Goal: Task Accomplishment & Management: Manage account settings

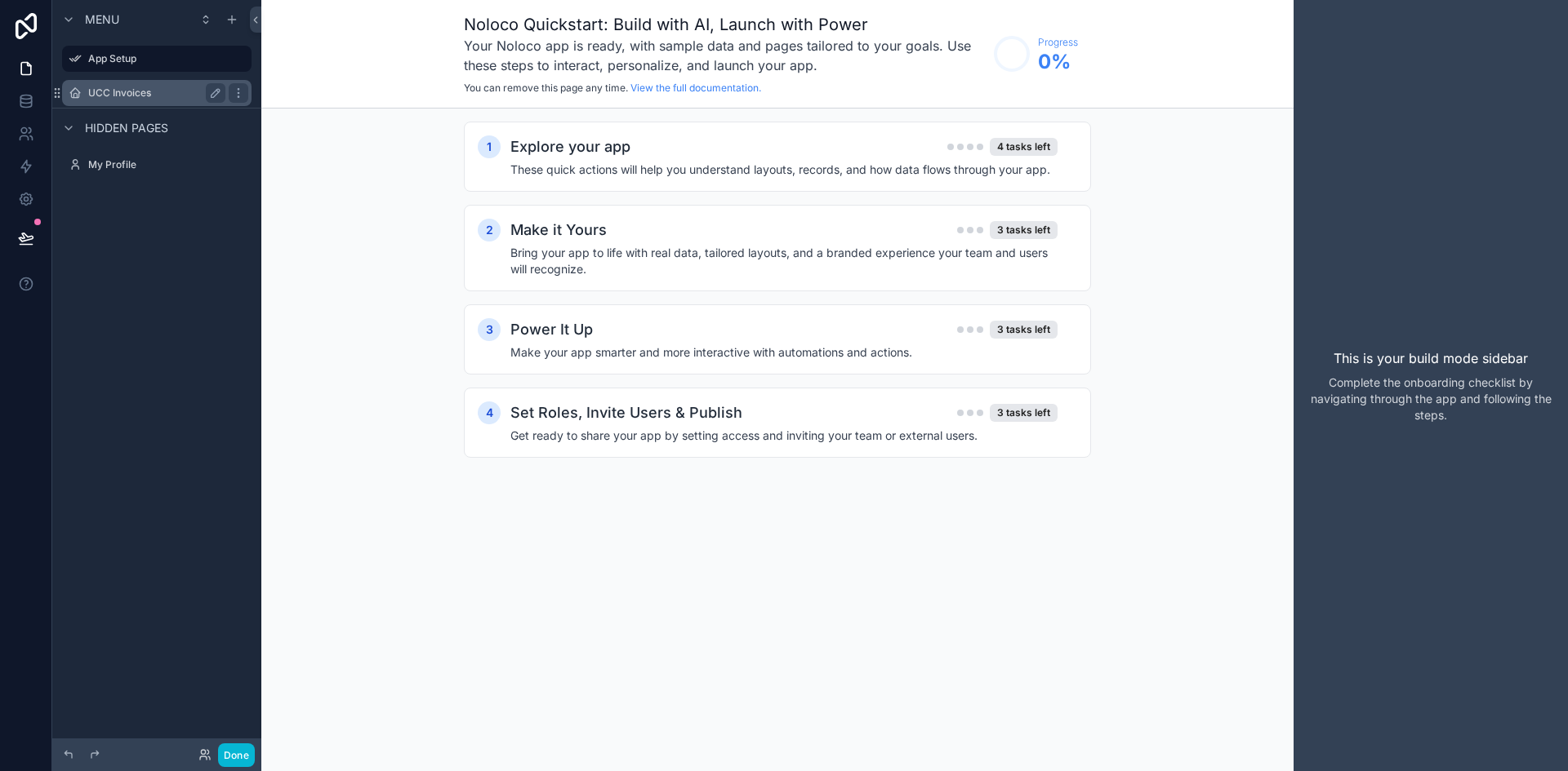
click at [143, 95] on label "UCC Invoices" at bounding box center [154, 93] width 131 height 13
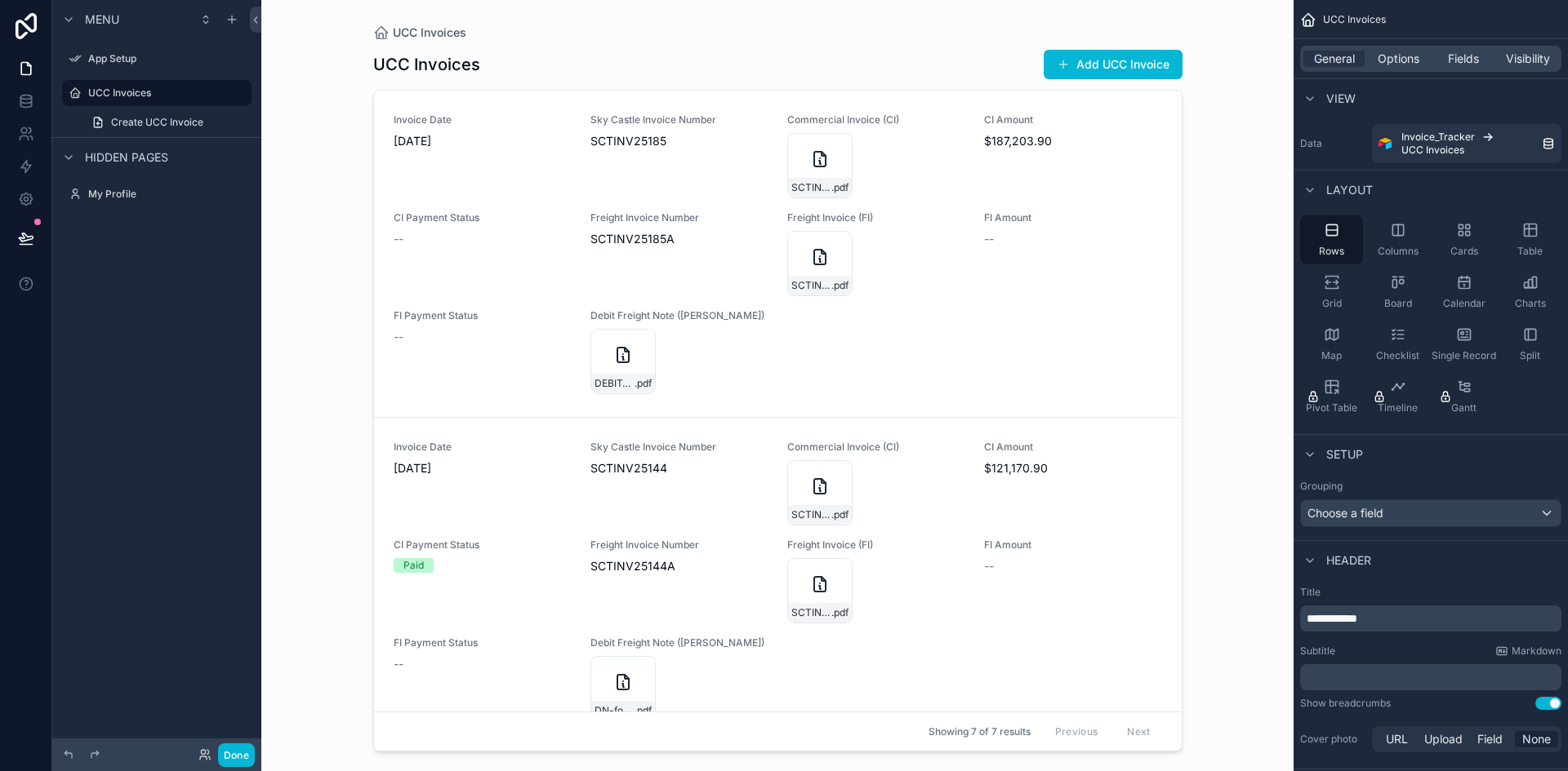
click at [615, 365] on div "scrollable content" at bounding box center [778, 376] width 836 height 752
click at [623, 363] on icon "scrollable content" at bounding box center [623, 355] width 12 height 14
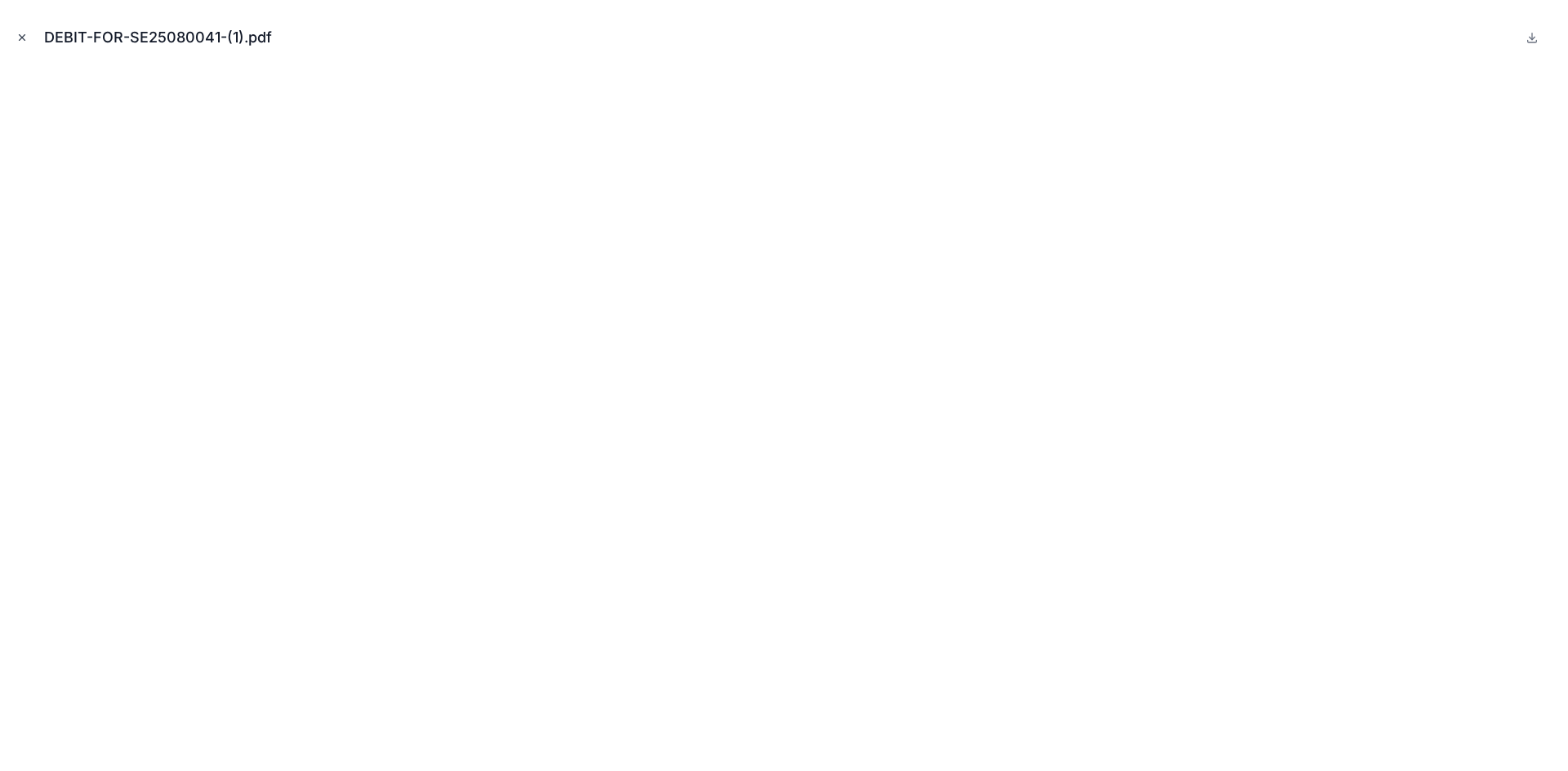
click at [26, 38] on icon "Close modal" at bounding box center [21, 38] width 12 height 12
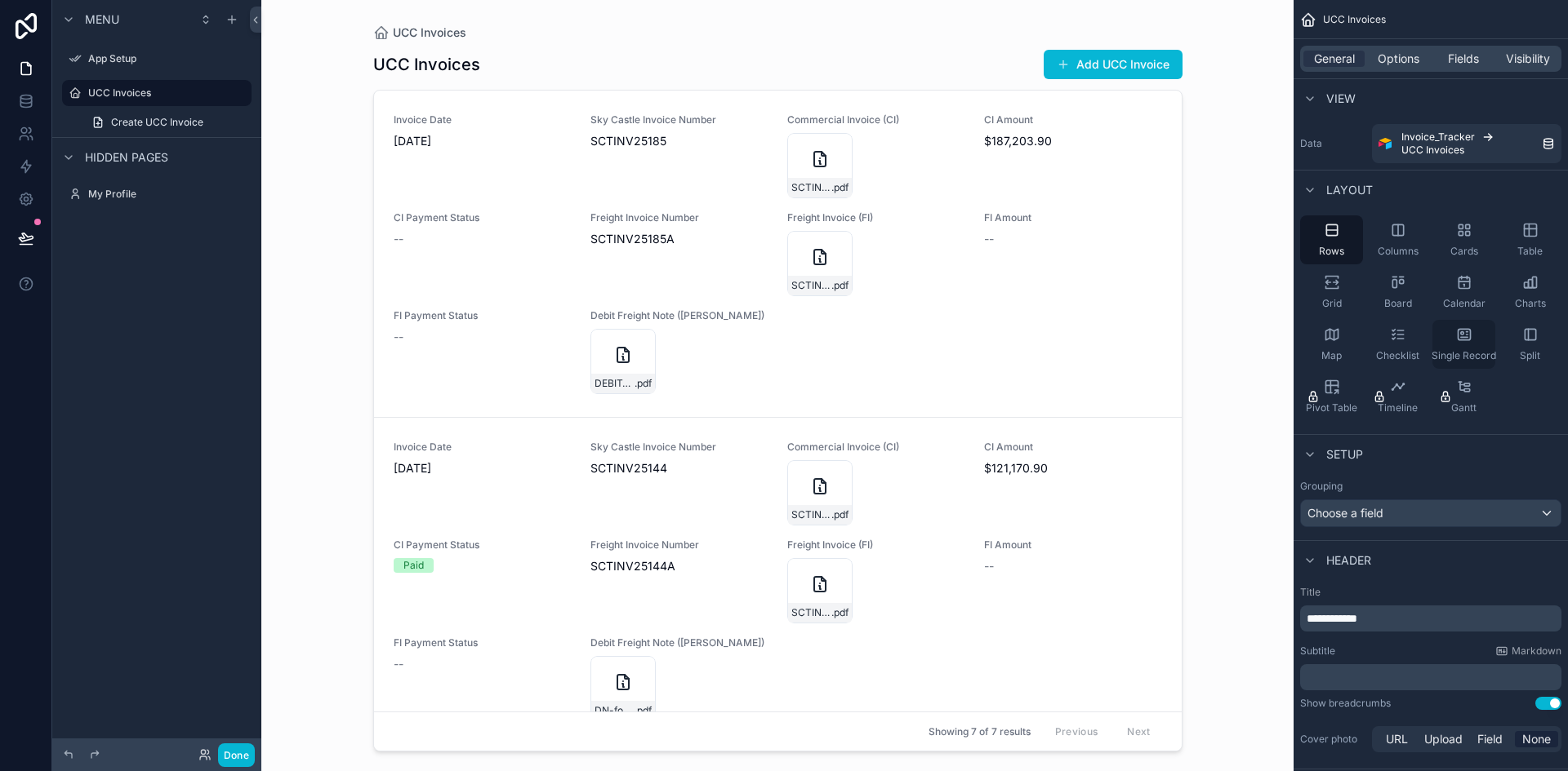
click at [1469, 349] on span "Single Record" at bounding box center [1464, 356] width 64 height 13
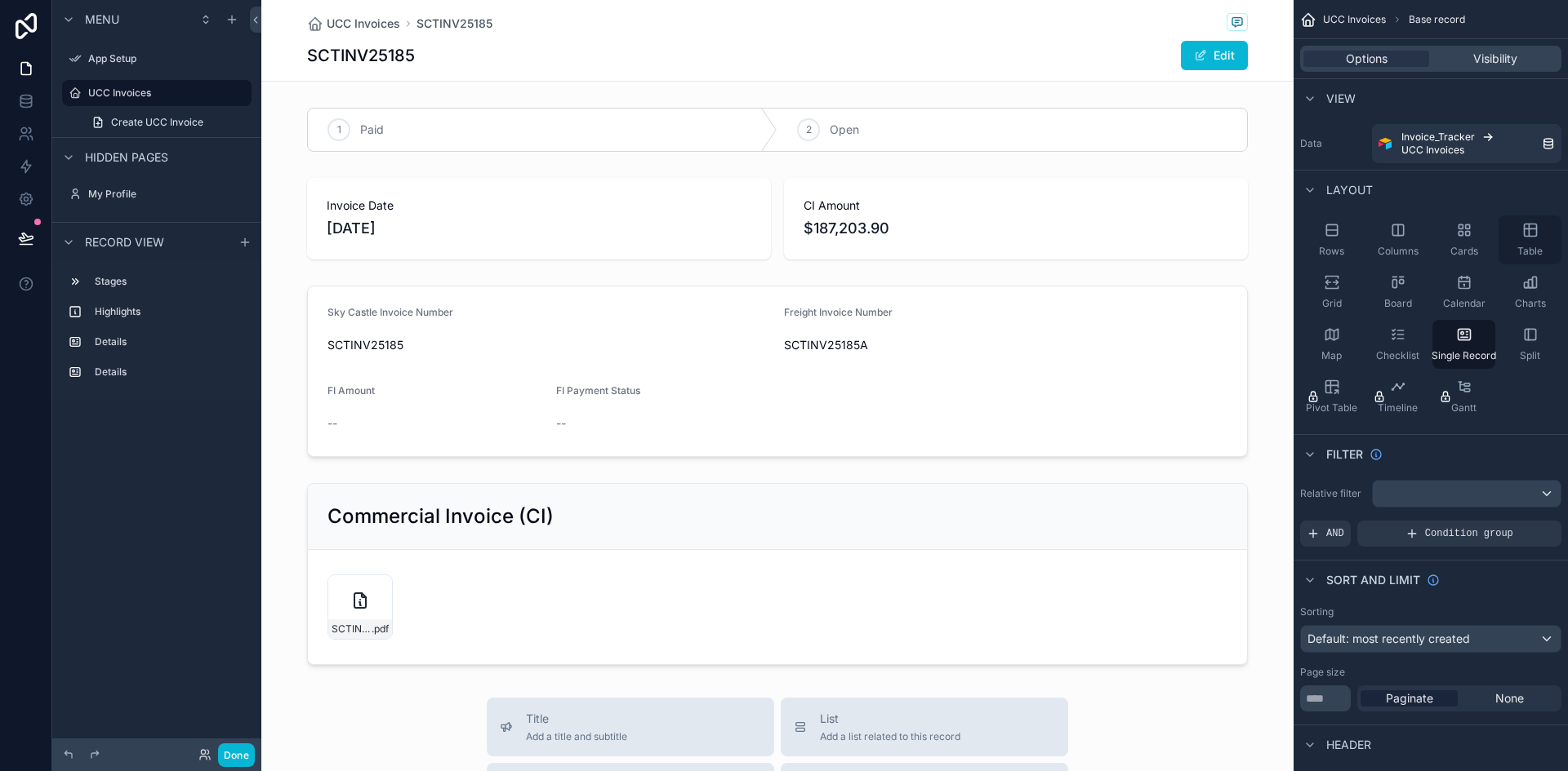
click at [1529, 231] on icon "scrollable content" at bounding box center [1529, 230] width 0 height 13
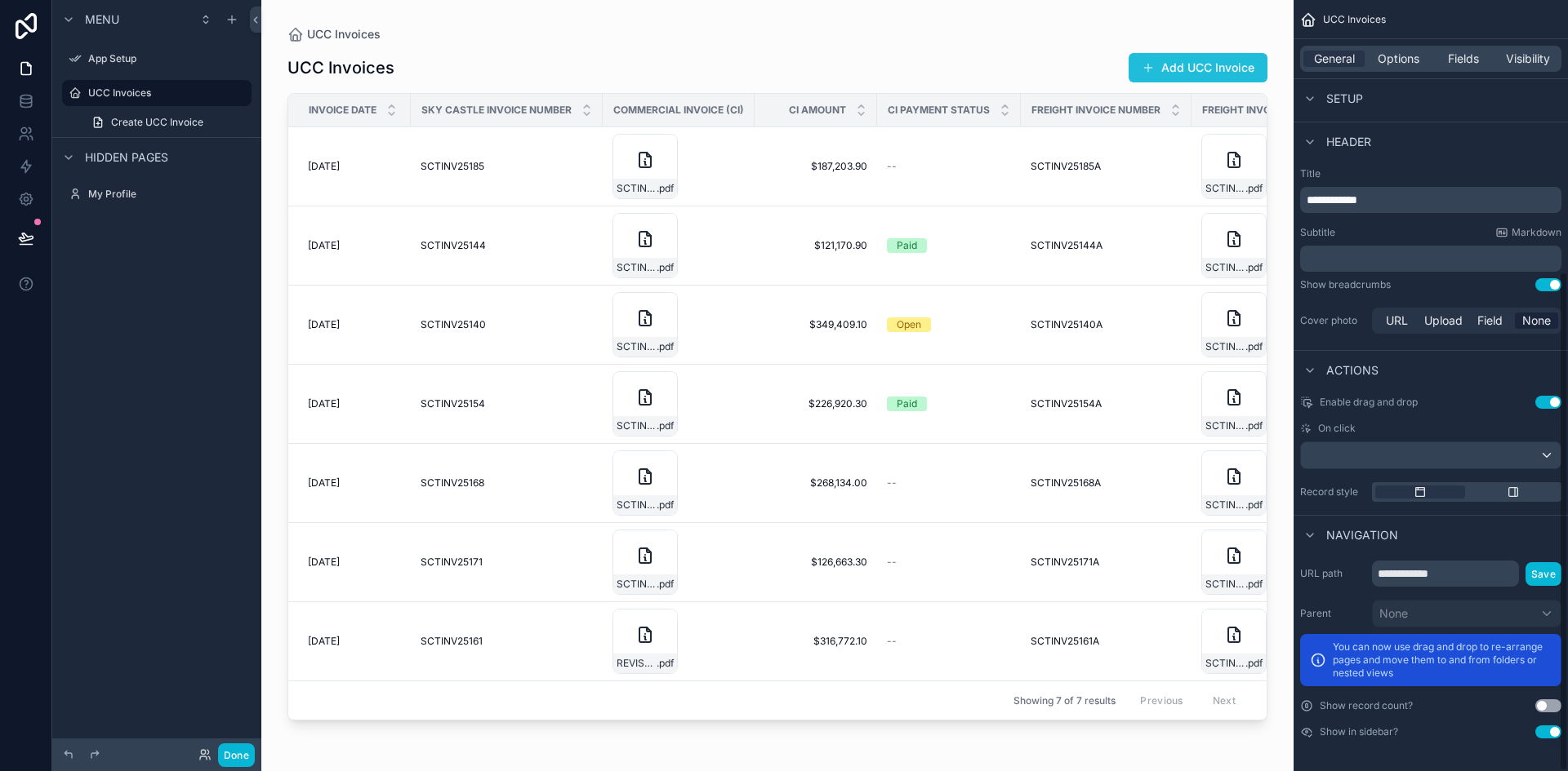
click at [1235, 75] on button "Add UCC Invoice" at bounding box center [1198, 67] width 139 height 29
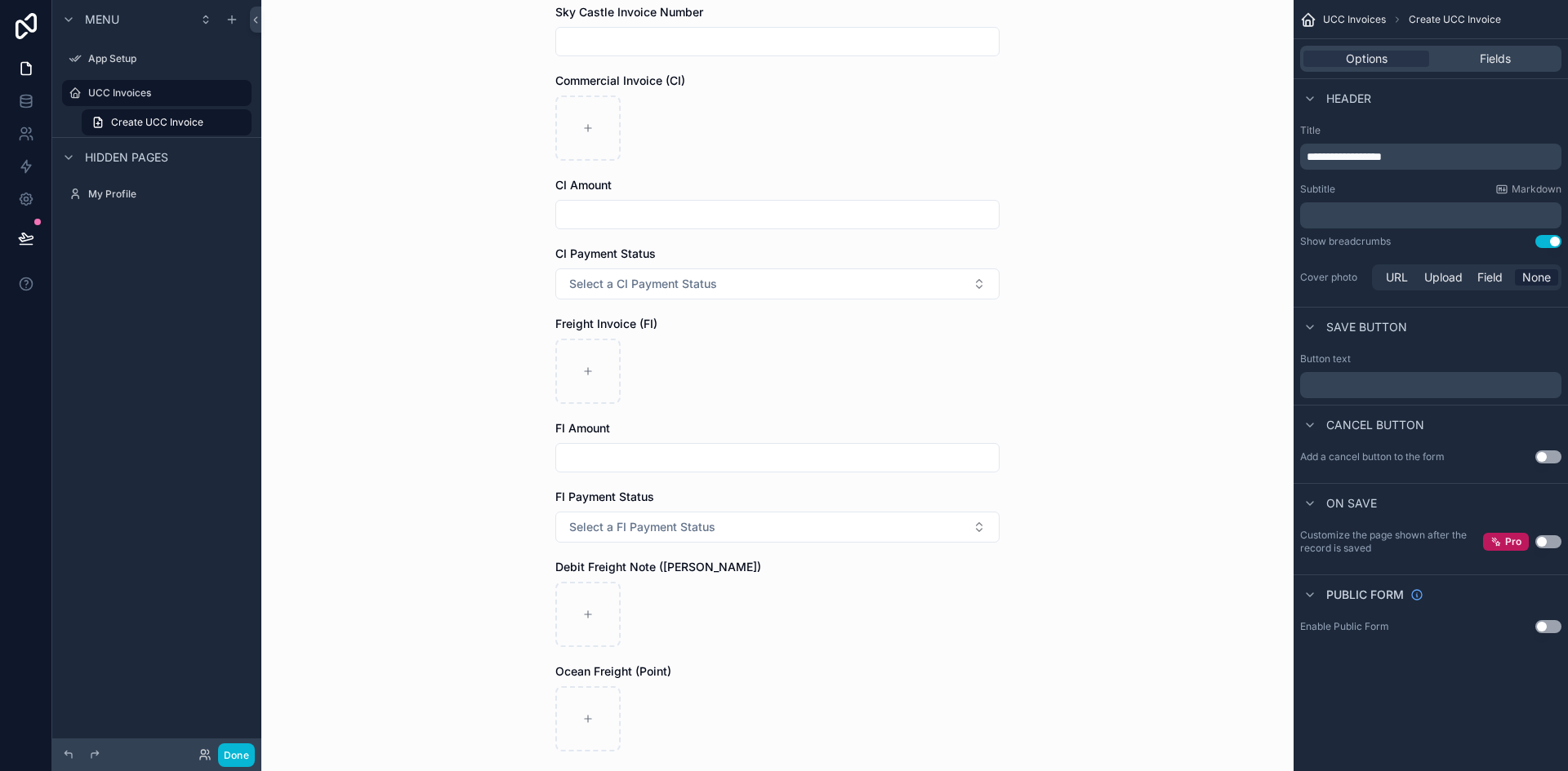
scroll to position [303, 0]
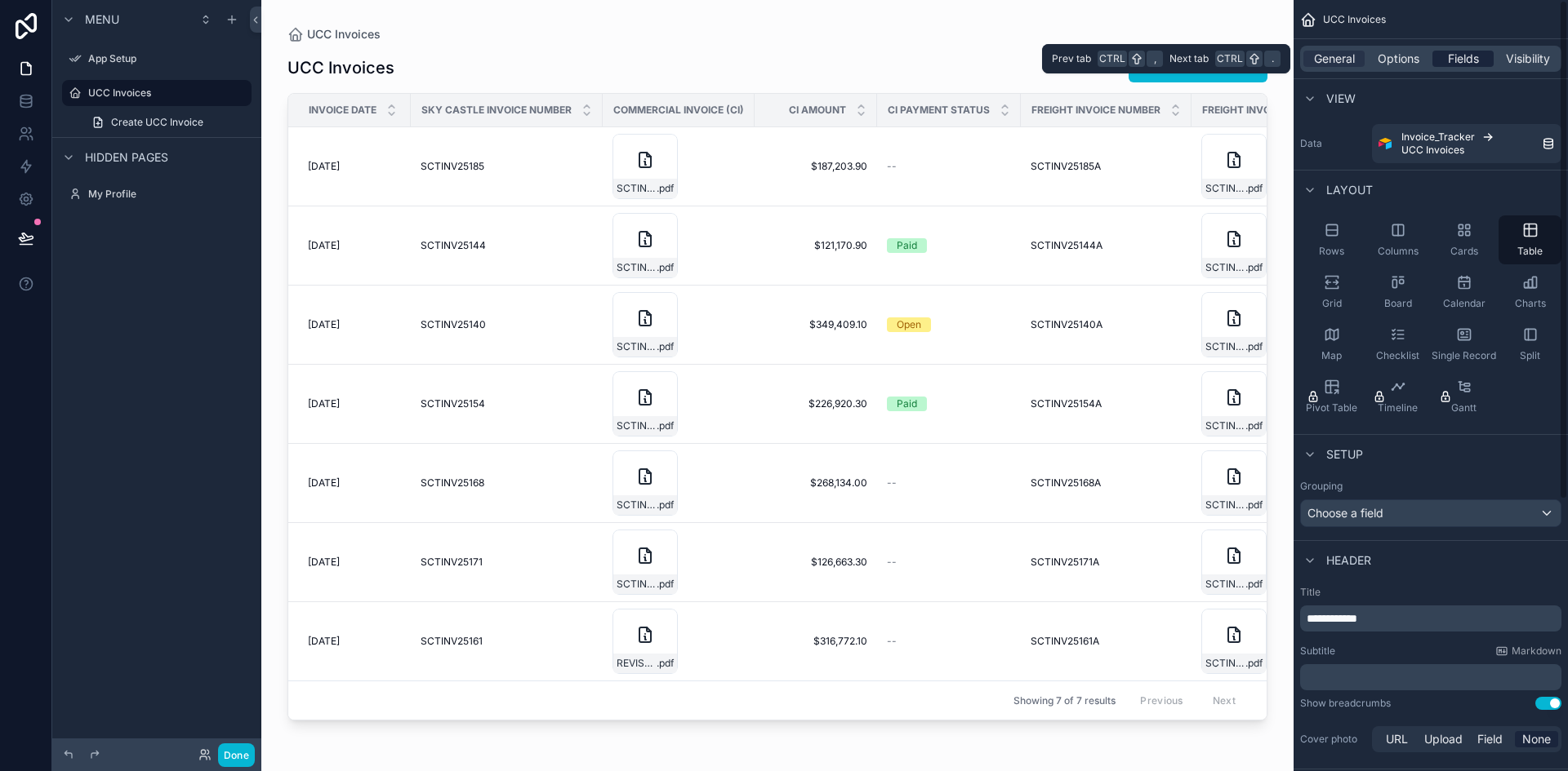
click at [1468, 59] on span "Fields" at bounding box center [1463, 59] width 31 height 16
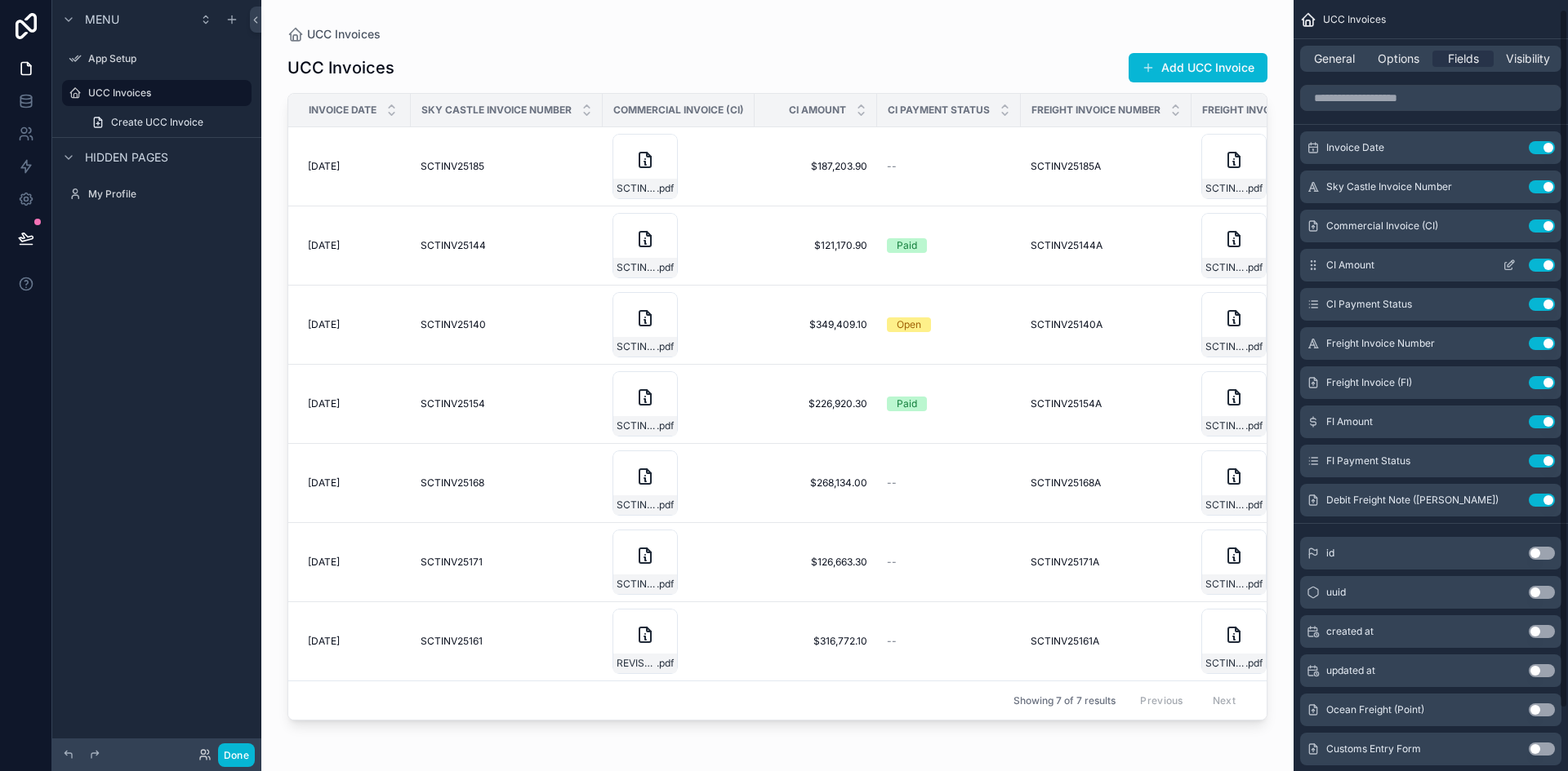
scroll to position [80, 0]
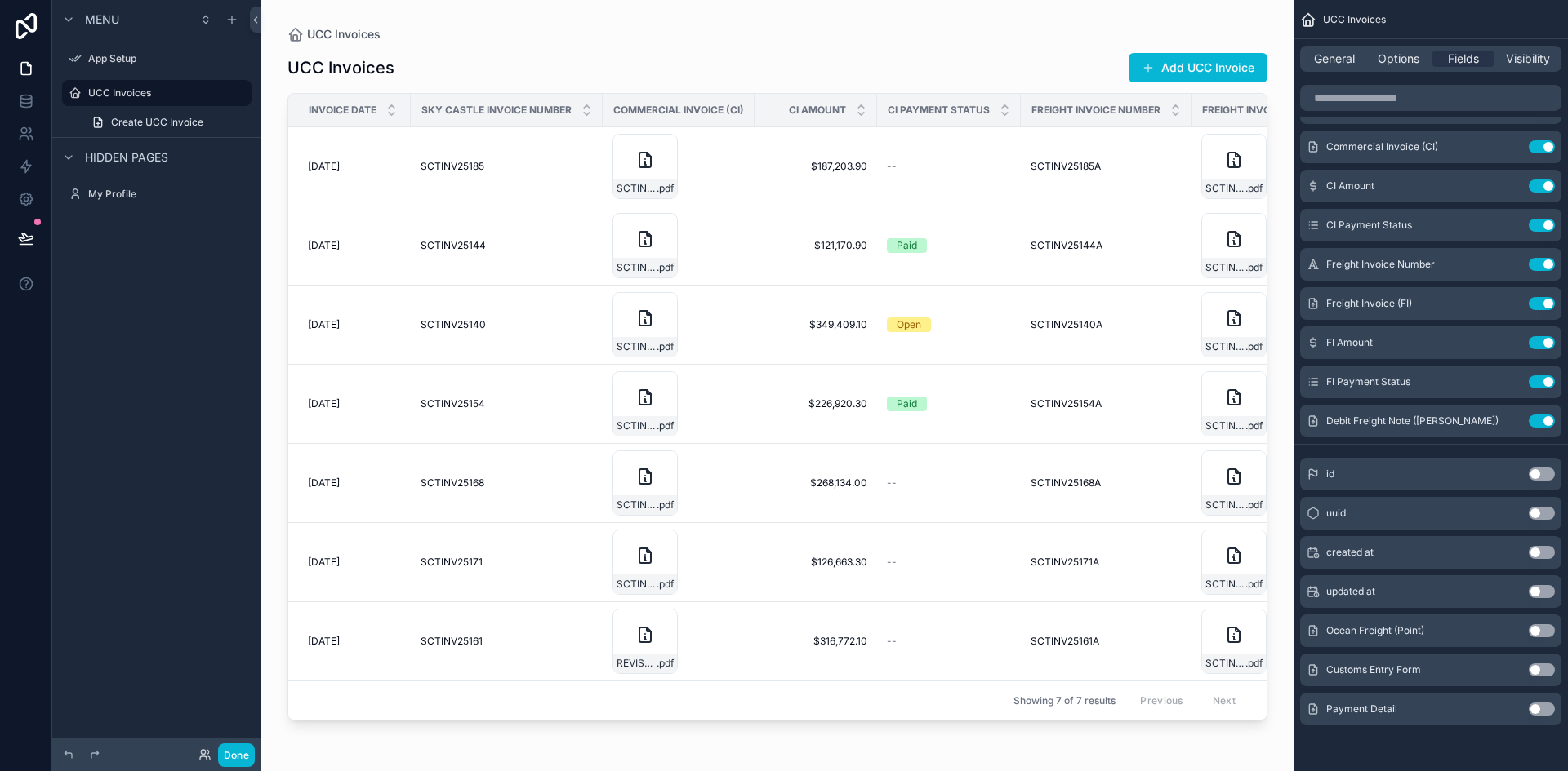
click at [1547, 631] on button "Use setting" at bounding box center [1541, 631] width 26 height 13
click at [1536, 671] on button "Use setting" at bounding box center [1541, 670] width 26 height 13
click at [1538, 717] on div "Payment Detail Use setting" at bounding box center [1431, 709] width 261 height 33
click at [1538, 714] on button "Use setting" at bounding box center [1541, 709] width 26 height 13
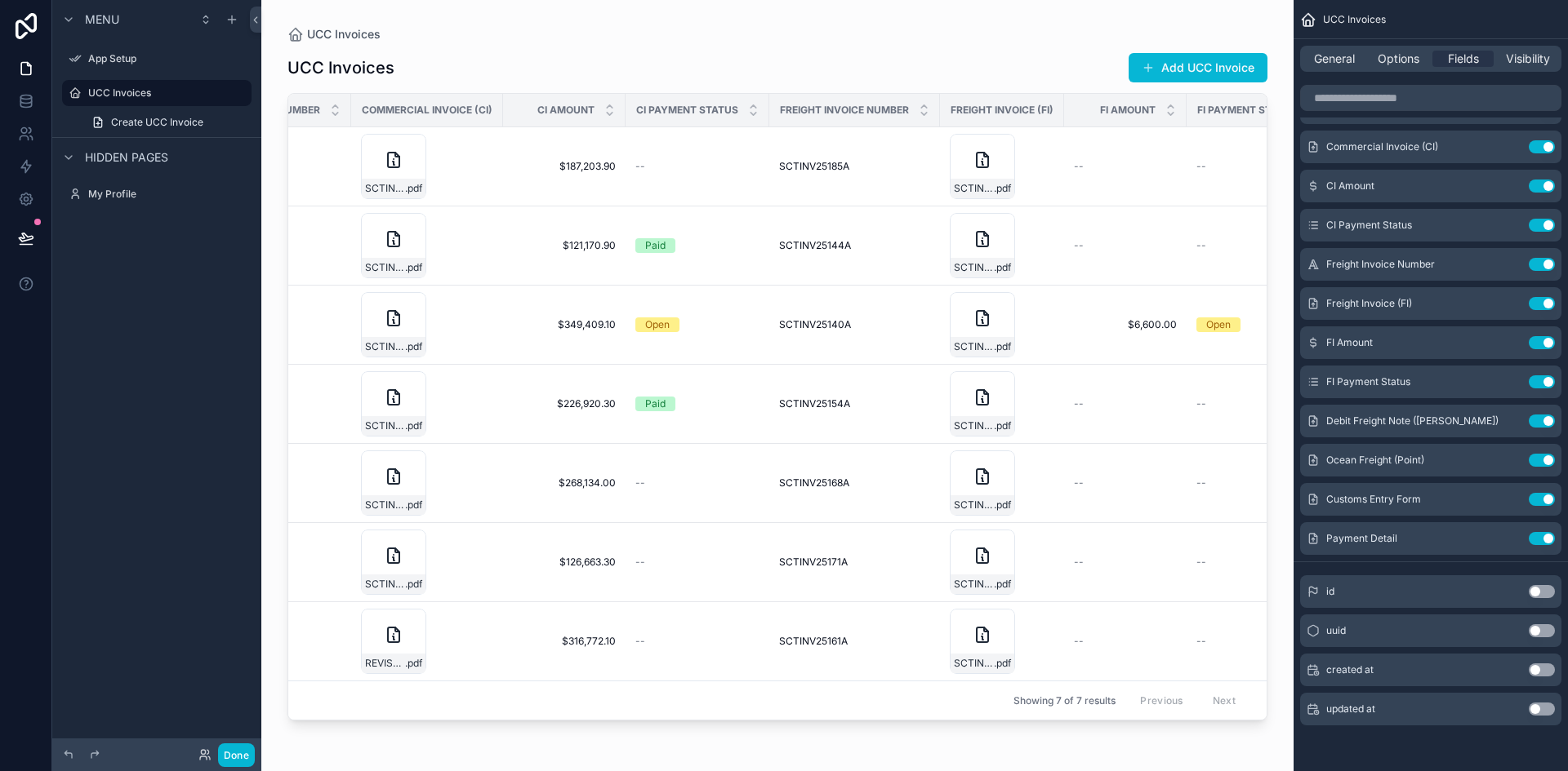
scroll to position [0, 0]
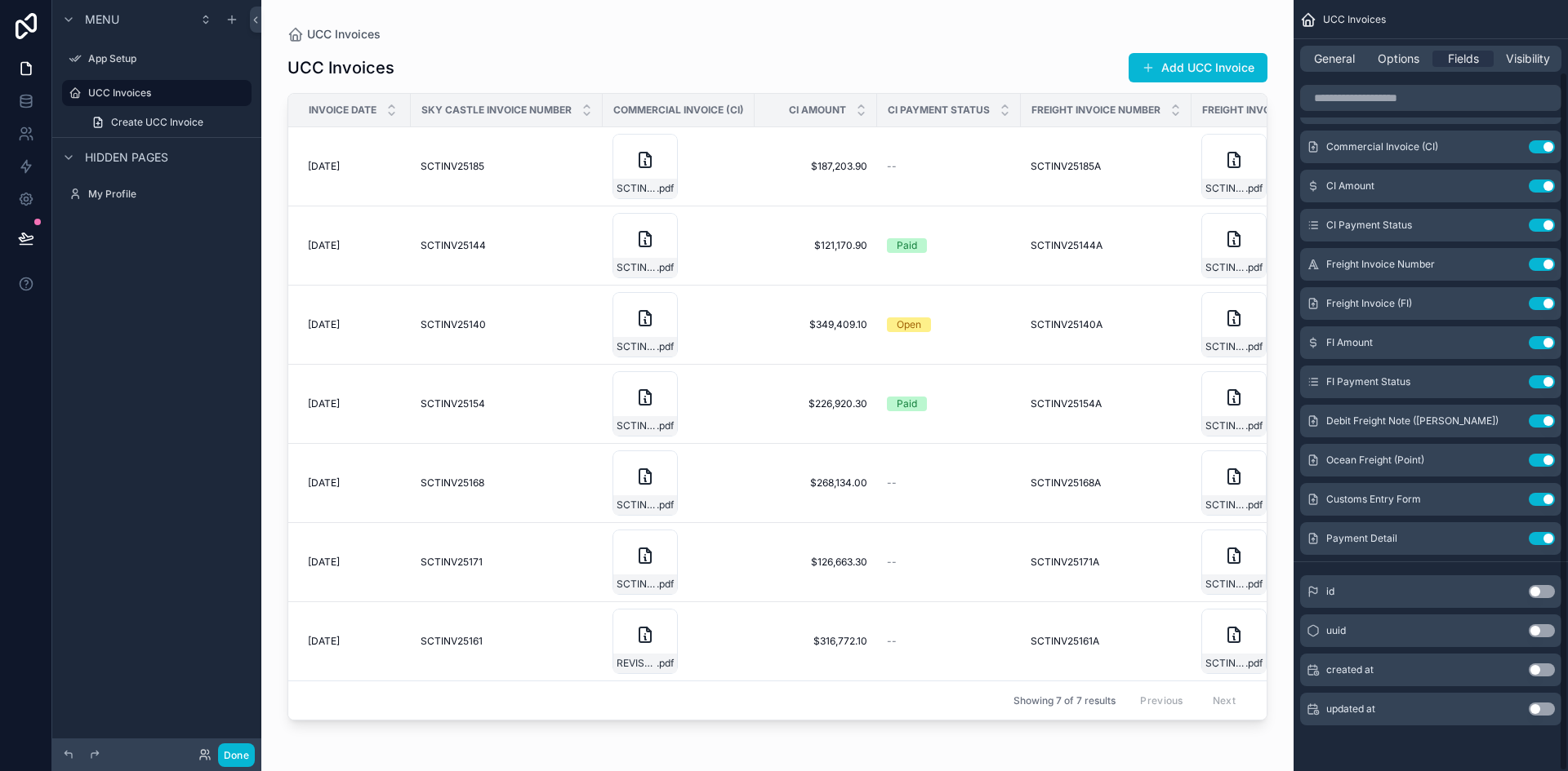
click at [1523, 67] on div "General Options Fields Visibility" at bounding box center [1431, 58] width 261 height 26
click at [1529, 58] on span "Visibility" at bounding box center [1528, 59] width 44 height 16
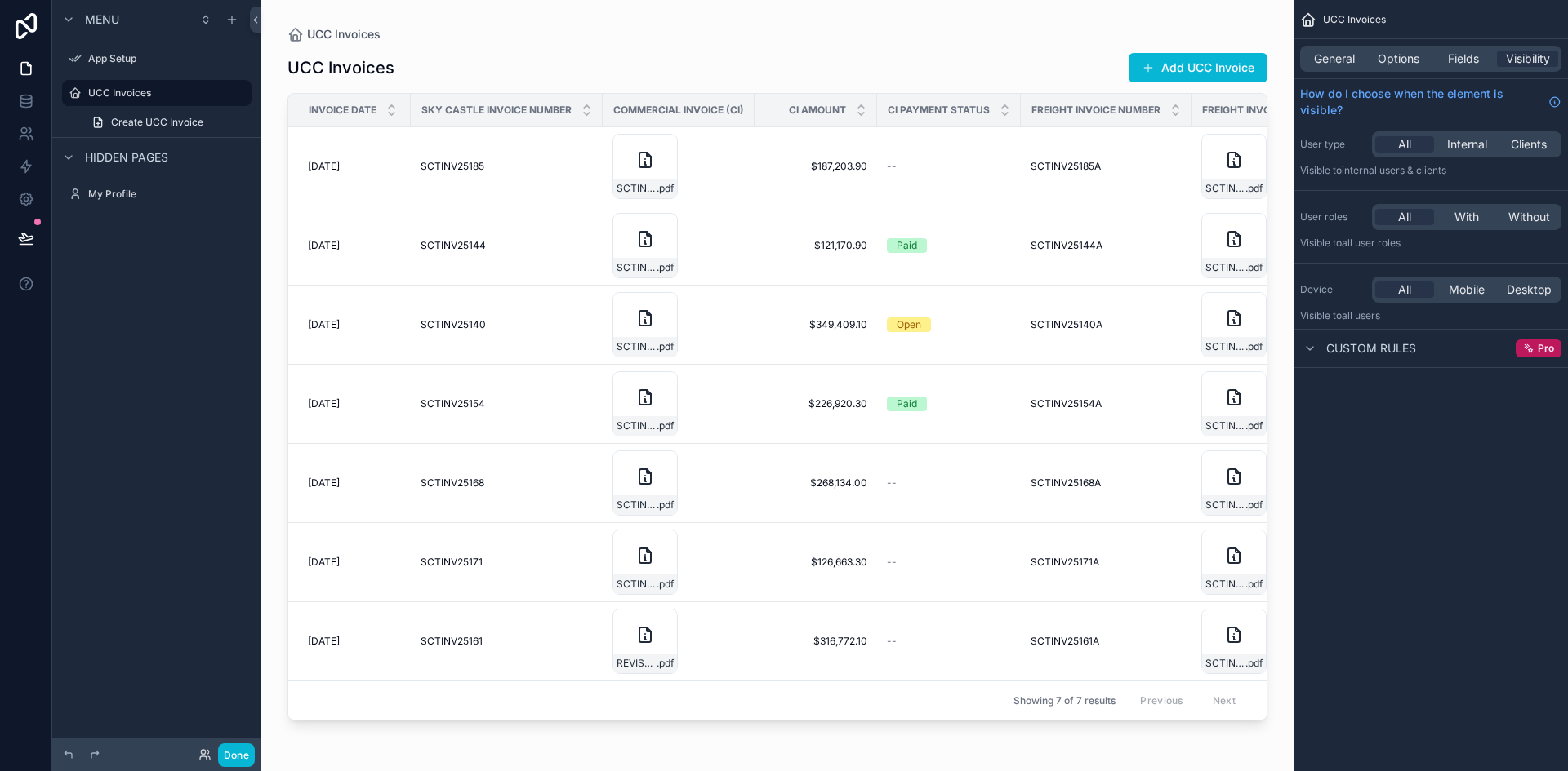
click at [1421, 492] on div "UCC Invoices General Options Fields Visibility How do I choose when the element…" at bounding box center [1430, 385] width 274 height 771
click at [1521, 147] on span "Clients" at bounding box center [1529, 145] width 36 height 16
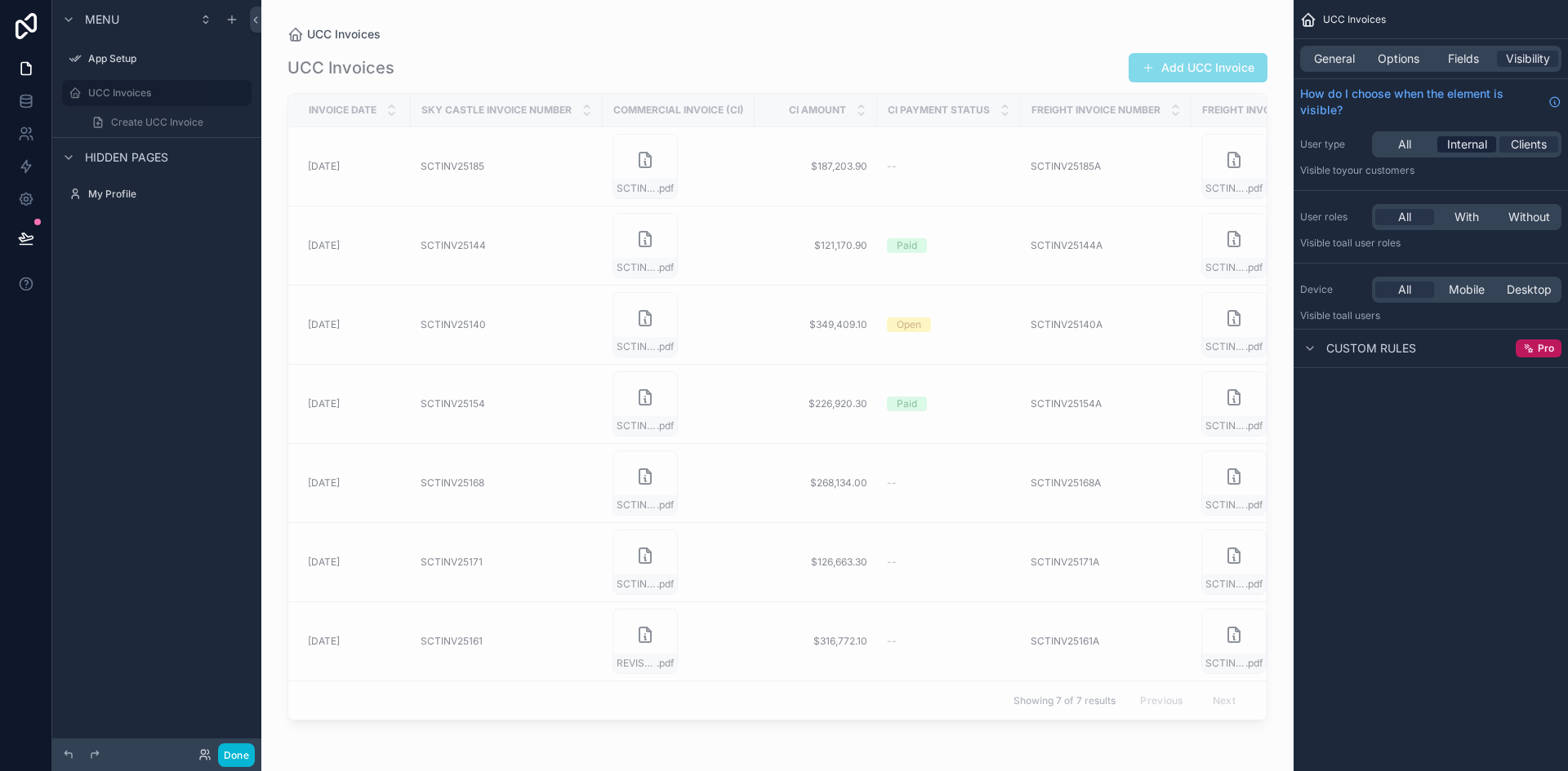
click at [1465, 138] on span "Internal" at bounding box center [1467, 145] width 40 height 16
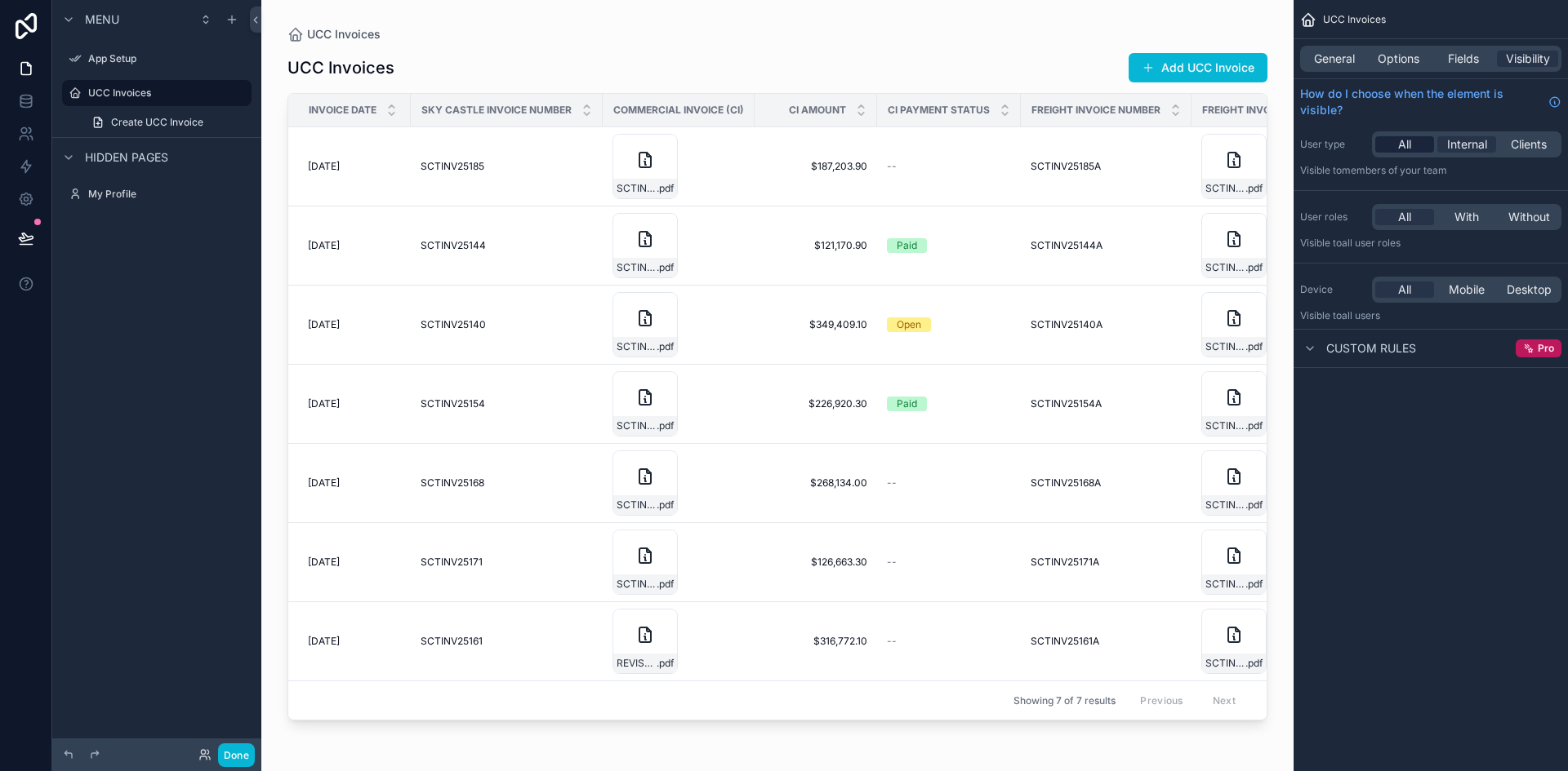
click at [1420, 138] on div "All" at bounding box center [1405, 145] width 59 height 16
click at [1463, 213] on span "With" at bounding box center [1466, 217] width 24 height 16
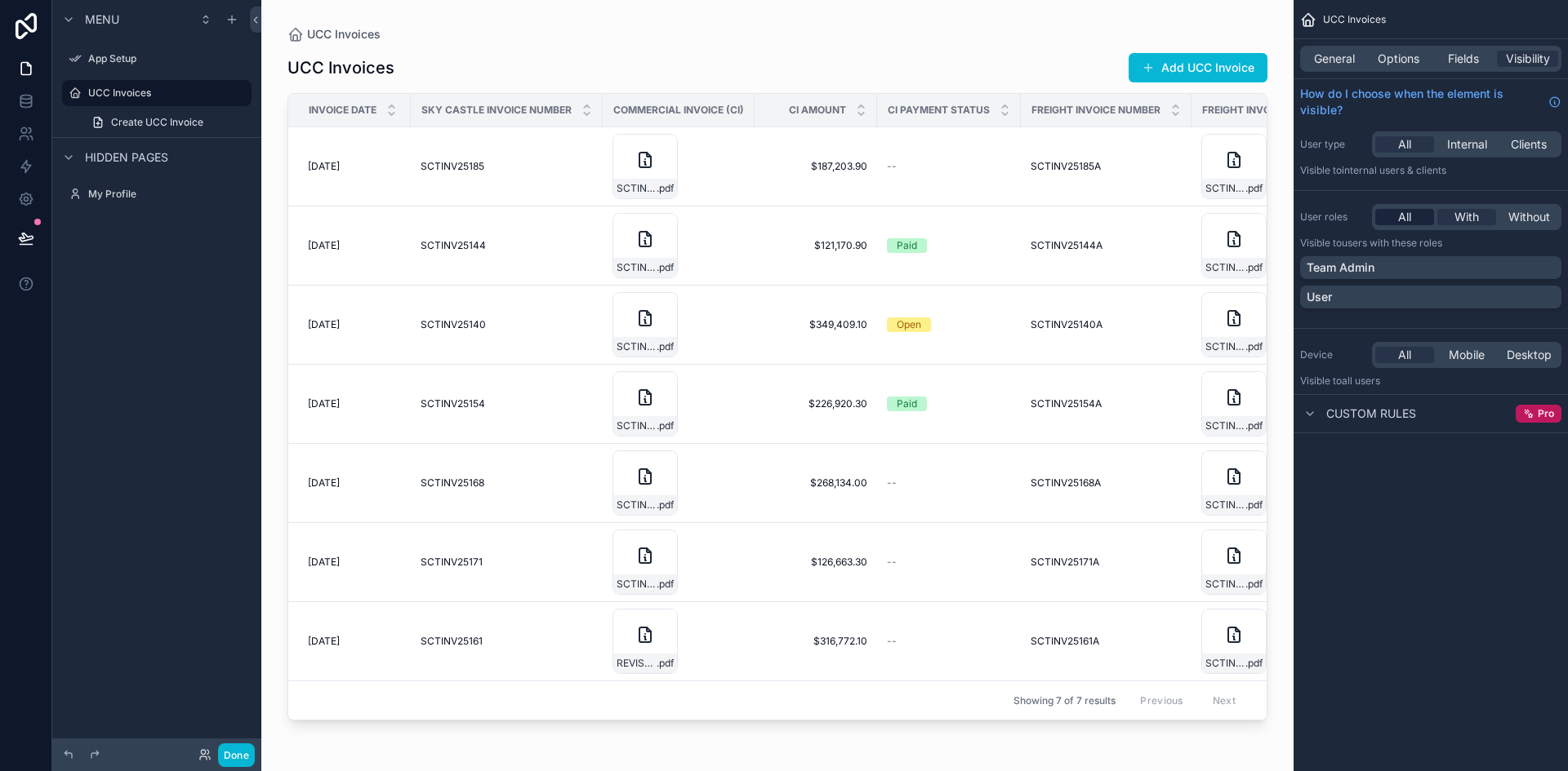
click at [1414, 213] on div "All" at bounding box center [1405, 217] width 59 height 16
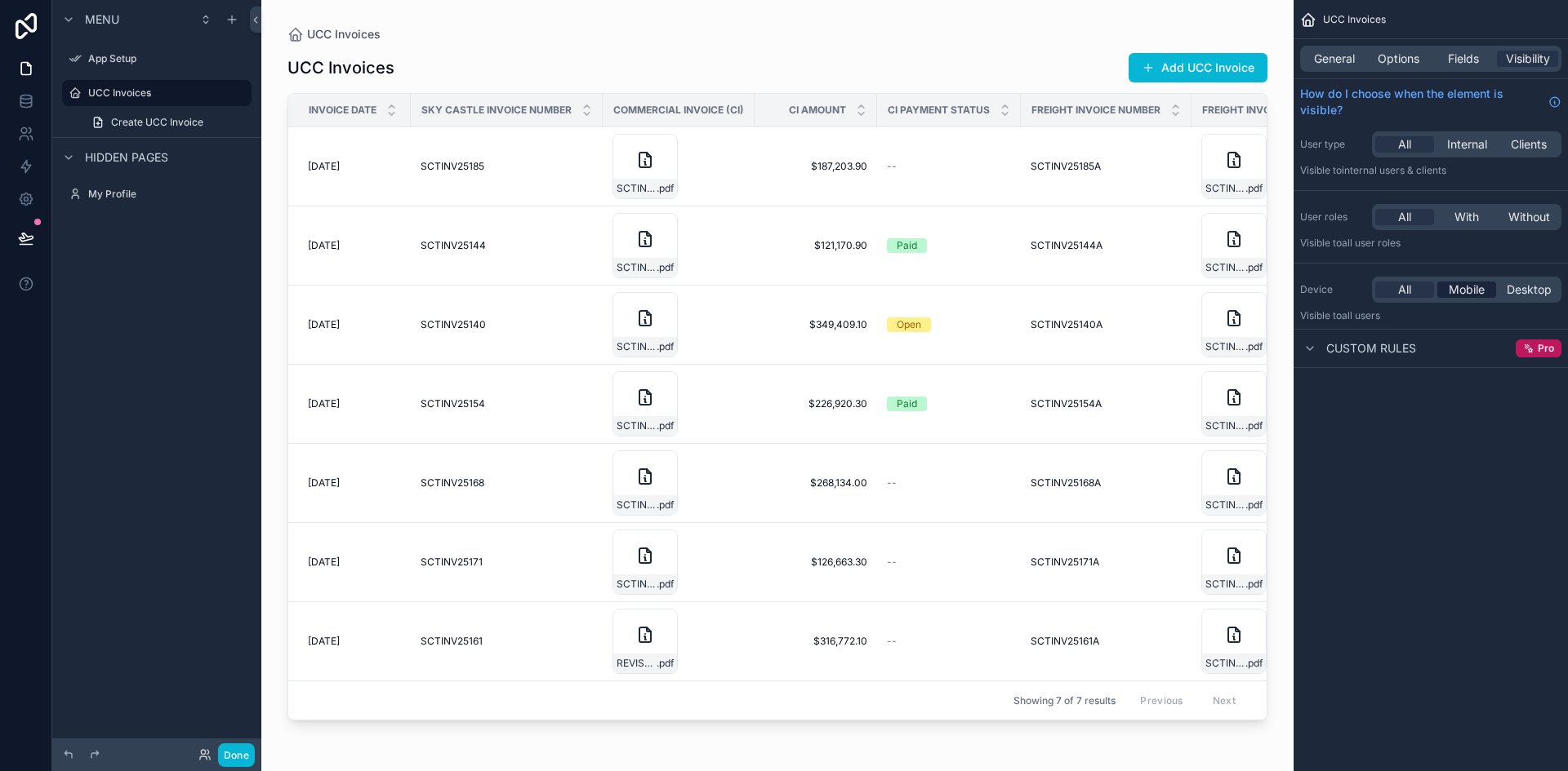
click at [1453, 292] on span "Mobile" at bounding box center [1467, 289] width 36 height 16
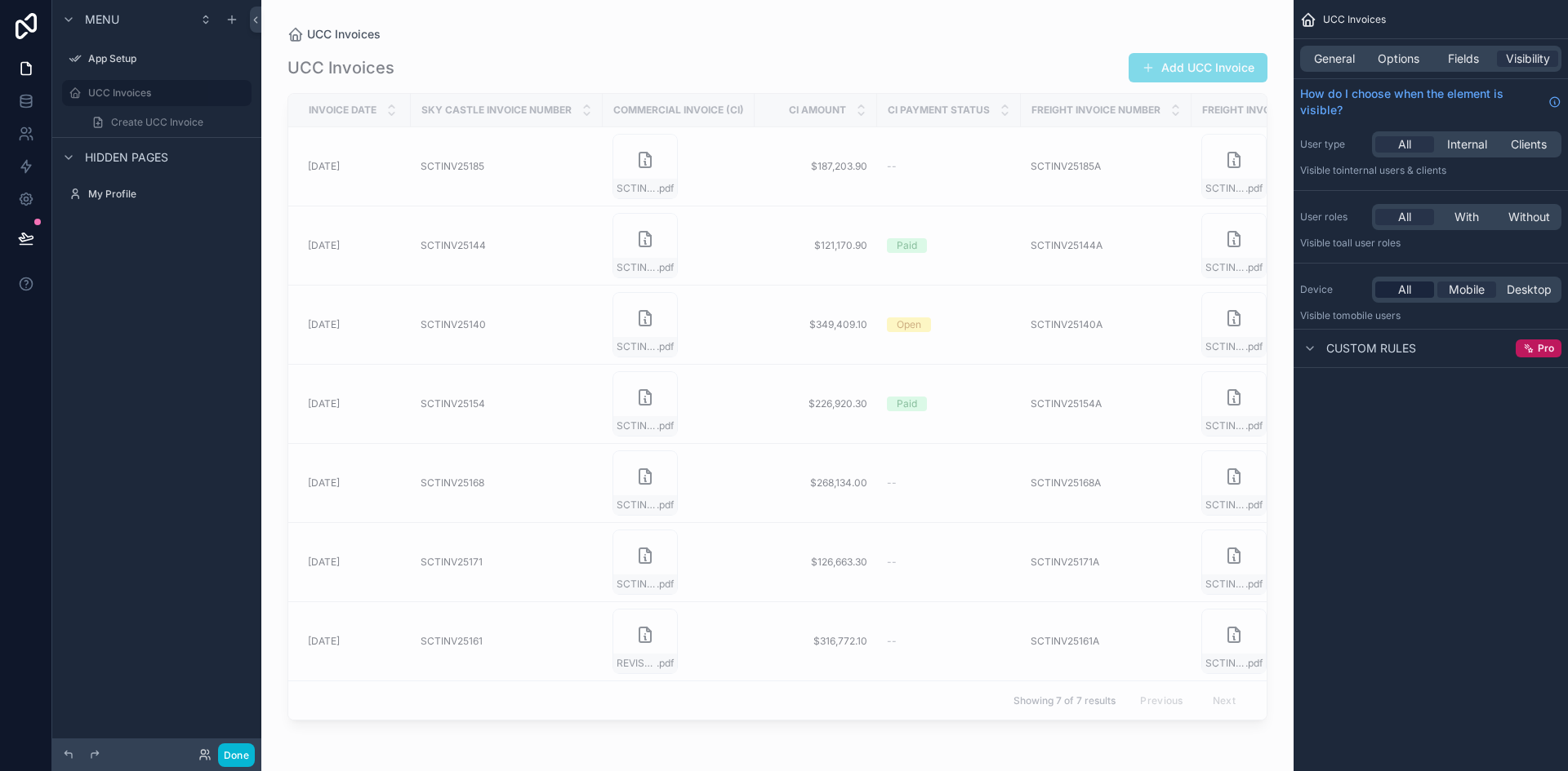
click at [1410, 292] on span "All" at bounding box center [1404, 289] width 13 height 16
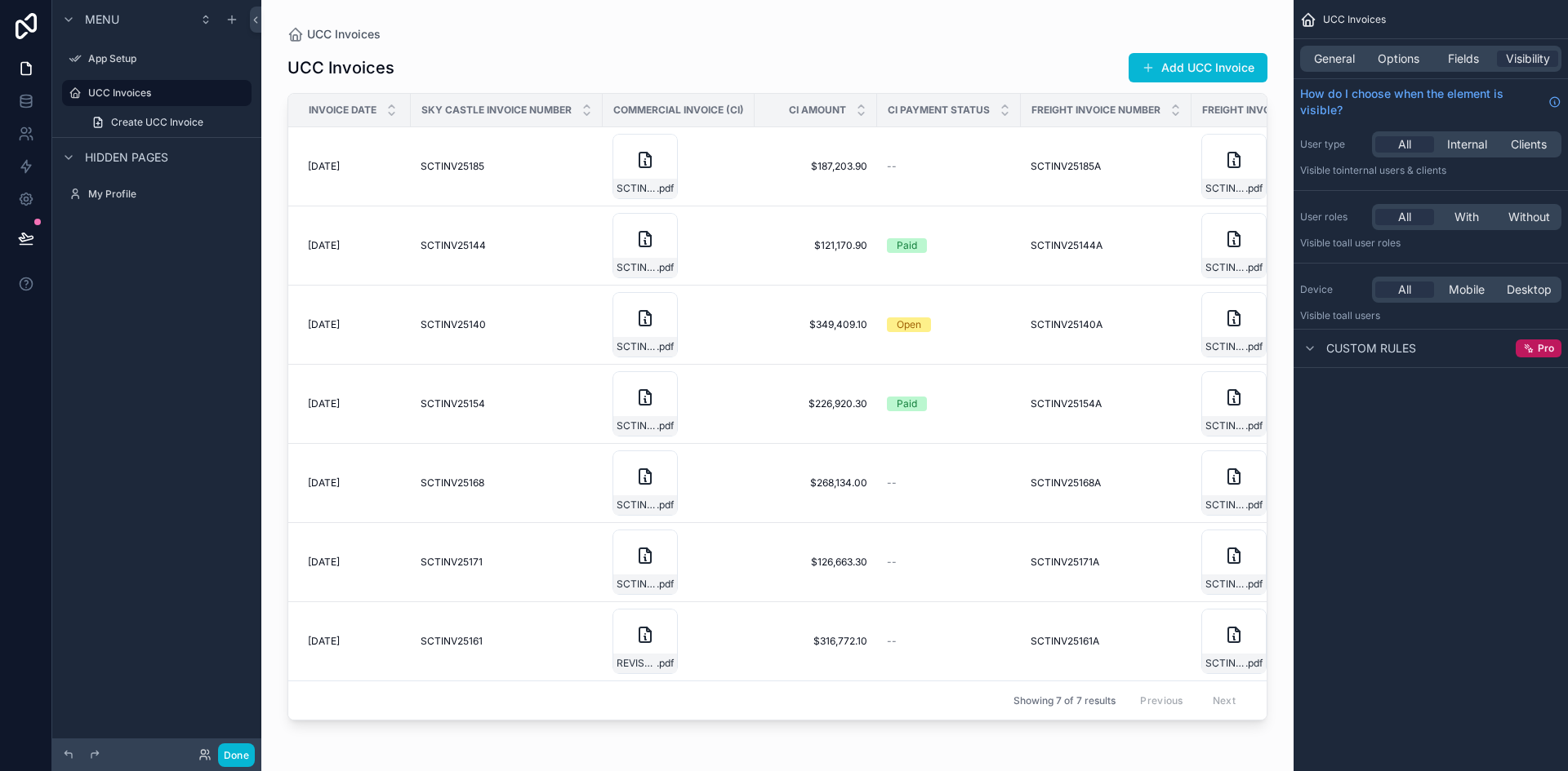
click at [1395, 365] on div "Custom rules Pro" at bounding box center [1430, 348] width 274 height 39
click at [1395, 353] on span "Custom rules" at bounding box center [1371, 348] width 90 height 16
click at [1400, 350] on span "Custom rules" at bounding box center [1371, 348] width 90 height 16
click at [1534, 345] on icon "scrollable content" at bounding box center [1529, 348] width 12 height 12
click at [1464, 58] on span "Fields" at bounding box center [1463, 59] width 31 height 16
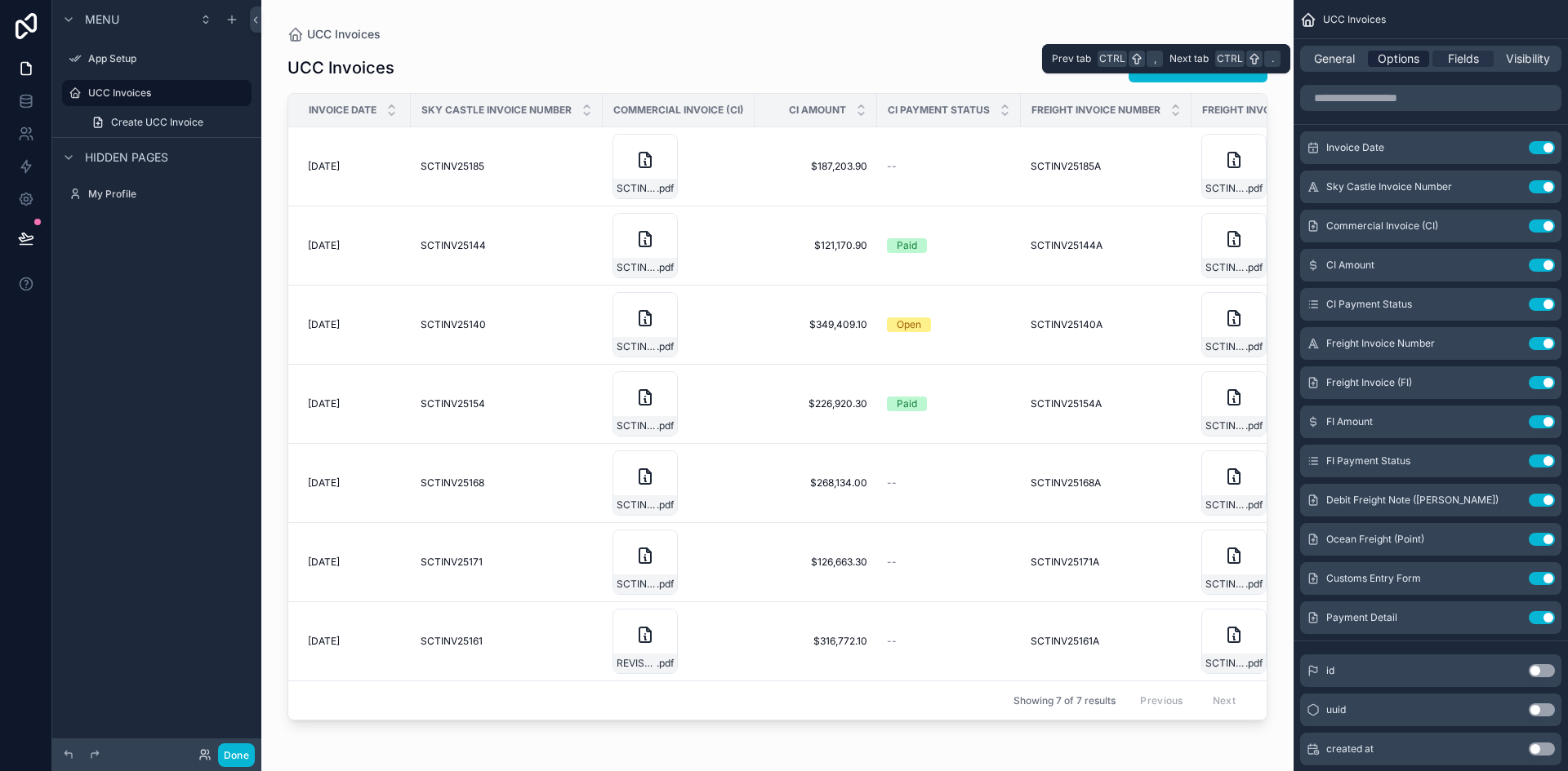
click at [1398, 54] on span "Options" at bounding box center [1398, 59] width 42 height 16
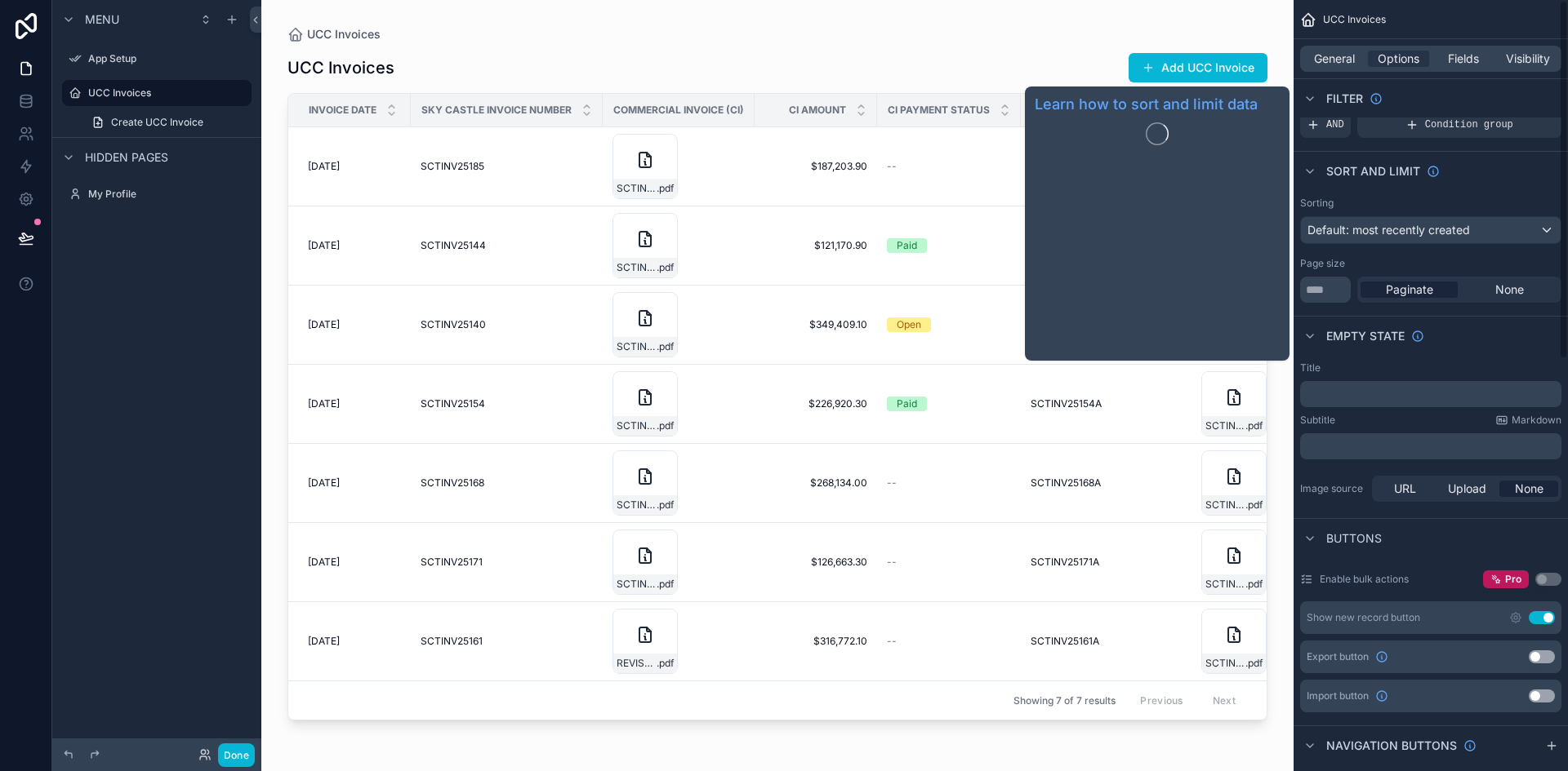
scroll to position [81, 0]
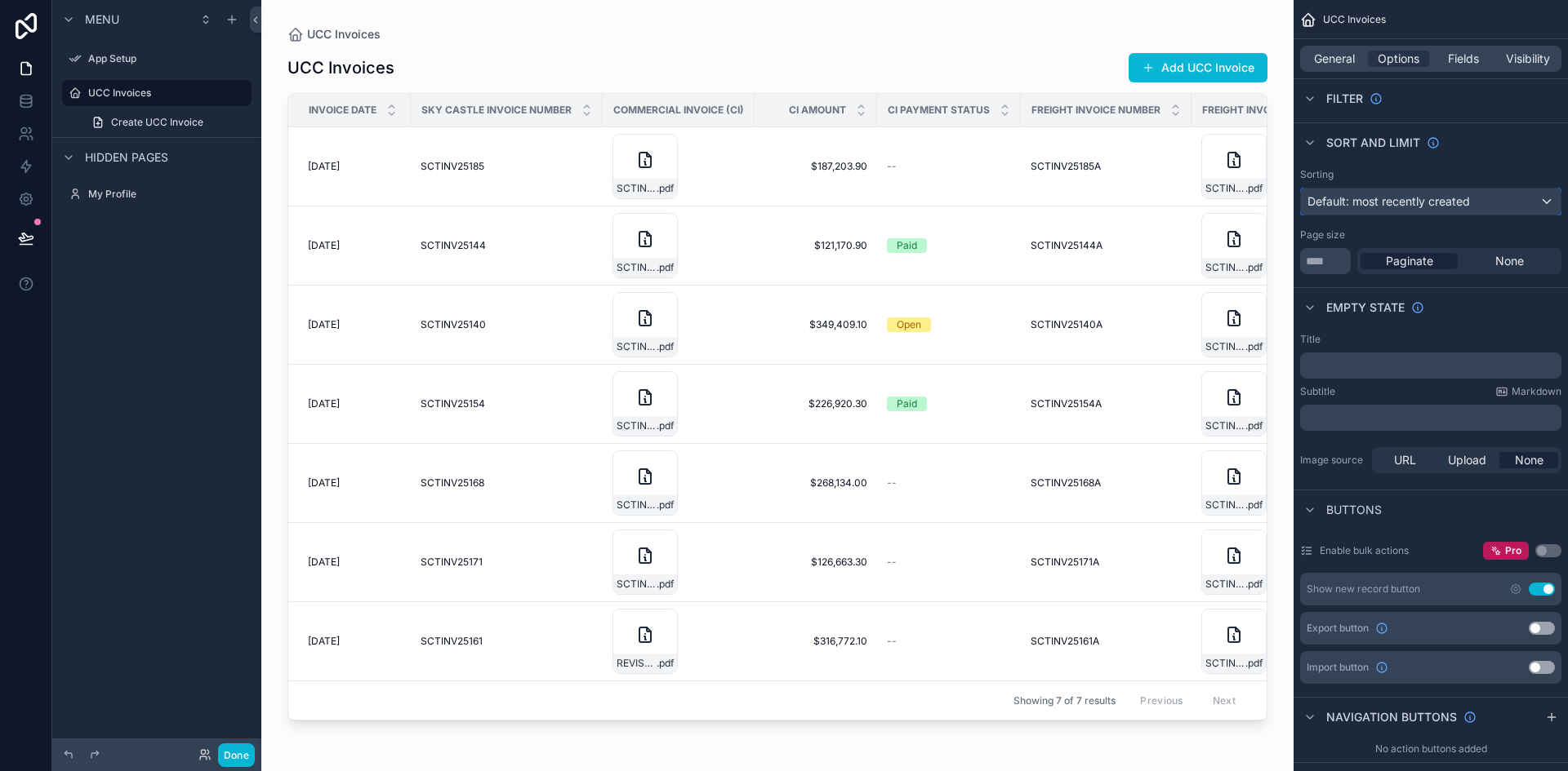
click at [1442, 207] on span "Default: most recently created" at bounding box center [1389, 201] width 163 height 14
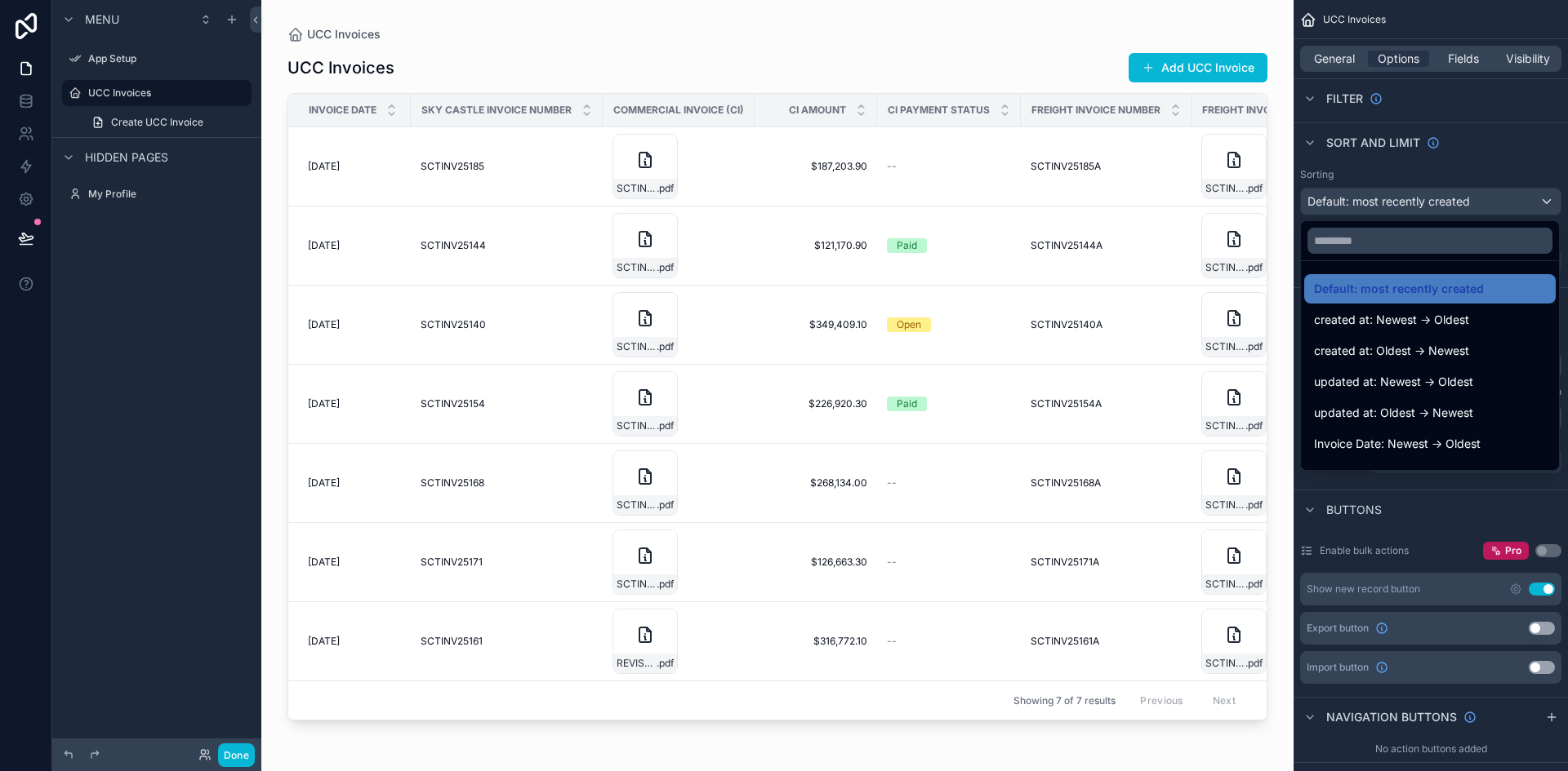
click at [1442, 207] on div "scrollable content" at bounding box center [784, 385] width 1568 height 771
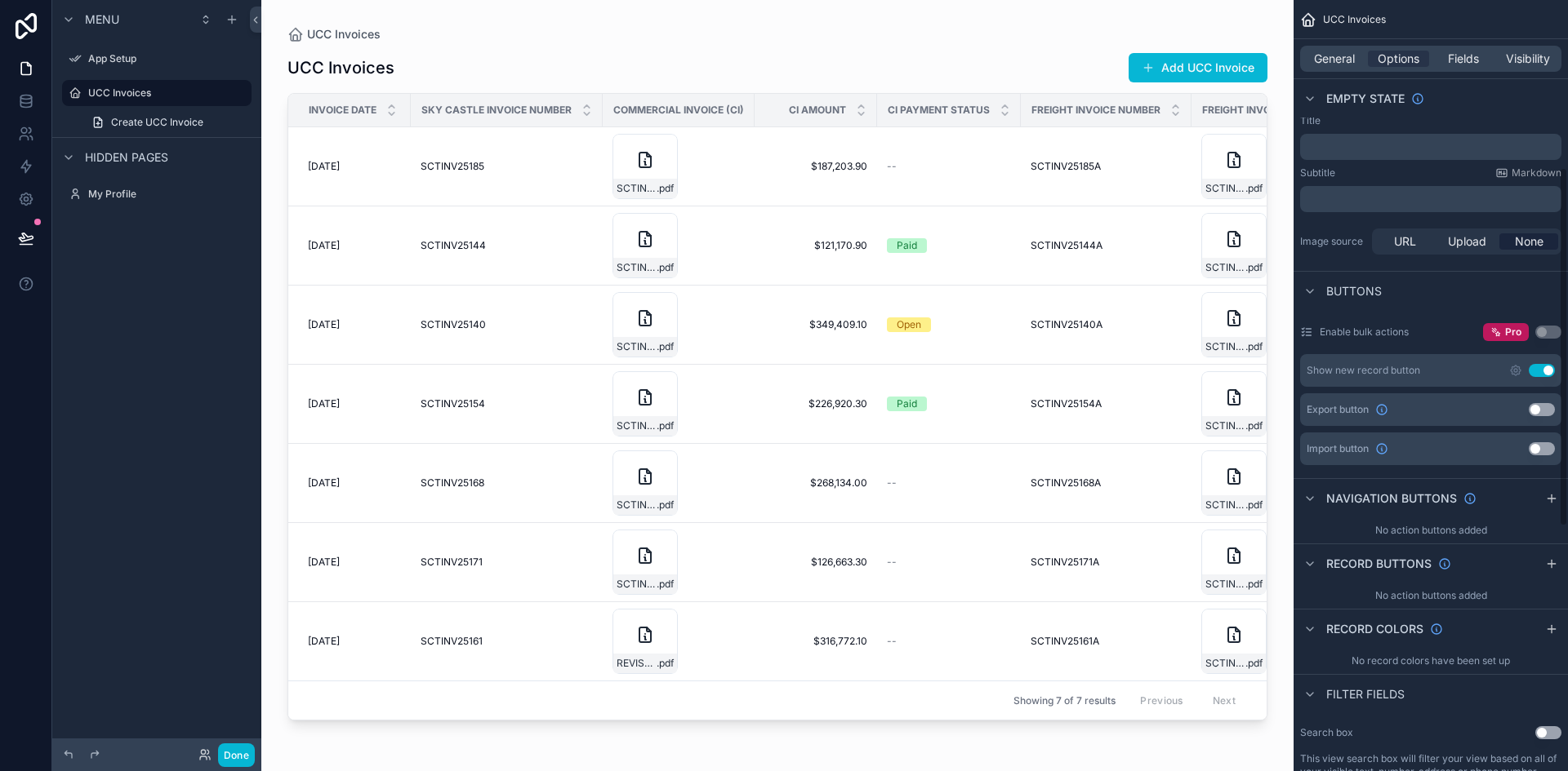
scroll to position [408, 0]
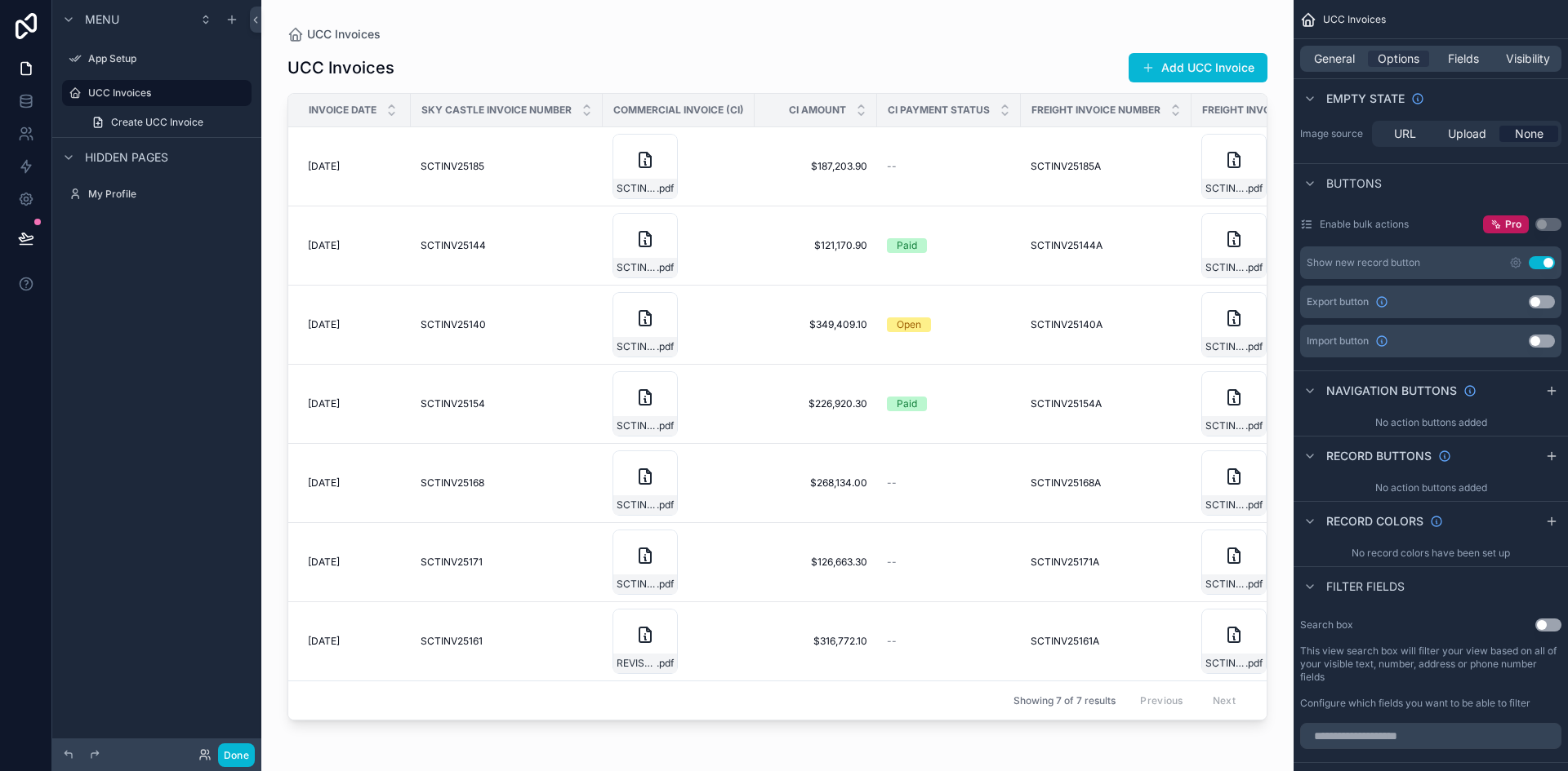
click at [1533, 302] on button "Use setting" at bounding box center [1541, 302] width 26 height 13
click at [1062, 61] on button "Export" at bounding box center [1082, 67] width 80 height 29
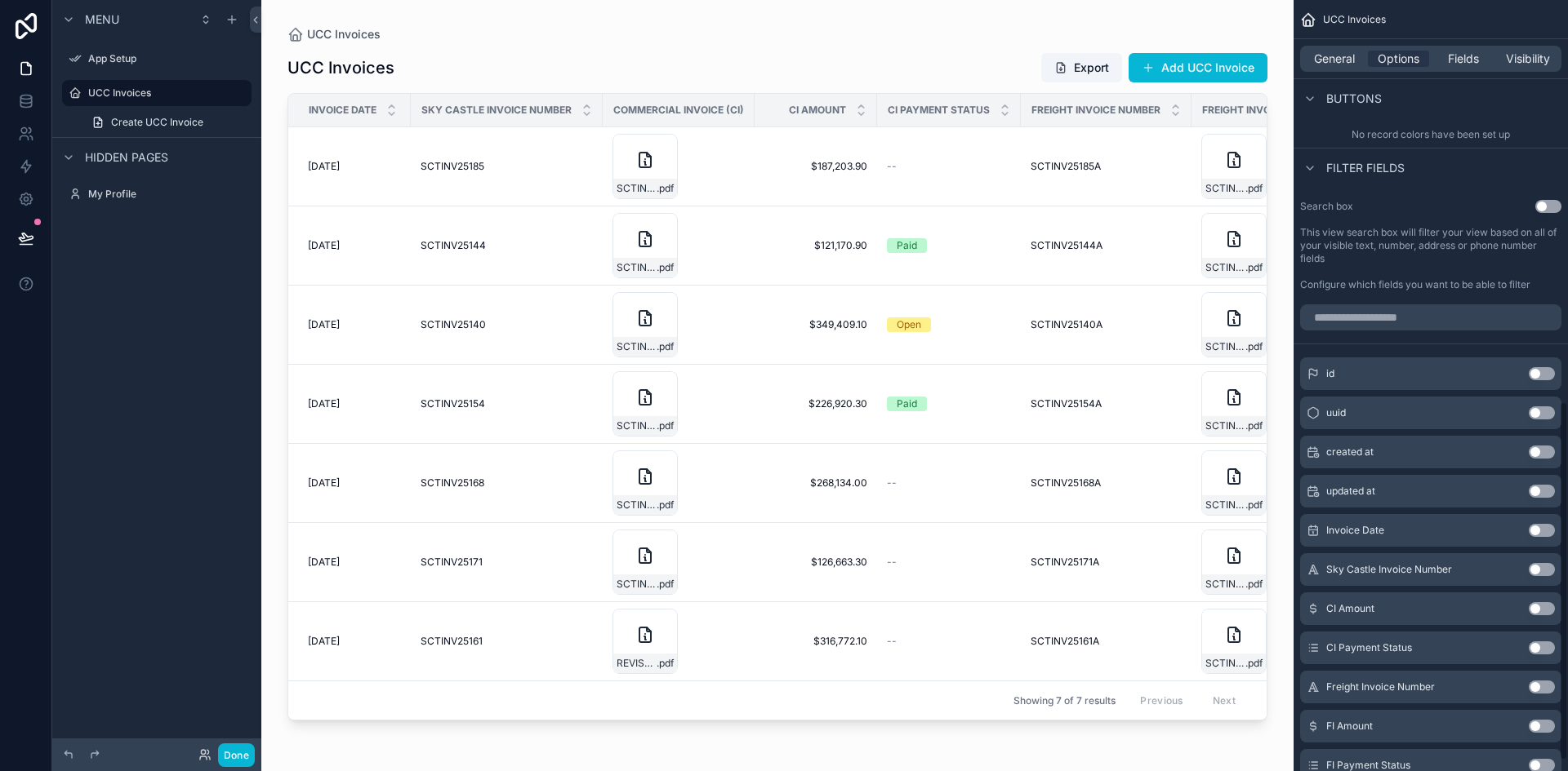
scroll to position [801, 0]
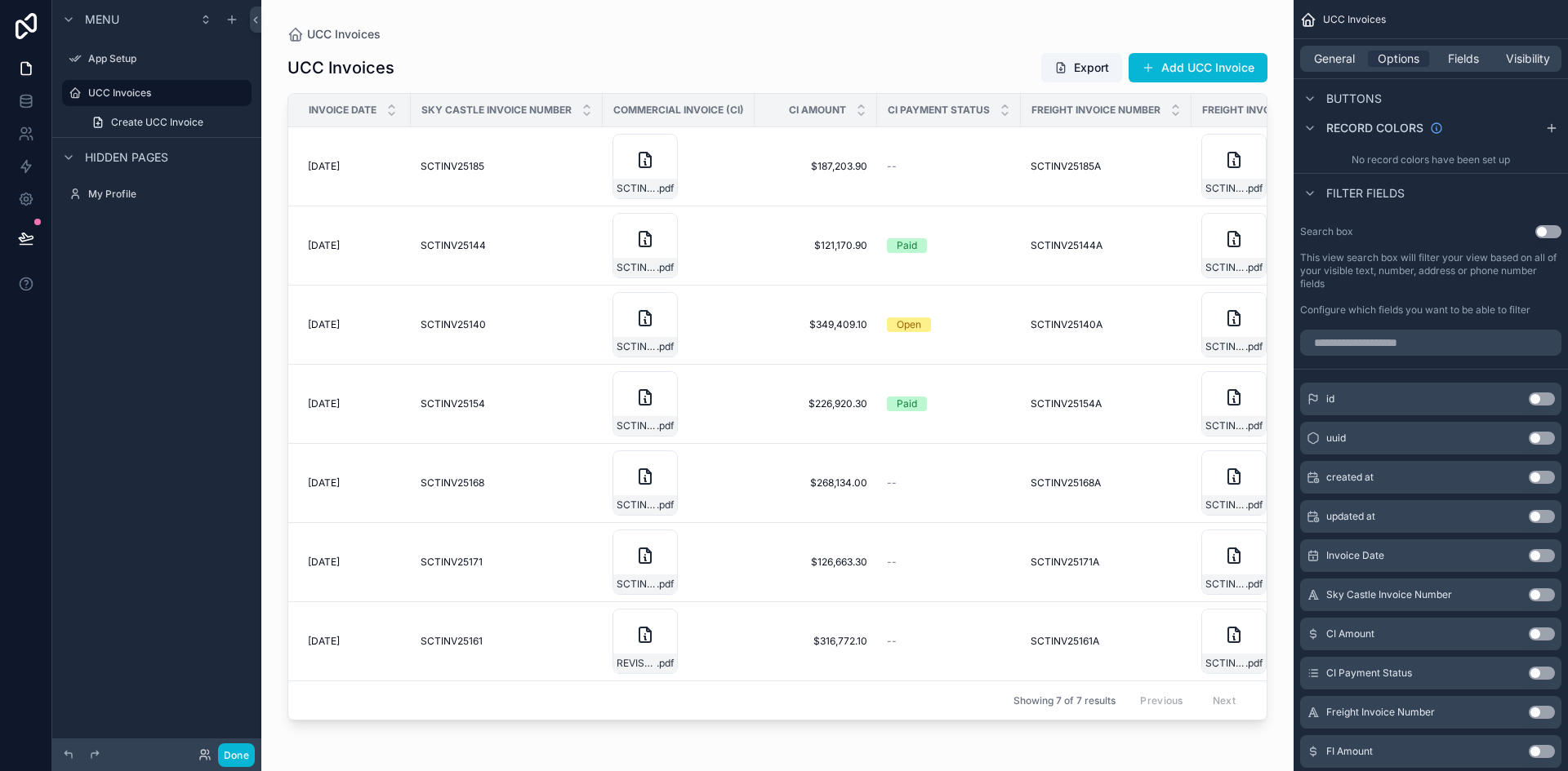
click at [1538, 226] on button "Use setting" at bounding box center [1548, 231] width 26 height 13
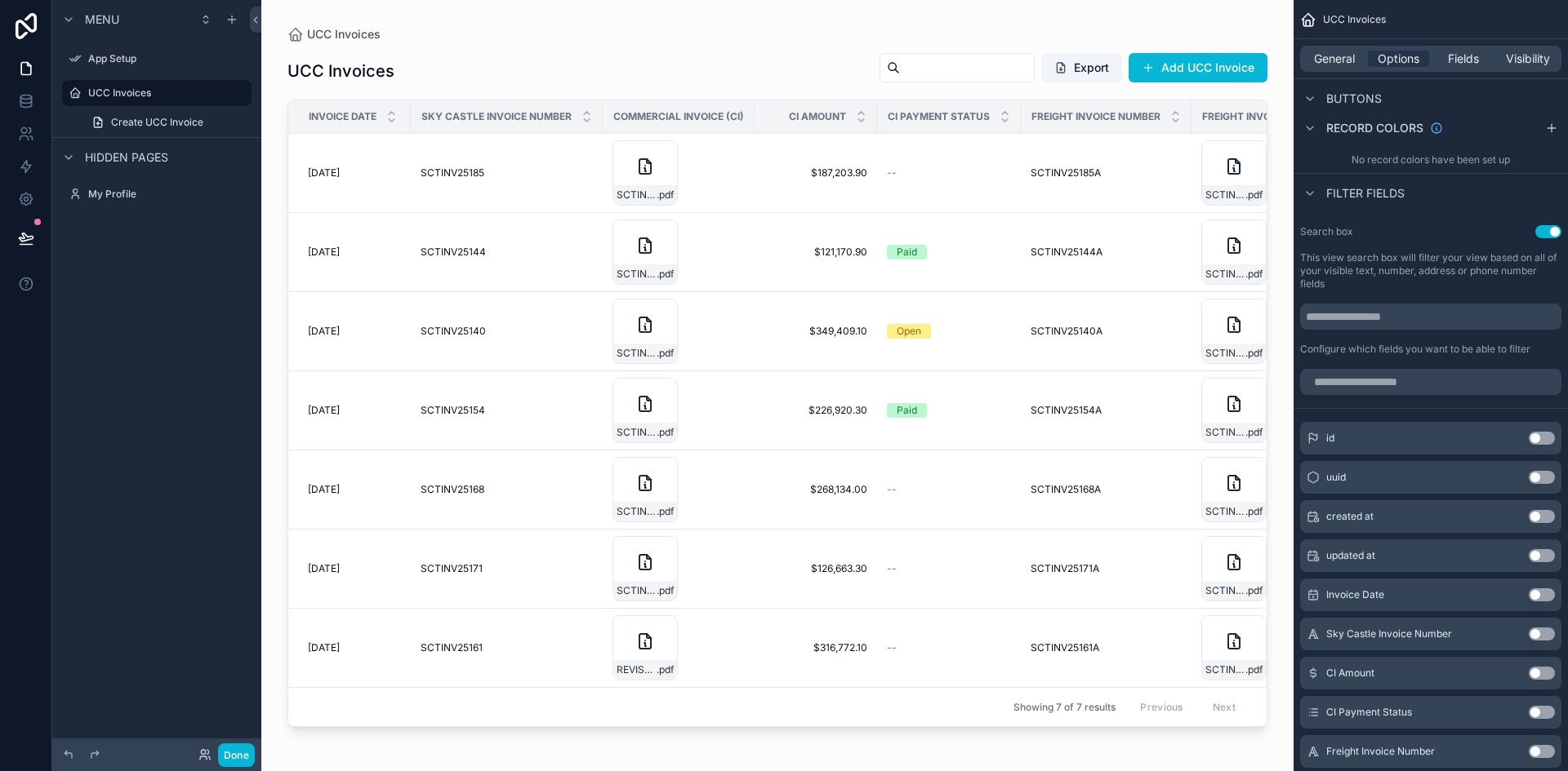
click at [1541, 238] on button "Use setting" at bounding box center [1548, 231] width 26 height 13
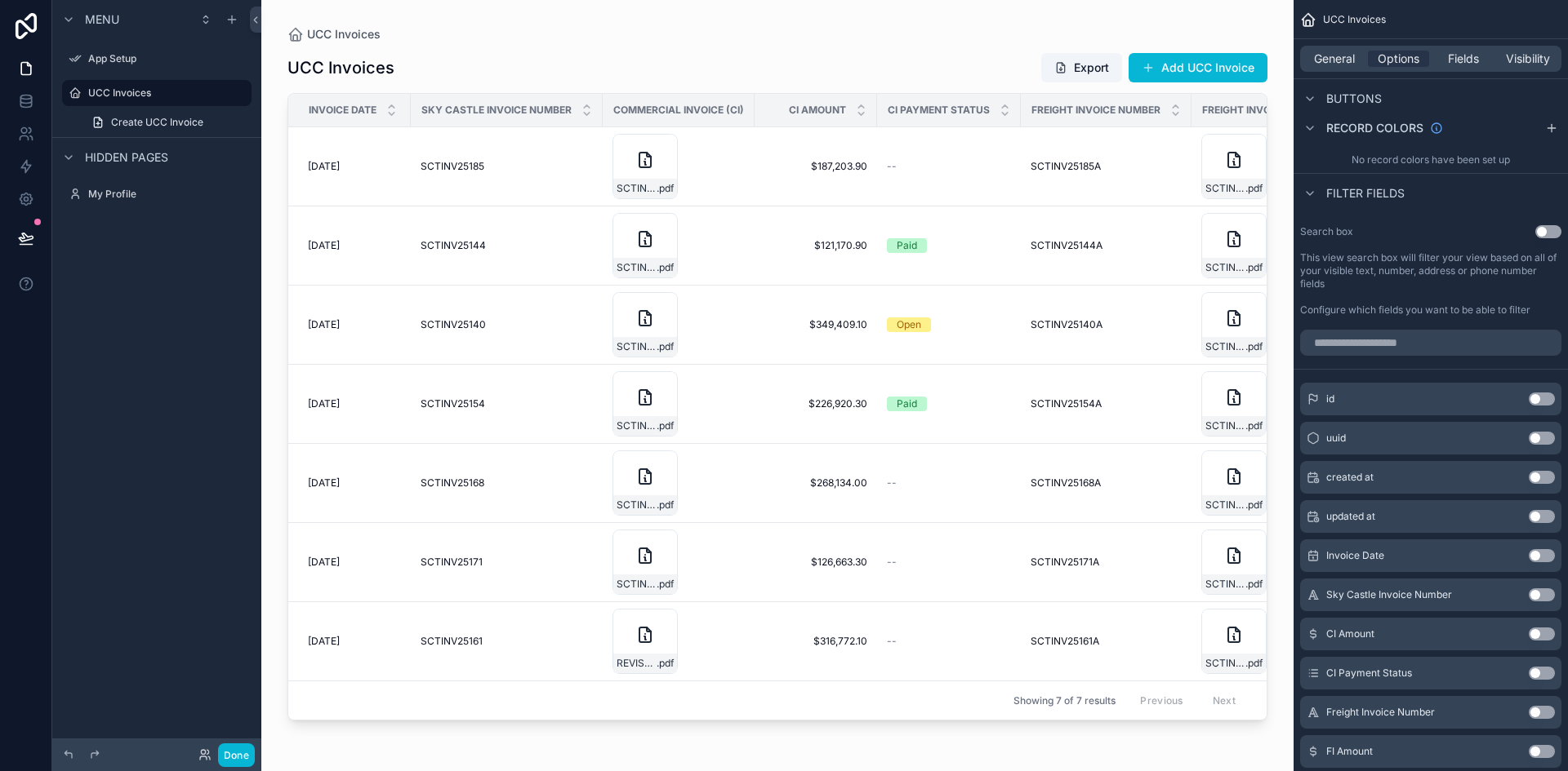
click at [1541, 236] on button "Use setting" at bounding box center [1548, 231] width 26 height 13
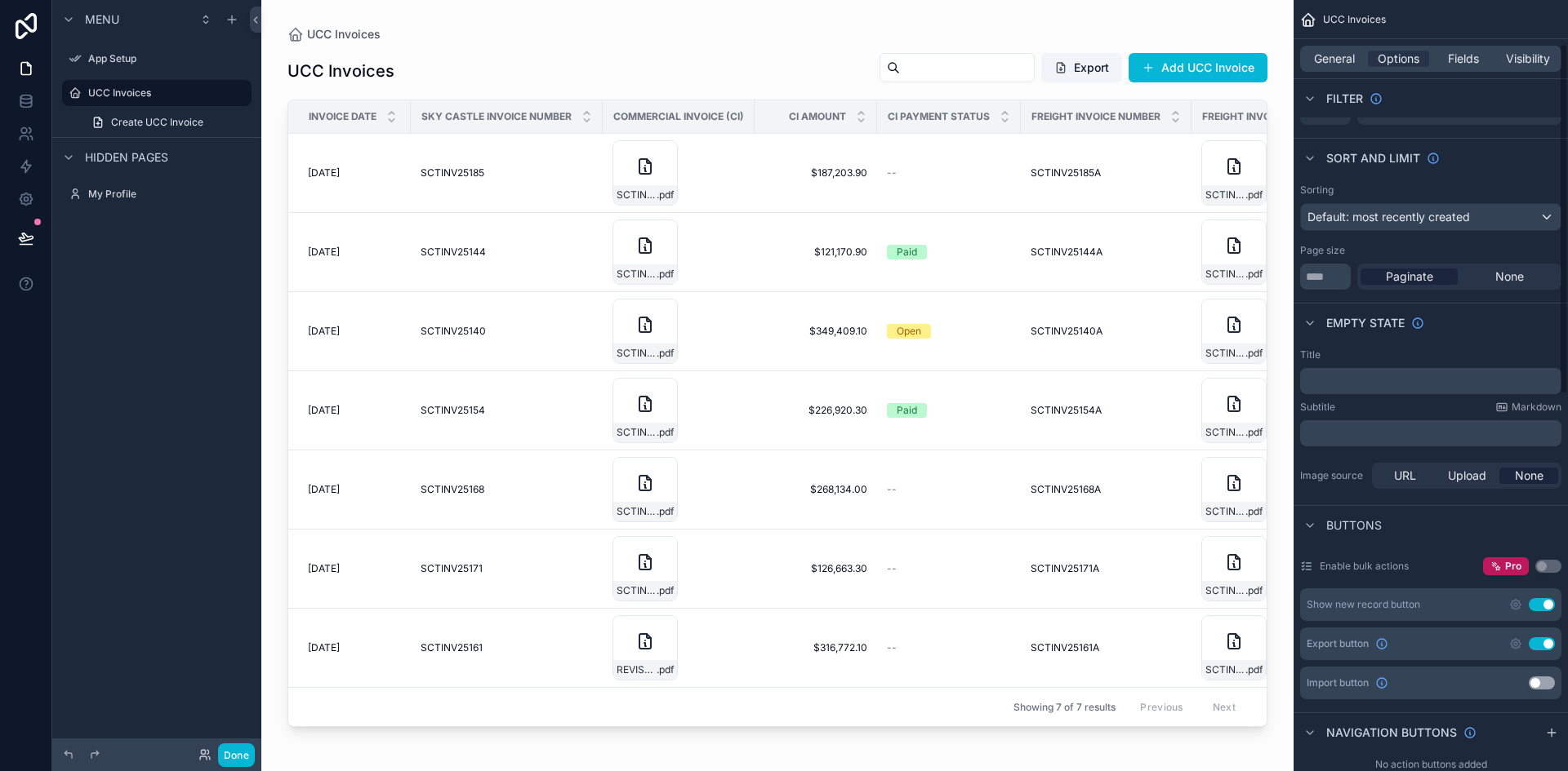
scroll to position [0, 0]
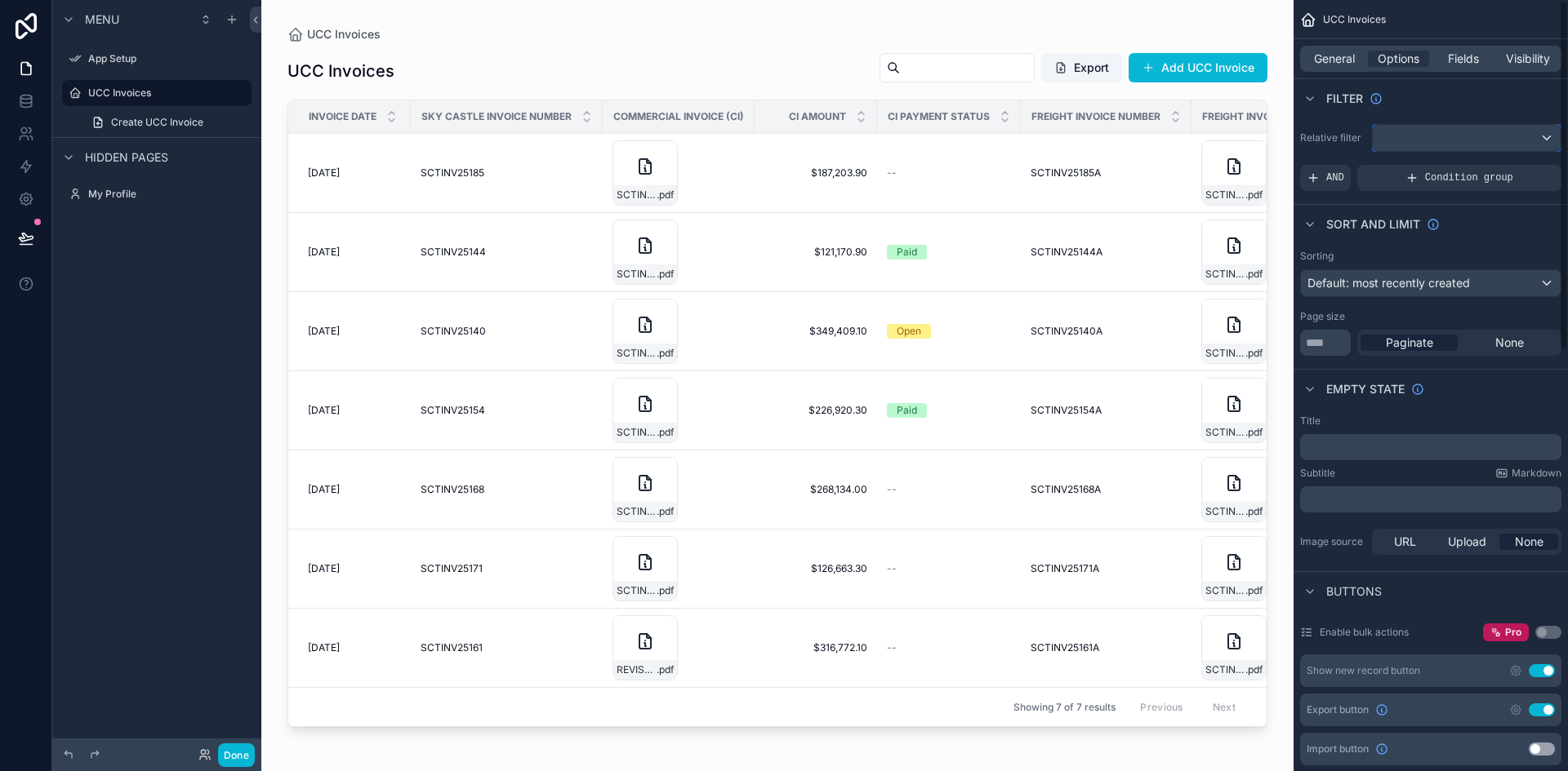
click at [1430, 138] on div "scrollable content" at bounding box center [1467, 138] width 188 height 26
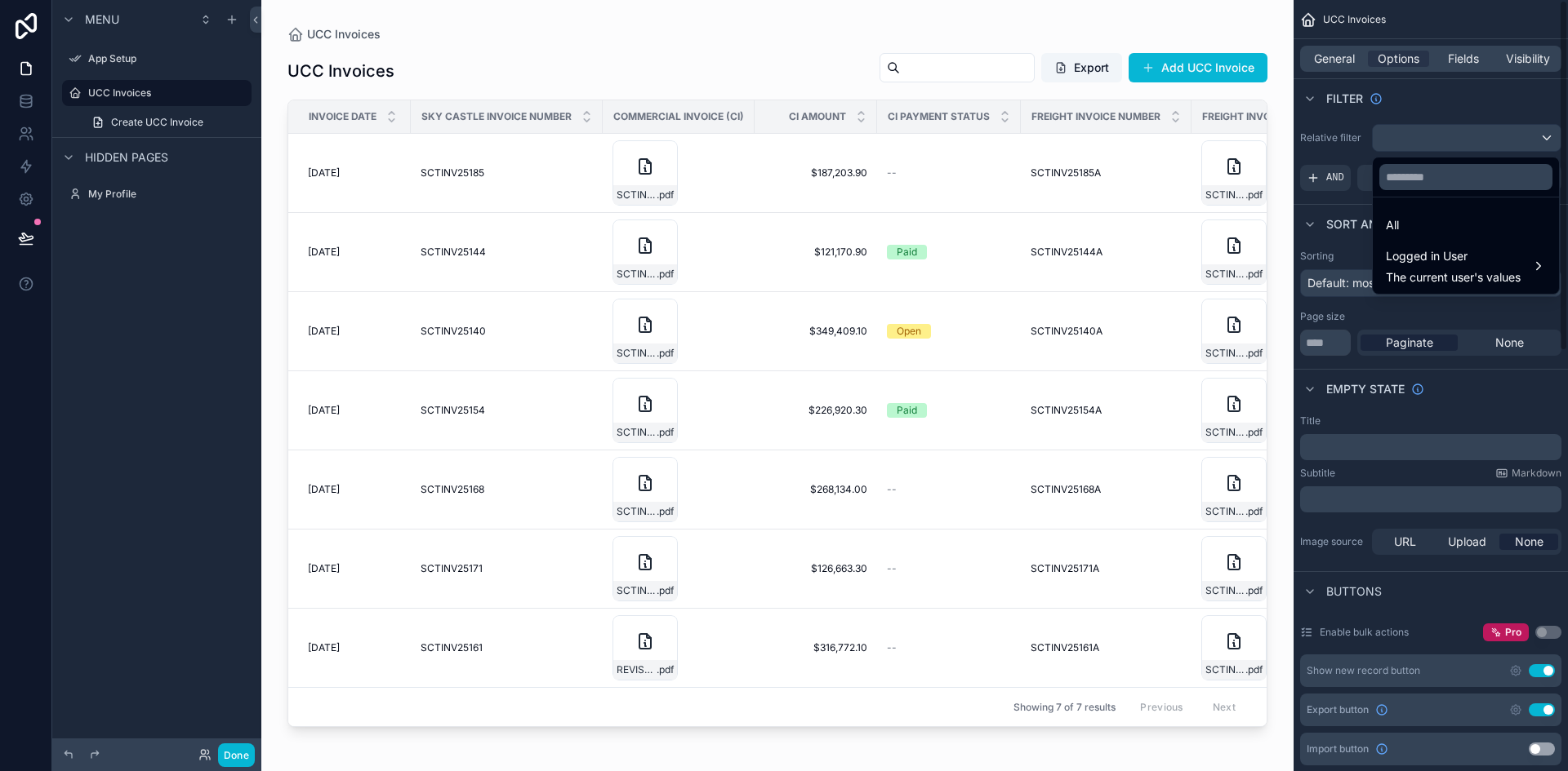
click at [1428, 115] on div "scrollable content" at bounding box center [784, 385] width 1568 height 771
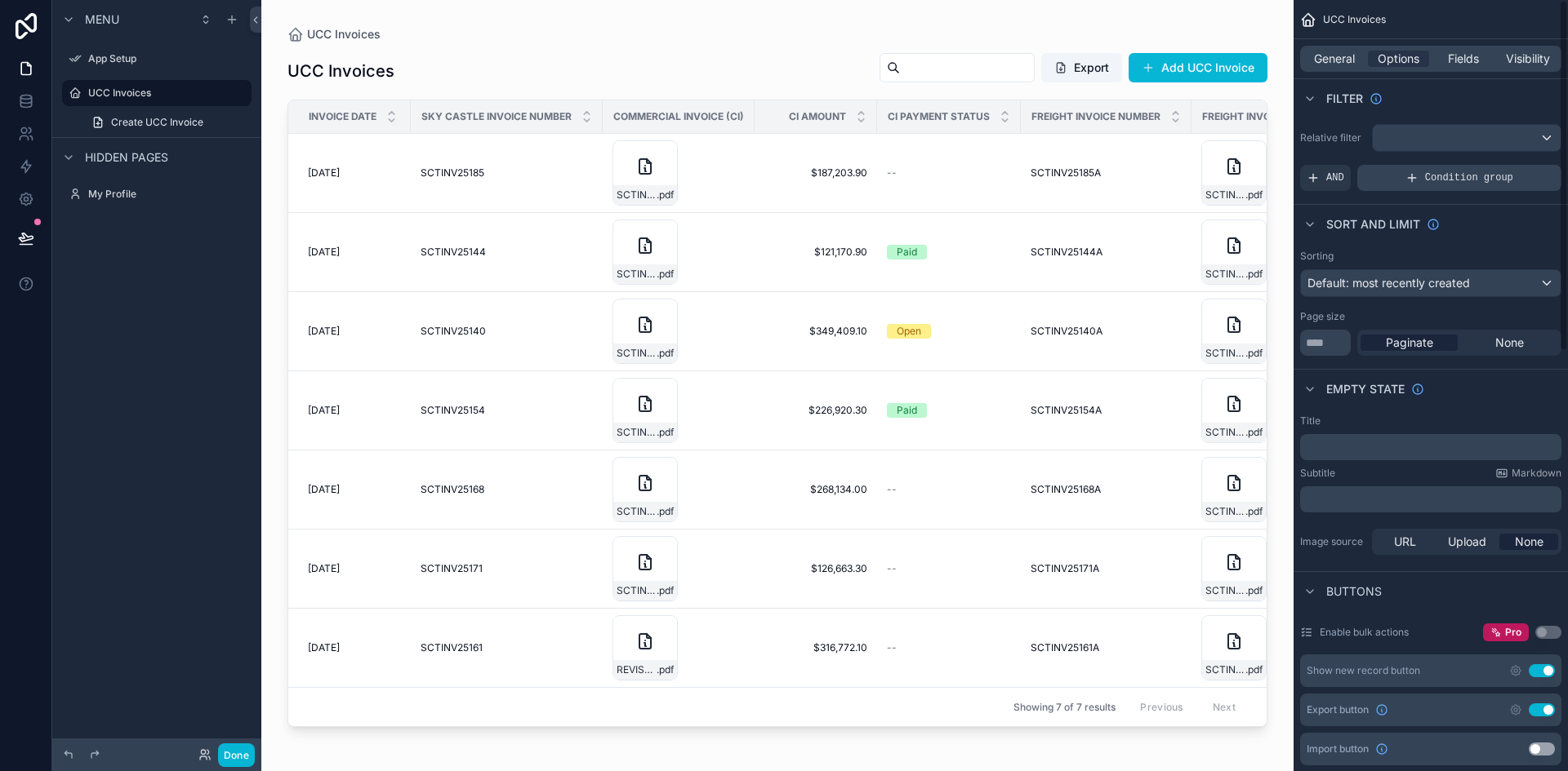
click at [1432, 185] on div "Condition group" at bounding box center [1460, 178] width 204 height 26
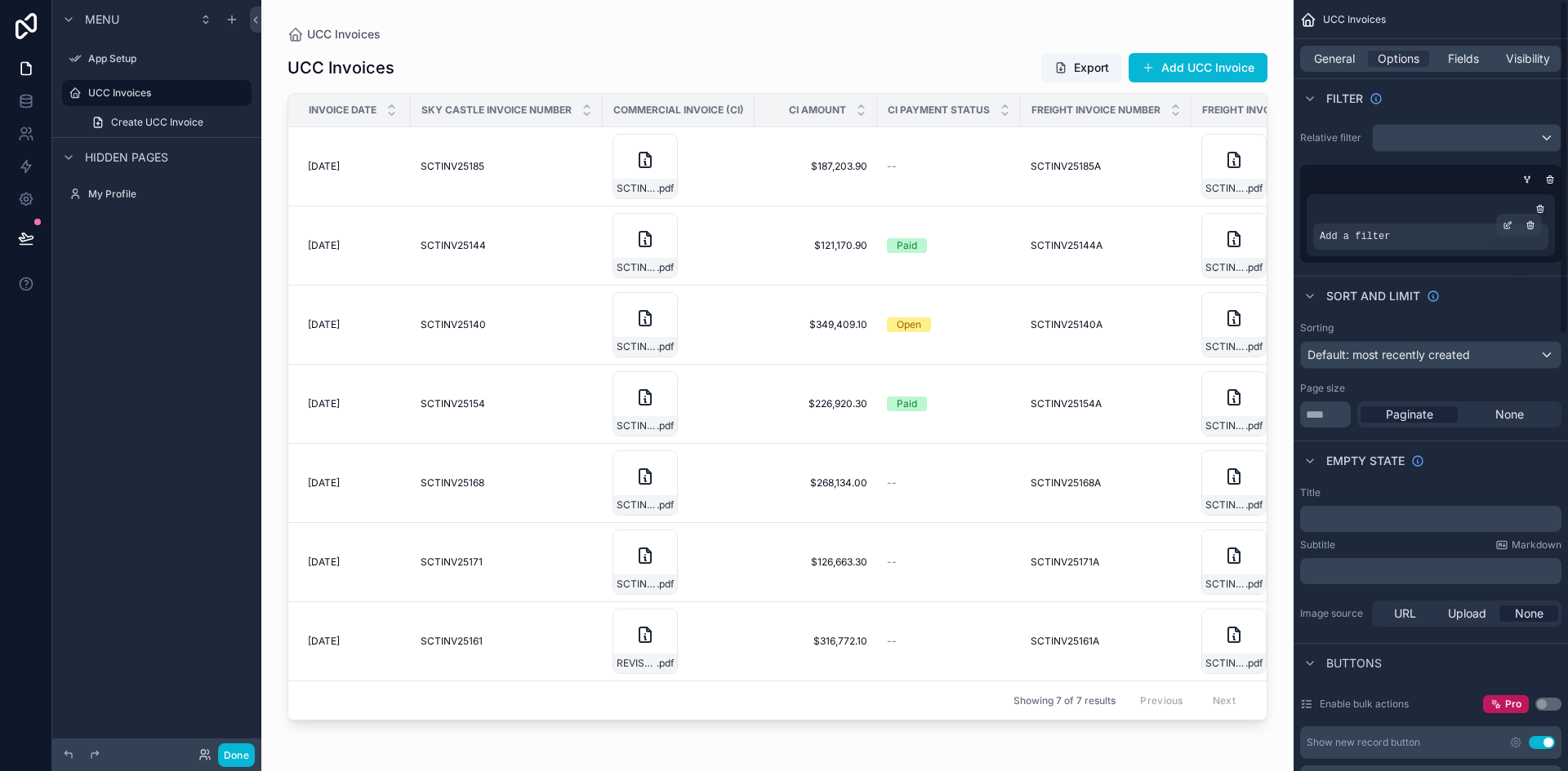
click at [1415, 244] on div "Add a filter" at bounding box center [1430, 236] width 235 height 26
click at [1358, 235] on span "Add a filter" at bounding box center [1355, 237] width 71 height 13
click at [1507, 226] on icon "scrollable content" at bounding box center [1509, 223] width 4 height 4
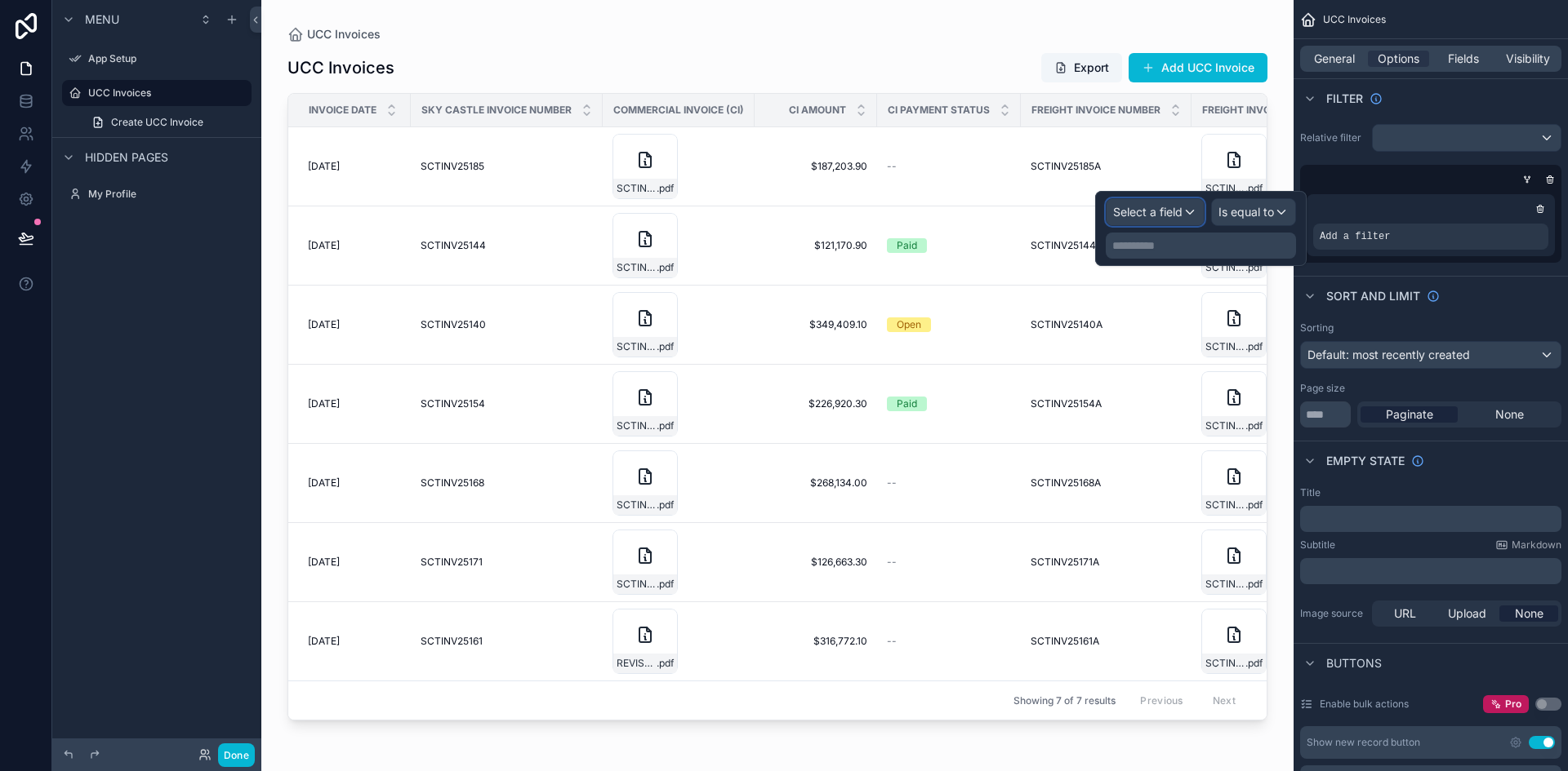
click at [1169, 210] on span "Select a field" at bounding box center [1148, 212] width 70 height 14
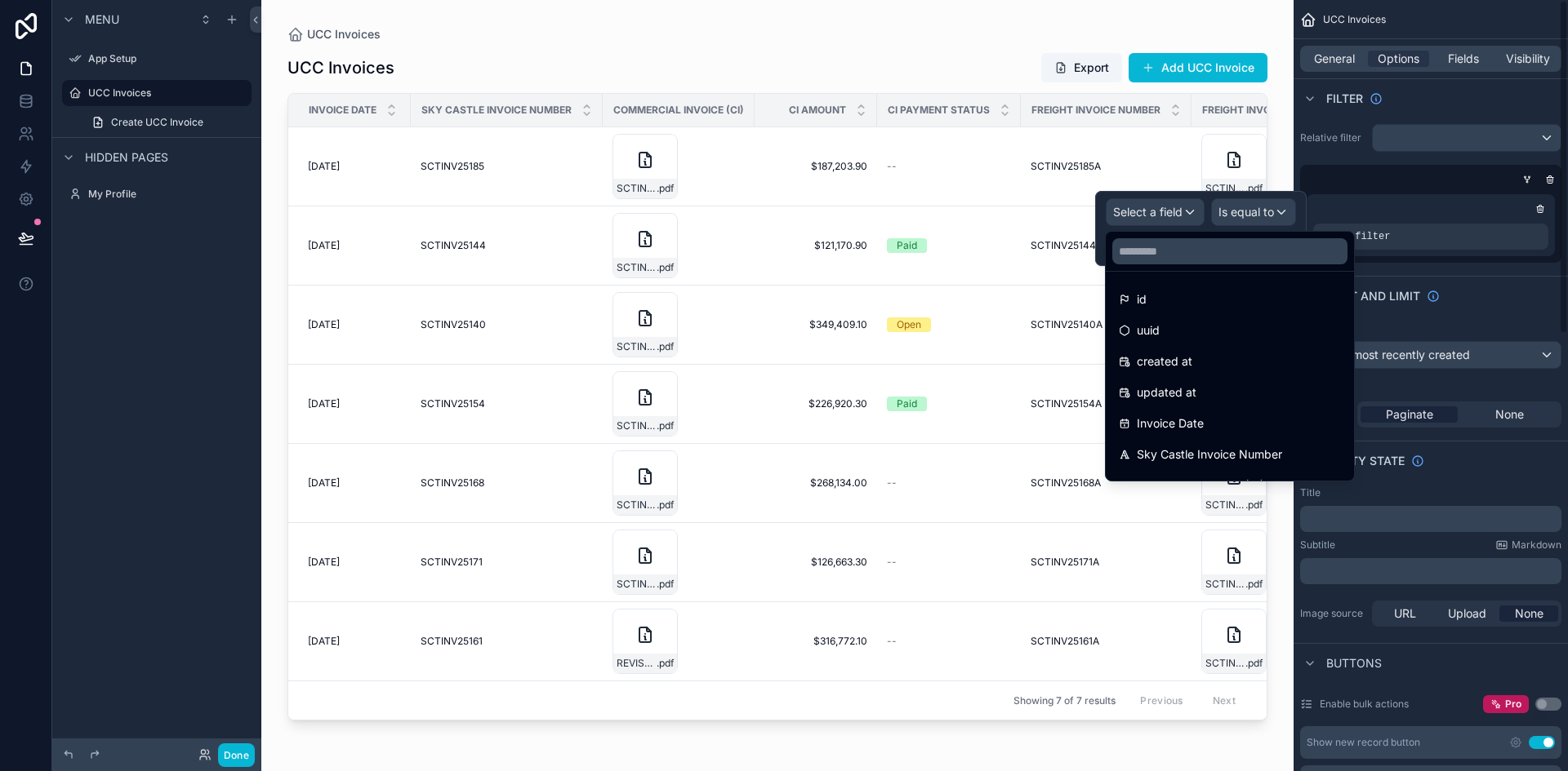
click at [1338, 118] on div "Relative filter Add a filter" at bounding box center [1430, 194] width 274 height 152
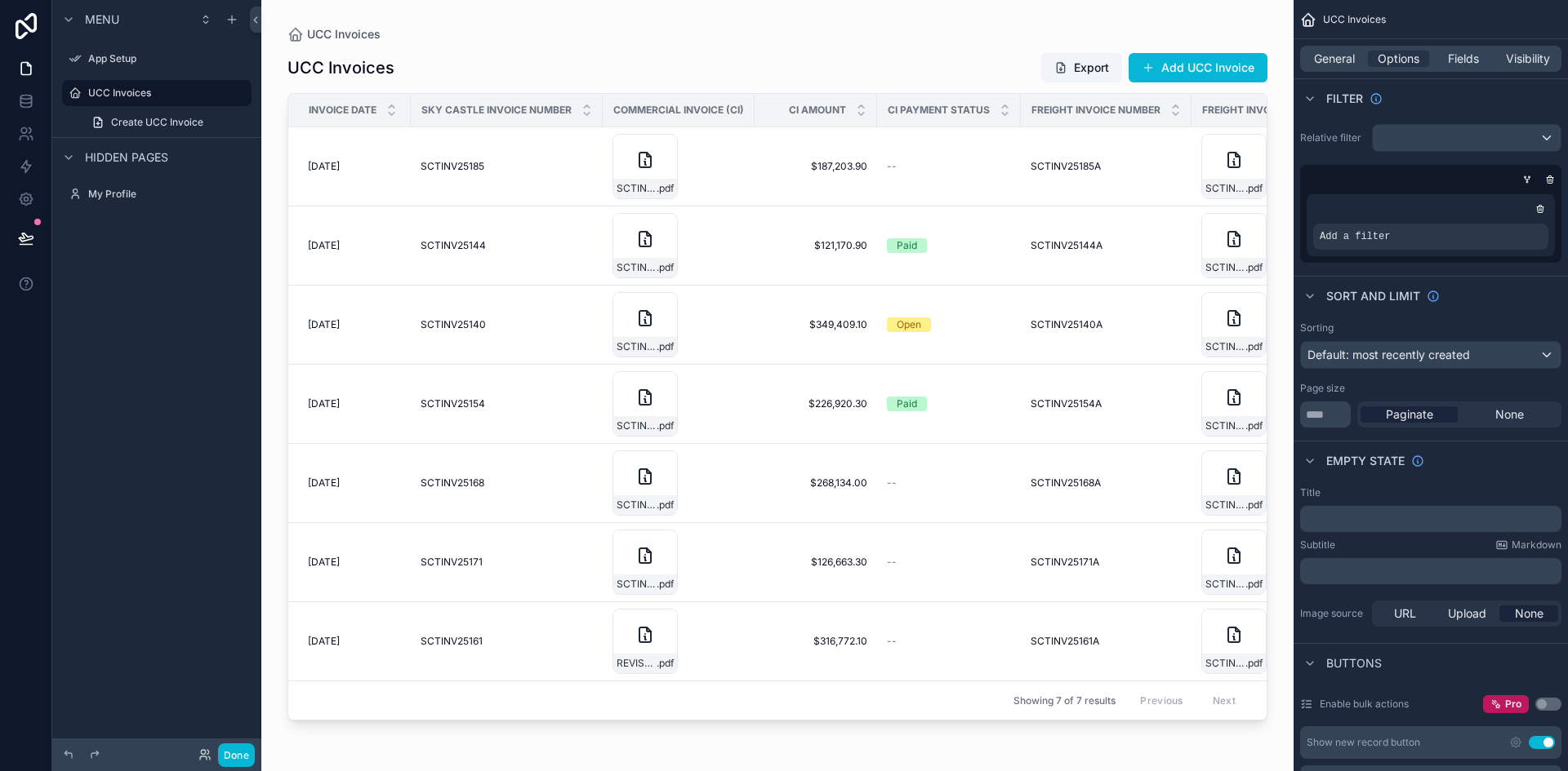
drag, startPoint x: 1344, startPoint y: 147, endPoint x: 1342, endPoint y: 156, distance: 9.2
click at [1343, 147] on div "Relative filter" at bounding box center [1431, 138] width 261 height 28
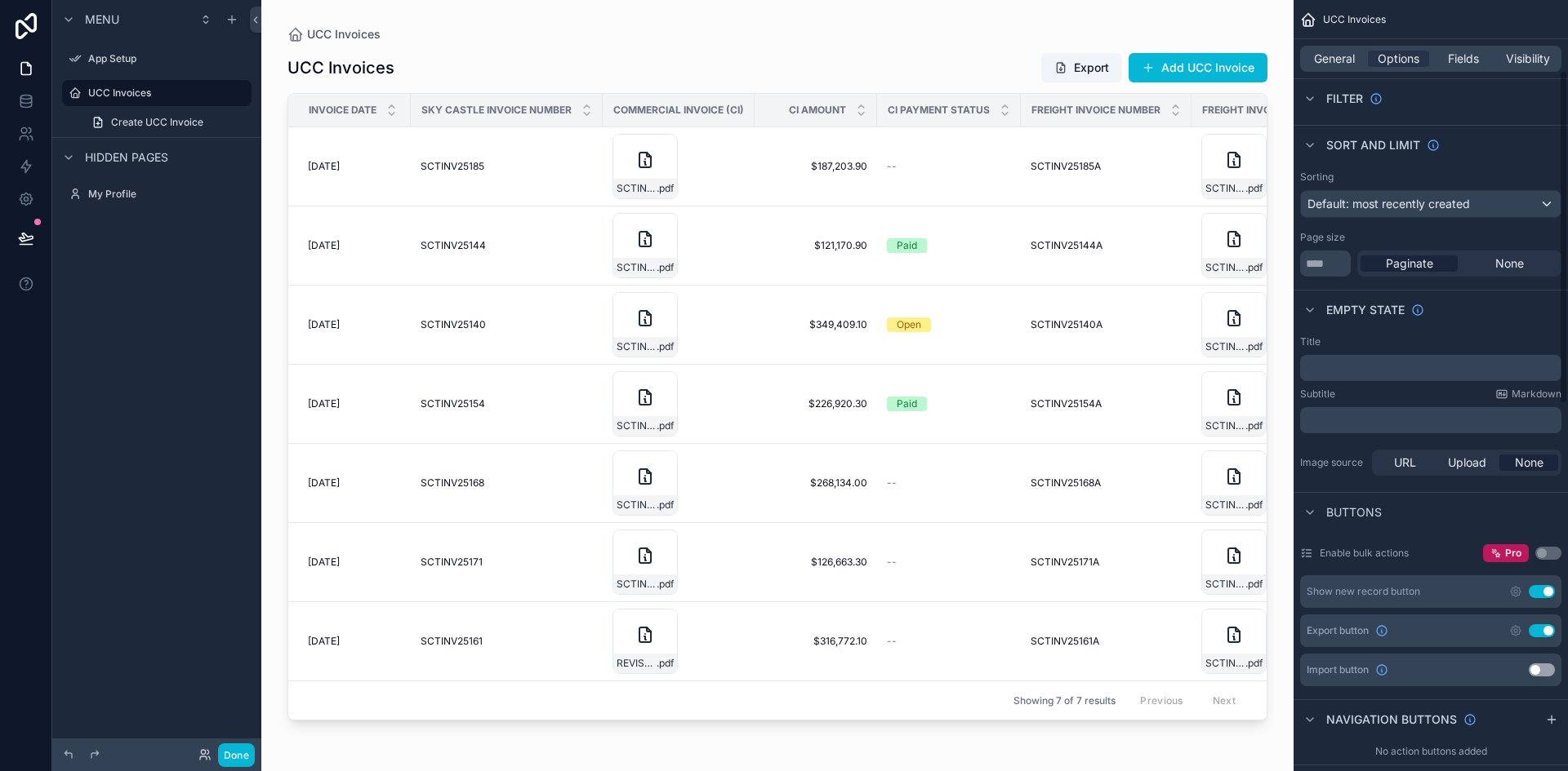
scroll to position [163, 0]
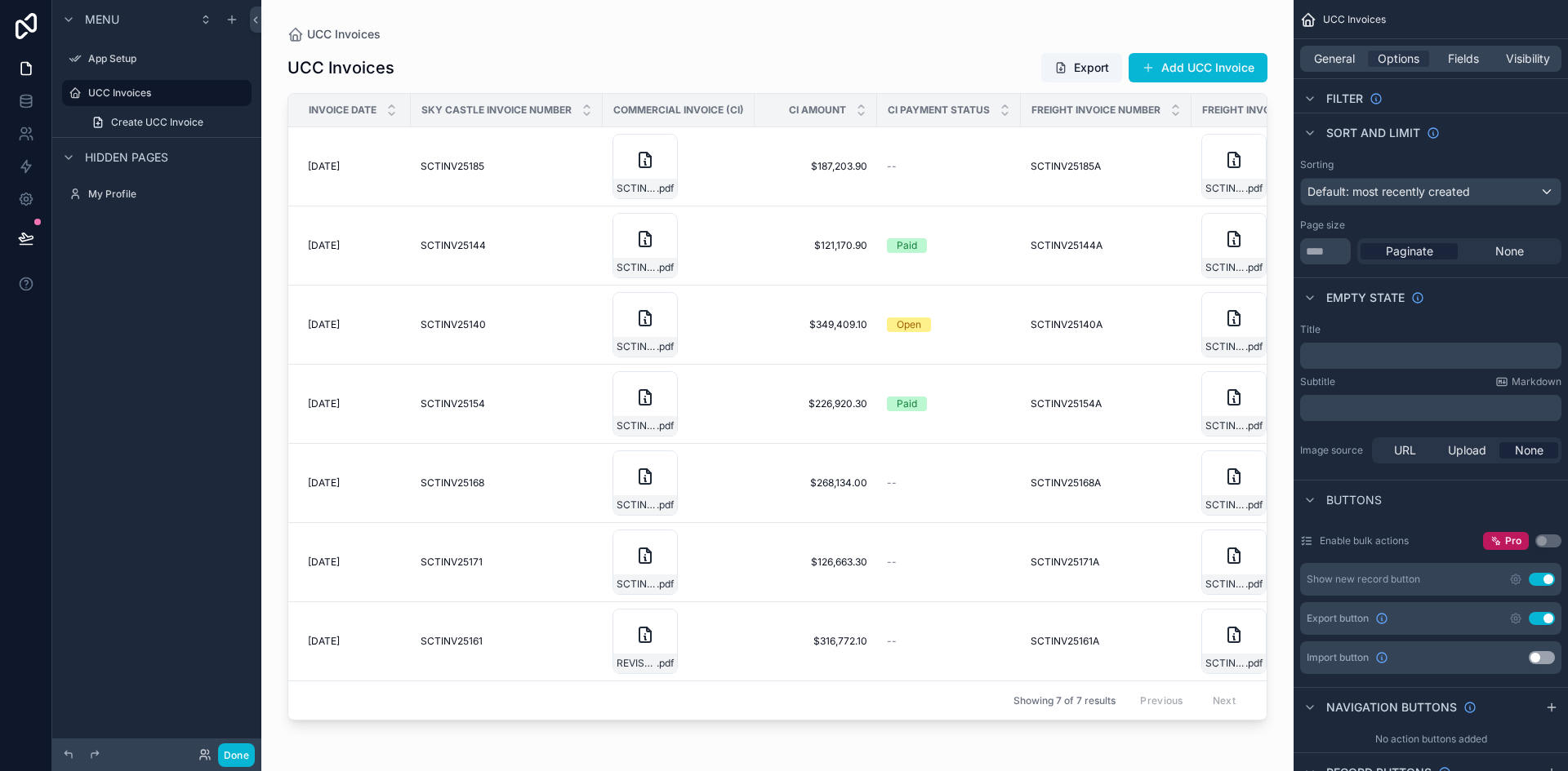
click at [1417, 250] on span "Paginate" at bounding box center [1410, 251] width 47 height 16
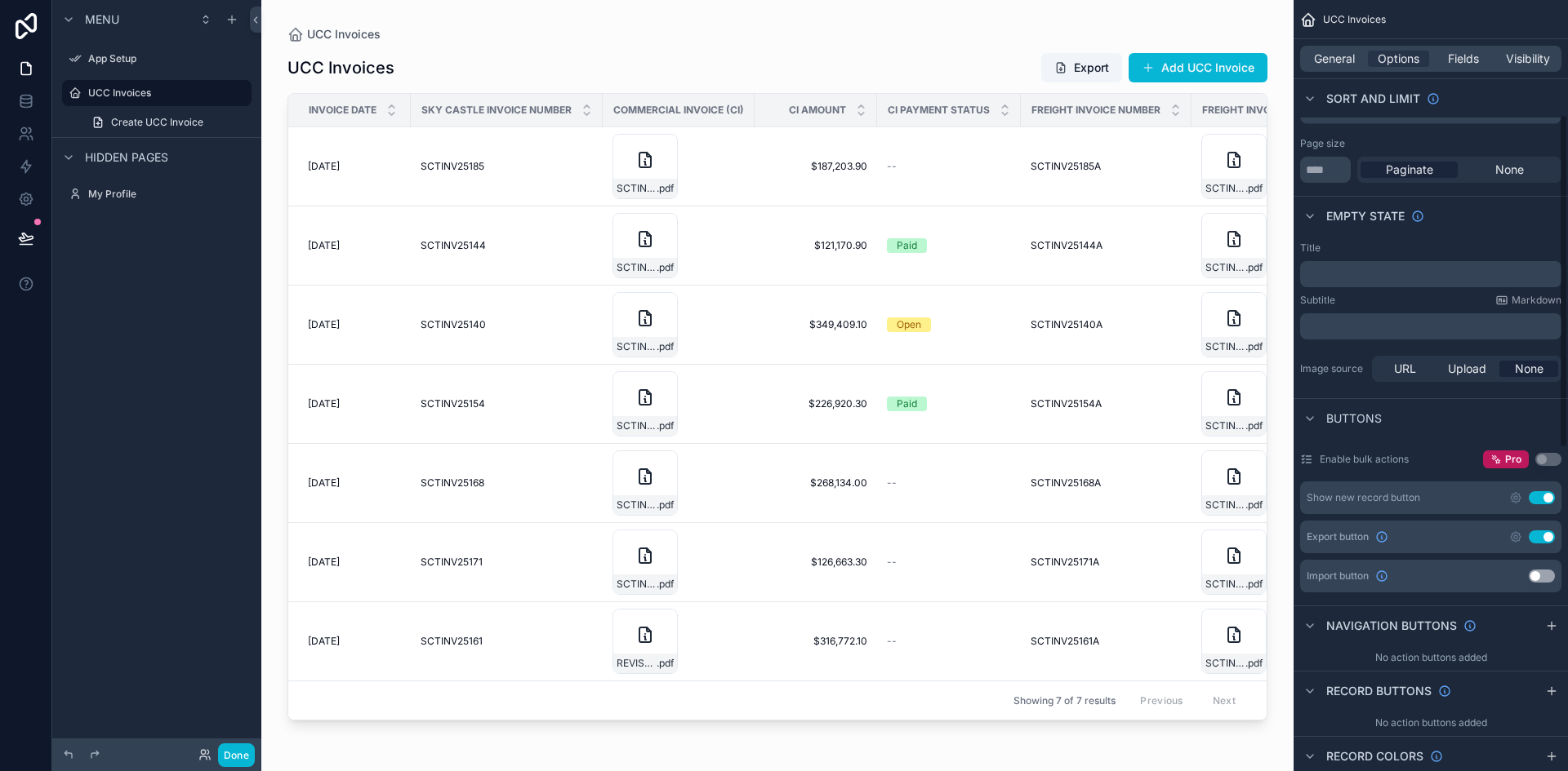
scroll to position [326, 0]
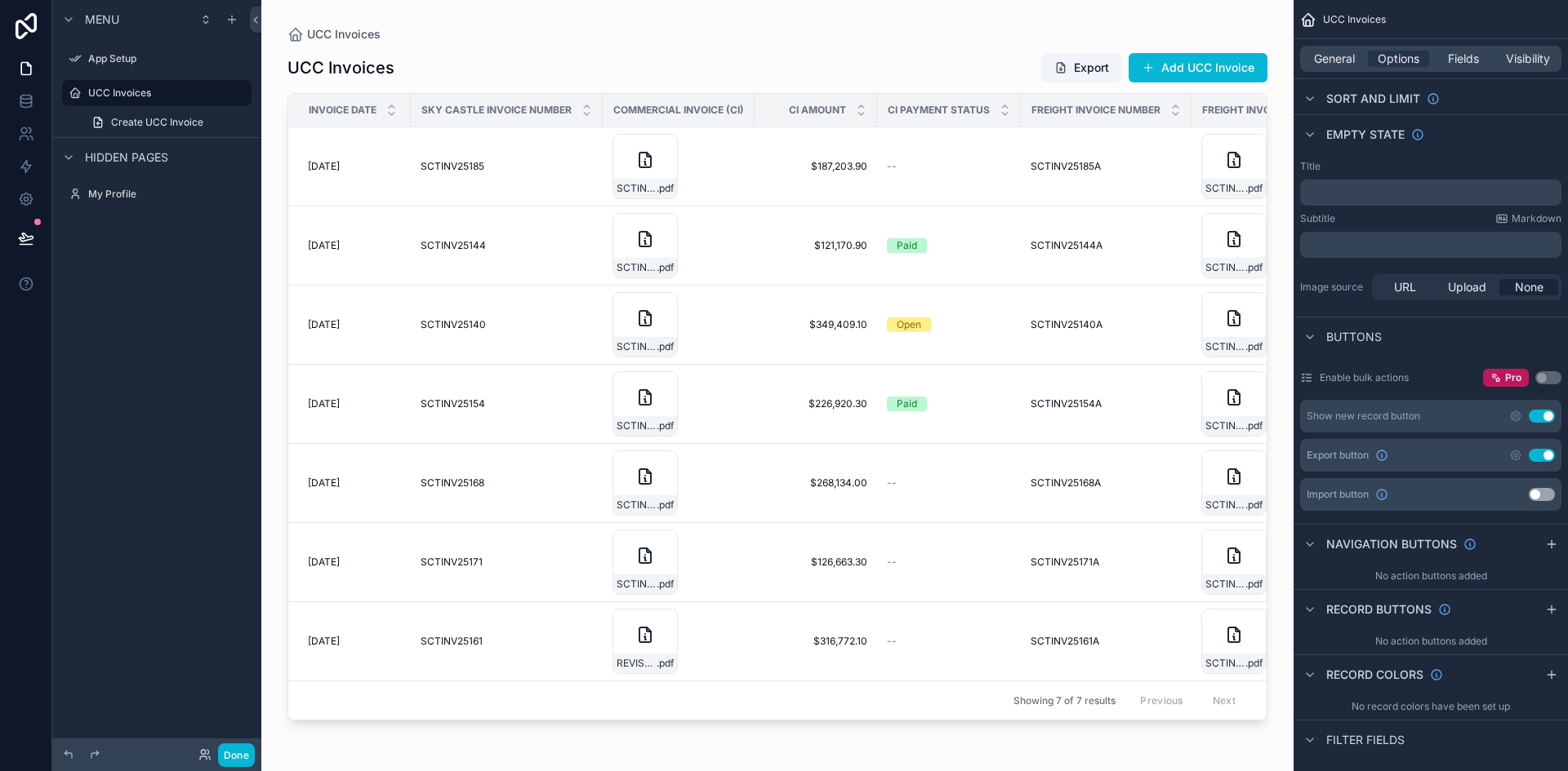
click at [1547, 414] on button "Use setting" at bounding box center [1541, 416] width 26 height 13
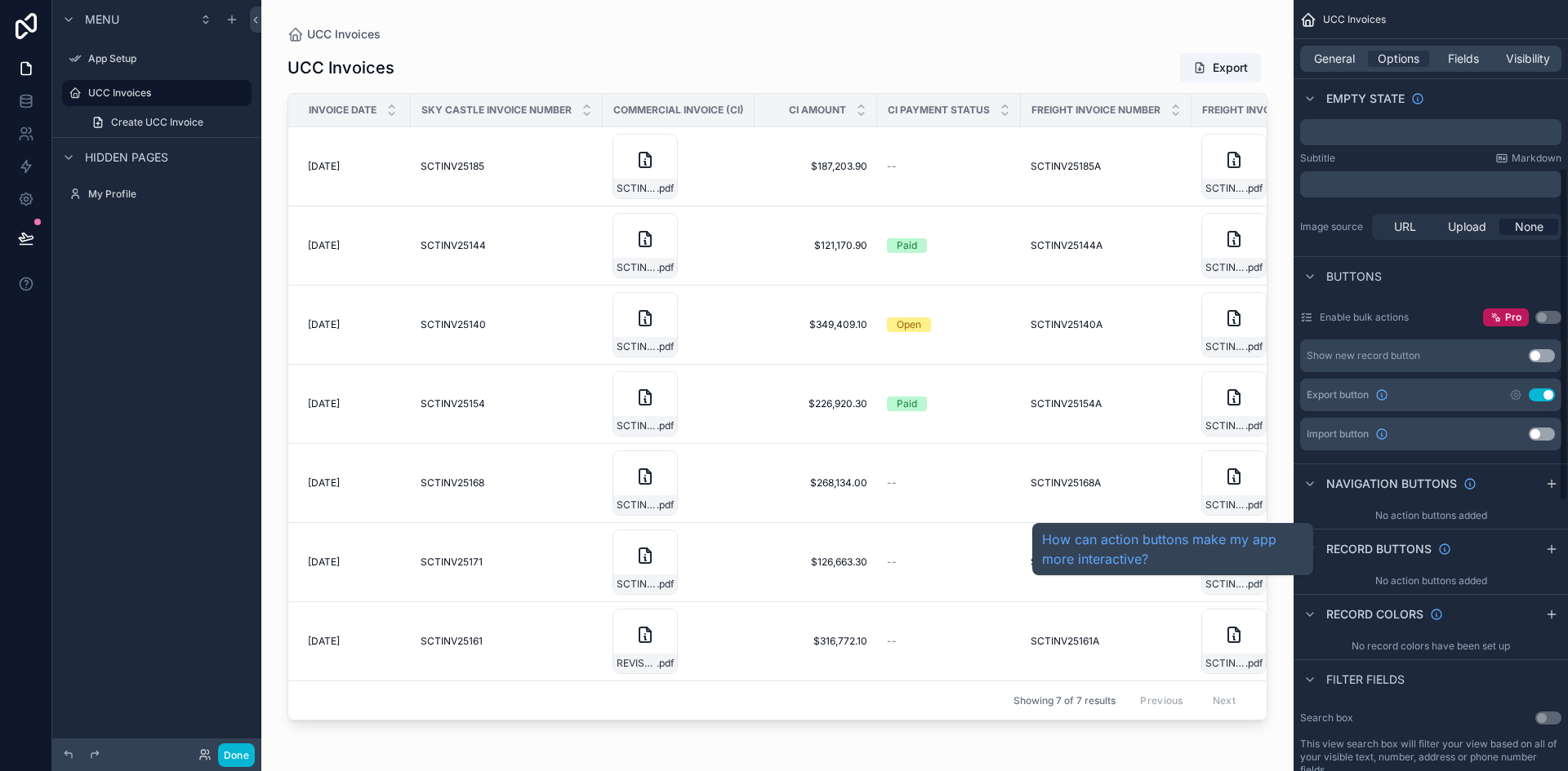
scroll to position [490, 0]
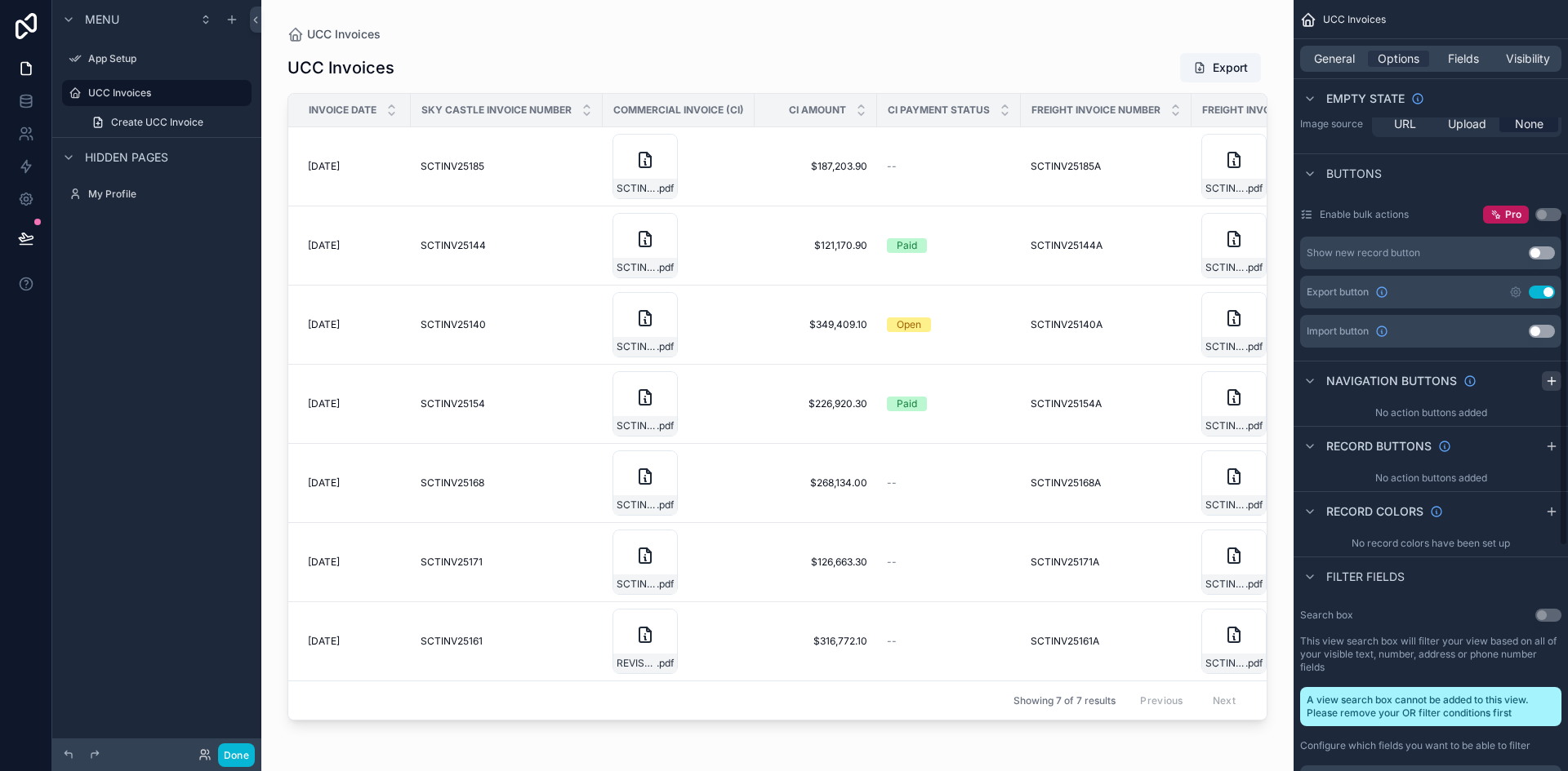
click at [1554, 377] on icon "scrollable content" at bounding box center [1552, 381] width 13 height 13
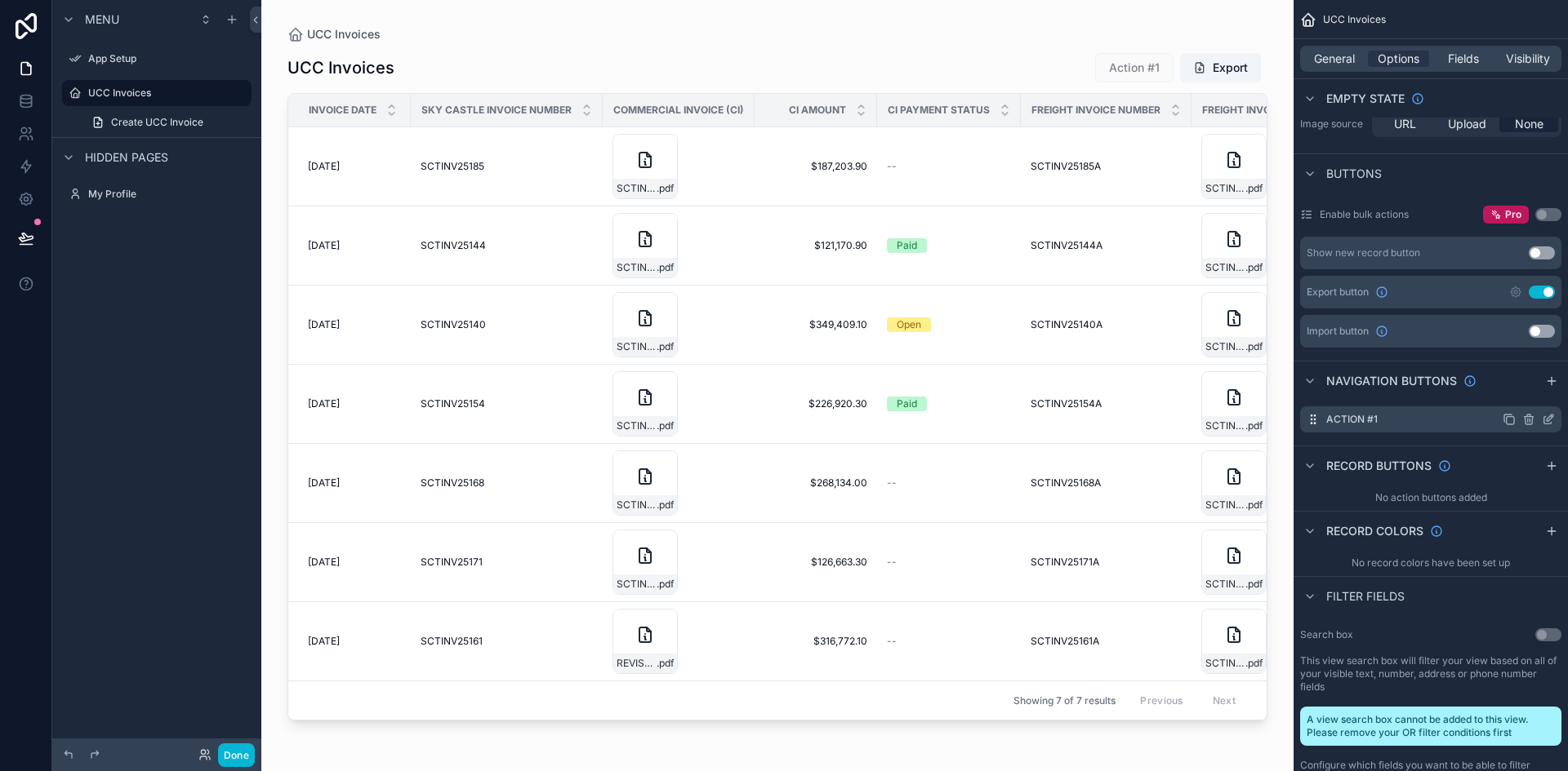
click at [1331, 423] on label "Action #1" at bounding box center [1353, 419] width 52 height 13
click at [1530, 418] on icon "scrollable content" at bounding box center [1529, 419] width 13 height 13
click at [1529, 392] on icon at bounding box center [1522, 393] width 13 height 13
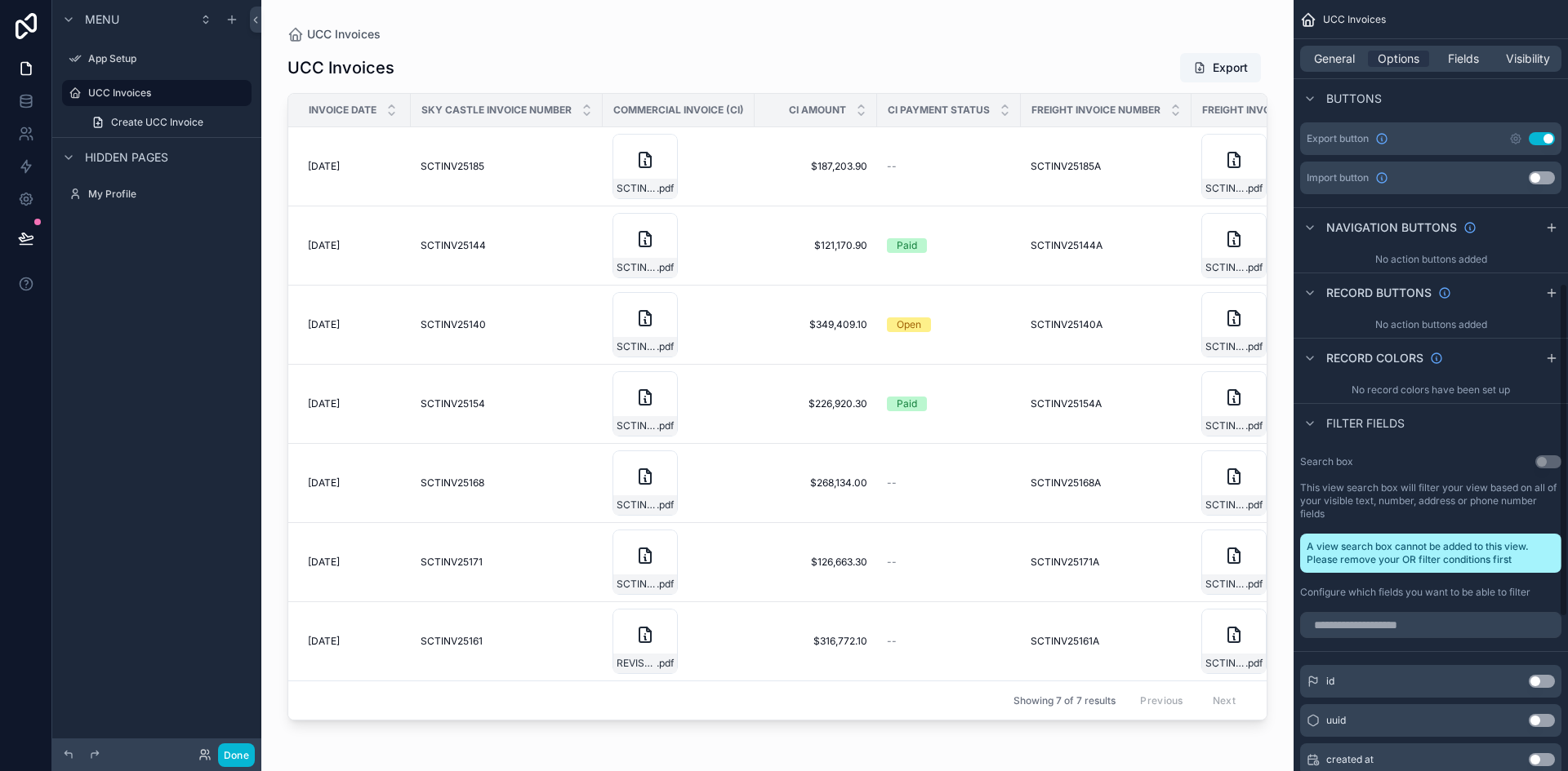
scroll to position [653, 0]
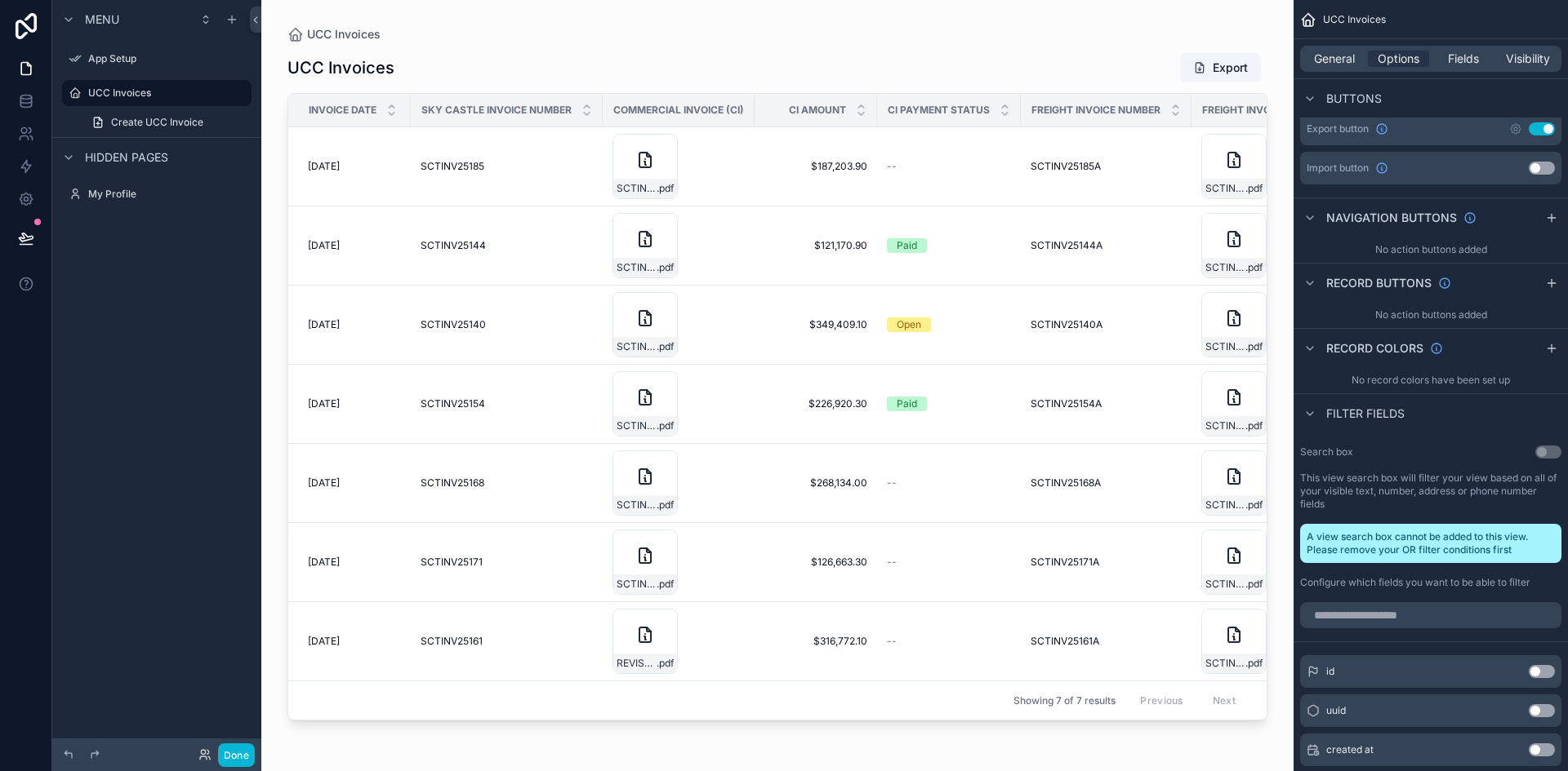
drag, startPoint x: 1378, startPoint y: 476, endPoint x: 1452, endPoint y: 481, distance: 74.2
click at [1452, 481] on label "This view search box will filter your view based on all of your visible text, n…" at bounding box center [1431, 491] width 261 height 39
click at [1452, 482] on label "This view search box will filter your view based on all of your visible text, n…" at bounding box center [1431, 491] width 261 height 39
drag, startPoint x: 1355, startPoint y: 535, endPoint x: 1459, endPoint y: 557, distance: 106.3
click at [1459, 541] on div "A view search box cannot be added to this view. Please remove your OR filter co…" at bounding box center [1431, 544] width 261 height 39
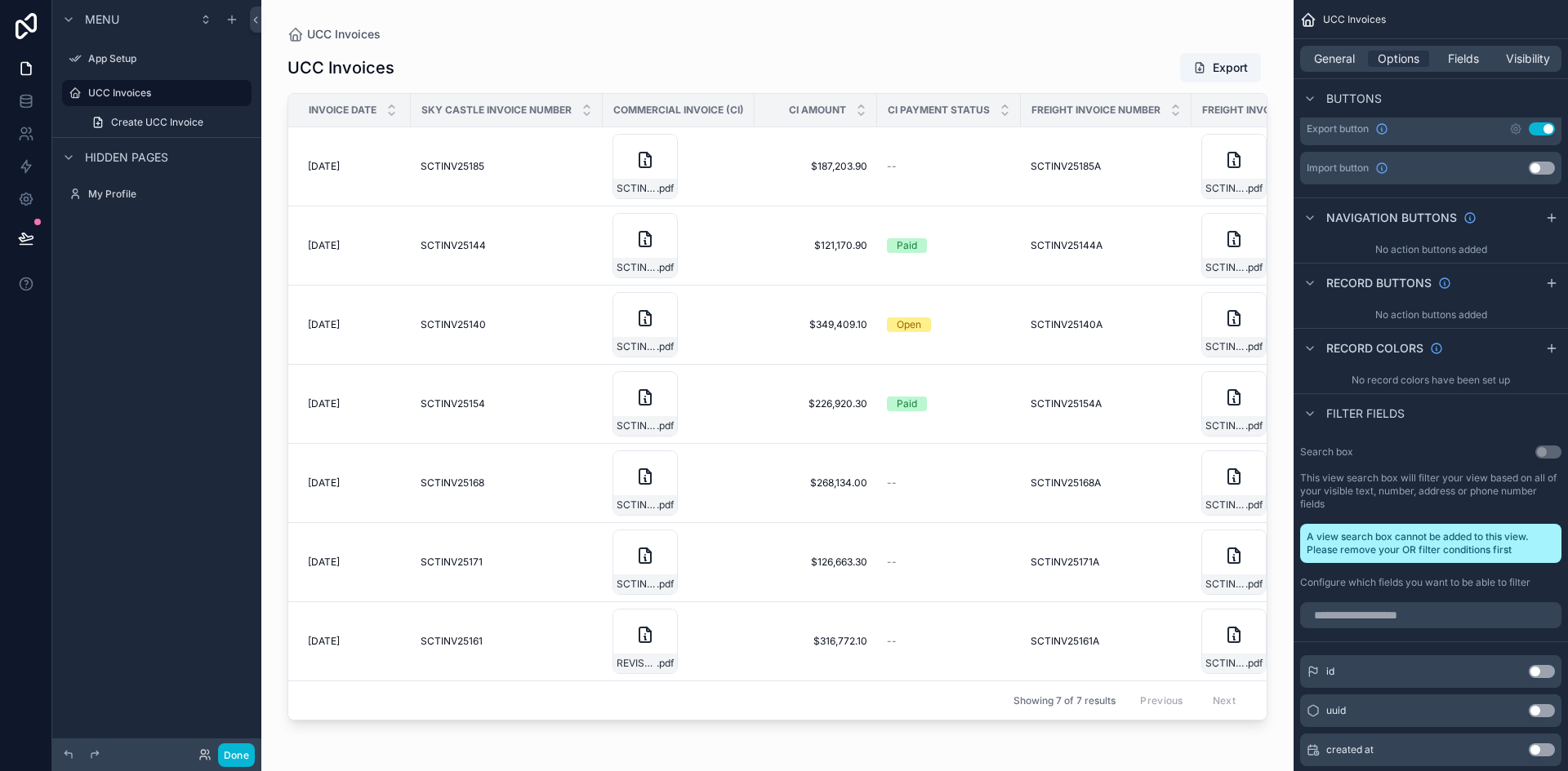
drag, startPoint x: 1353, startPoint y: 553, endPoint x: 1456, endPoint y: 555, distance: 103.0
click at [1454, 553] on div "A view search box cannot be added to this view. Please remove your OR filter co…" at bounding box center [1431, 544] width 261 height 39
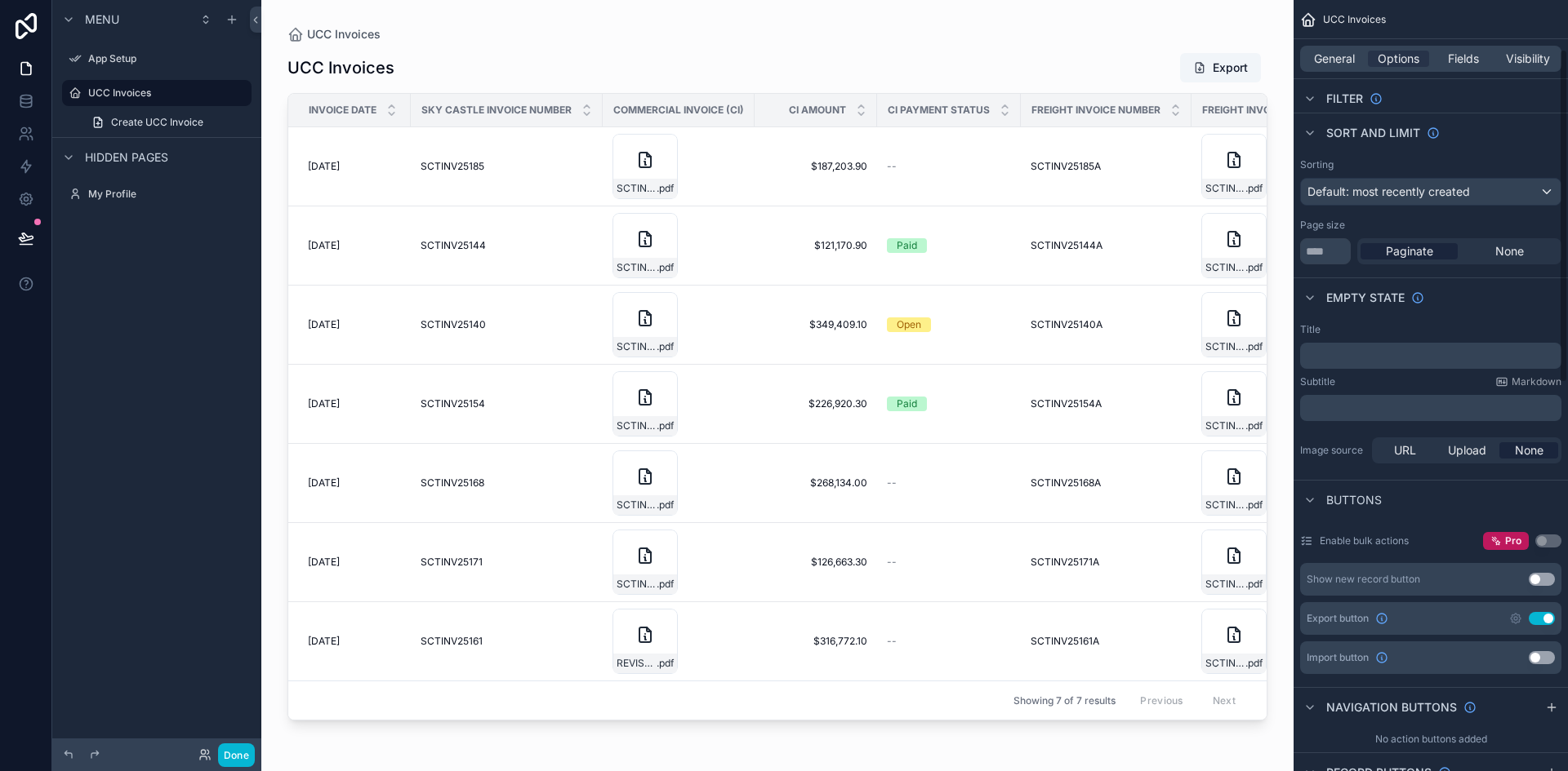
scroll to position [0, 0]
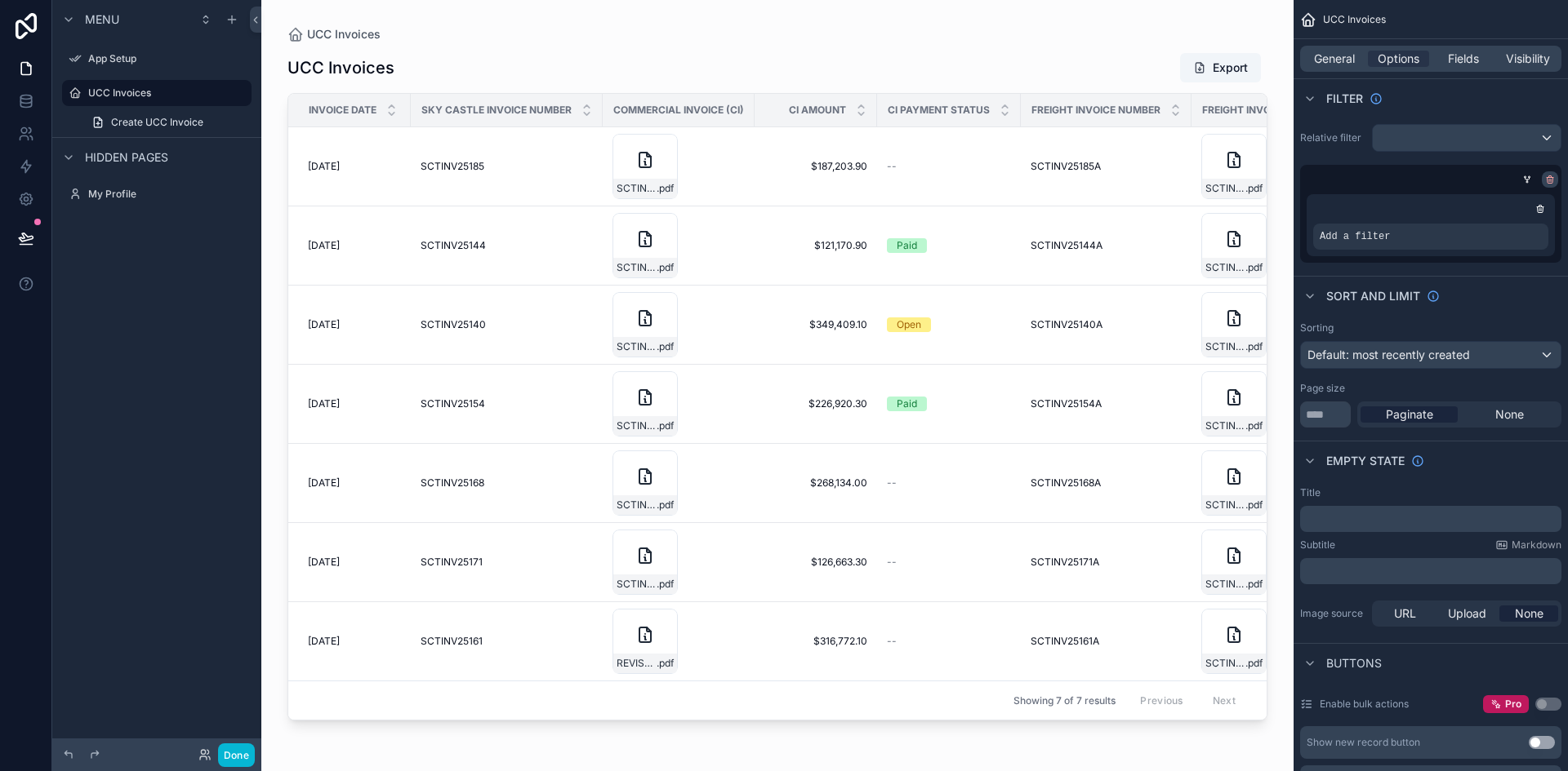
click at [1545, 180] on div "scrollable content" at bounding box center [1550, 180] width 16 height 16
click at [1548, 180] on icon "scrollable content" at bounding box center [1550, 180] width 10 height 10
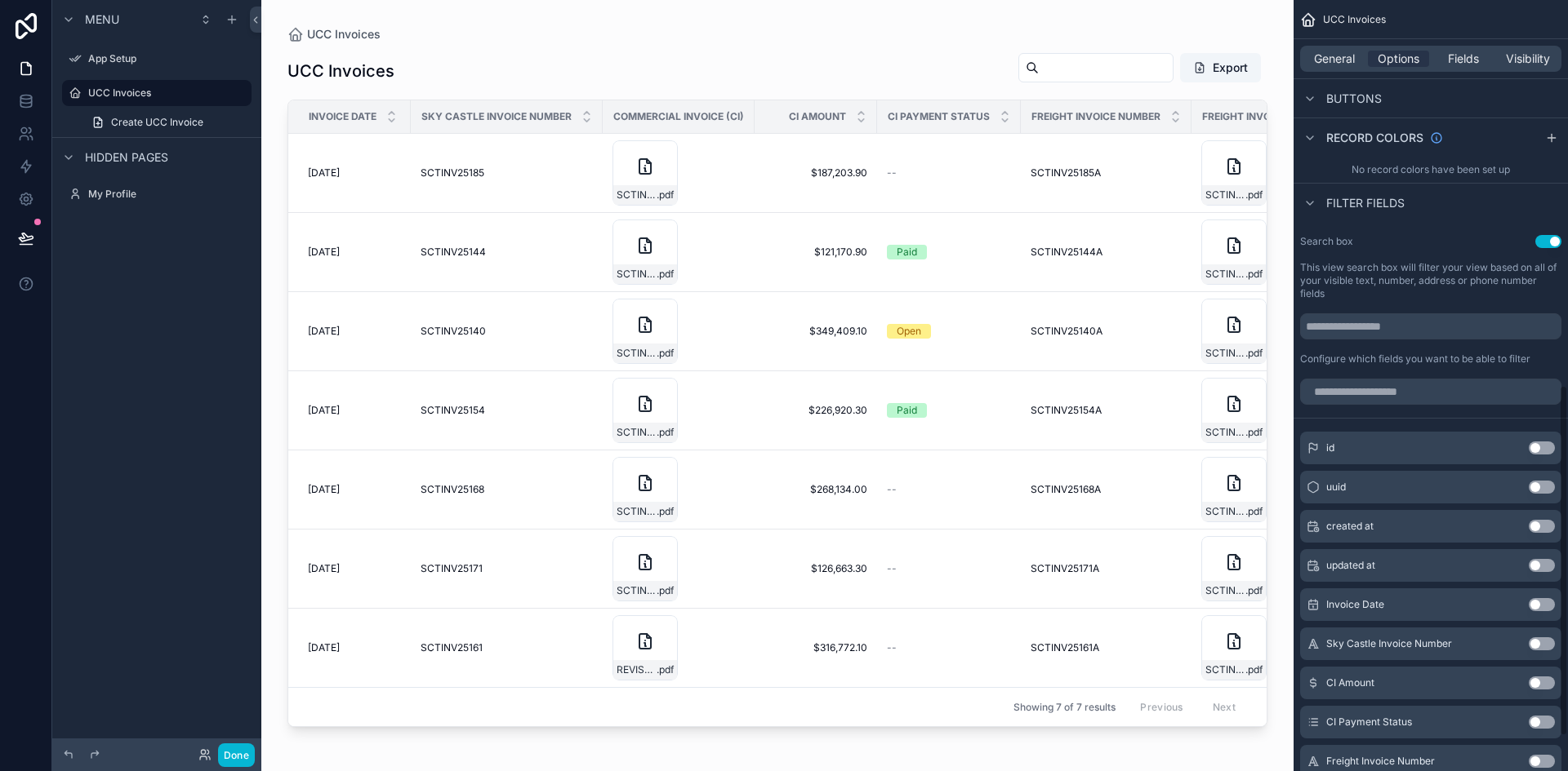
scroll to position [677, 0]
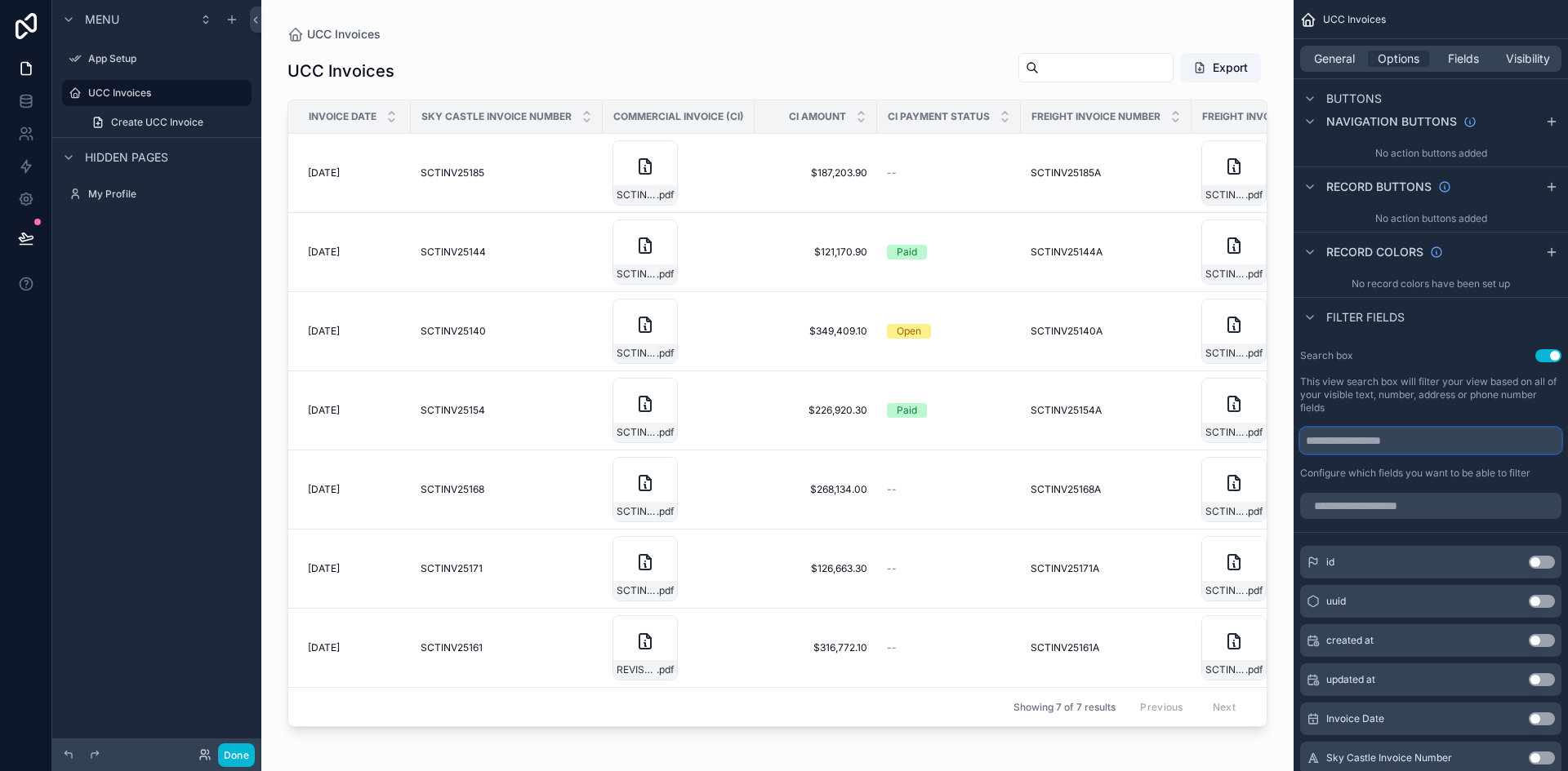
click at [1388, 443] on input "scrollable content" at bounding box center [1431, 440] width 261 height 26
click at [1379, 476] on label "Configure which fields you want to be able to filter" at bounding box center [1416, 473] width 231 height 13
drag, startPoint x: 1359, startPoint y: 479, endPoint x: 1410, endPoint y: 479, distance: 51.0
click at [1410, 479] on label "Configure which fields you want to be able to filter" at bounding box center [1416, 473] width 231 height 13
click at [1424, 482] on div "Search box Use setting This view search box will filter your view based on all …" at bounding box center [1430, 415] width 274 height 144
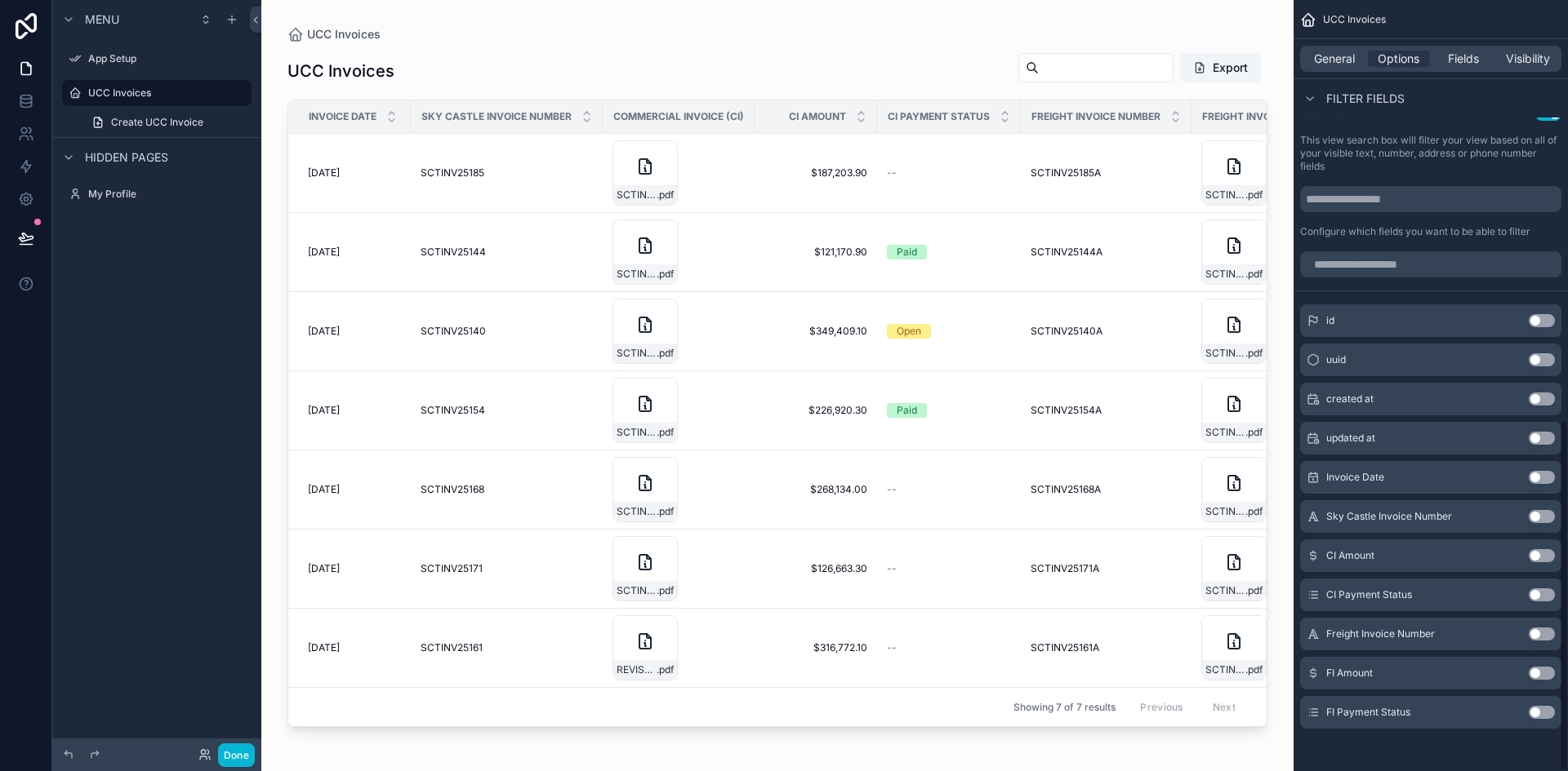
scroll to position [922, 0]
click at [1540, 591] on button "Use setting" at bounding box center [1541, 591] width 26 height 13
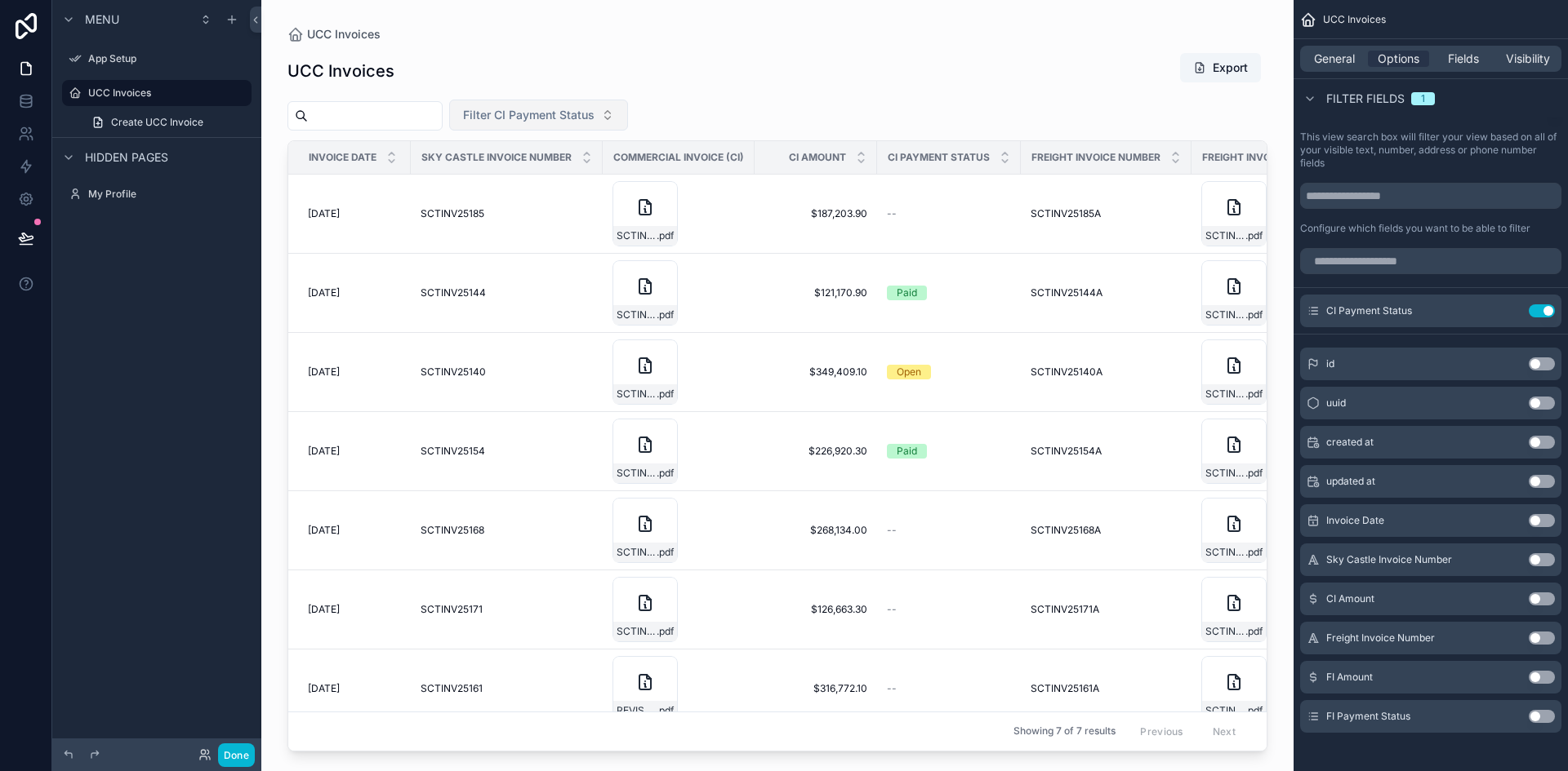
click at [628, 117] on button "Filter CI Payment Status" at bounding box center [539, 114] width 179 height 31
click at [729, 159] on span "Commercial Invoice (CI)" at bounding box center [679, 157] width 131 height 13
click at [584, 158] on icon "scrollable content" at bounding box center [587, 154] width 11 height 11
click at [368, 159] on span "Invoice Date" at bounding box center [342, 157] width 68 height 13
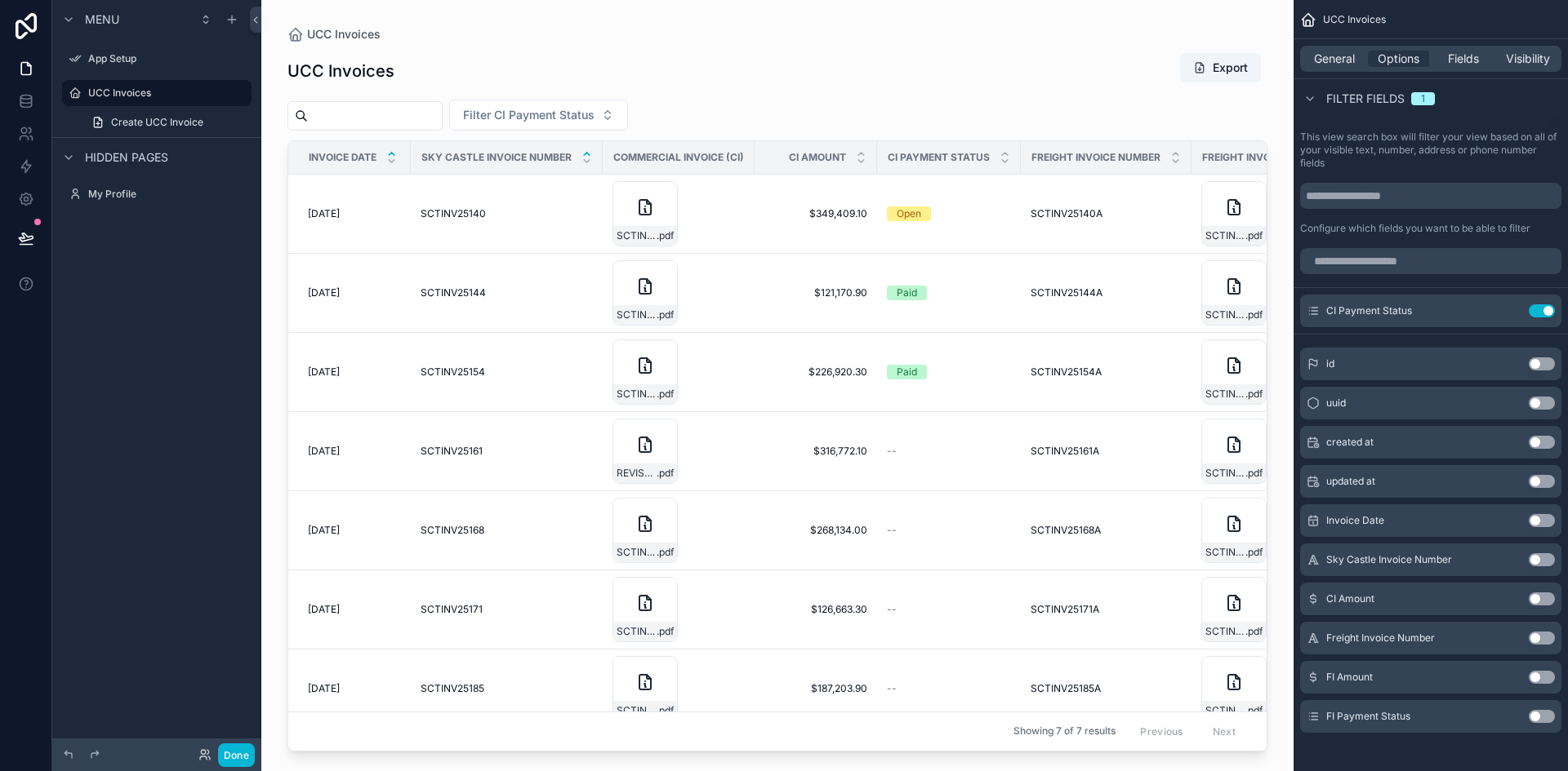
click at [392, 154] on icon "scrollable content" at bounding box center [392, 153] width 5 height 3
click at [594, 120] on span "Filter CI Payment Status" at bounding box center [528, 115] width 131 height 16
click at [891, 33] on div "UCC Invoices" at bounding box center [778, 34] width 980 height 16
click at [1350, 314] on span "CI Payment Status" at bounding box center [1370, 311] width 86 height 13
click at [1510, 312] on icon "scrollable content" at bounding box center [1509, 311] width 13 height 13
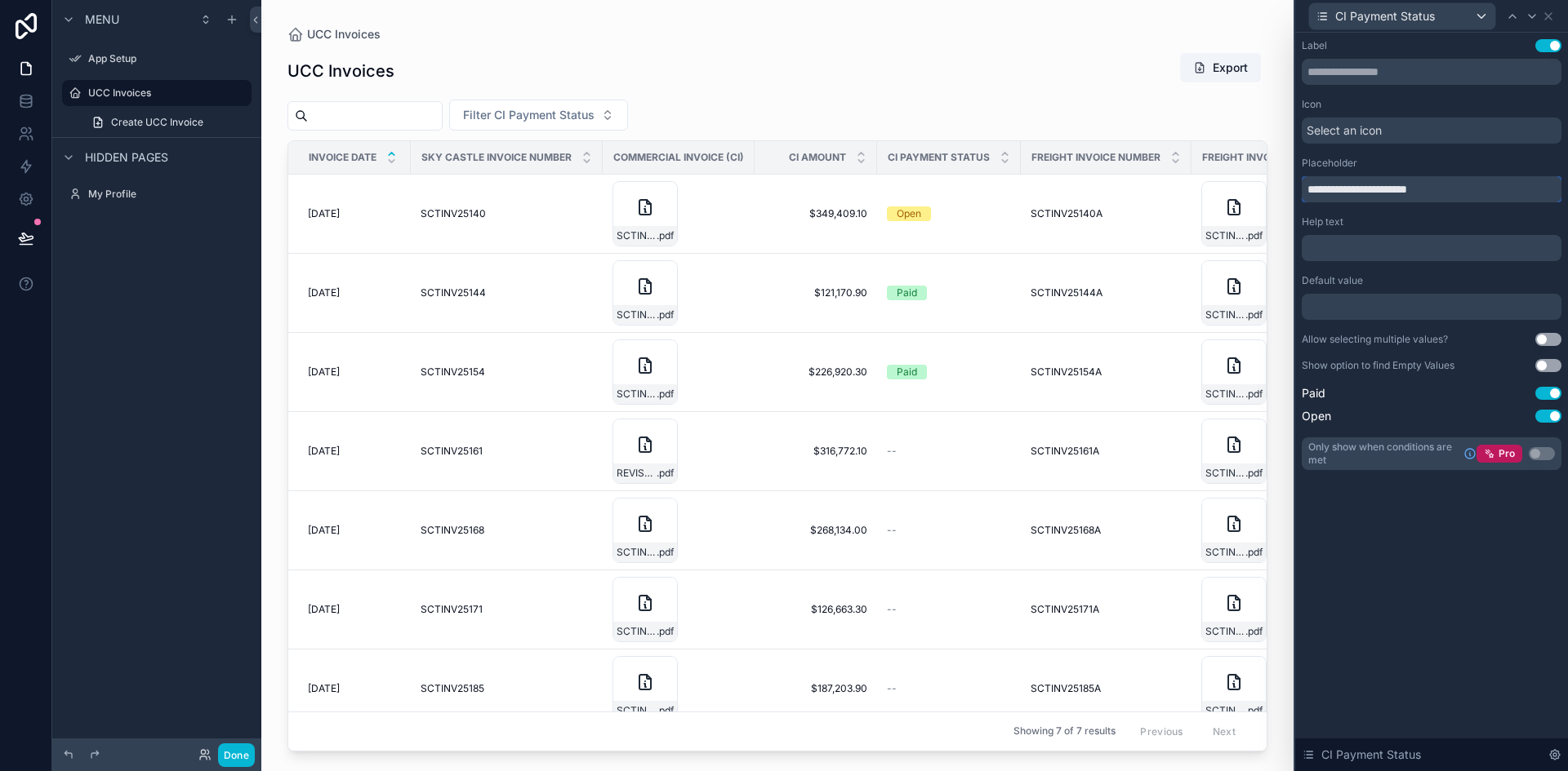
drag, startPoint x: 1452, startPoint y: 185, endPoint x: 1274, endPoint y: 165, distance: 179.1
click at [1255, 165] on div "**********" at bounding box center [784, 385] width 1568 height 771
type input "*"
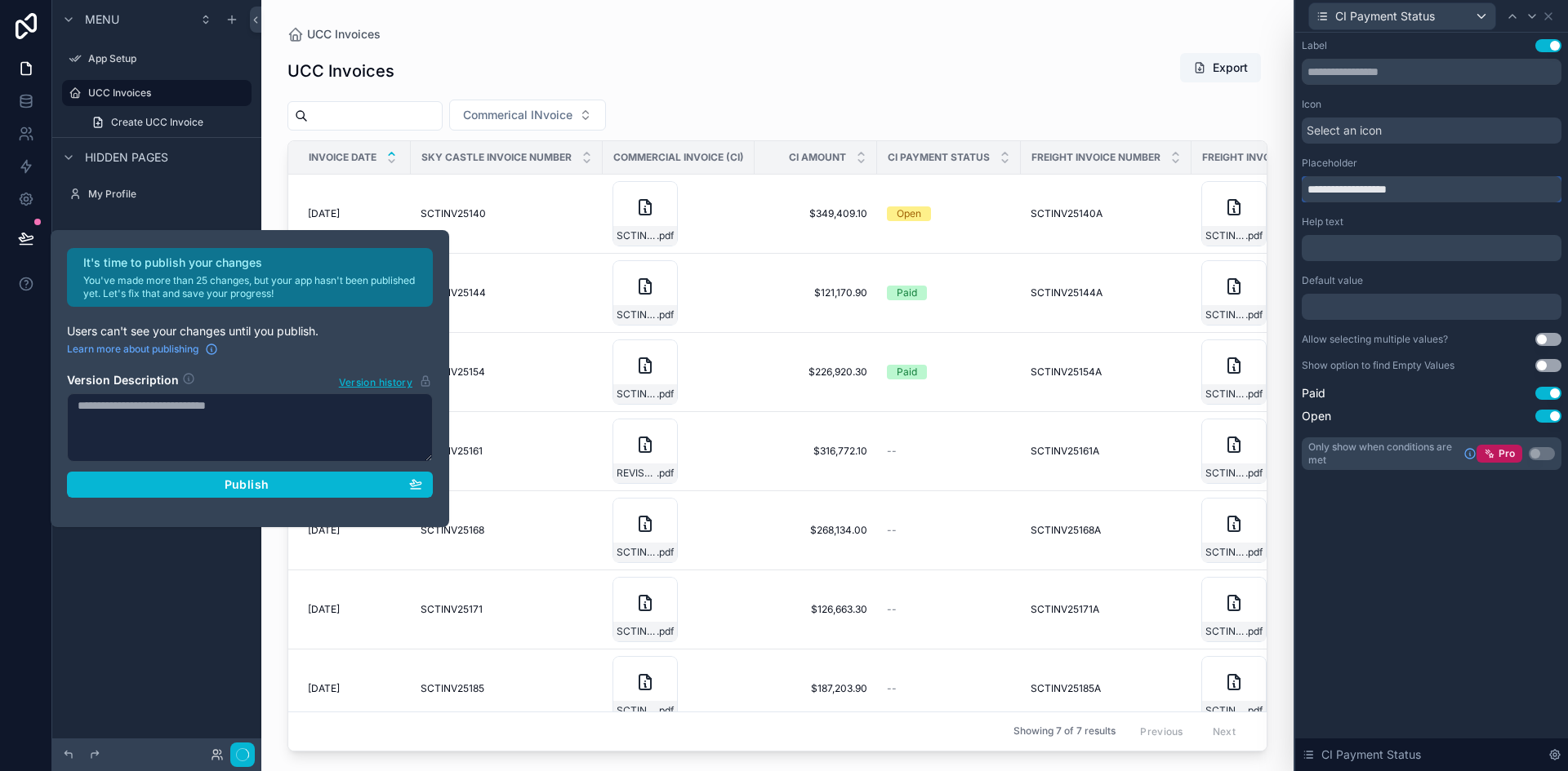
type input "**********"
type input "*"
type input "**********"
click at [1494, 652] on div "**********" at bounding box center [1431, 402] width 273 height 739
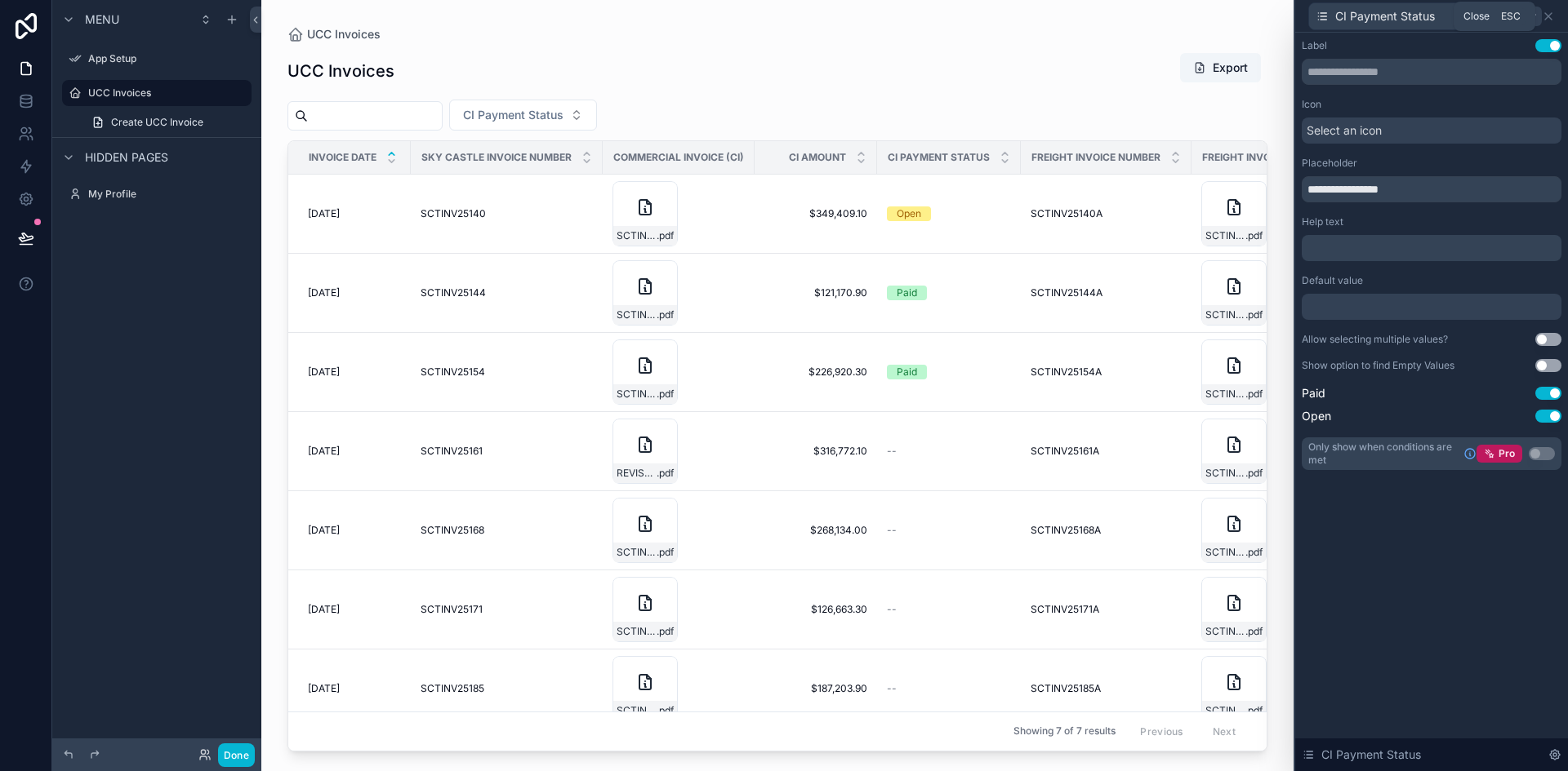
click at [1547, 17] on icon at bounding box center [1548, 16] width 13 height 13
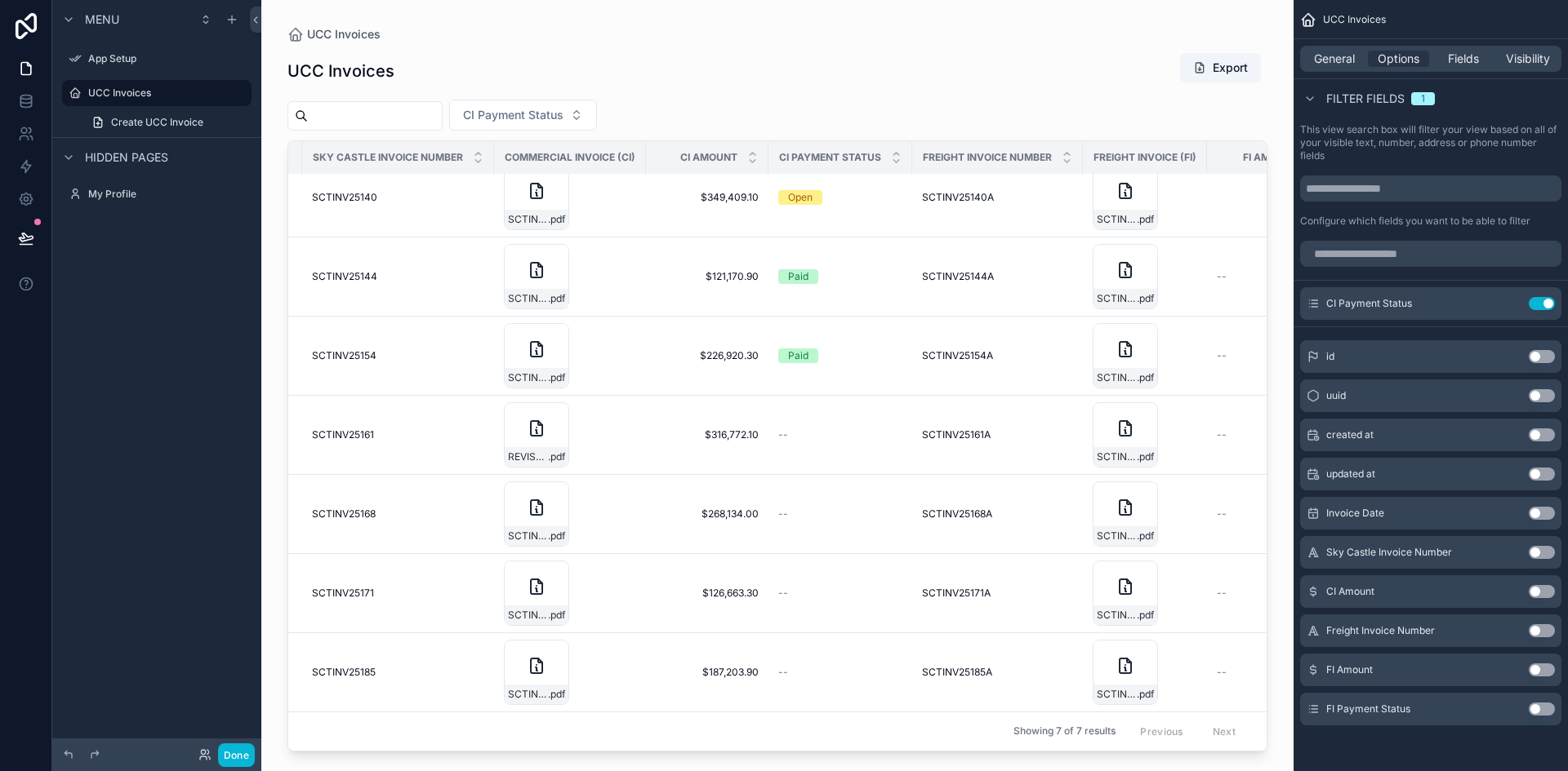
scroll to position [28, 0]
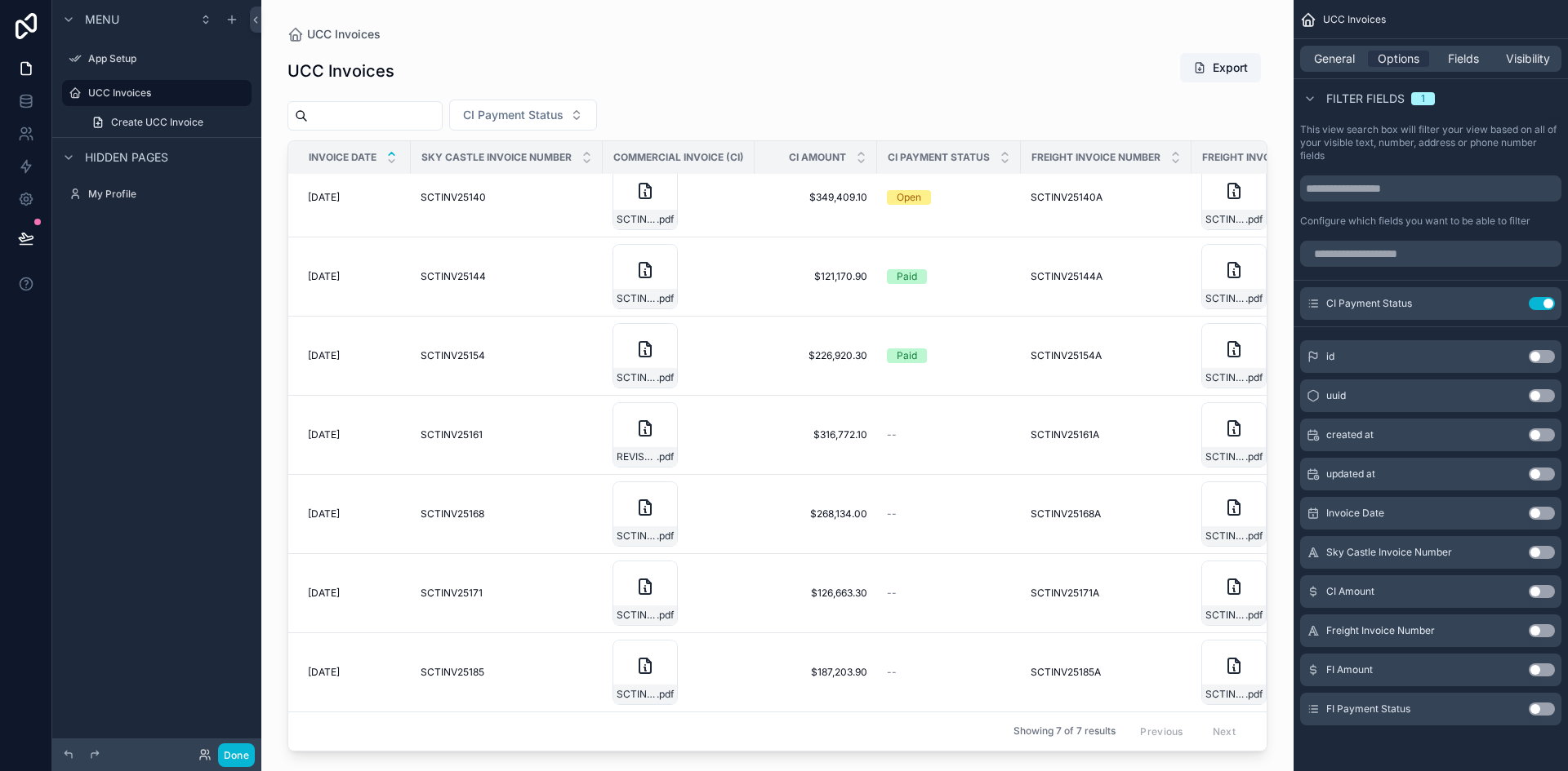
click at [1537, 710] on button "Use setting" at bounding box center [1541, 709] width 26 height 13
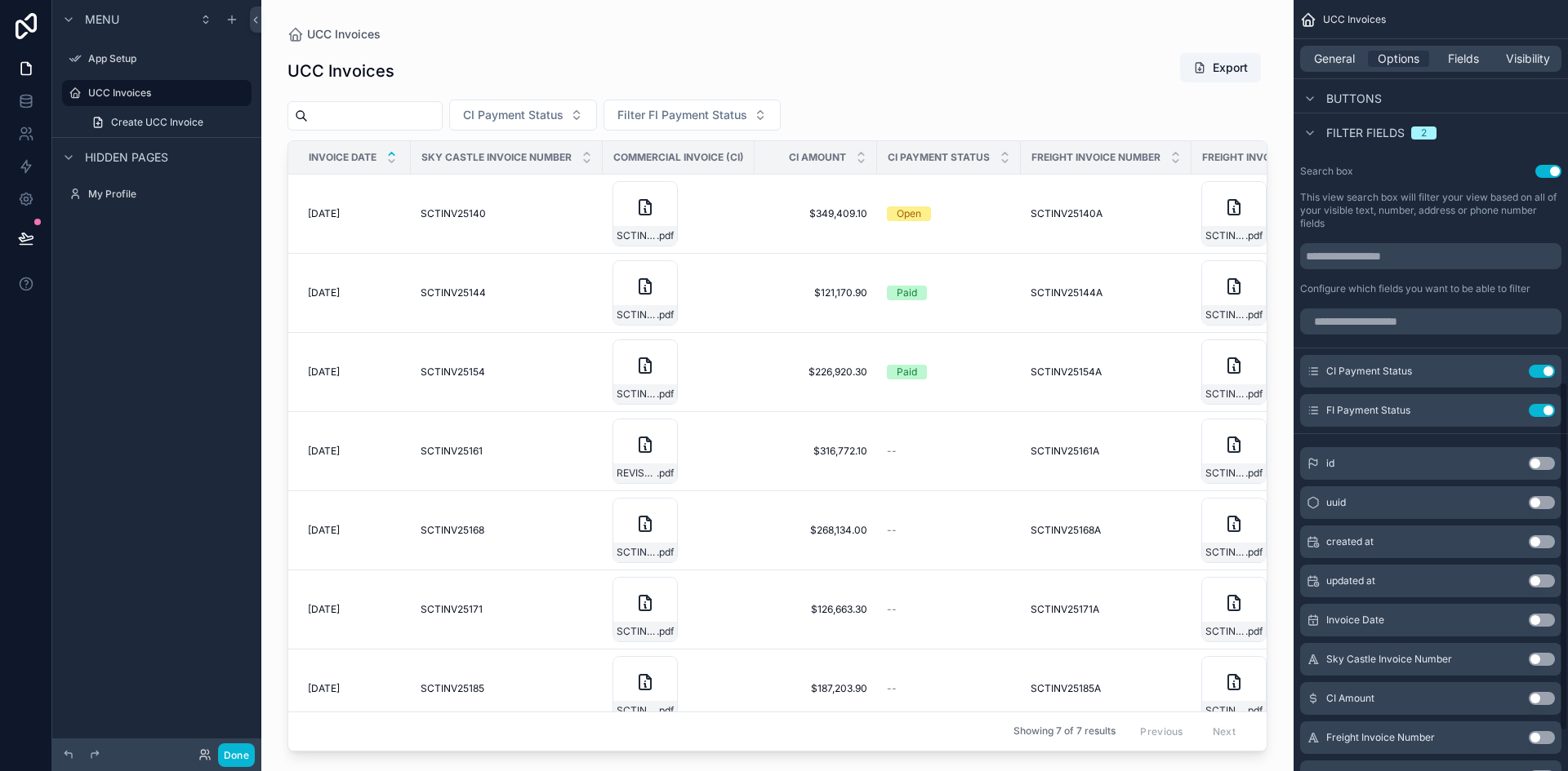
scroll to position [767, 0]
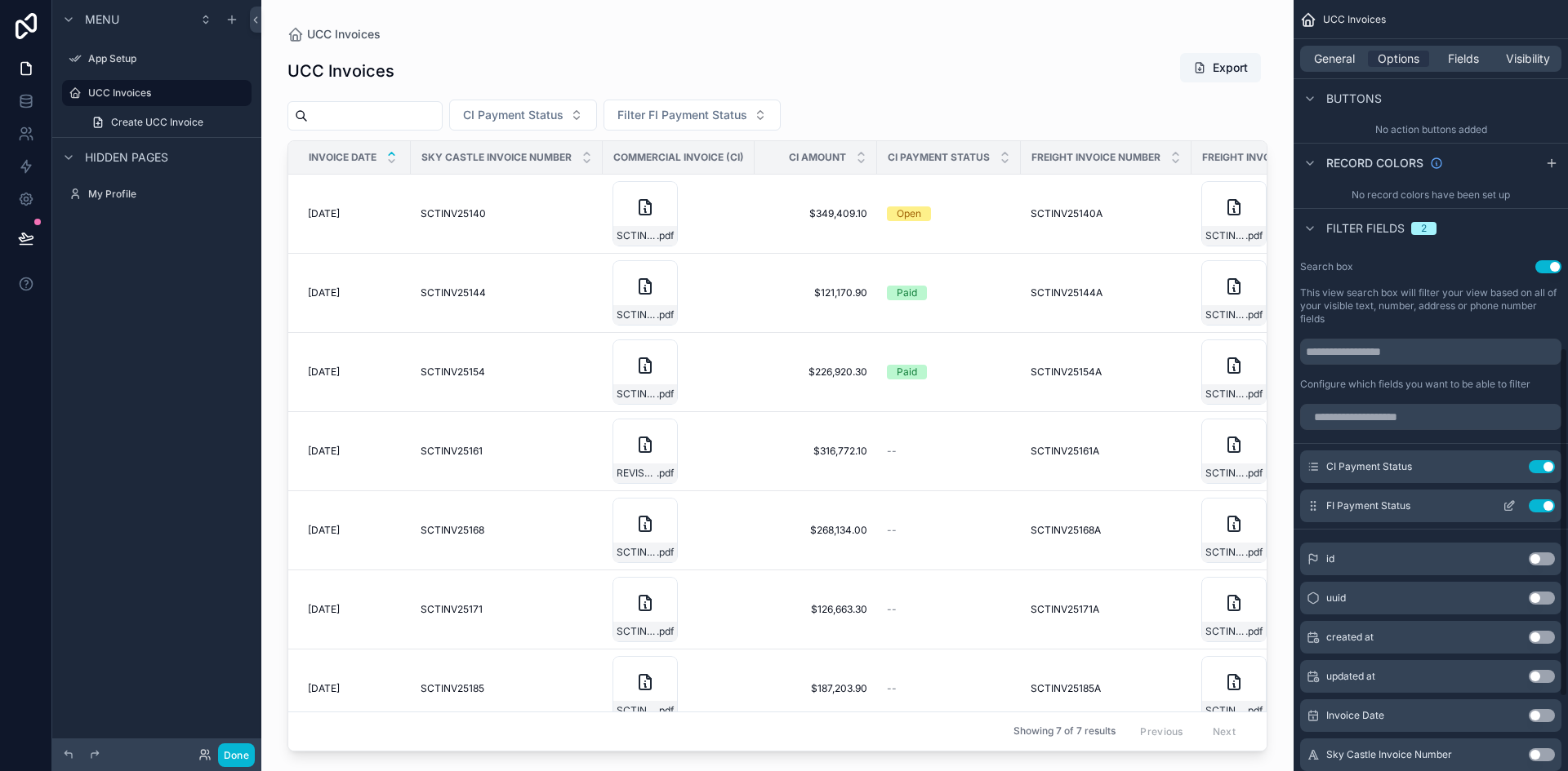
click at [1379, 506] on span "FI Payment Status" at bounding box center [1369, 506] width 84 height 13
click at [1507, 505] on icon "scrollable content" at bounding box center [1509, 506] width 13 height 13
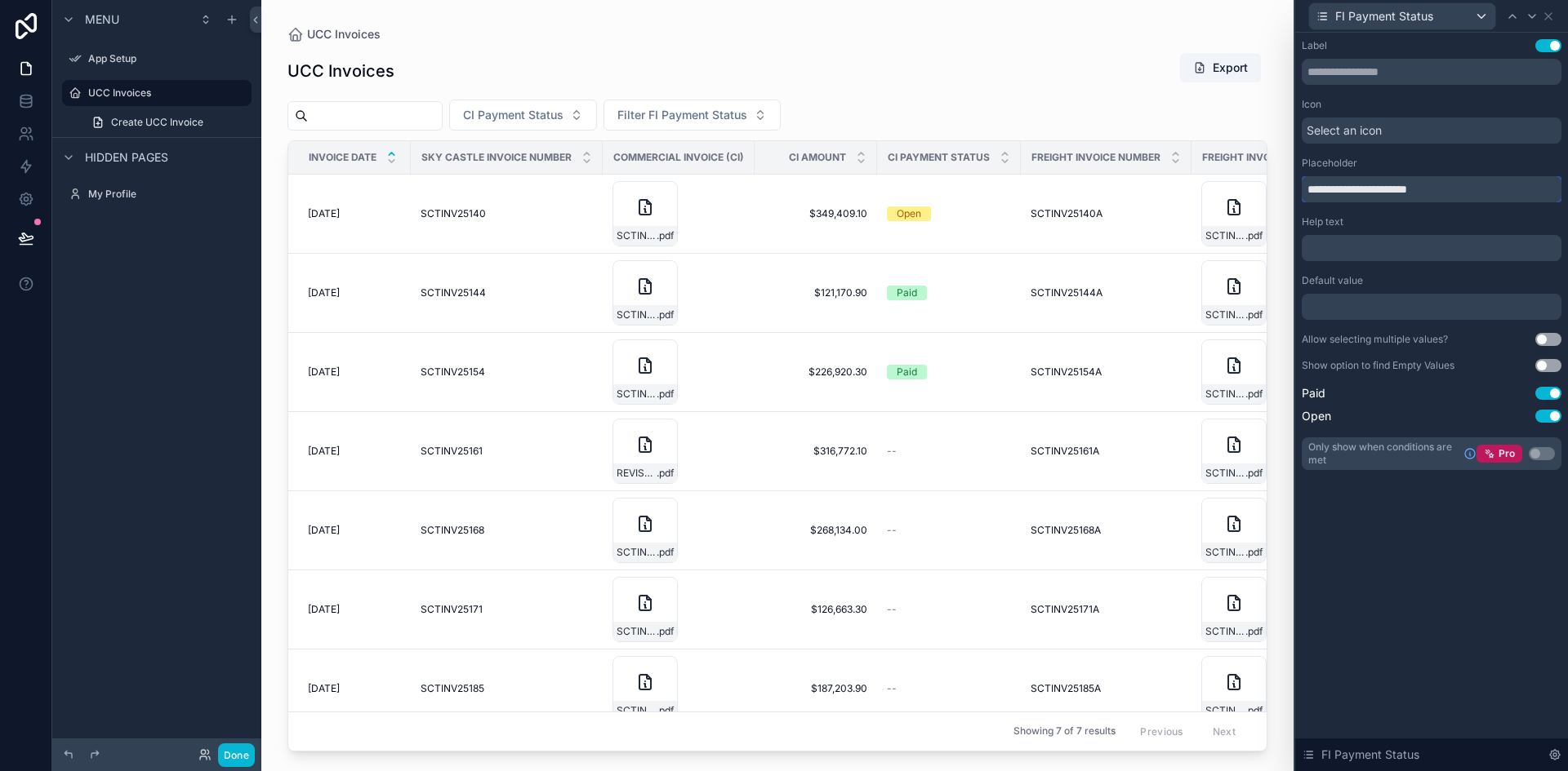
drag, startPoint x: 1352, startPoint y: 192, endPoint x: 1283, endPoint y: 180, distance: 70.0
click at [1283, 181] on div "**********" at bounding box center [784, 385] width 1568 height 771
type input "**********"
click at [1547, 14] on icon at bounding box center [1548, 16] width 13 height 13
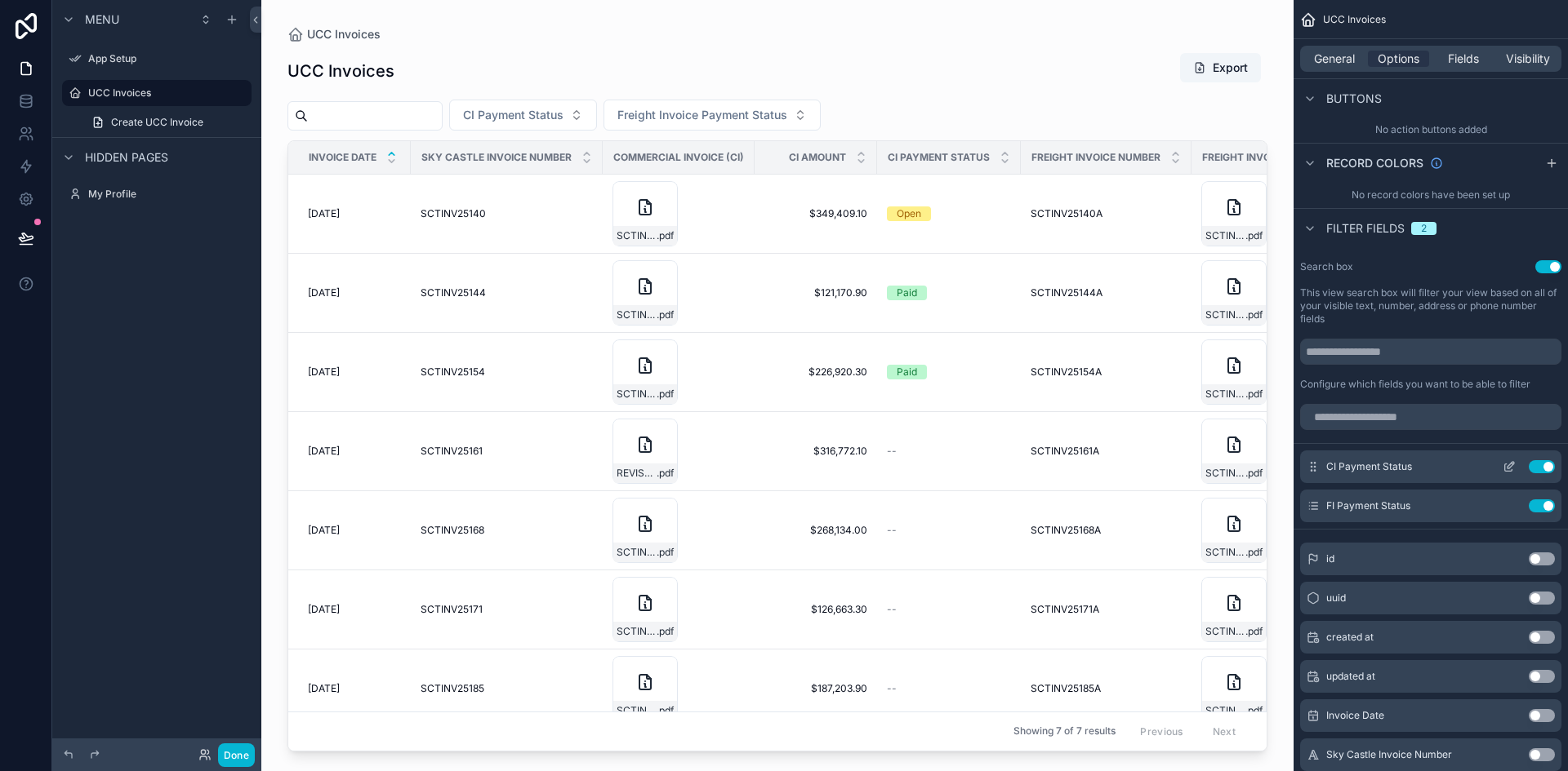
click at [1506, 466] on icon "scrollable content" at bounding box center [1509, 466] width 13 height 13
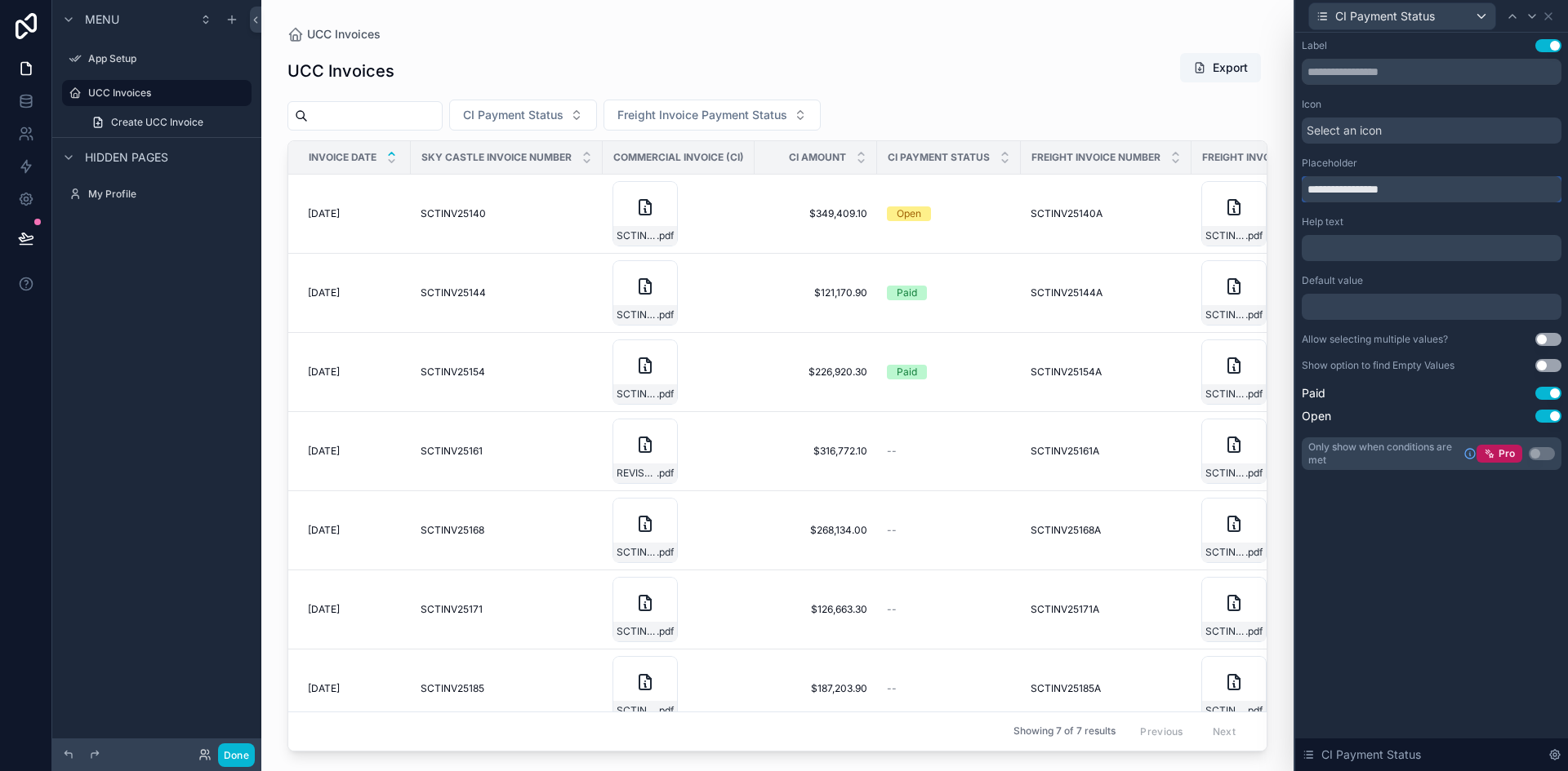
click at [1311, 196] on input "**********" at bounding box center [1431, 189] width 260 height 26
type input "**********"
click at [1476, 571] on div "**********" at bounding box center [1431, 402] width 273 height 739
click at [1049, 102] on div "Commercial Invoice Payment Status Freight Invoice Payment Status" at bounding box center [778, 114] width 980 height 31
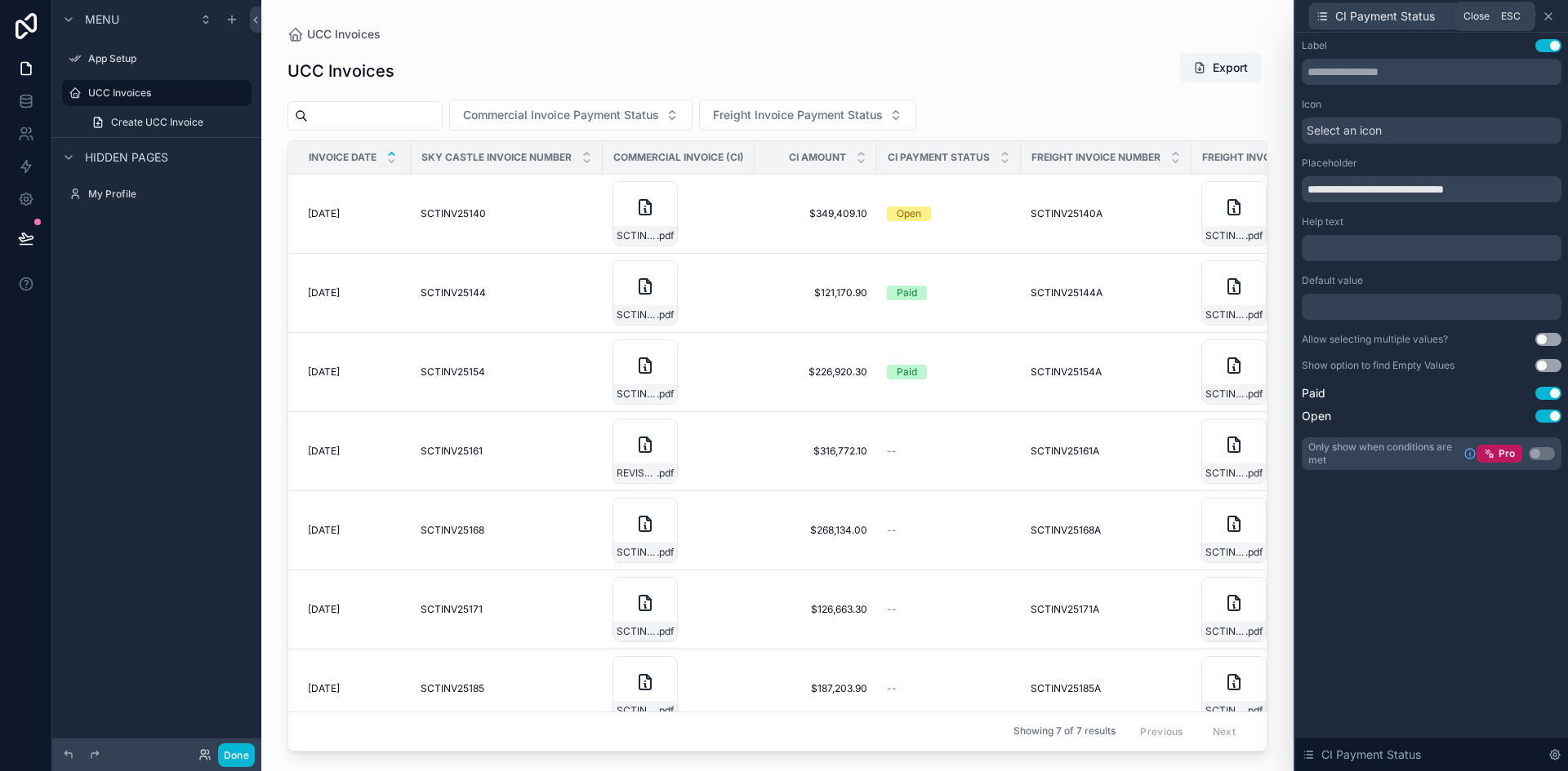
click at [1551, 18] on icon at bounding box center [1548, 16] width 6 height 6
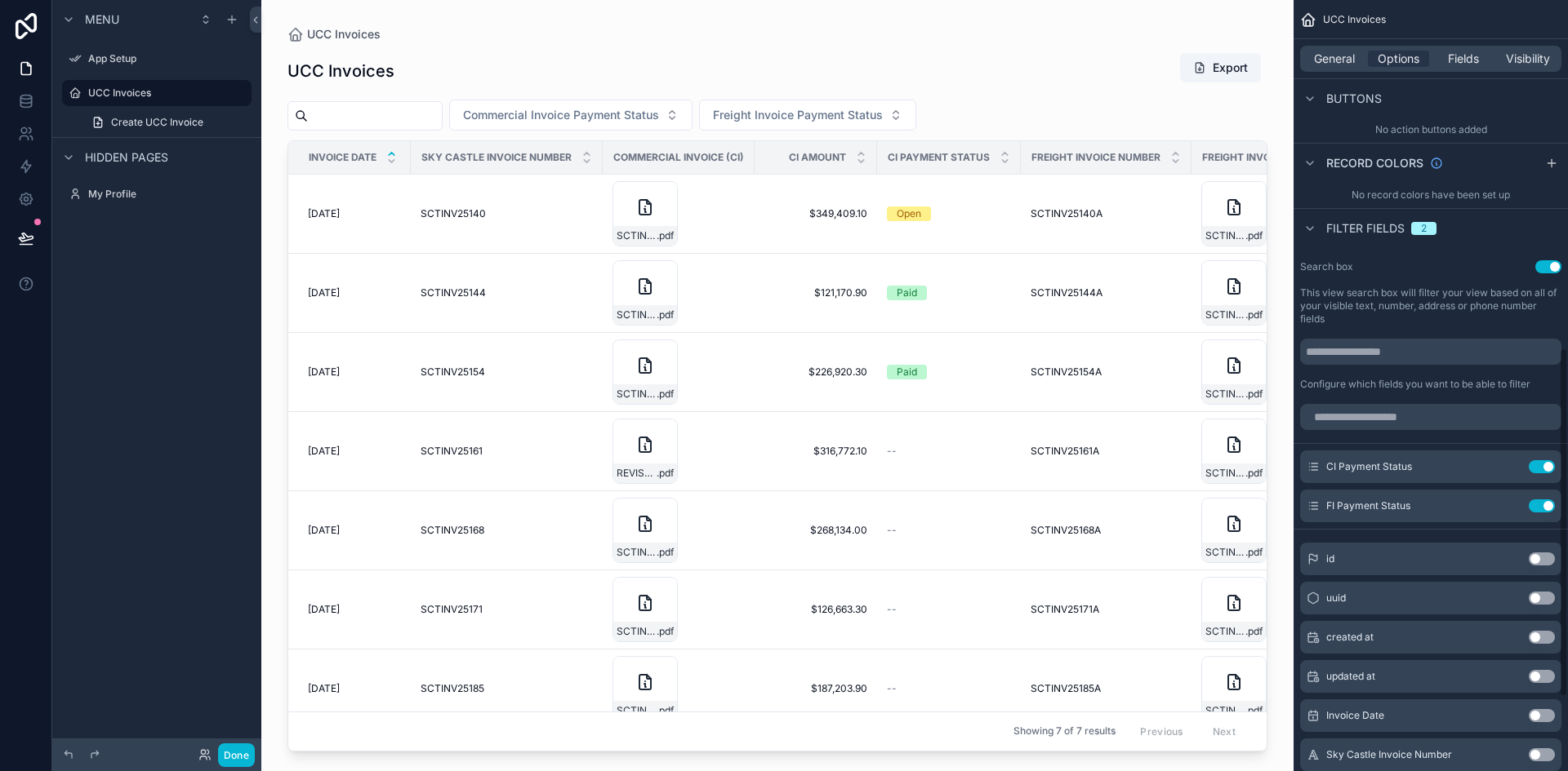
click at [1301, 23] on icon "scrollable content" at bounding box center [1309, 20] width 16 height 16
click at [1320, 23] on div "UCC Invoices" at bounding box center [1430, 20] width 274 height 39
click at [1311, 22] on icon "scrollable content" at bounding box center [1309, 20] width 16 height 16
click at [1050, 75] on div "UCC Invoices Export" at bounding box center [778, 71] width 980 height 38
click at [27, 240] on icon at bounding box center [26, 237] width 14 height 8
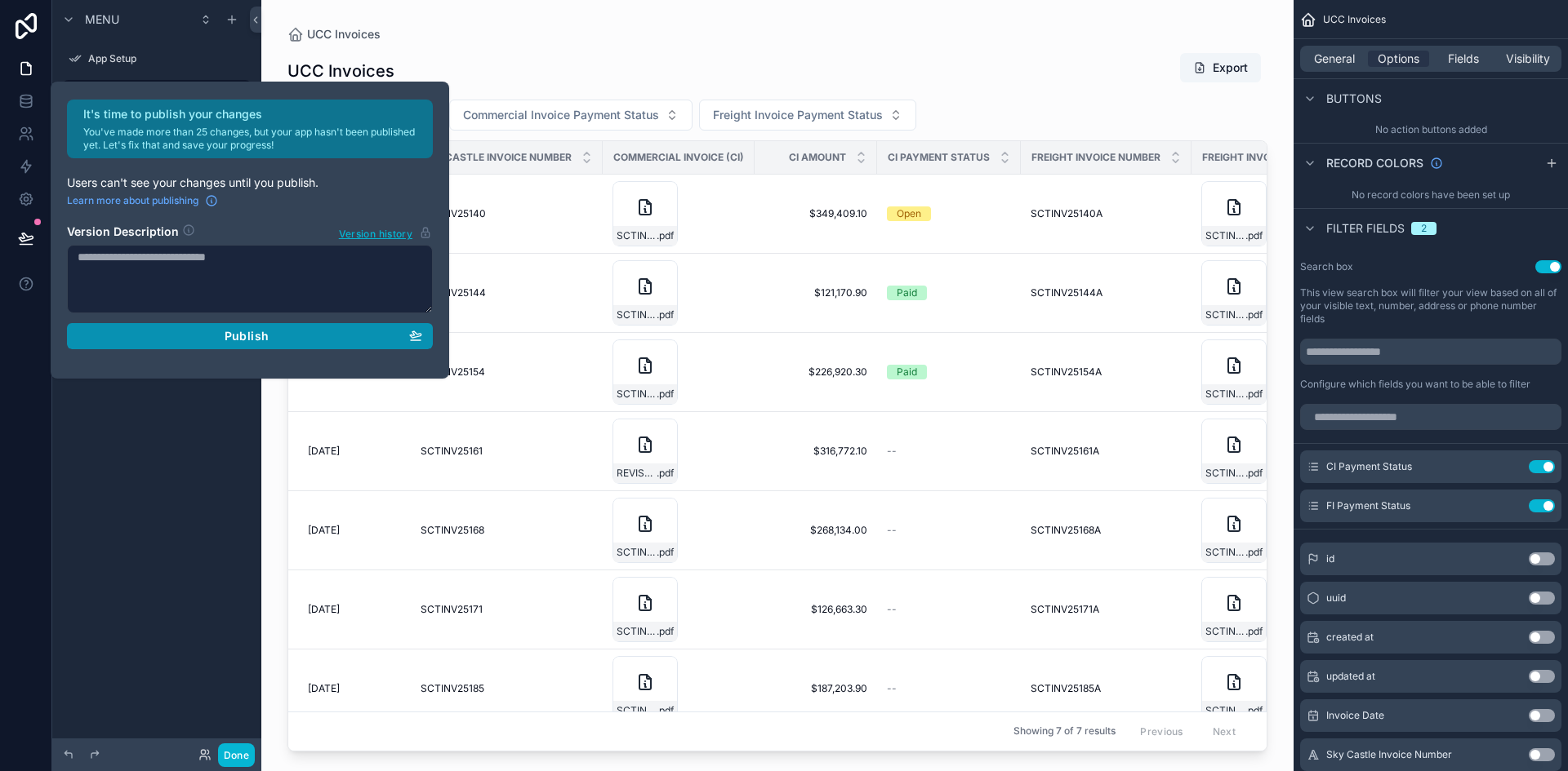
click at [276, 342] on div "Publish" at bounding box center [250, 336] width 345 height 14
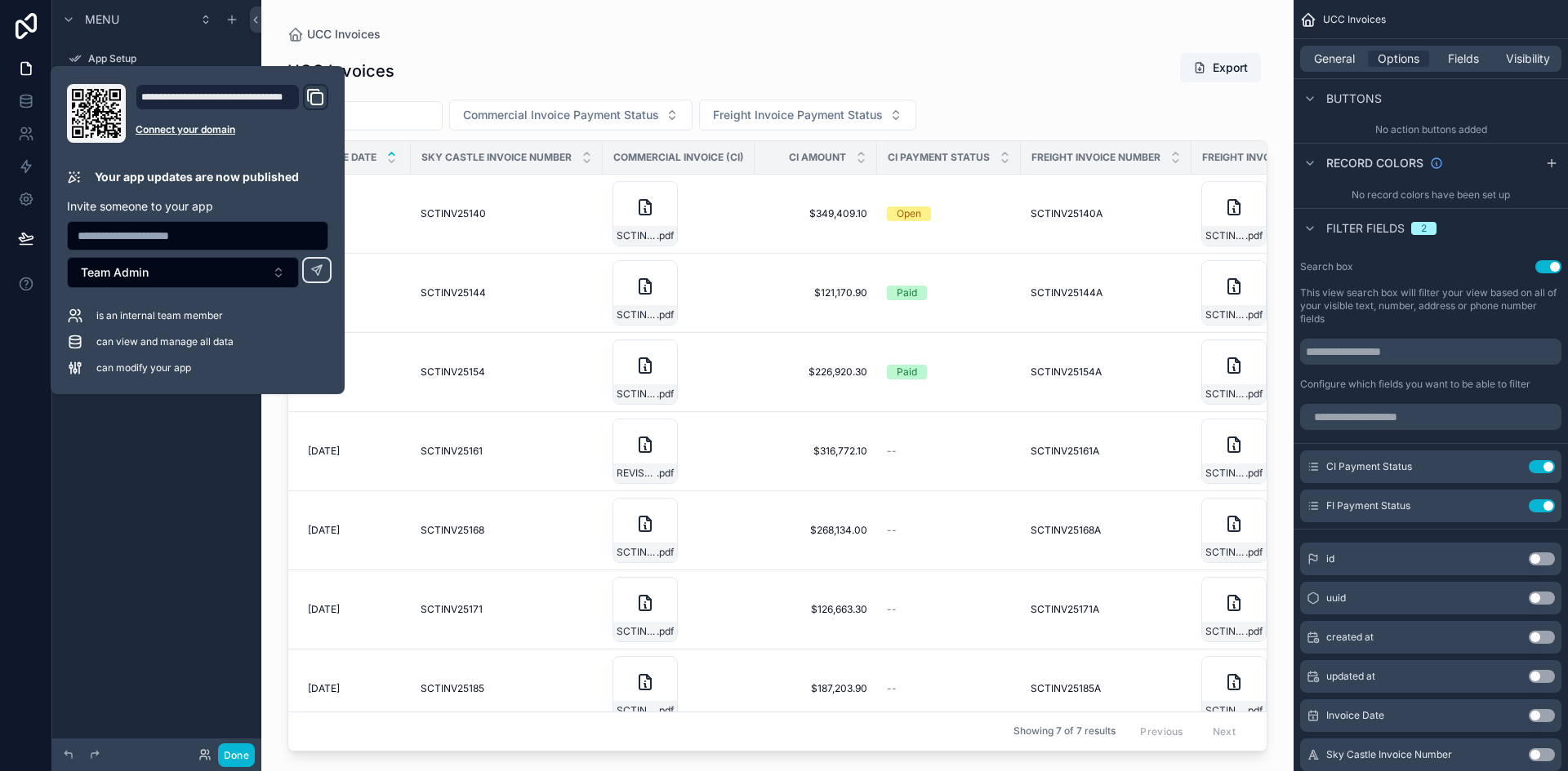
click at [307, 97] on icon "Domain and Custom Link" at bounding box center [316, 97] width 20 height 20
drag, startPoint x: 117, startPoint y: 318, endPoint x: 200, endPoint y: 317, distance: 83.0
click at [199, 317] on span "is an internal team member" at bounding box center [160, 315] width 127 height 13
click at [208, 317] on span "is an internal team member" at bounding box center [160, 315] width 127 height 13
click at [204, 268] on button "Team Admin" at bounding box center [182, 272] width 232 height 31
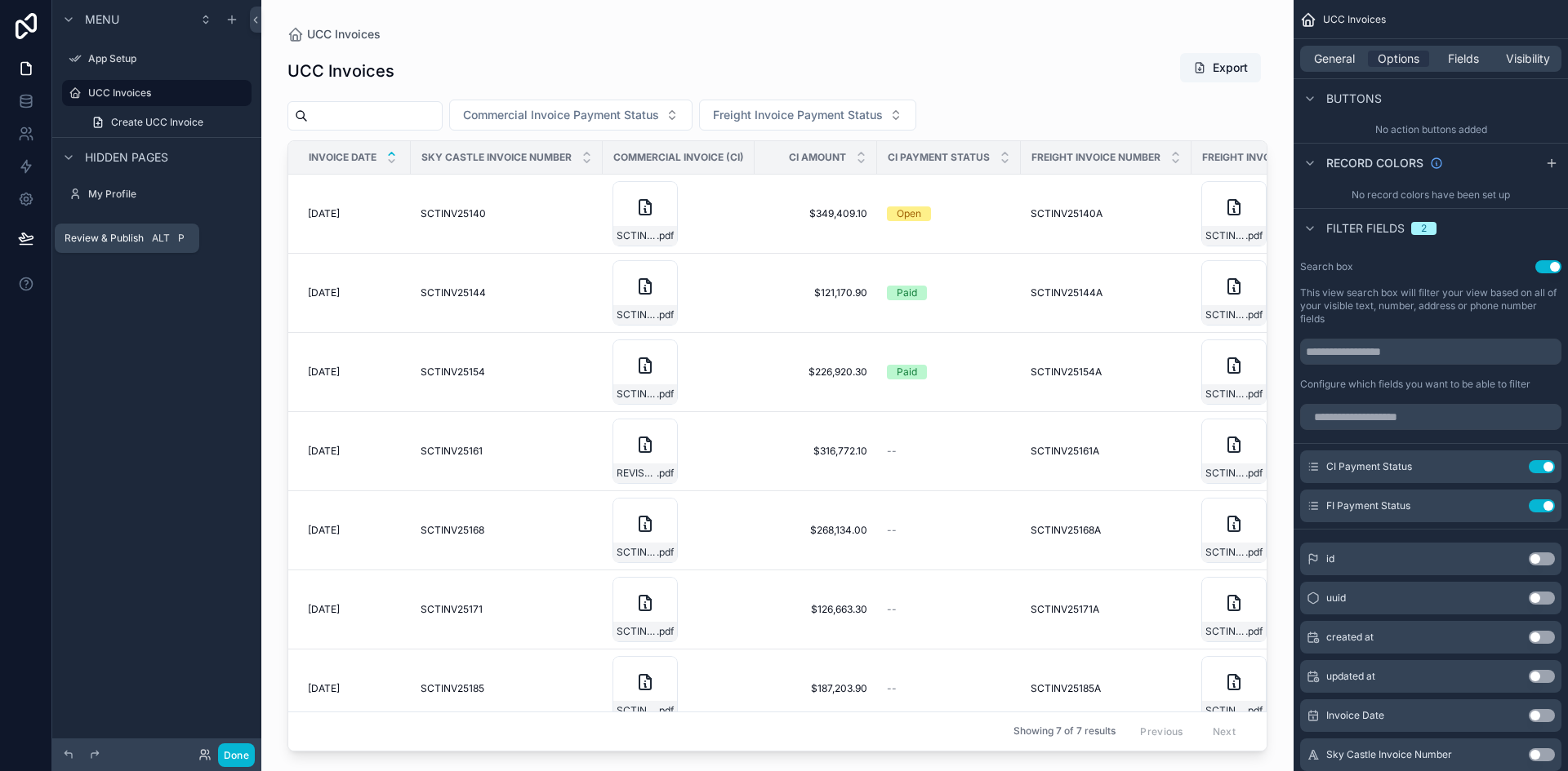
click at [18, 244] on icon at bounding box center [26, 239] width 16 height 16
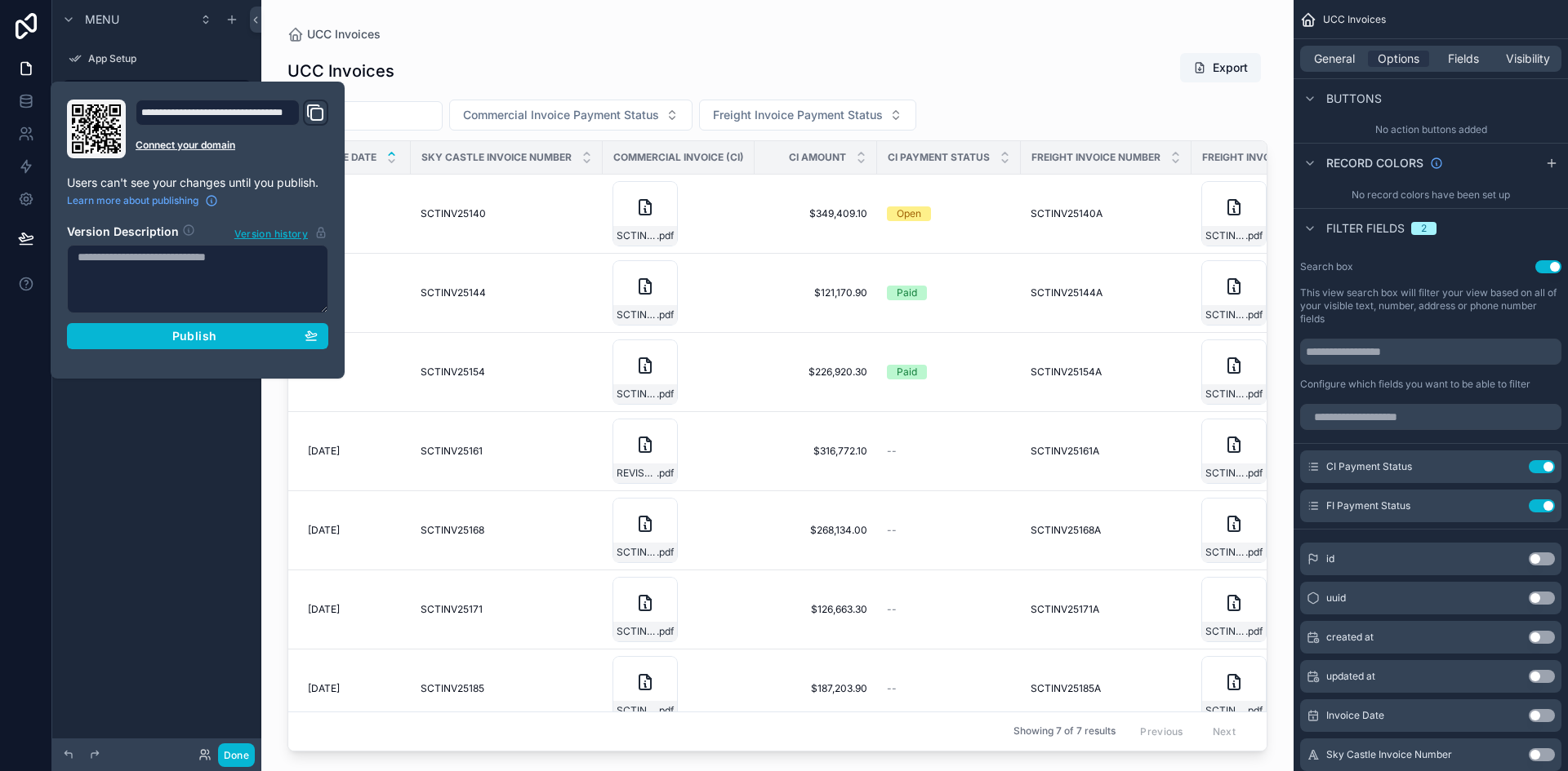
click at [105, 449] on div "Menu App Setup UCC Invoices Create UCC Invoice Hidden pages My Profile" at bounding box center [156, 376] width 209 height 752
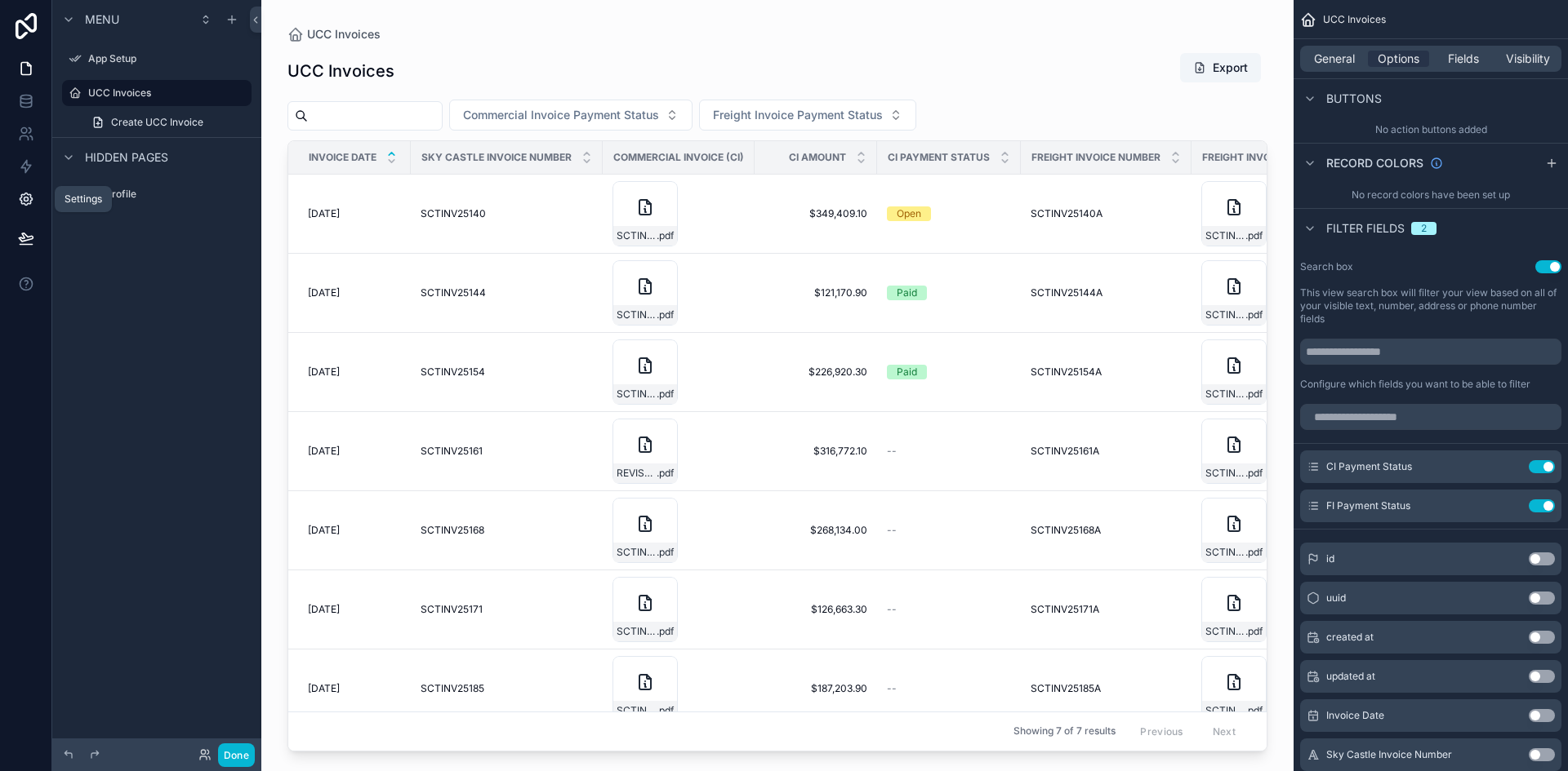
click at [20, 197] on icon at bounding box center [26, 199] width 16 height 16
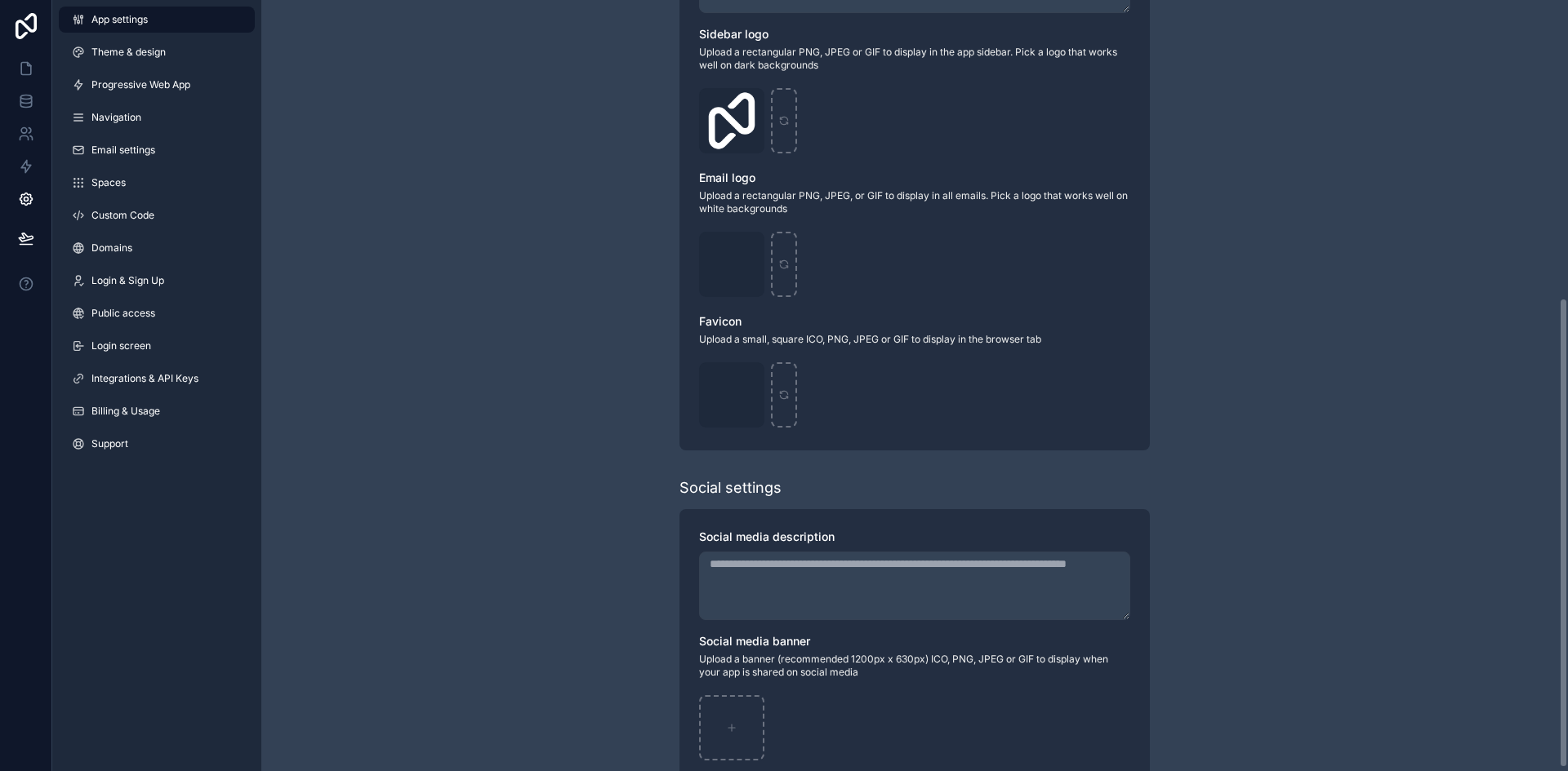
scroll to position [492, 0]
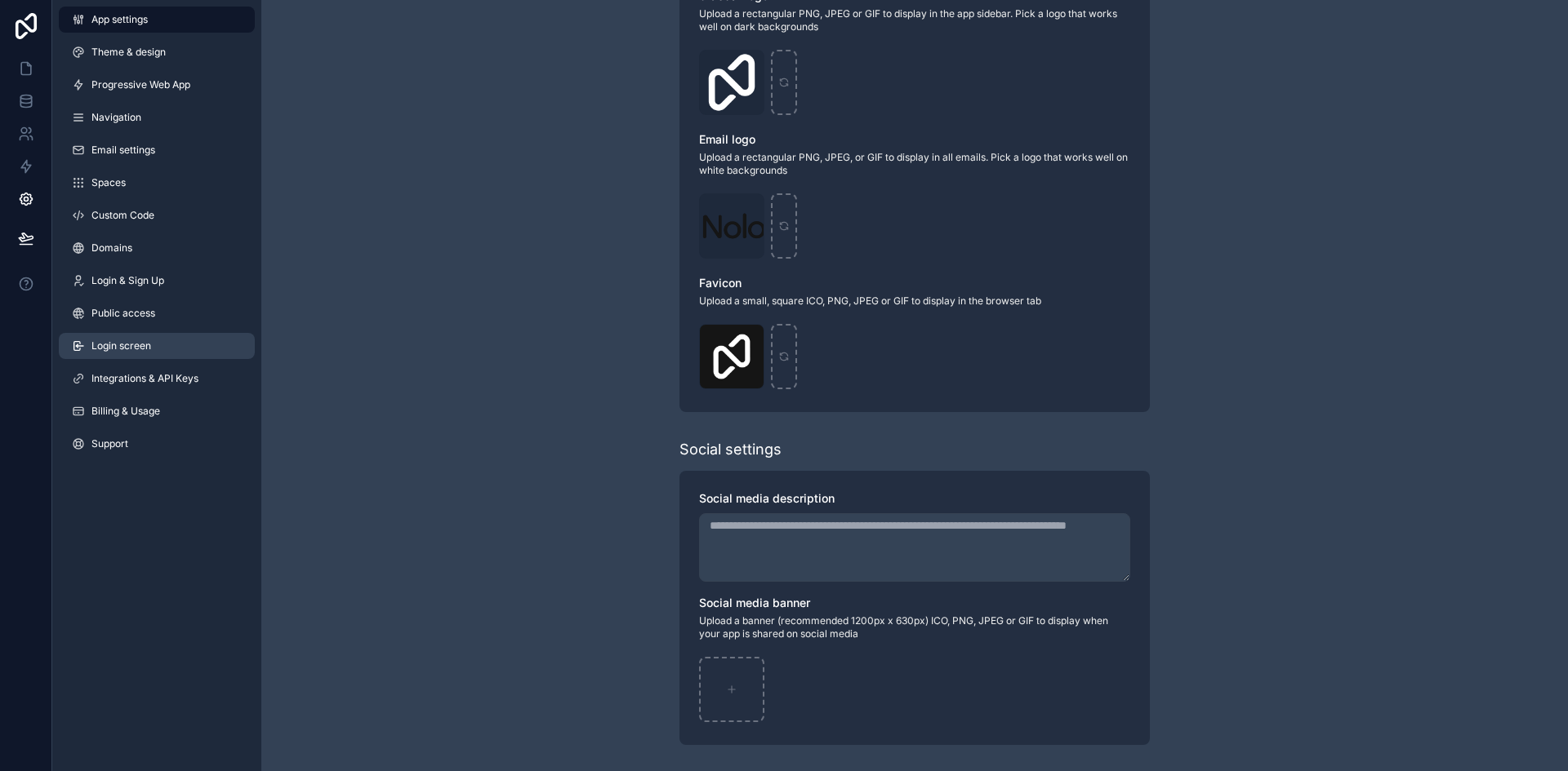
click at [117, 343] on span "Login screen" at bounding box center [121, 346] width 60 height 13
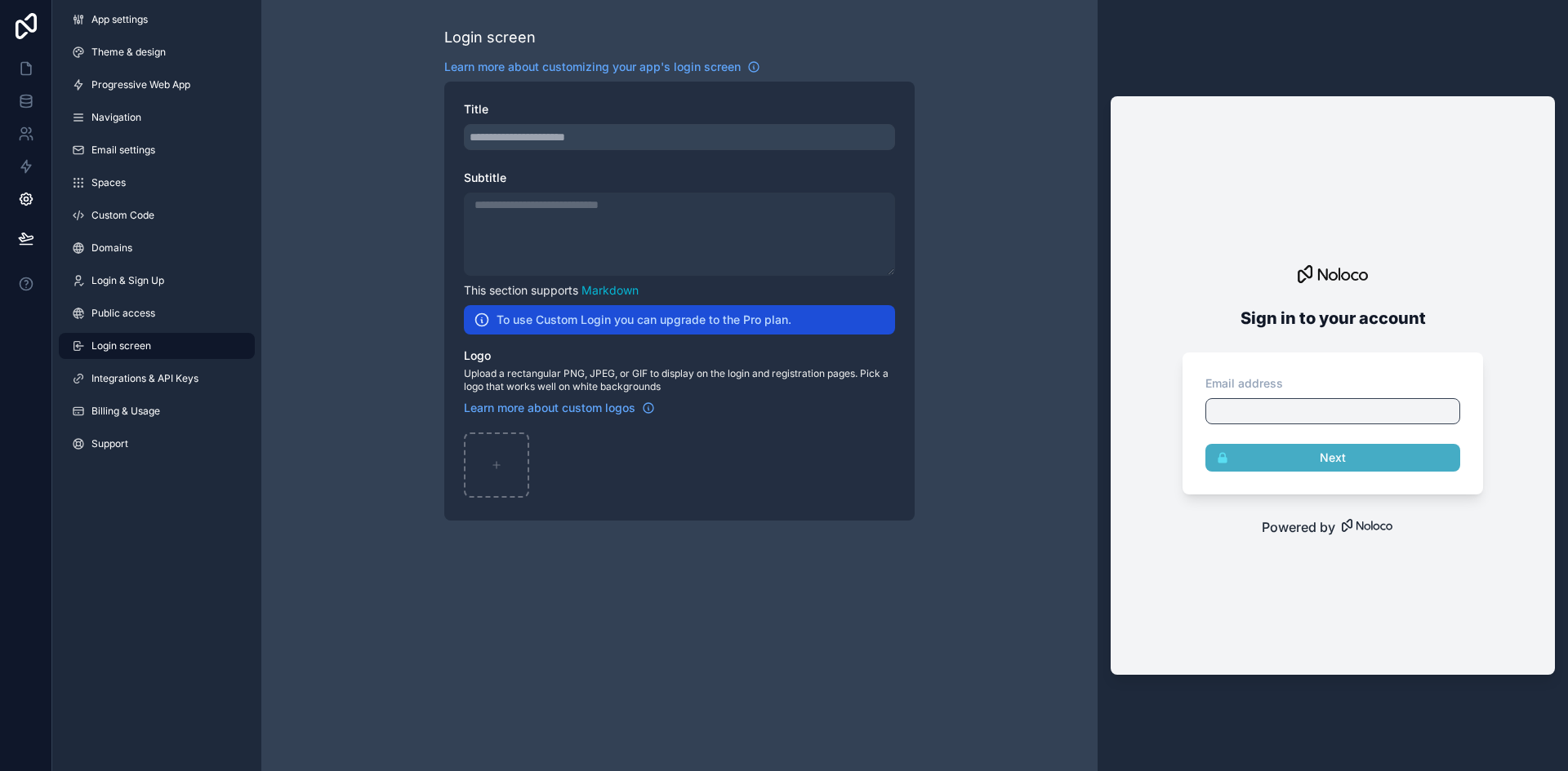
click at [633, 146] on div "scrollable content" at bounding box center [679, 137] width 431 height 26
click at [702, 269] on div "scrollable content" at bounding box center [679, 234] width 431 height 83
drag, startPoint x: 526, startPoint y: 323, endPoint x: 681, endPoint y: 329, distance: 155.1
click at [679, 329] on div "To use Custom Login you can upgrade to the Pro plan." at bounding box center [679, 320] width 431 height 29
click at [682, 329] on div "To use Custom Login you can upgrade to the Pro plan." at bounding box center [679, 320] width 431 height 29
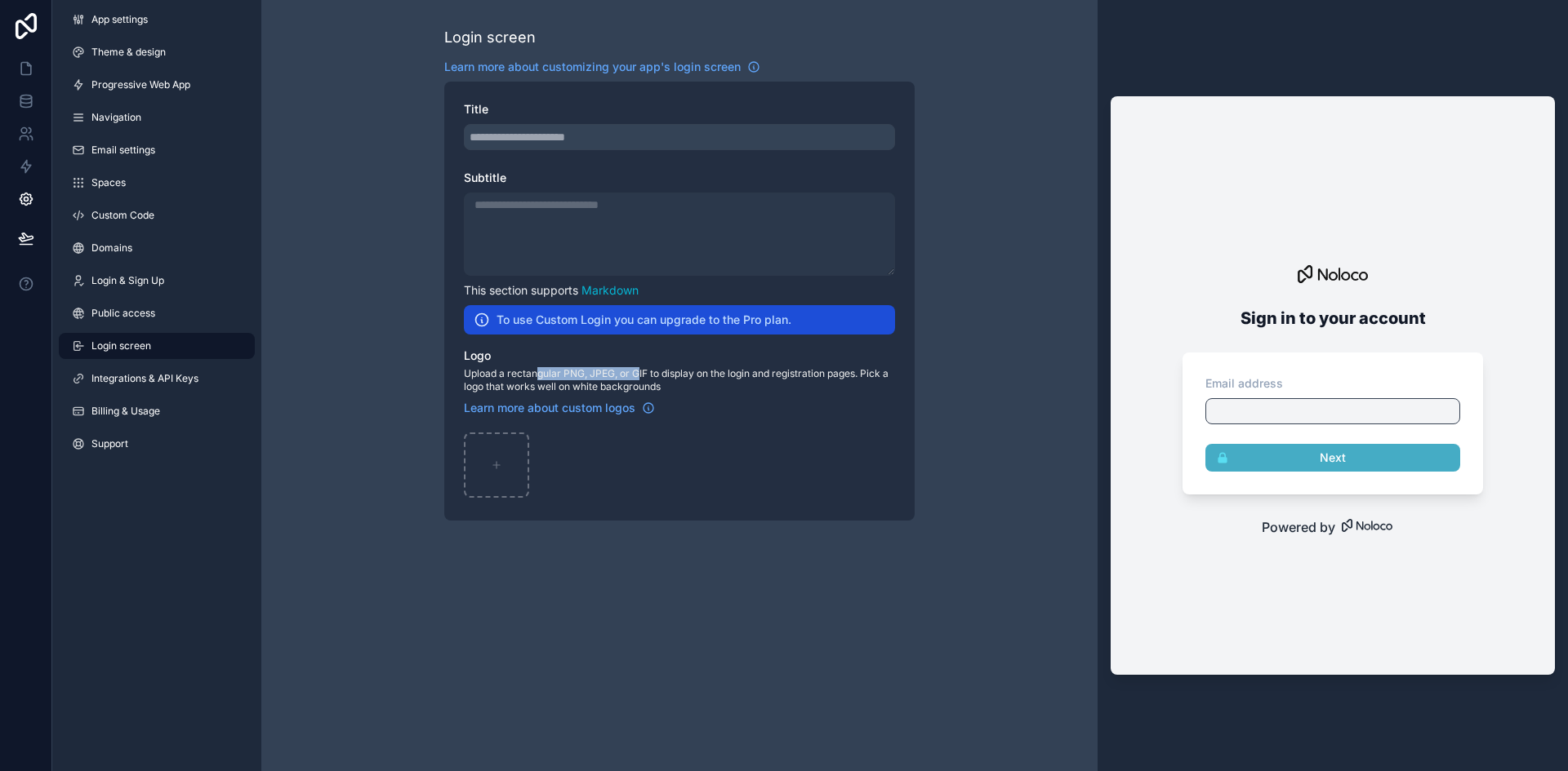
drag, startPoint x: 538, startPoint y: 374, endPoint x: 643, endPoint y: 380, distance: 105.2
click at [643, 380] on span "Upload a rectangular PNG, JPEG, or GIF to display on the login and registration…" at bounding box center [679, 380] width 431 height 26
click at [643, 379] on span "Upload a rectangular PNG, JPEG, or GIF to display on the login and registration…" at bounding box center [679, 380] width 431 height 26
click at [512, 466] on div "scrollable content" at bounding box center [496, 465] width 65 height 65
type input "**********"
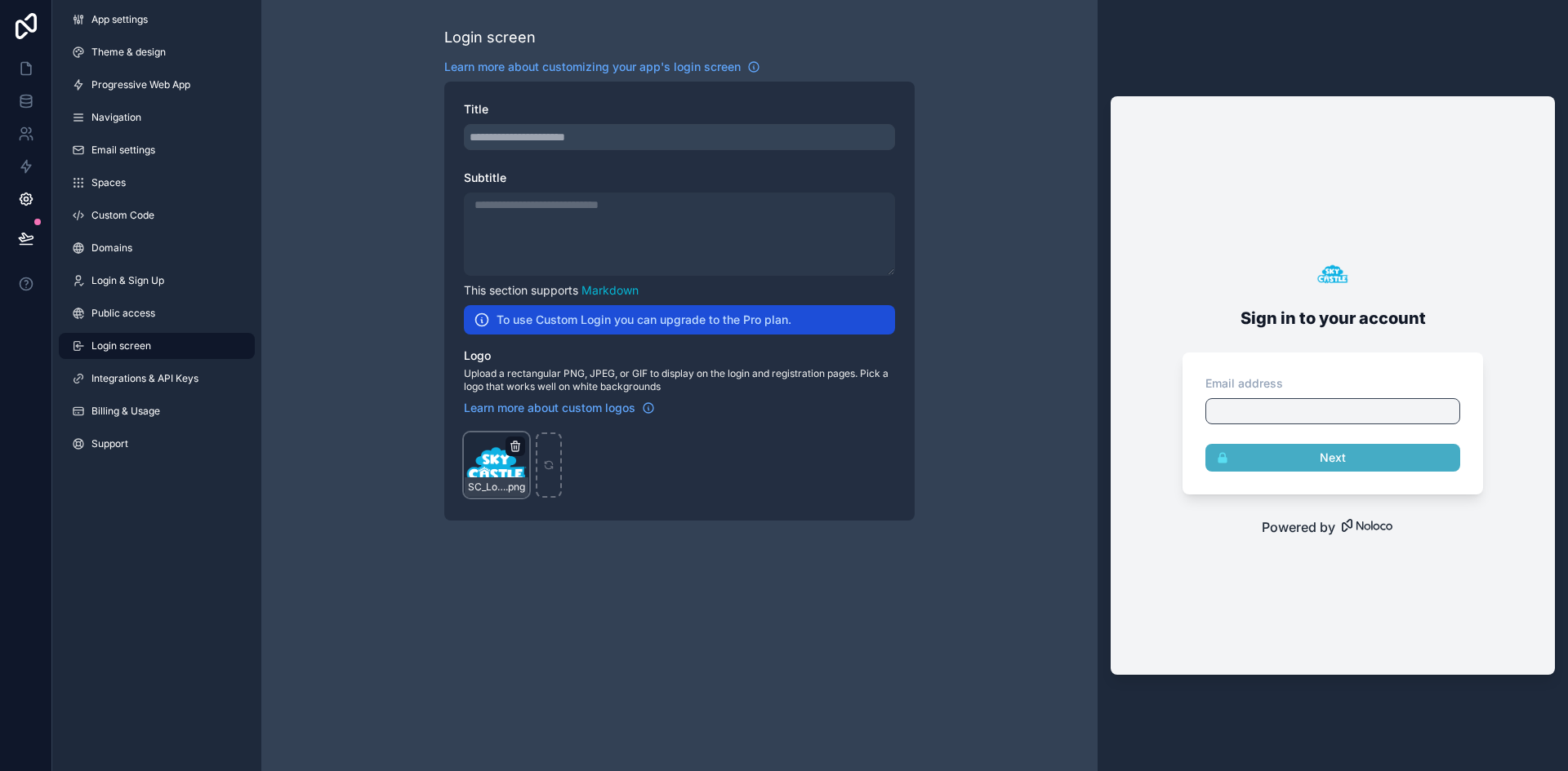
click at [512, 447] on icon "scrollable content" at bounding box center [515, 447] width 7 height 7
click at [522, 448] on div "scrollable content" at bounding box center [516, 447] width 20 height 20
click at [0, 0] on icon "scrollable content" at bounding box center [0, 0] width 0 height 0
click at [551, 417] on icon "button" at bounding box center [551, 418] width 0 height 4
click at [498, 482] on div "scrollable content" at bounding box center [496, 465] width 65 height 65
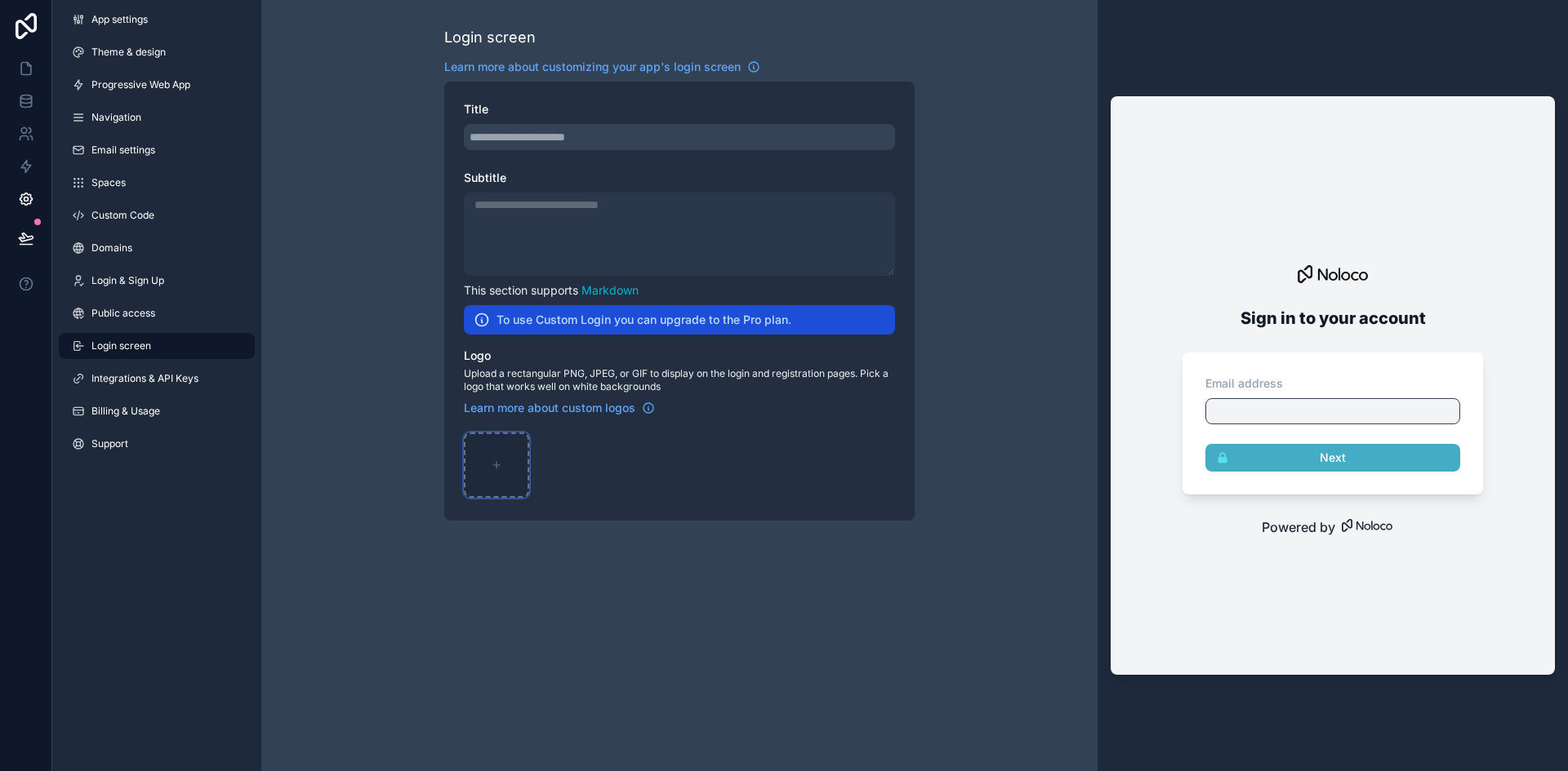
type input "**********"
click at [860, 700] on div "Login screen Learn more about customizing your app's login screen Title Subtitl…" at bounding box center [679, 385] width 837 height 771
click at [150, 383] on span "Integrations & API Keys" at bounding box center [145, 379] width 107 height 13
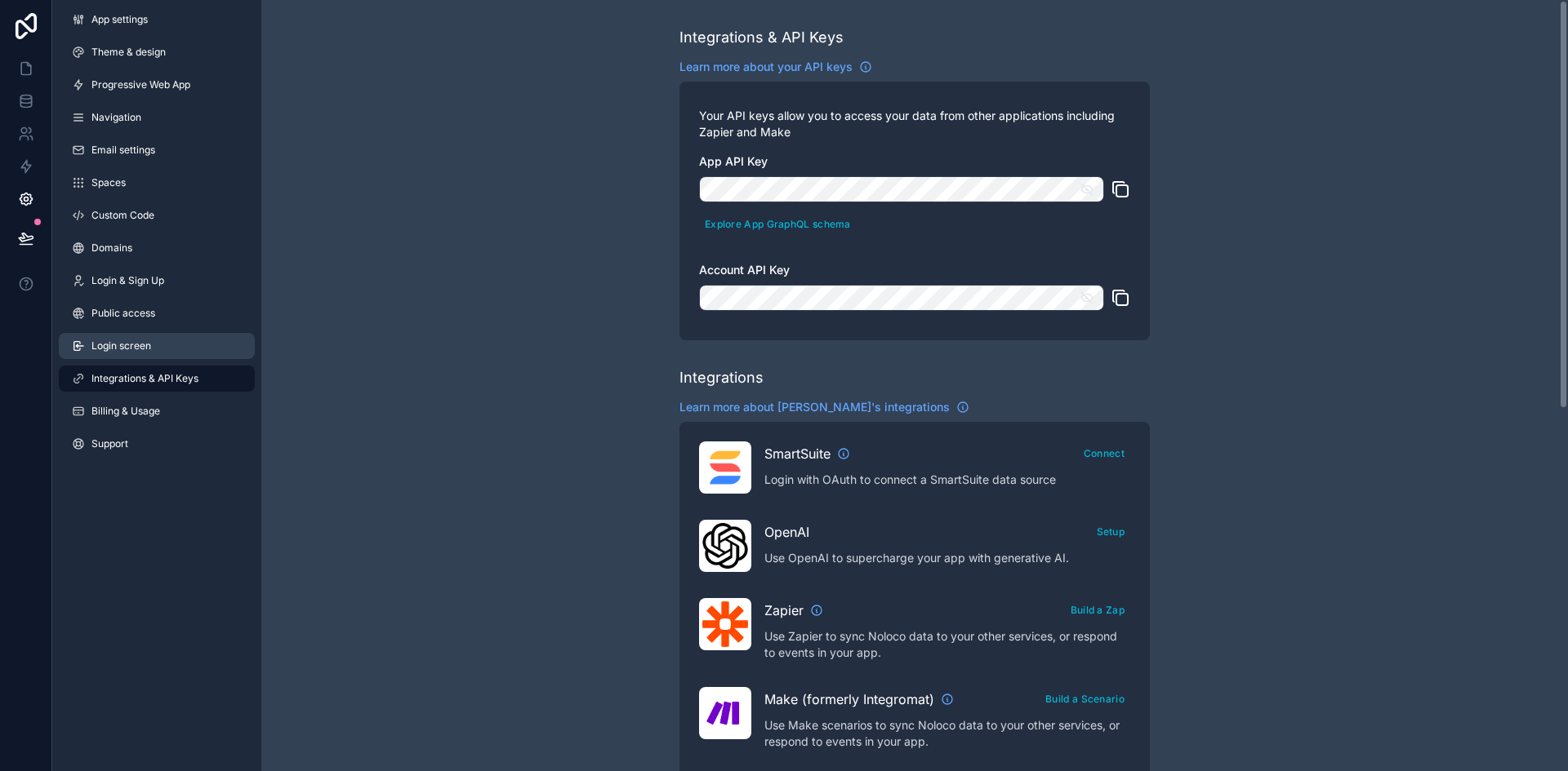
click at [156, 339] on link "Login screen" at bounding box center [156, 346] width 196 height 26
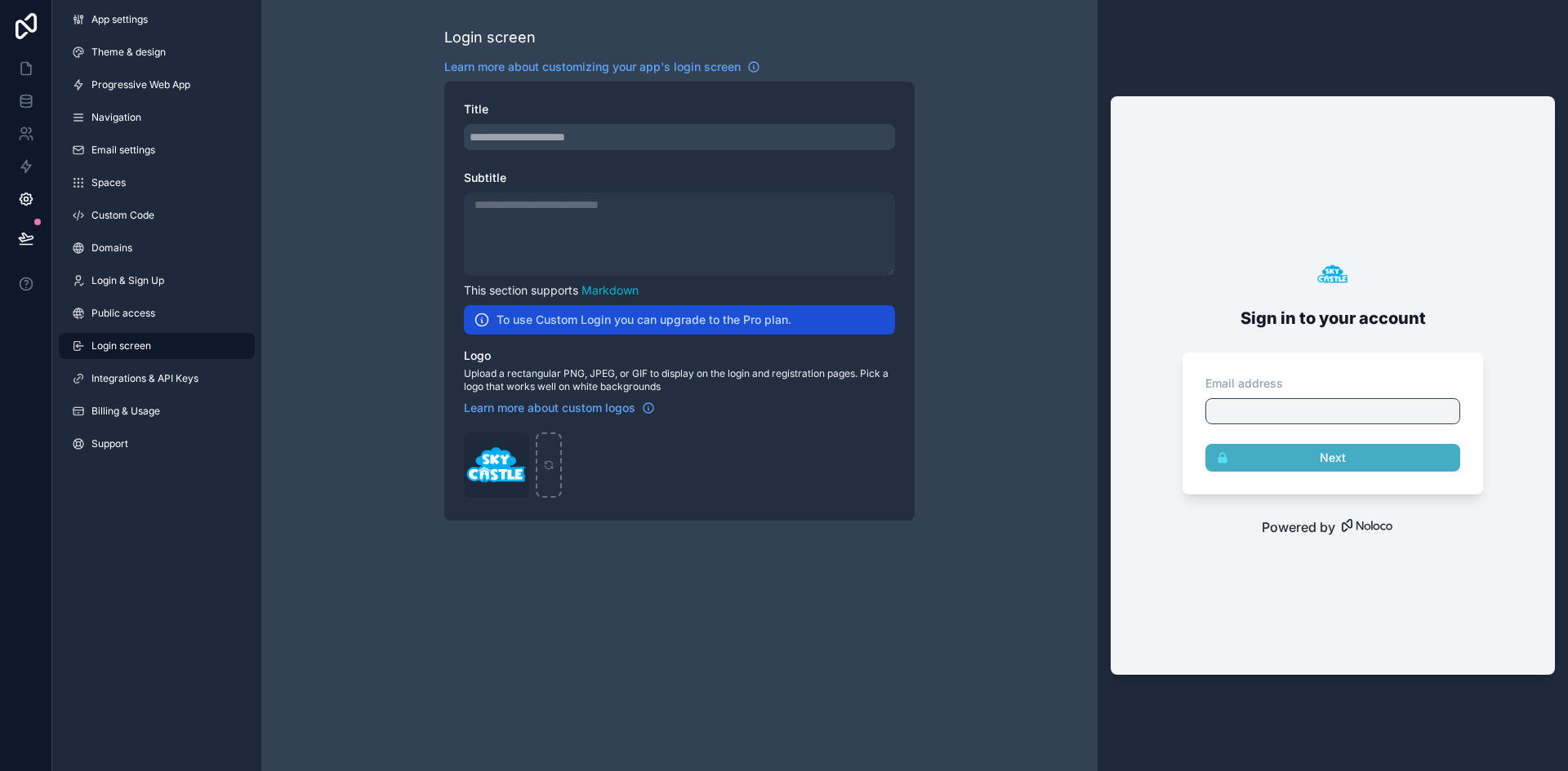
click at [632, 598] on div "Login screen Learn more about customizing your app's login screen Title Subtitl…" at bounding box center [679, 385] width 837 height 771
click at [580, 240] on div "scrollable content" at bounding box center [679, 234] width 431 height 83
click at [575, 147] on div "scrollable content" at bounding box center [679, 137] width 431 height 26
click at [165, 325] on link "Public access" at bounding box center [156, 313] width 196 height 26
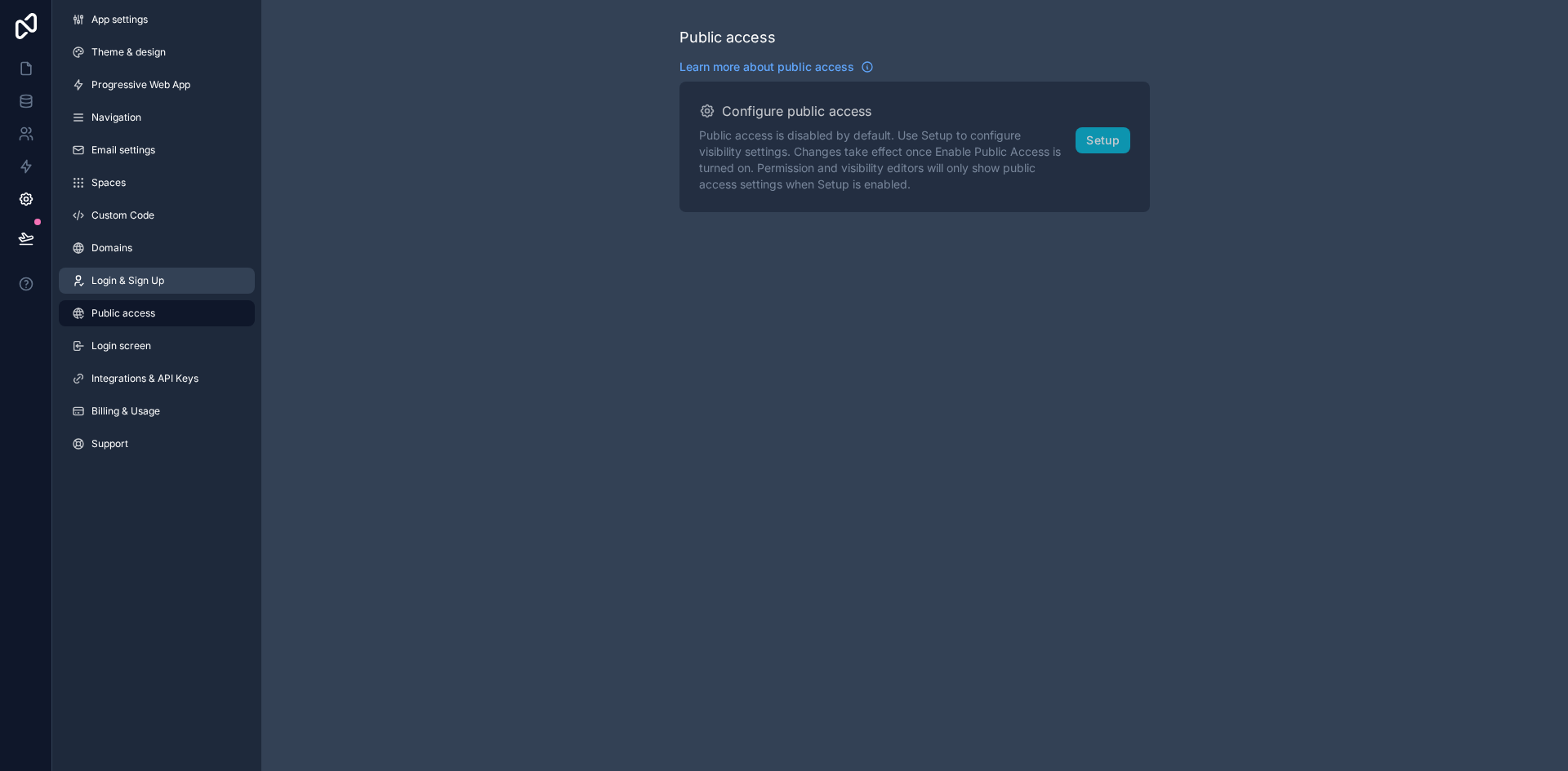
click at [164, 292] on link "Login & Sign Up" at bounding box center [156, 281] width 196 height 26
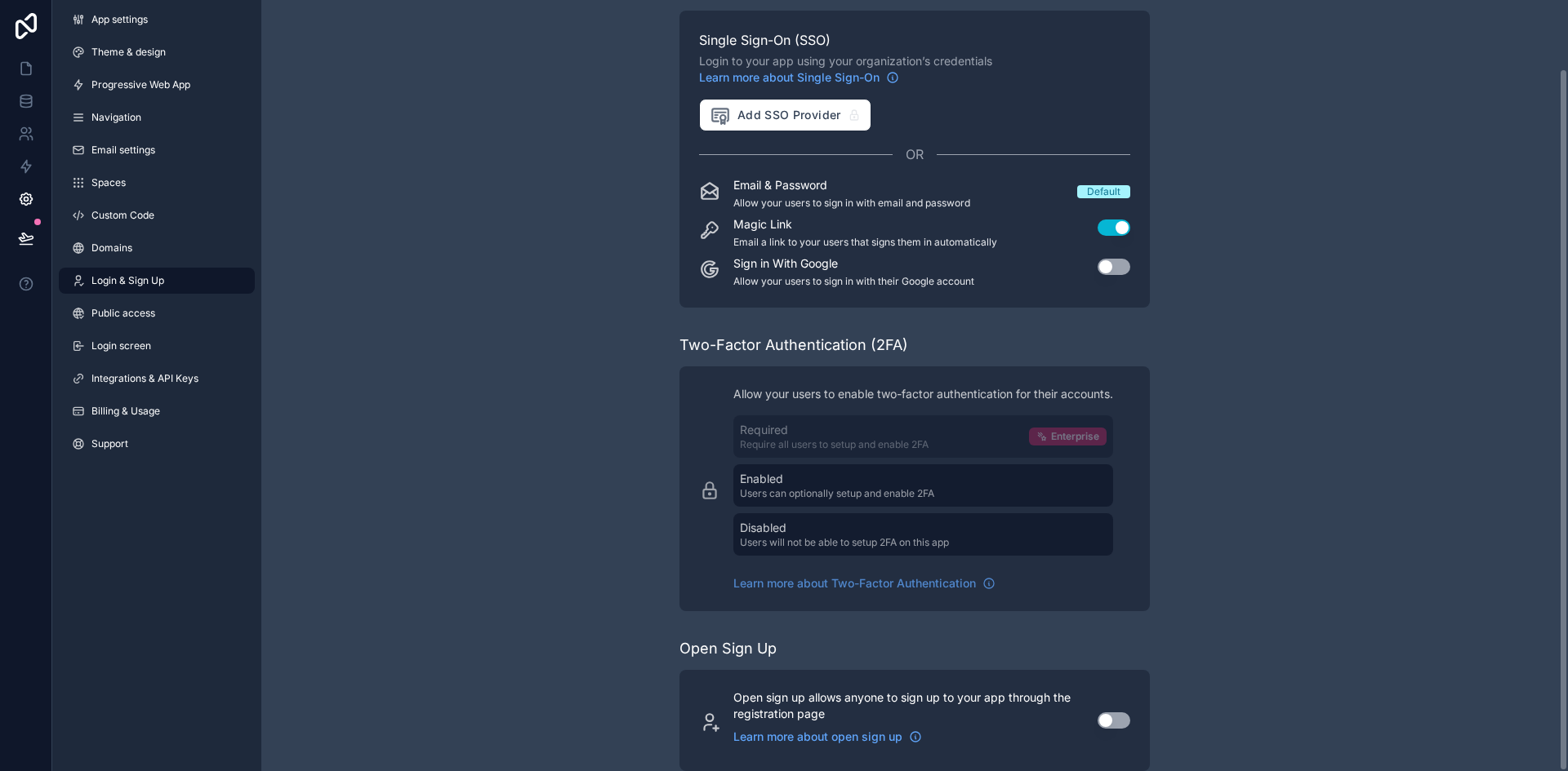
scroll to position [74, 0]
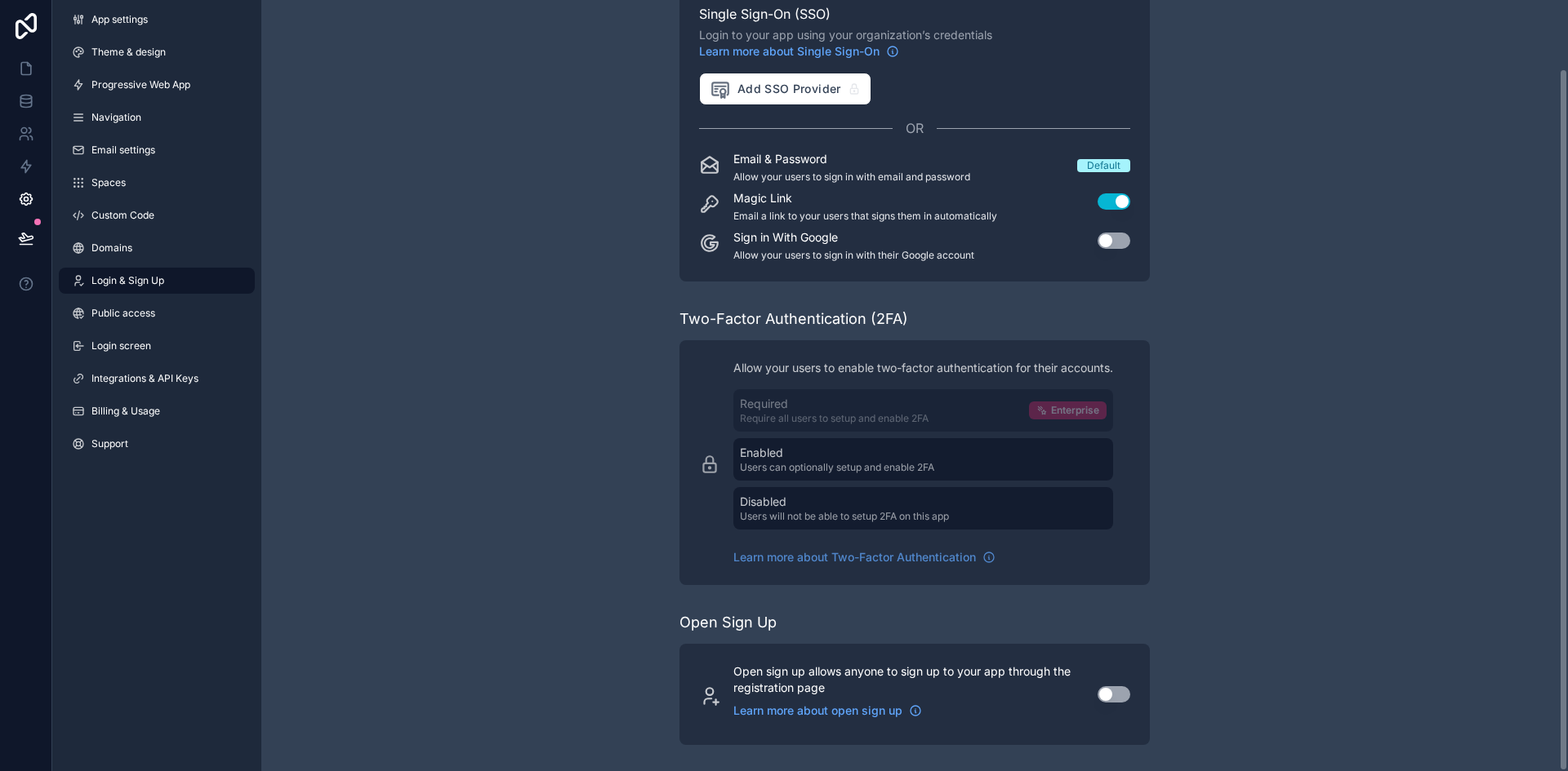
click at [1292, 383] on div "Control how your users sign into your app Single Sign-On (SSO) Login to your ap…" at bounding box center [915, 348] width 1307 height 846
drag, startPoint x: 784, startPoint y: 681, endPoint x: 942, endPoint y: 679, distance: 158.0
click at [942, 679] on p "Open sign up allows anyone to sign up to your app through the registration page" at bounding box center [906, 680] width 345 height 33
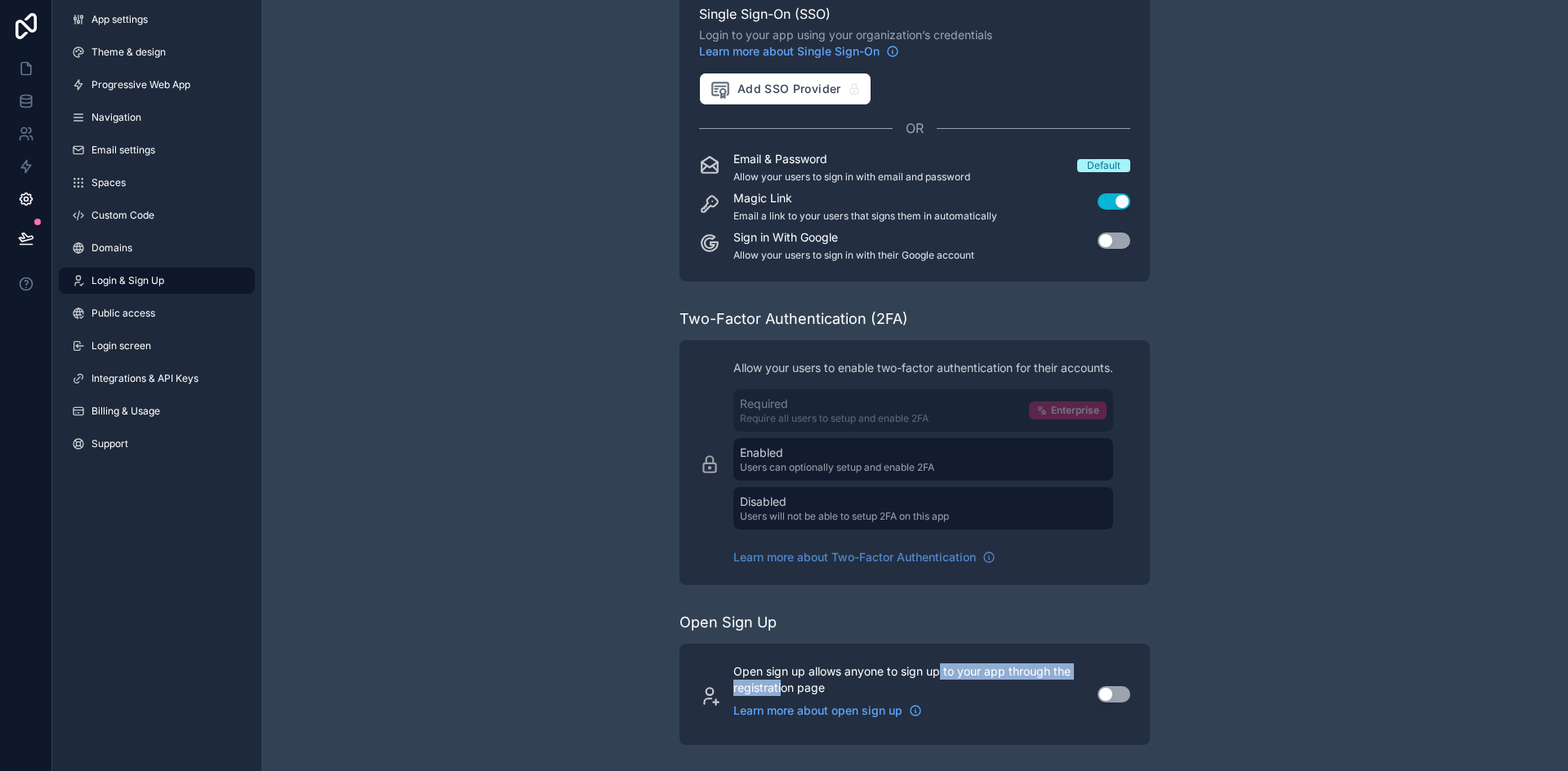
click at [942, 679] on p "Open sign up allows anyone to sign up to your app through the registration page" at bounding box center [906, 680] width 345 height 33
drag, startPoint x: 911, startPoint y: 670, endPoint x: 965, endPoint y: 675, distance: 54.2
click at [964, 675] on p "Open sign up allows anyone to sign up to your app through the registration page" at bounding box center [906, 680] width 345 height 33
click at [965, 675] on p "Open sign up allows anyone to sign up to your app through the registration page" at bounding box center [906, 680] width 345 height 33
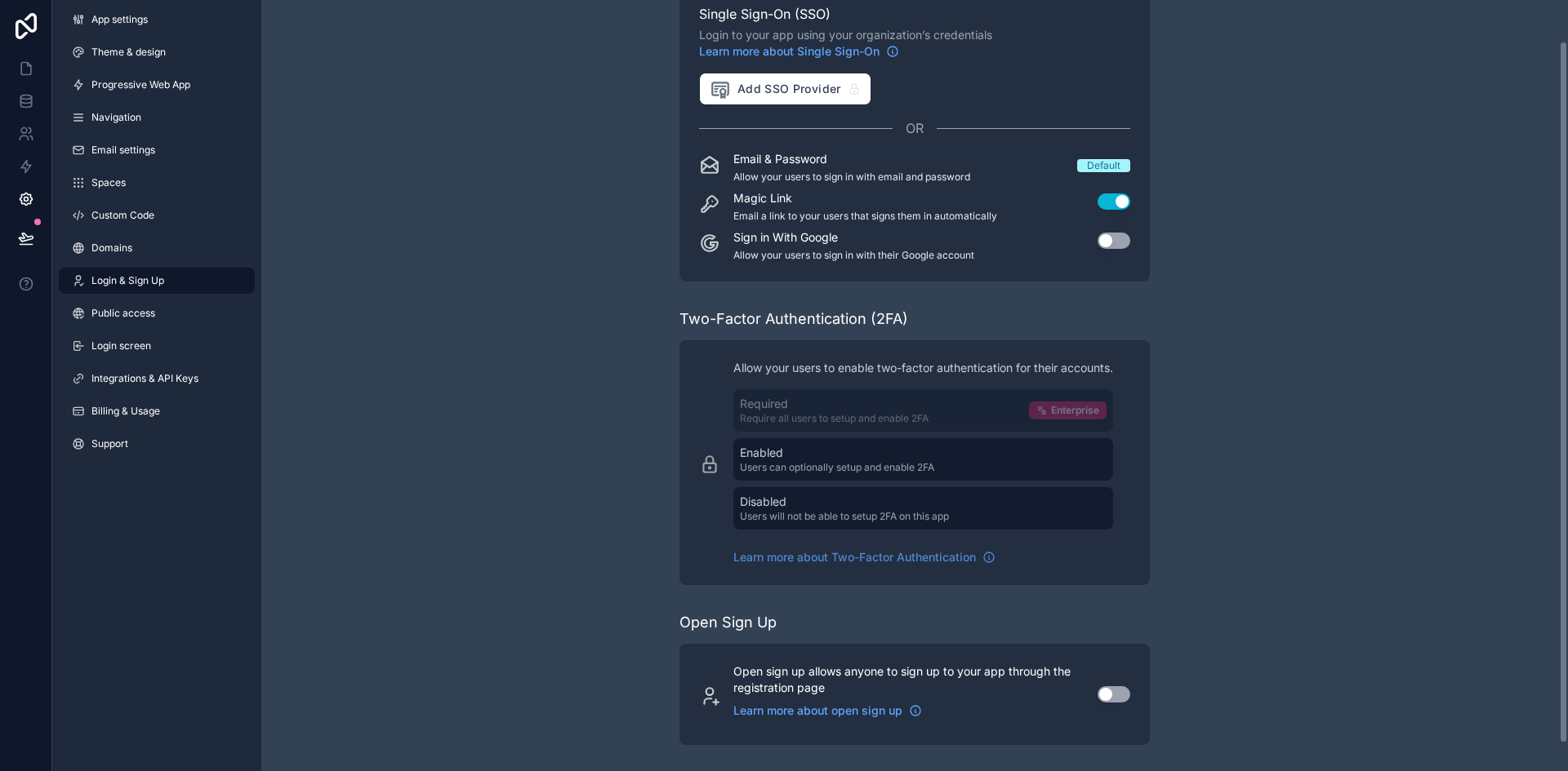
scroll to position [0, 0]
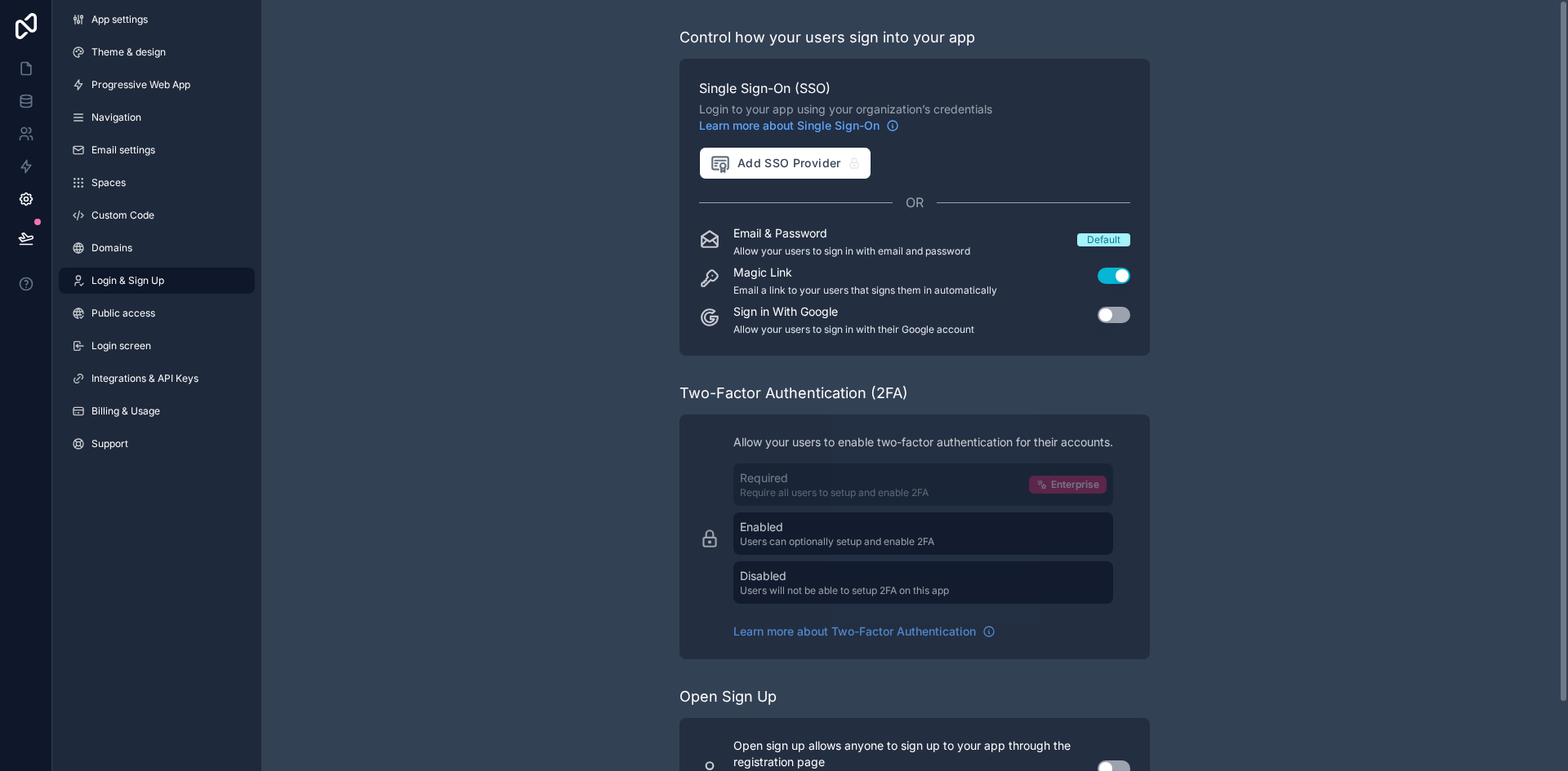
click at [1377, 447] on div "Control how your users sign into your app Single Sign-On (SSO) Login to your ap…" at bounding box center [915, 423] width 1307 height 846
click at [168, 251] on link "Domains" at bounding box center [156, 247] width 196 height 26
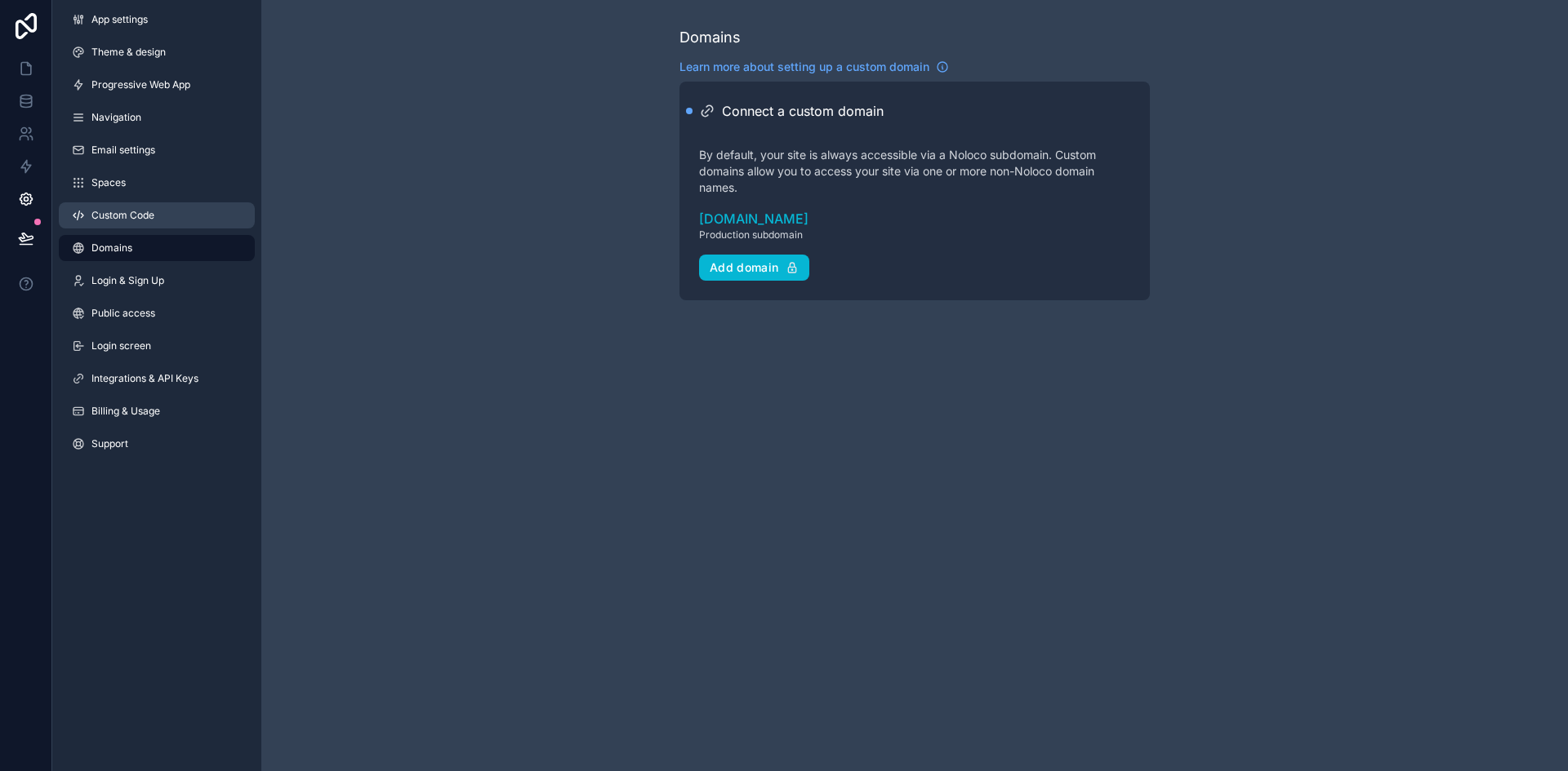
click at [181, 216] on link "Custom Code" at bounding box center [156, 215] width 196 height 26
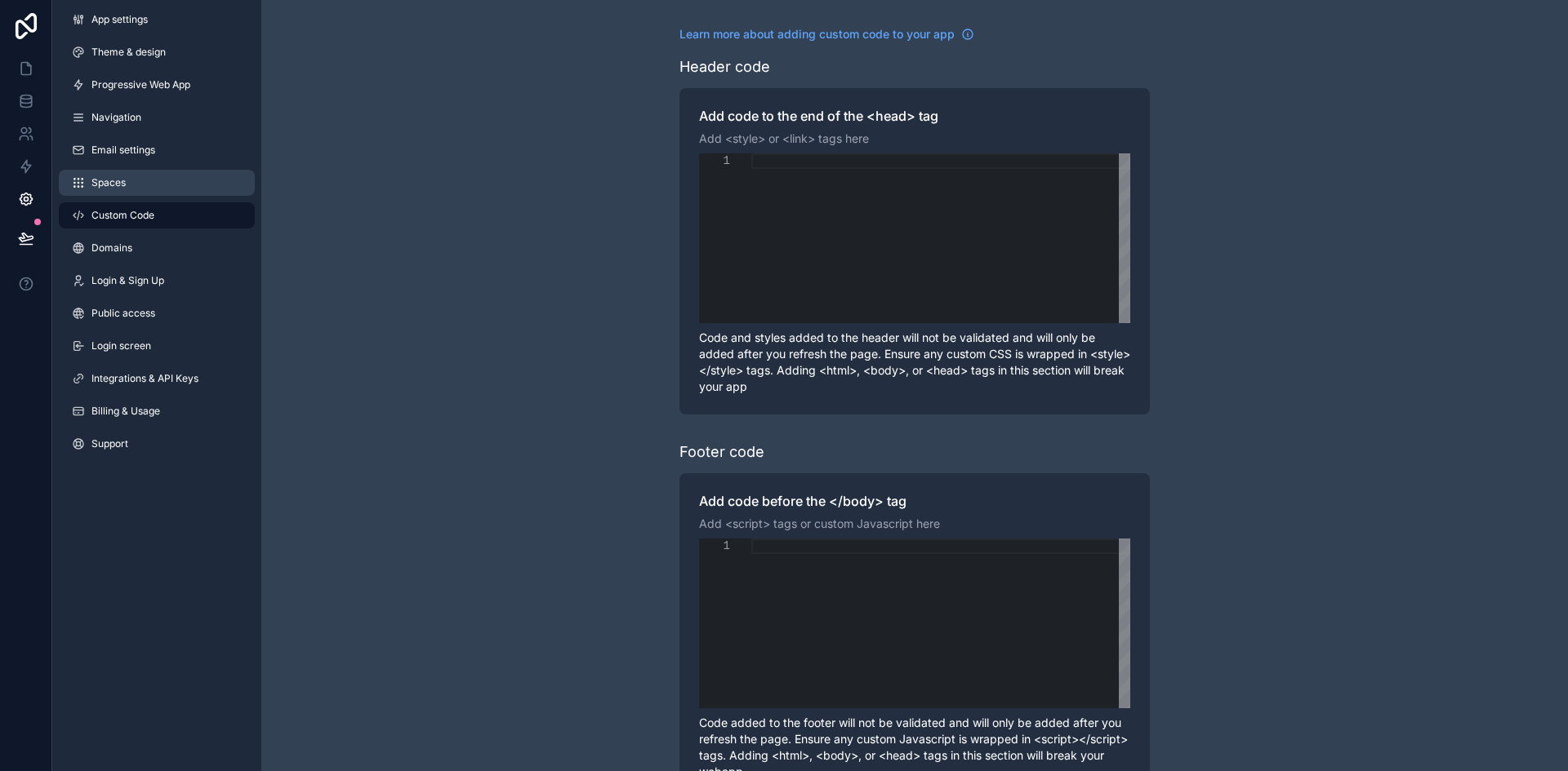
click at [189, 185] on link "Spaces" at bounding box center [156, 182] width 196 height 26
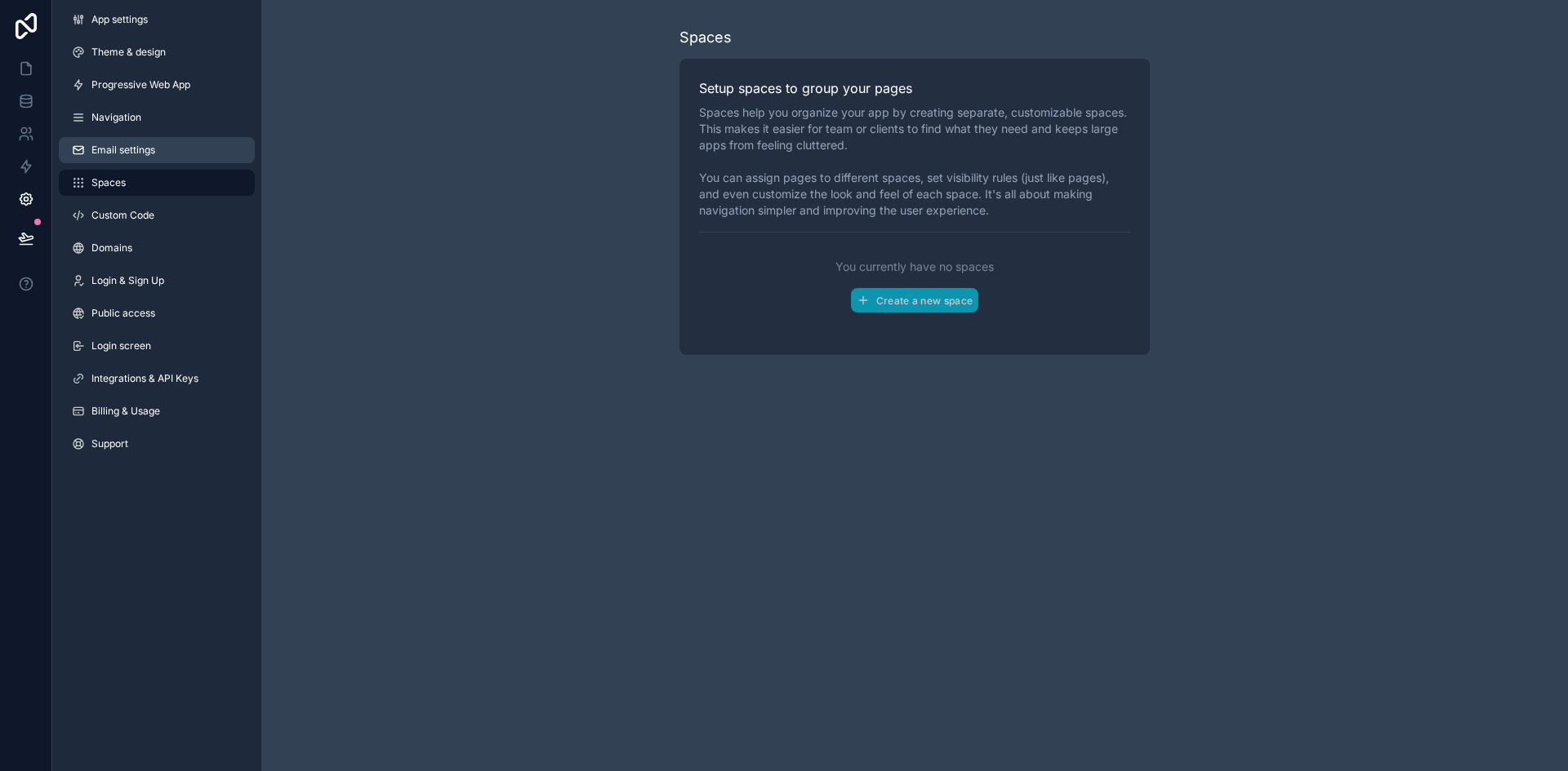
click at [232, 150] on link "Email settings" at bounding box center [156, 150] width 196 height 26
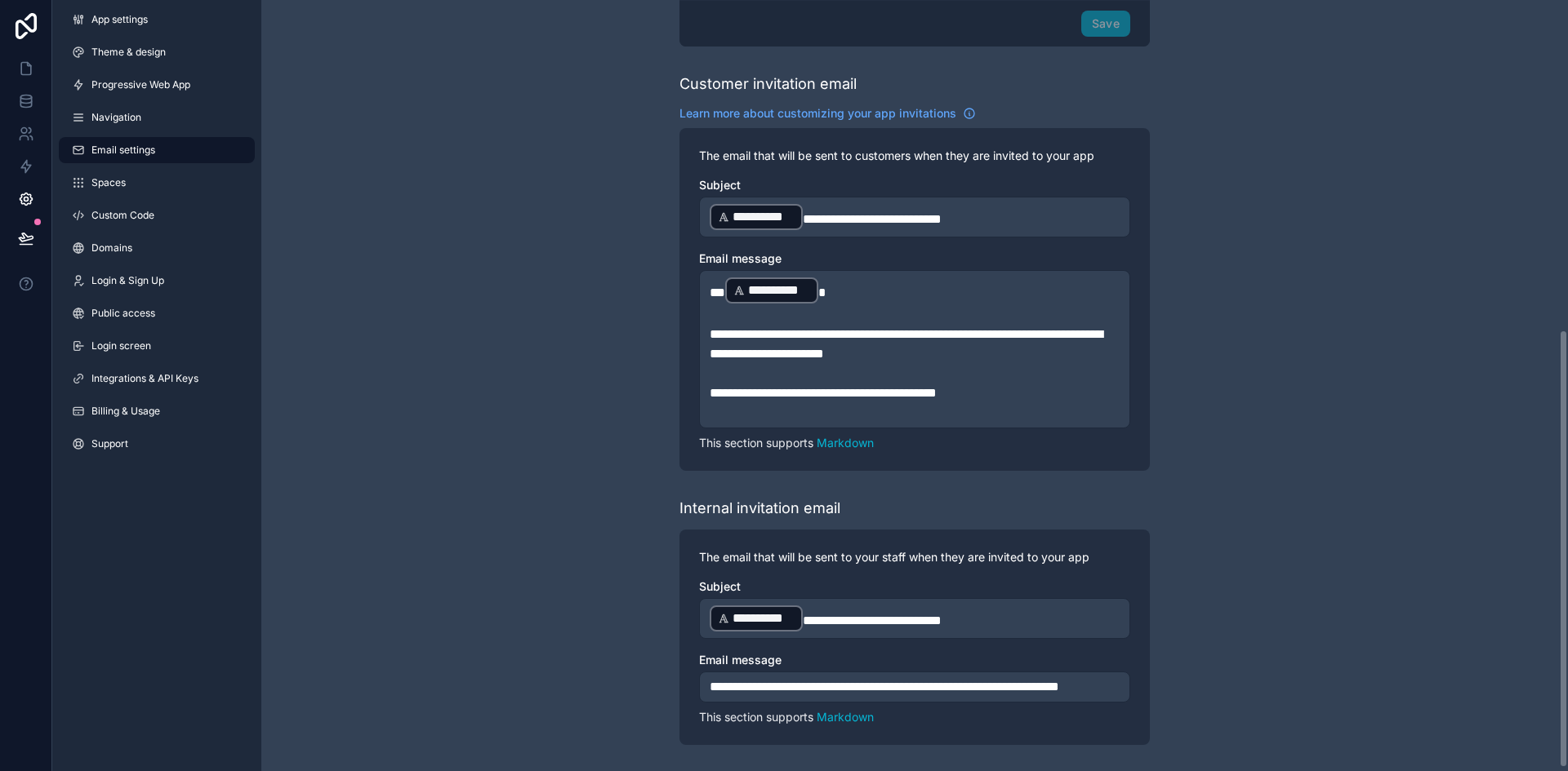
scroll to position [421, 0]
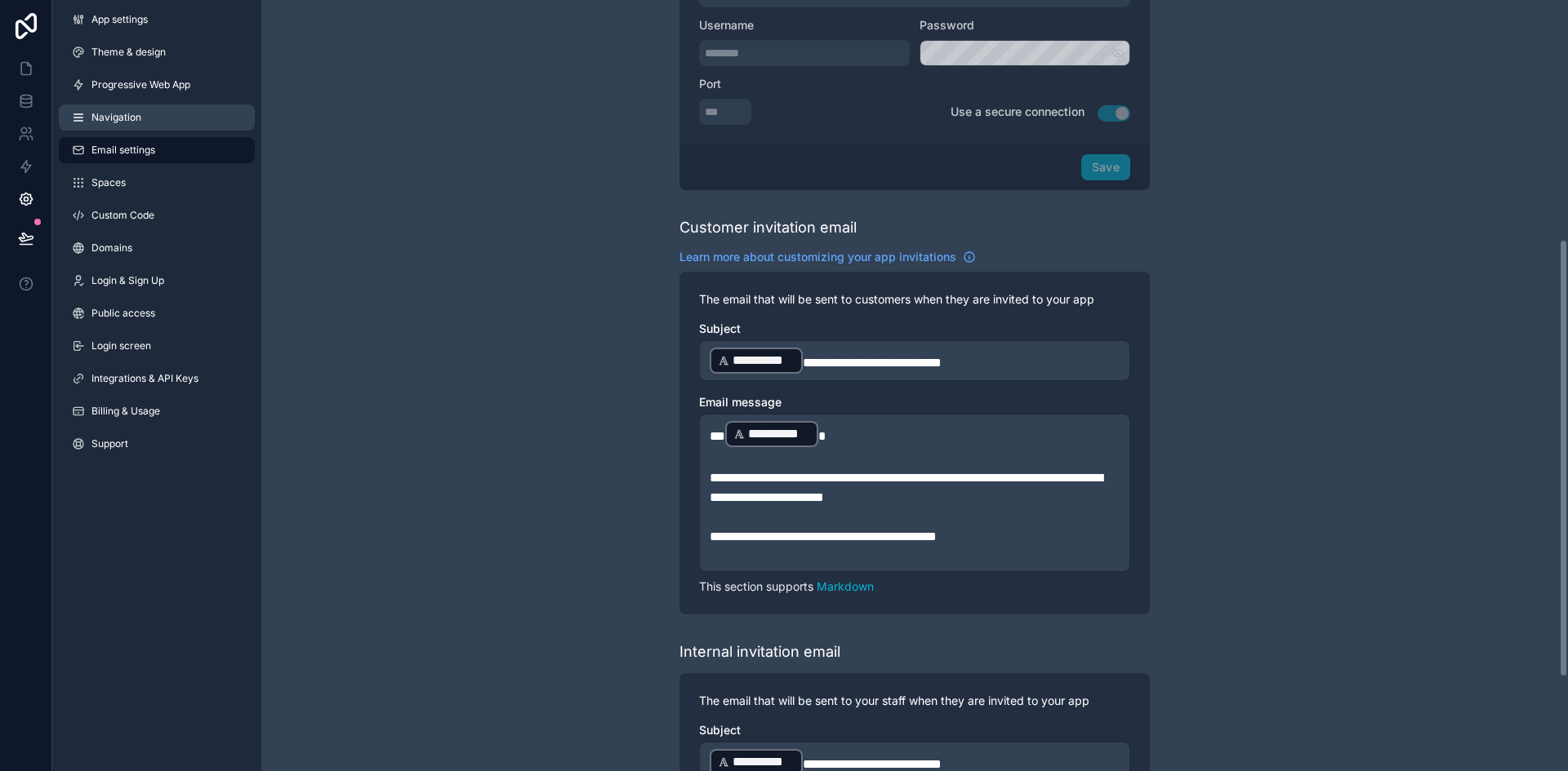
click at [160, 115] on link "Navigation" at bounding box center [156, 117] width 196 height 26
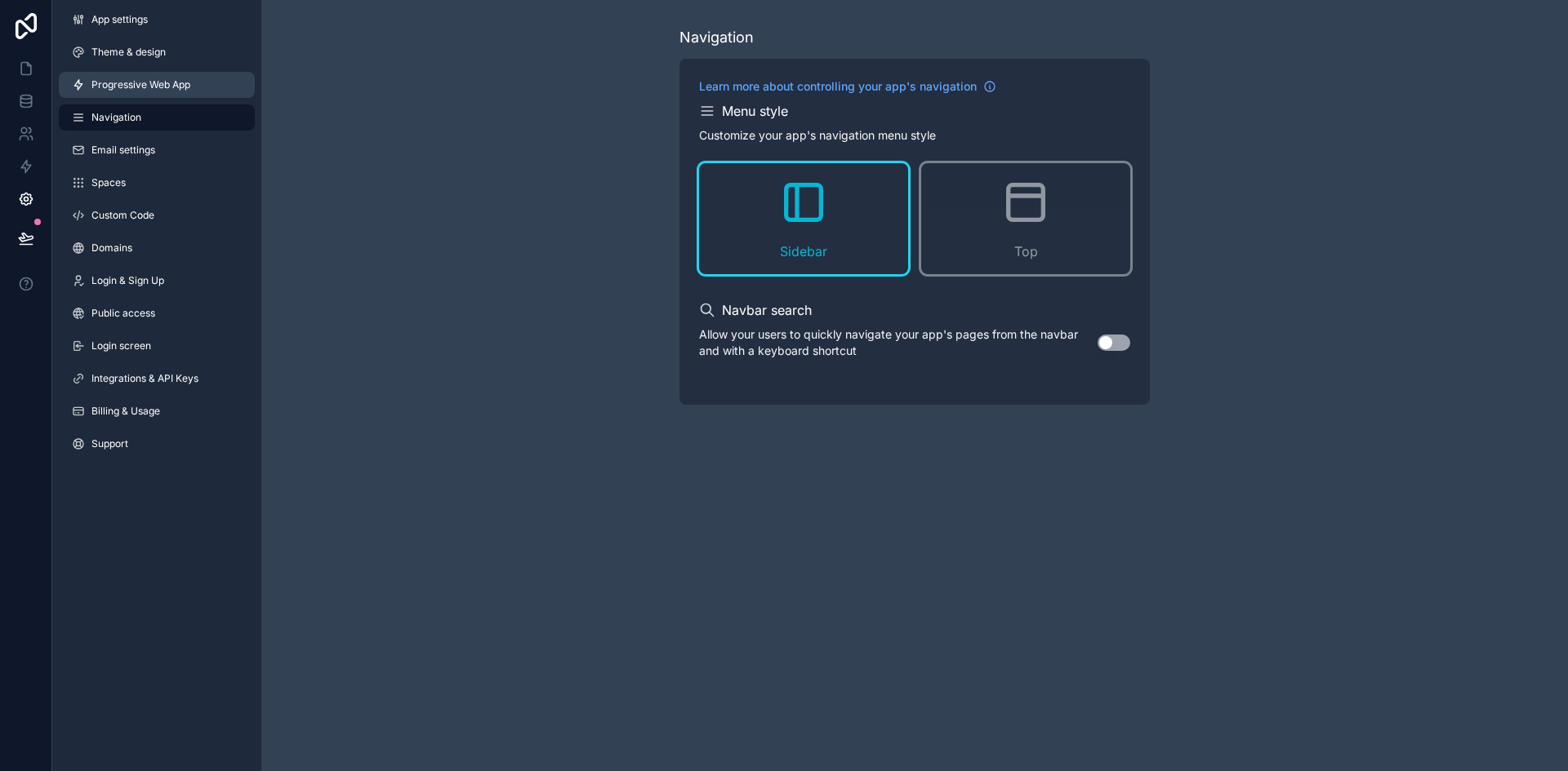
click at [190, 86] on span "Progressive Web App" at bounding box center [140, 85] width 99 height 13
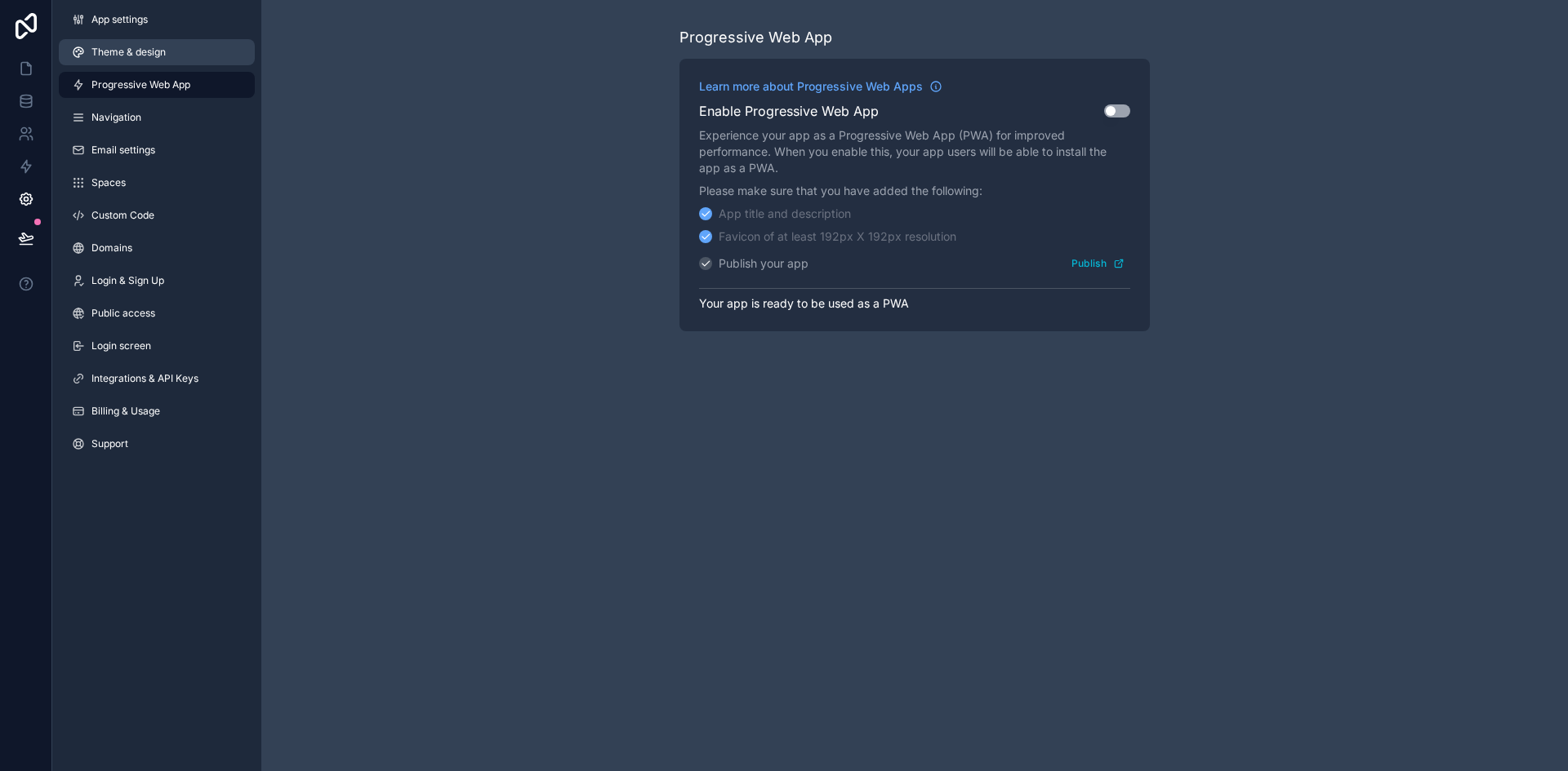
click at [232, 62] on link "Theme & design" at bounding box center [156, 52] width 196 height 26
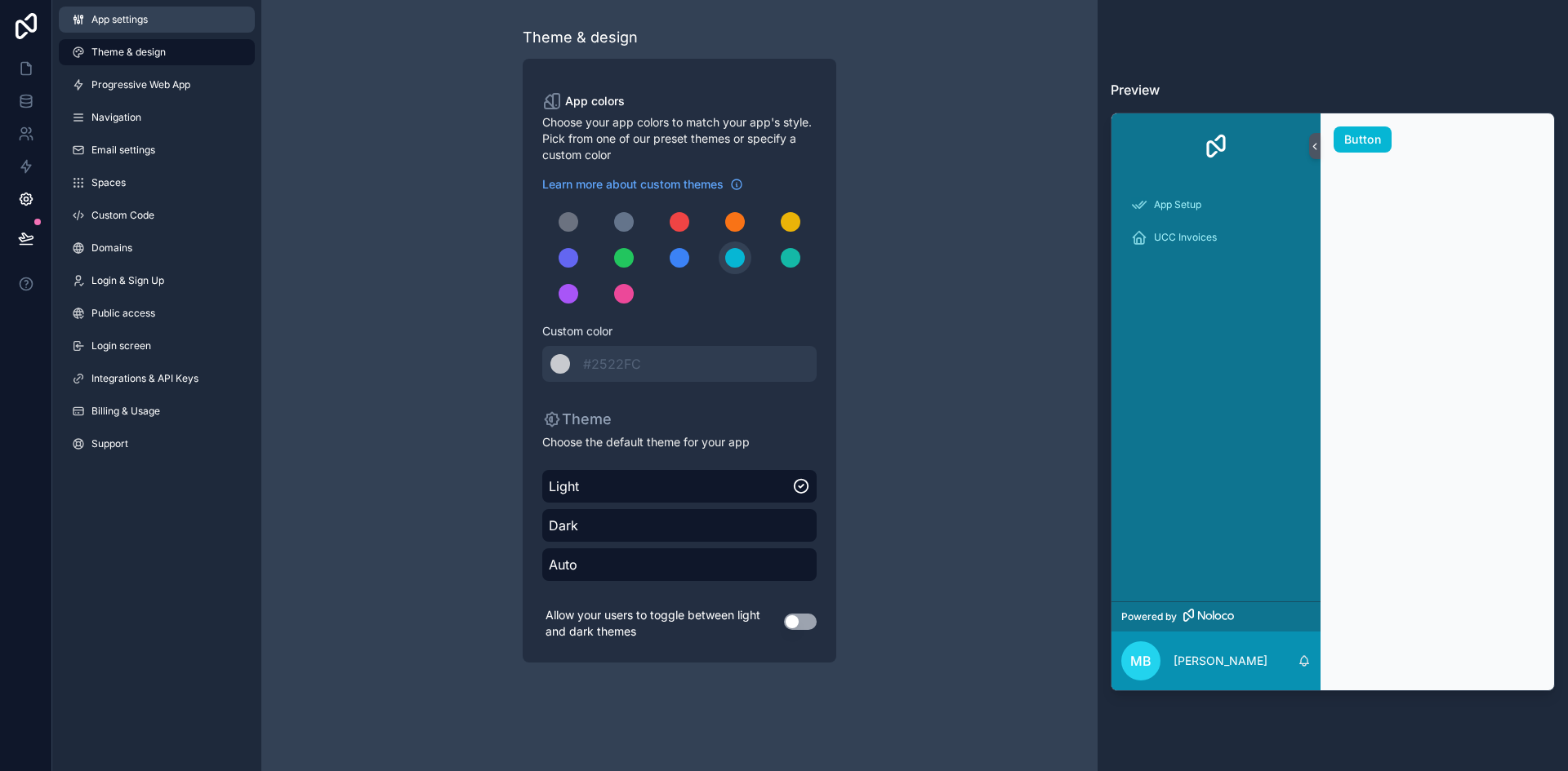
click at [122, 23] on span "App settings" at bounding box center [119, 20] width 56 height 13
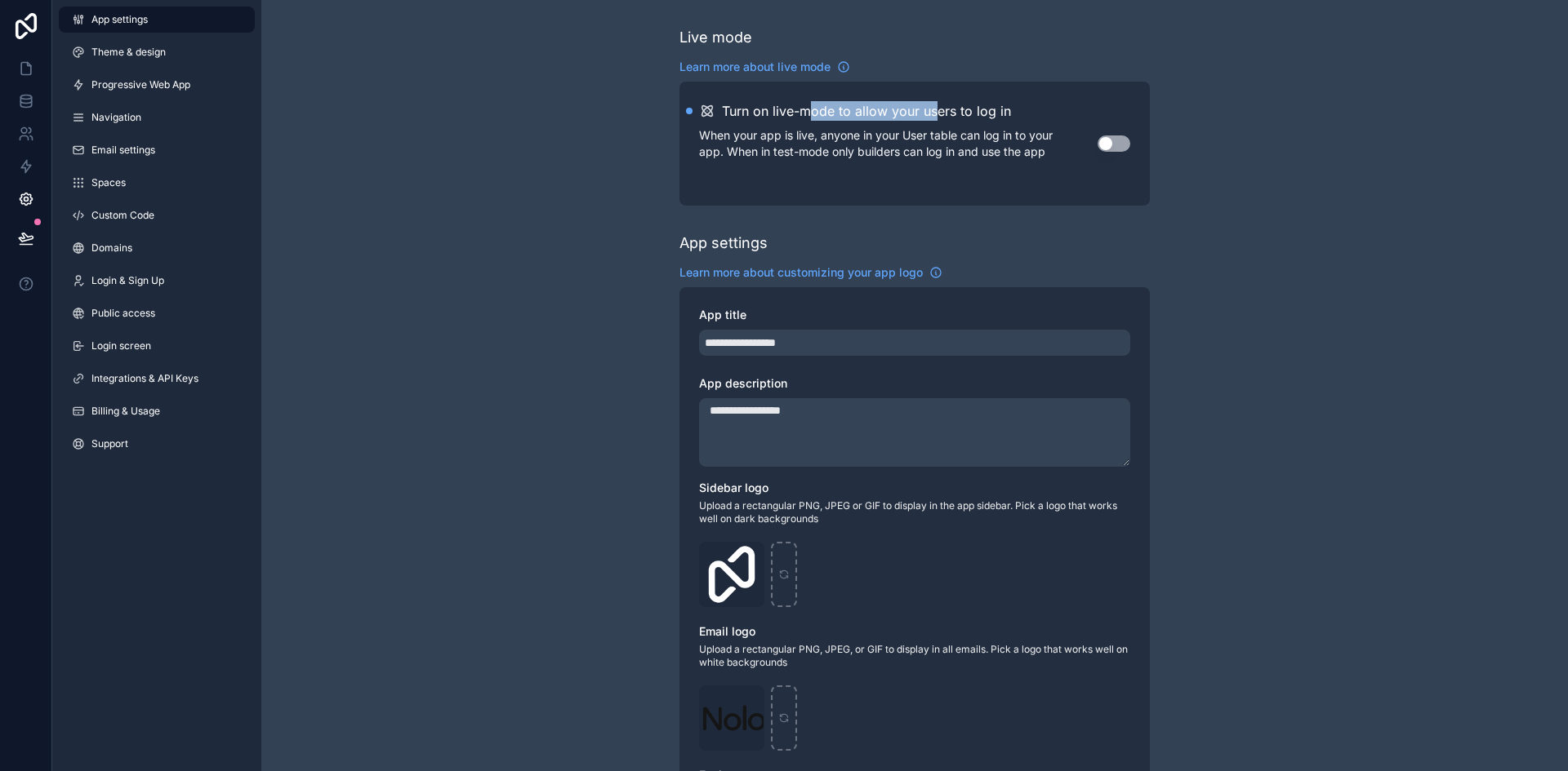
drag, startPoint x: 813, startPoint y: 113, endPoint x: 952, endPoint y: 107, distance: 139.1
click at [951, 107] on h2 "Turn on live-mode to allow your users to log in" at bounding box center [866, 111] width 289 height 20
click at [965, 107] on h2 "Turn on live-mode to allow your users to log in" at bounding box center [866, 111] width 289 height 20
drag, startPoint x: 740, startPoint y: 142, endPoint x: 932, endPoint y: 134, distance: 192.2
click at [928, 135] on p "When your app is live, anyone in your User table can log in to your app. When i…" at bounding box center [898, 144] width 399 height 33
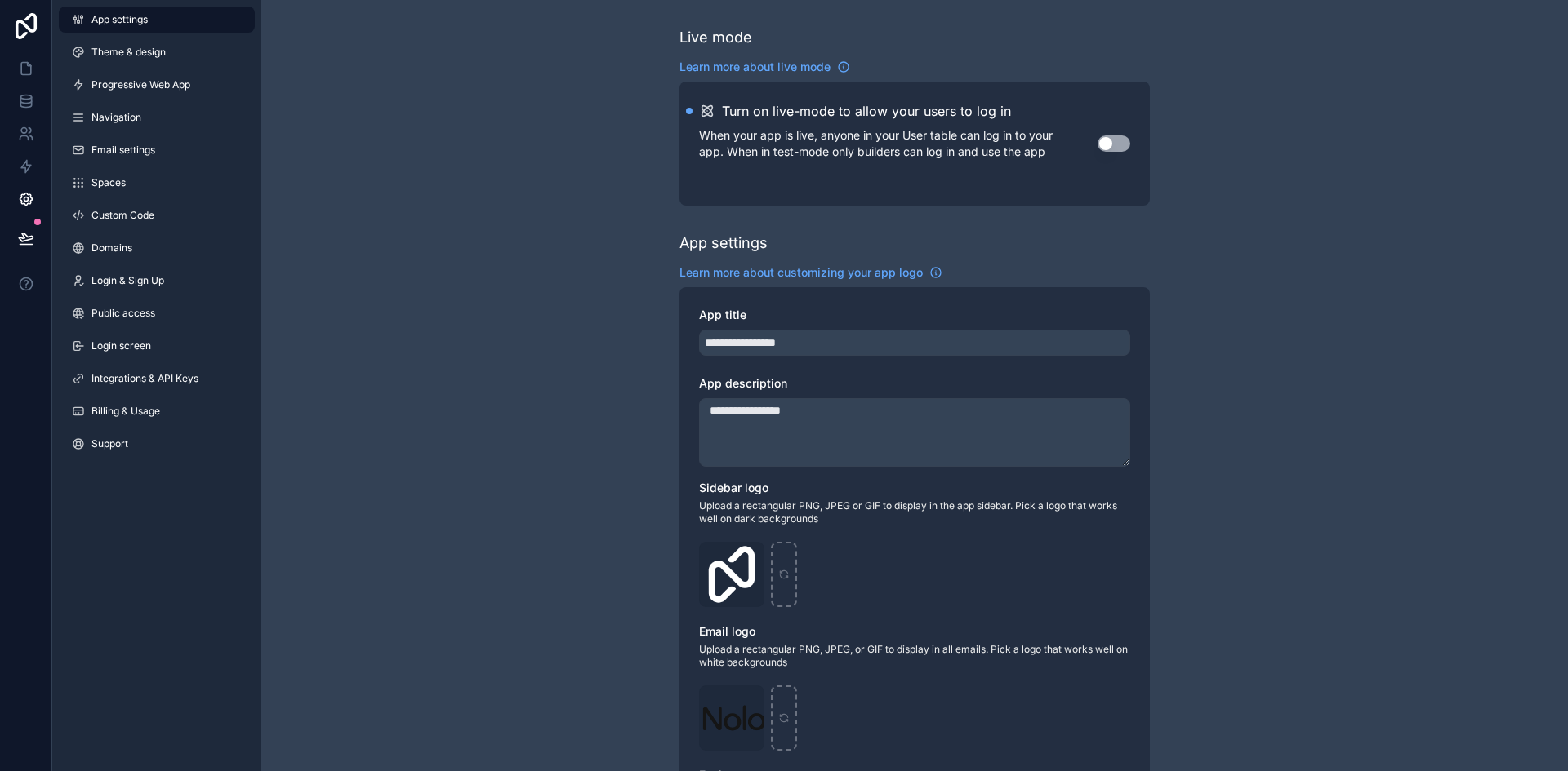
click at [932, 134] on p "When your app is live, anyone in your User table can log in to your app. When i…" at bounding box center [898, 144] width 399 height 33
click at [1118, 144] on button "Use setting" at bounding box center [1114, 144] width 33 height 16
click at [525, 269] on div "**********" at bounding box center [915, 632] width 1307 height 1263
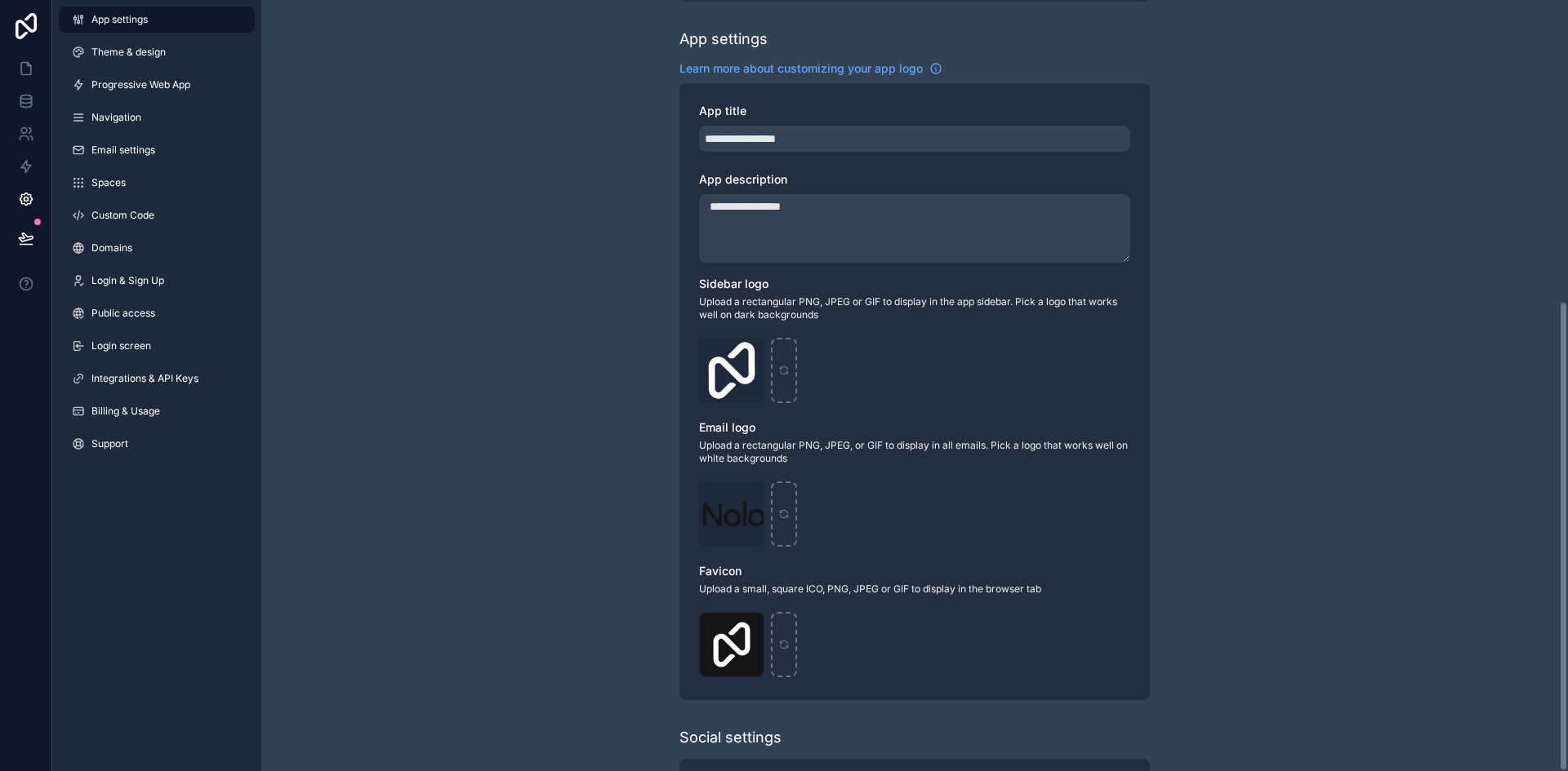
scroll to position [492, 0]
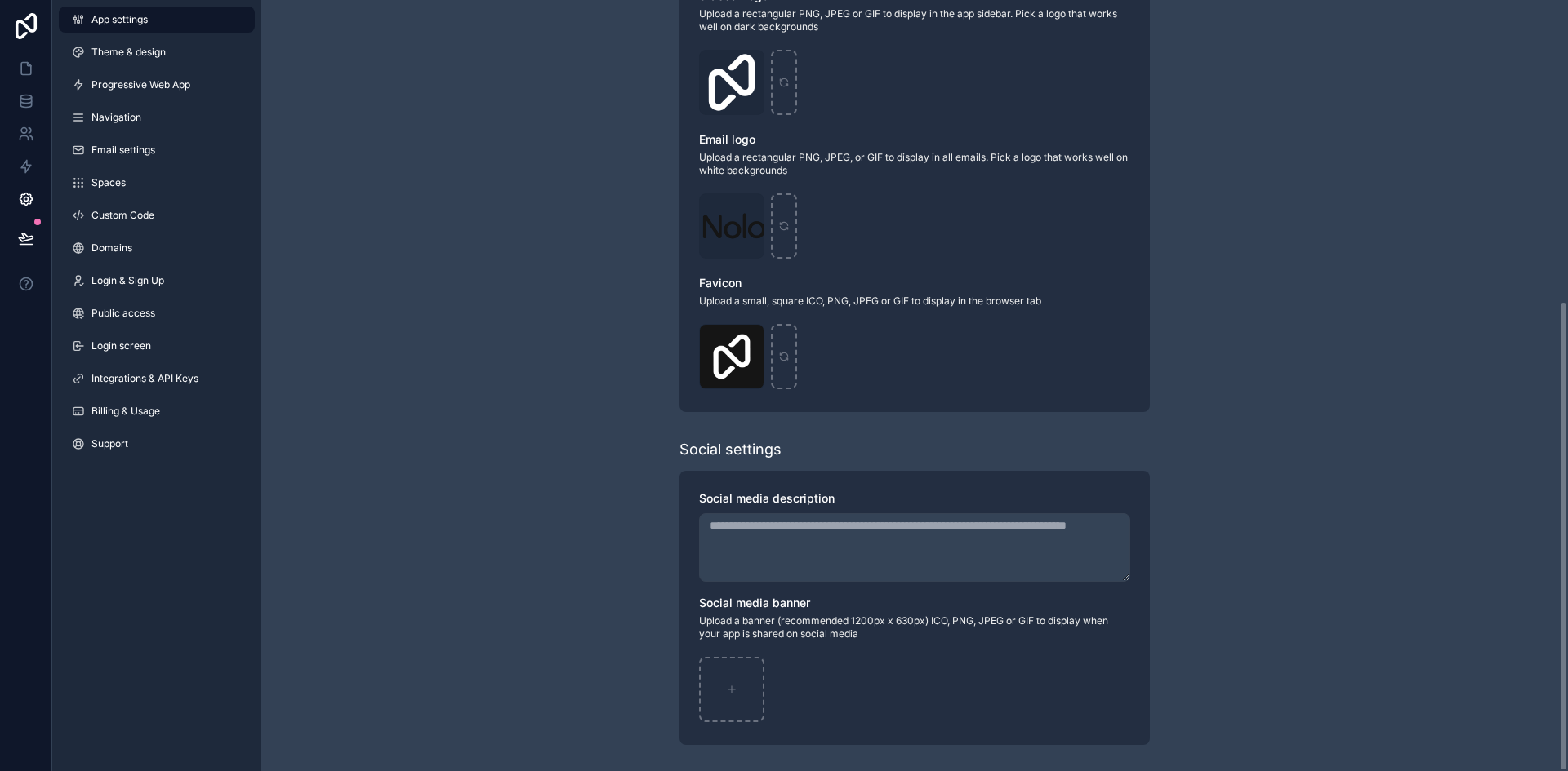
click at [592, 571] on div "**********" at bounding box center [915, 139] width 1307 height 1263
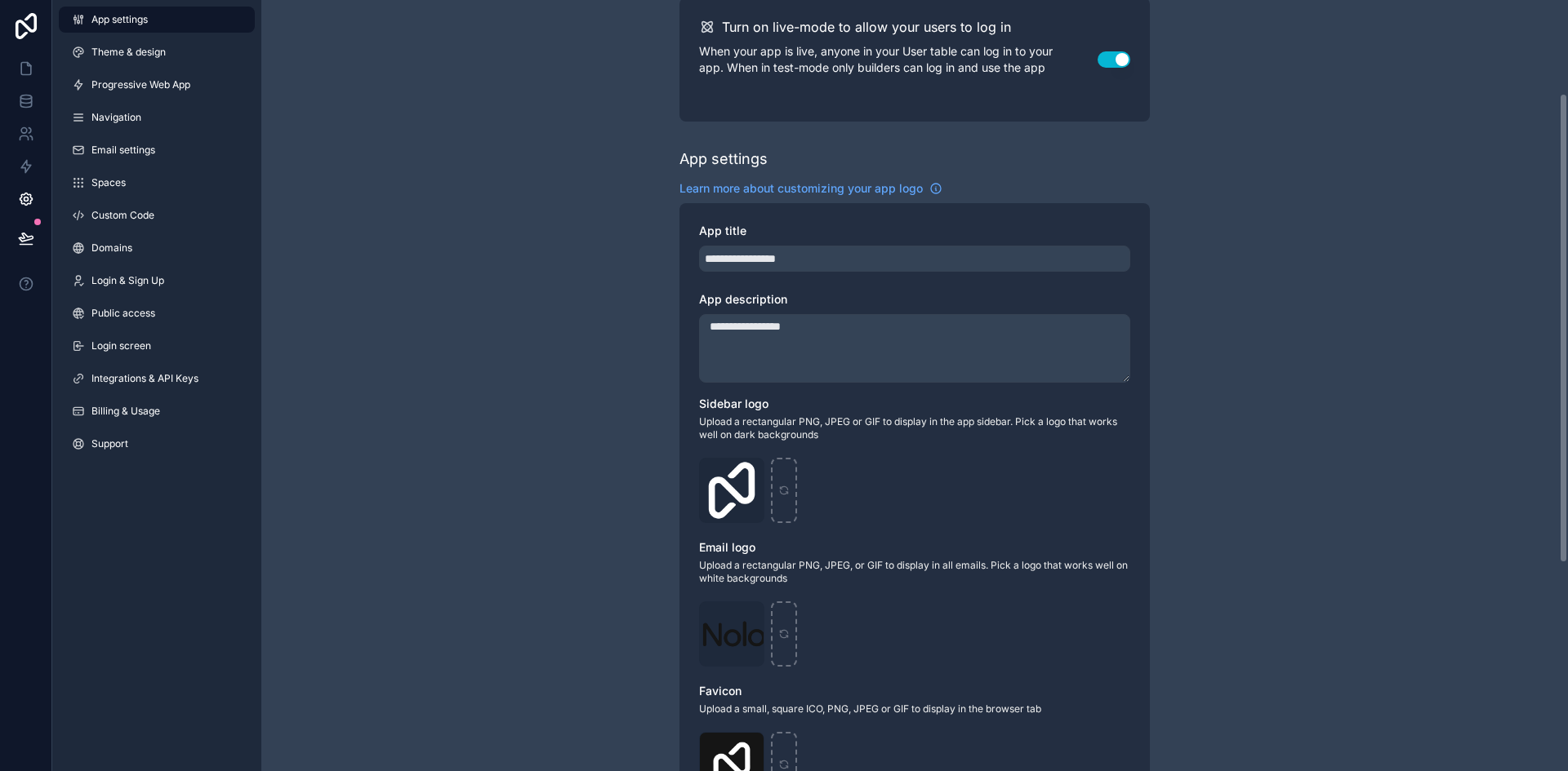
scroll to position [329, 0]
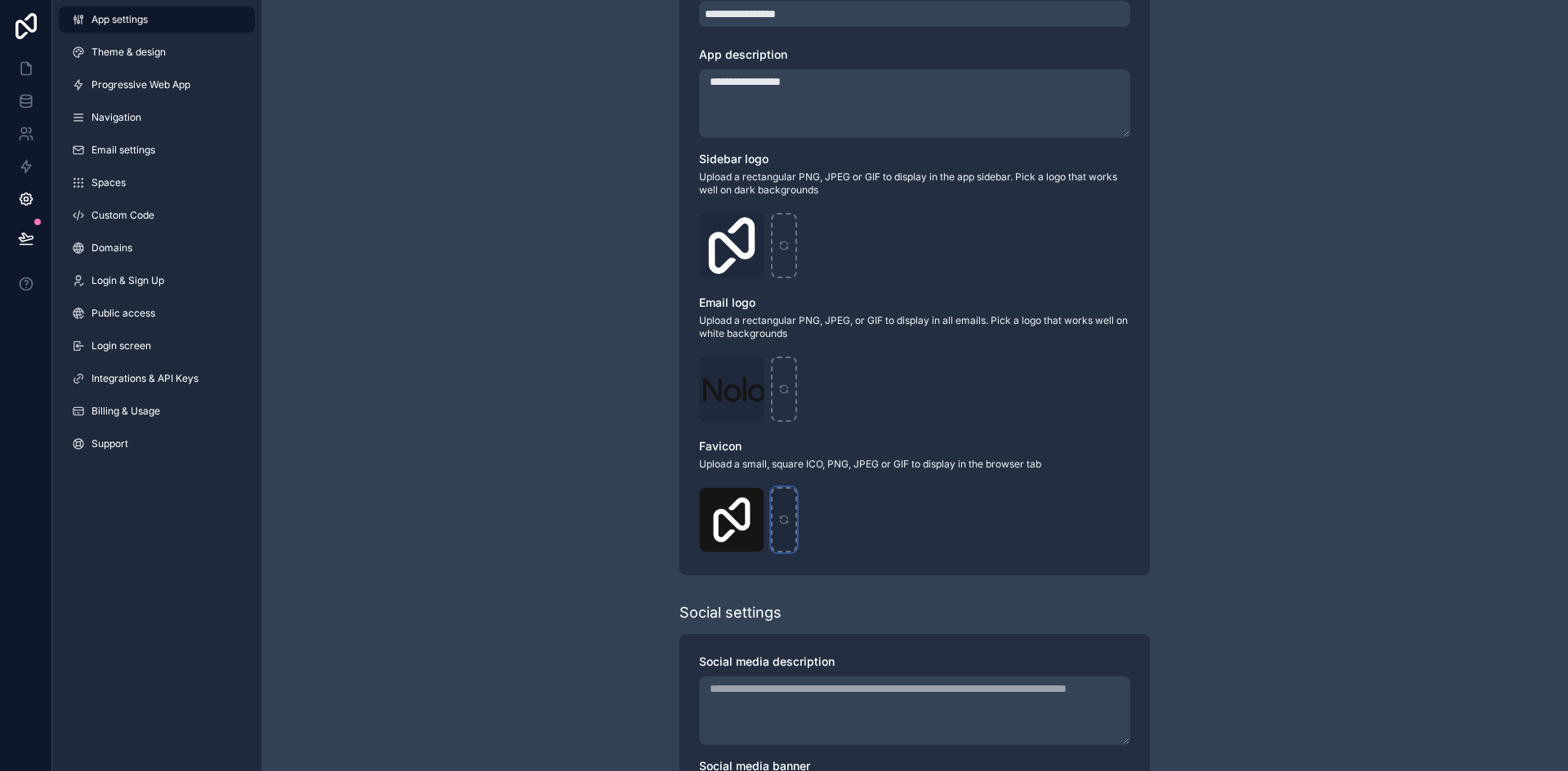
click at [790, 542] on div "scrollable content" at bounding box center [784, 519] width 26 height 65
type input "**********"
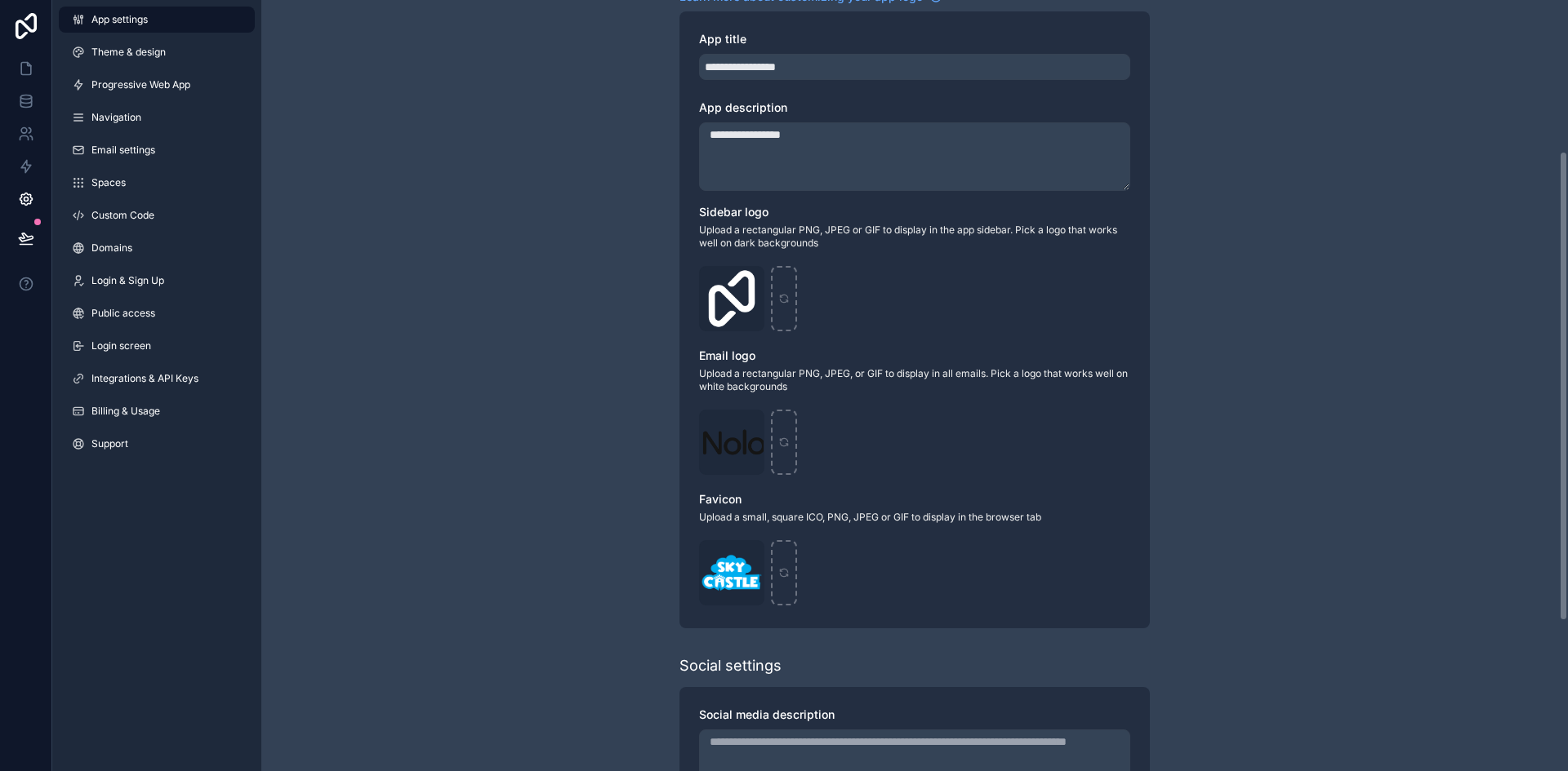
scroll to position [247, 0]
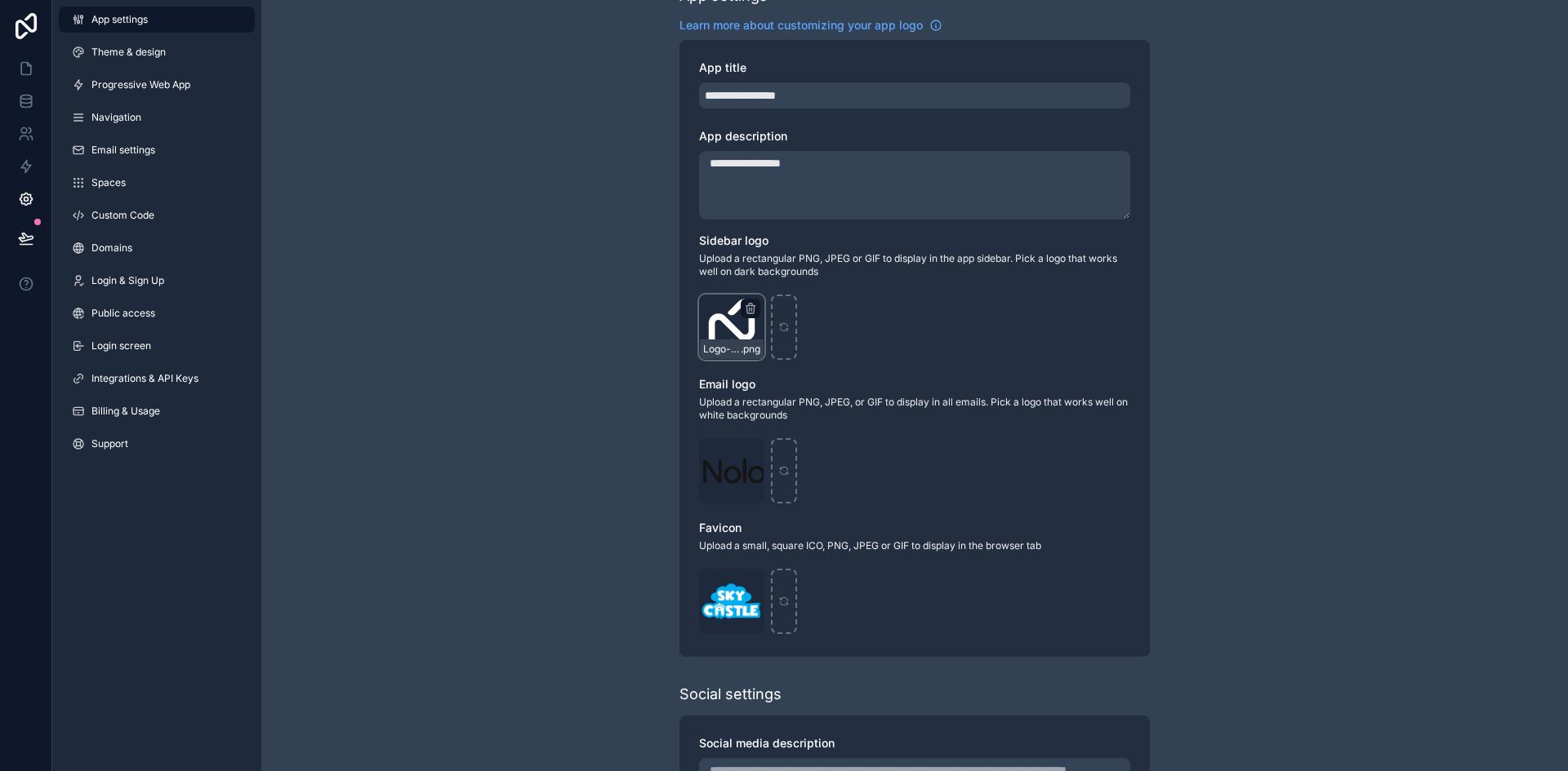
click at [720, 333] on div "Logo-Sq-No-Padding .png" at bounding box center [731, 327] width 65 height 65
click at [781, 329] on icon "scrollable content" at bounding box center [784, 327] width 12 height 12
type input "**********"
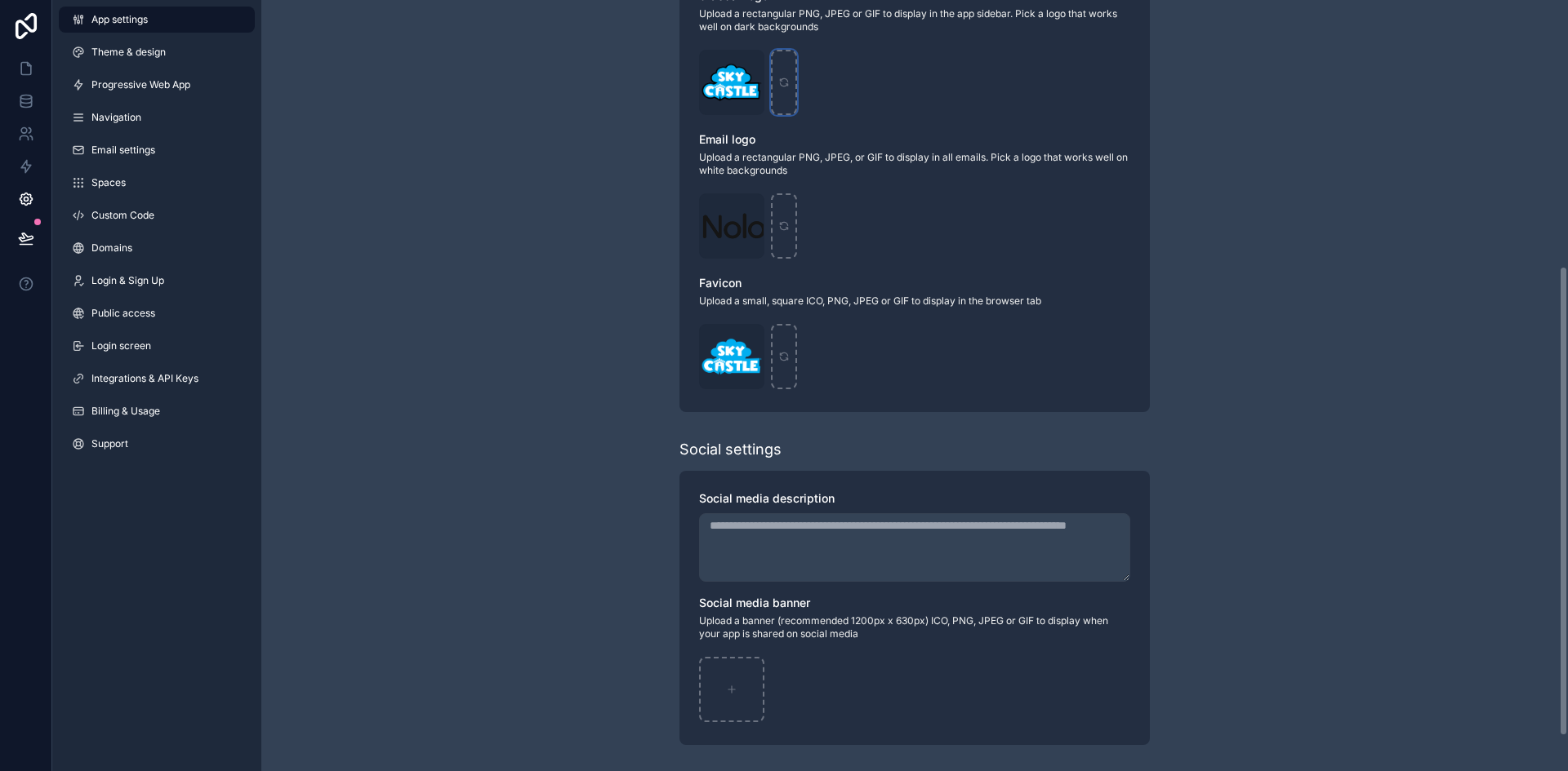
scroll to position [0, 0]
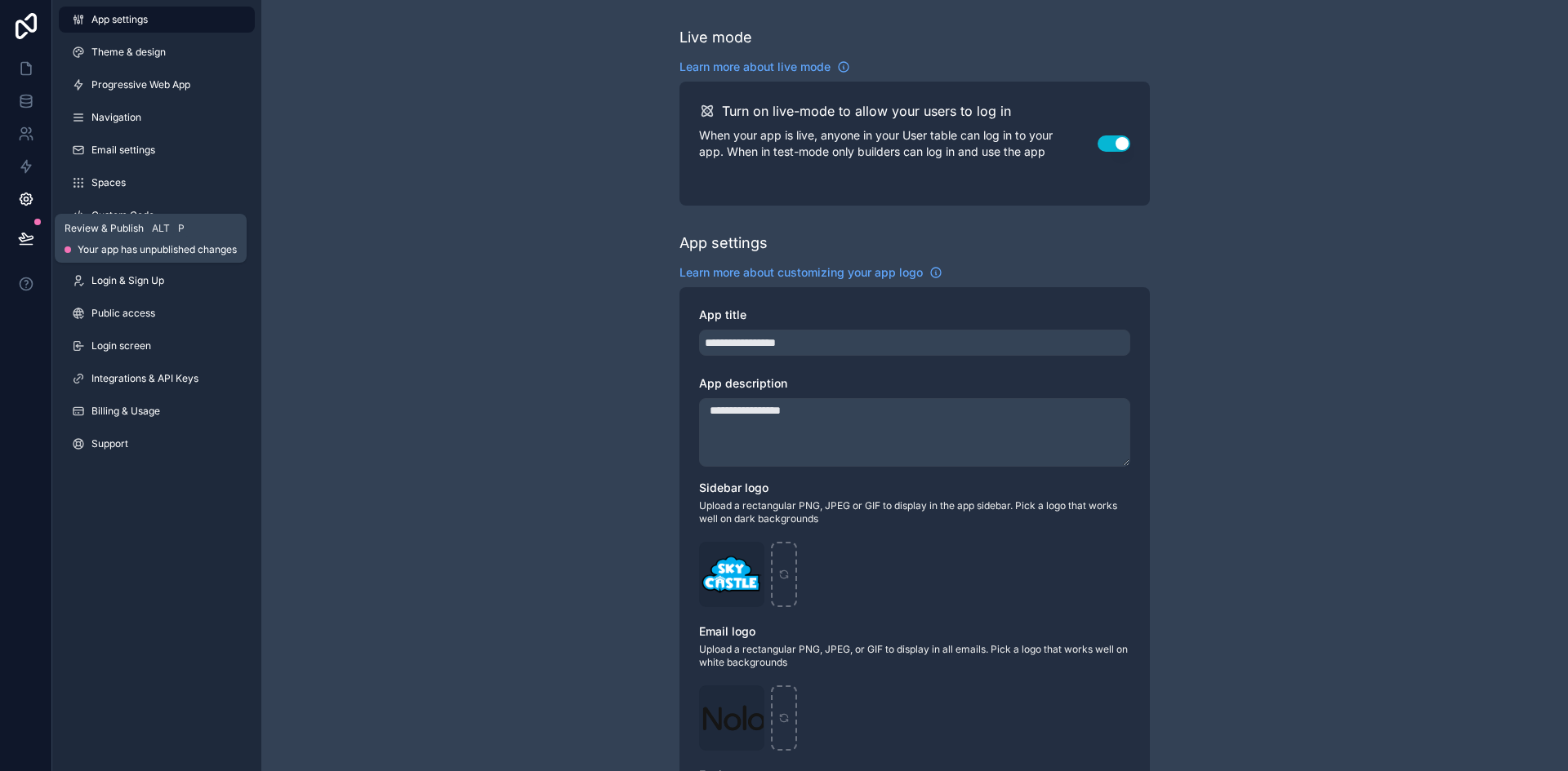
click at [33, 241] on icon at bounding box center [26, 239] width 16 height 16
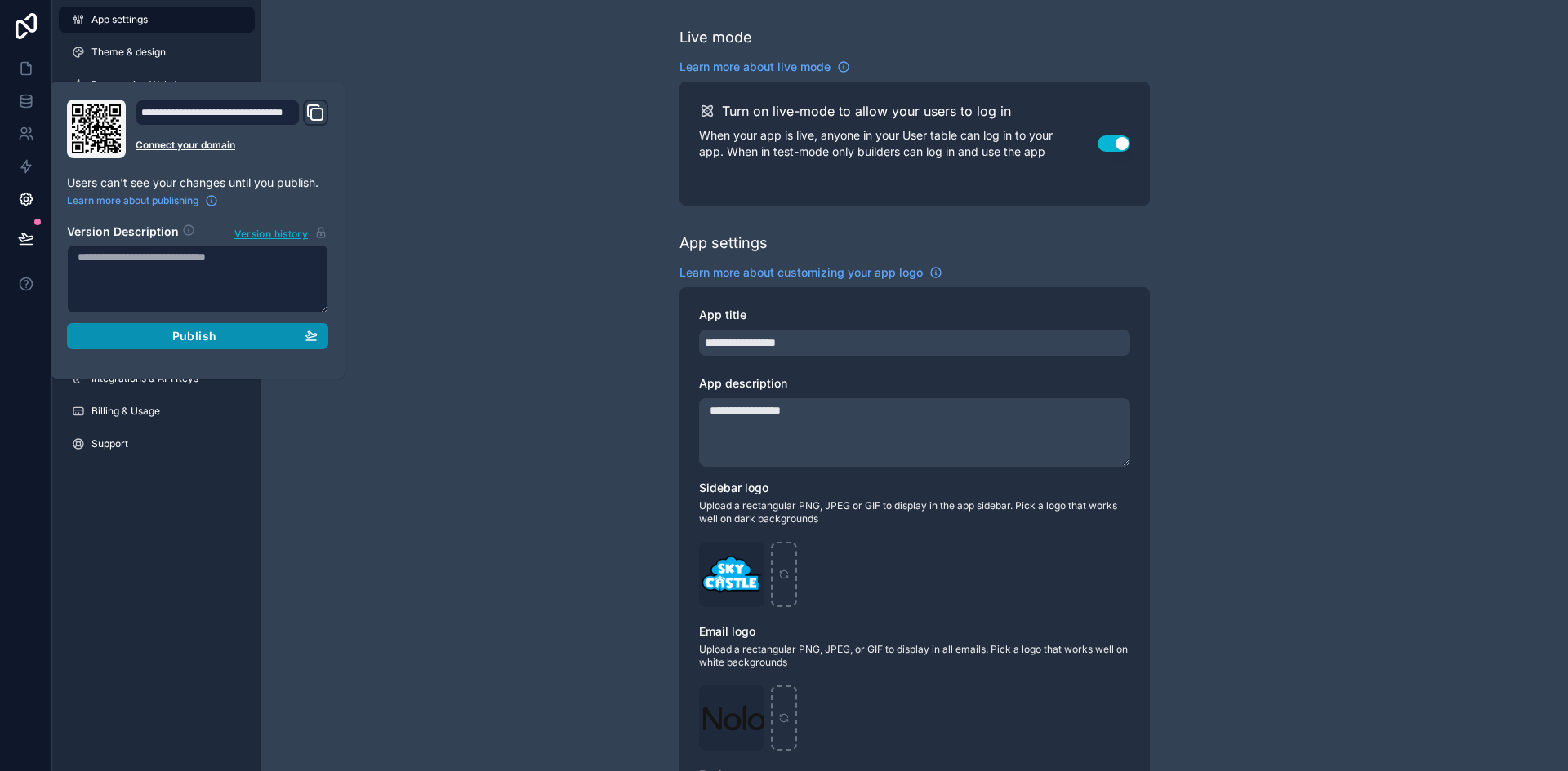
click at [229, 343] on div "Publish" at bounding box center [198, 336] width 240 height 14
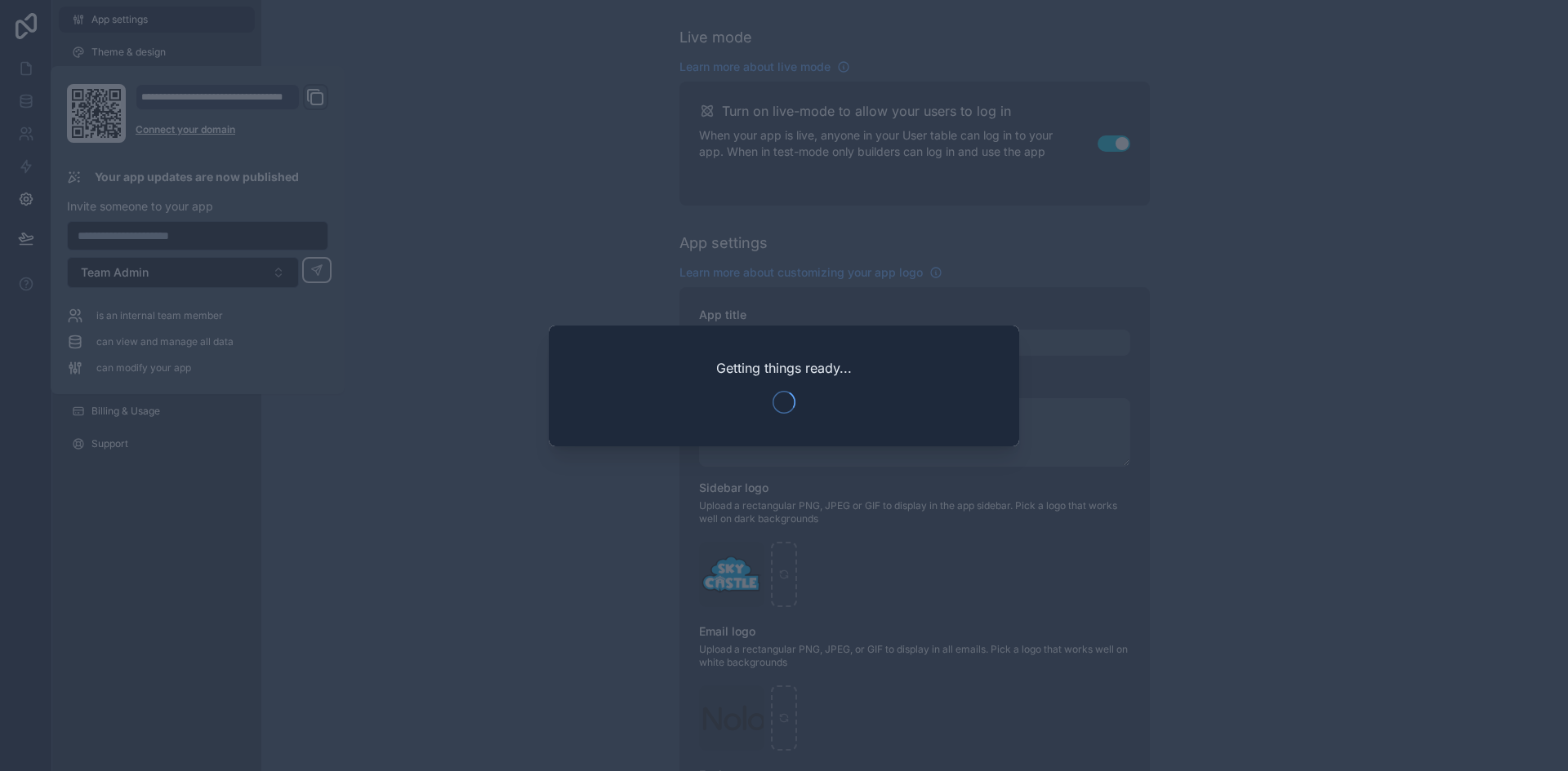
click at [434, 214] on div at bounding box center [784, 385] width 1568 height 771
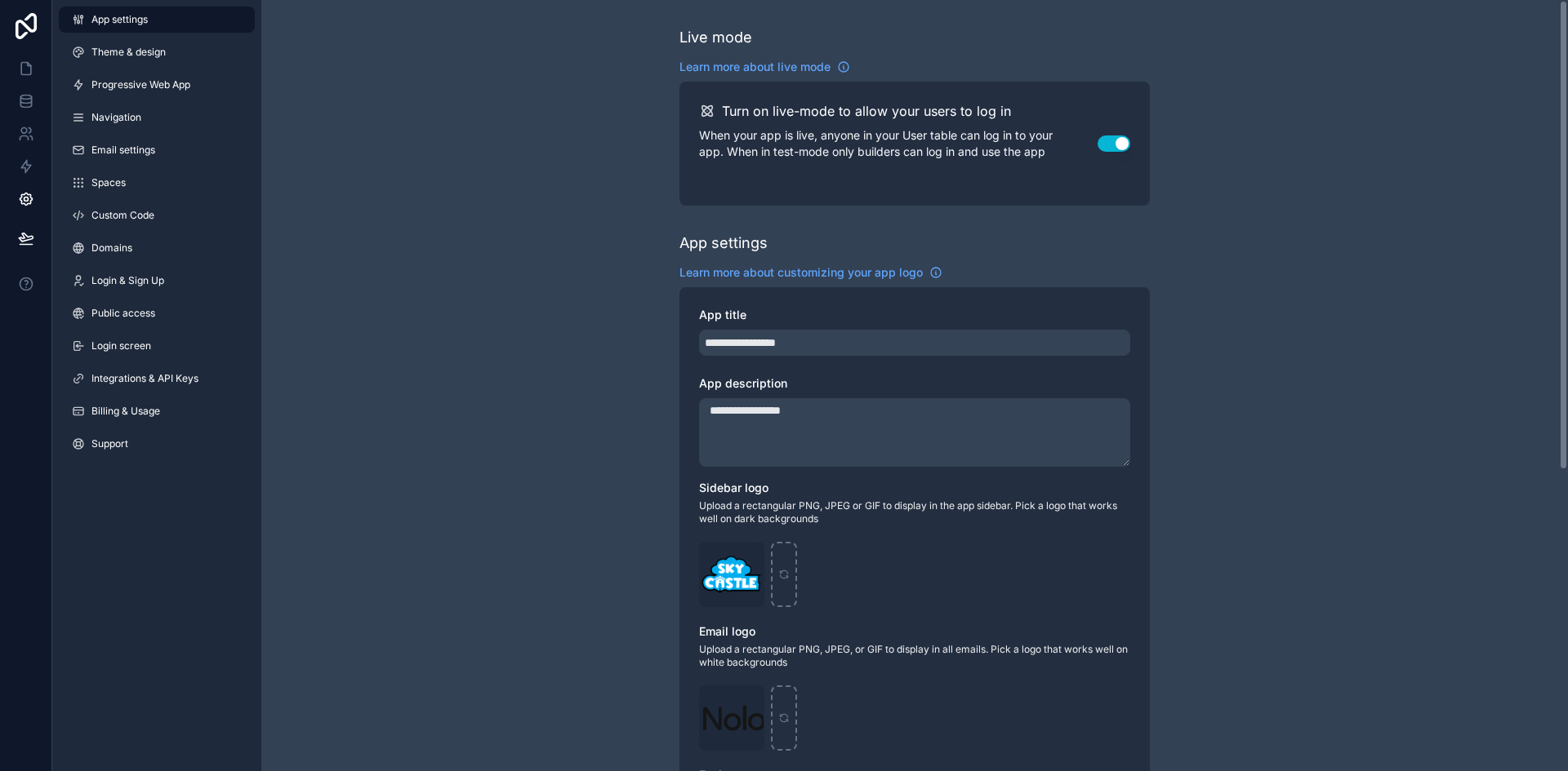
click at [561, 245] on div "**********" at bounding box center [915, 632] width 1307 height 1263
drag, startPoint x: 156, startPoint y: 279, endPoint x: 208, endPoint y: 270, distance: 52.8
click at [156, 279] on span "Login & Sign Up" at bounding box center [127, 281] width 72 height 13
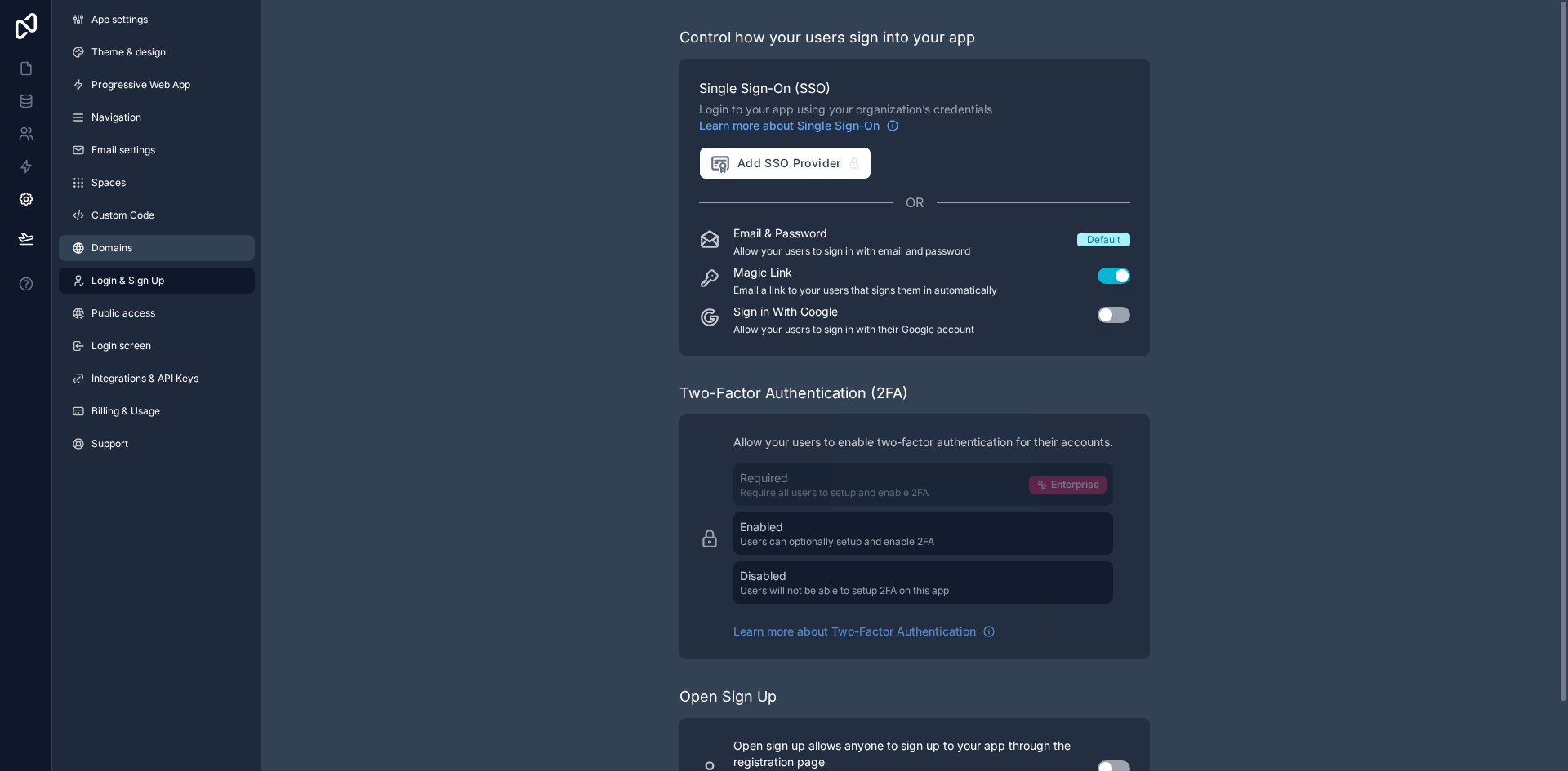
click at [122, 240] on link "Domains" at bounding box center [156, 247] width 196 height 26
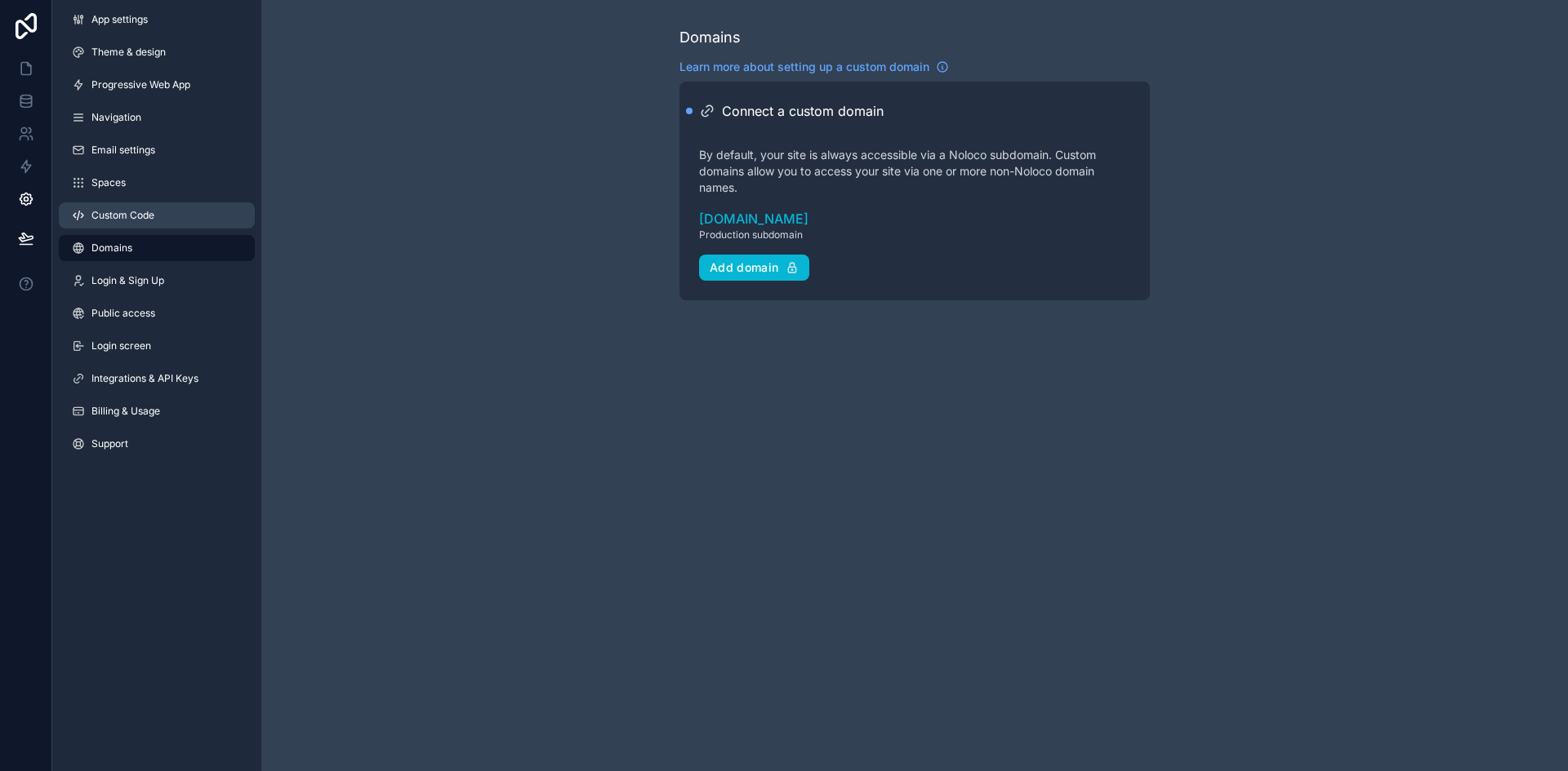
click at [173, 215] on link "Custom Code" at bounding box center [156, 215] width 196 height 26
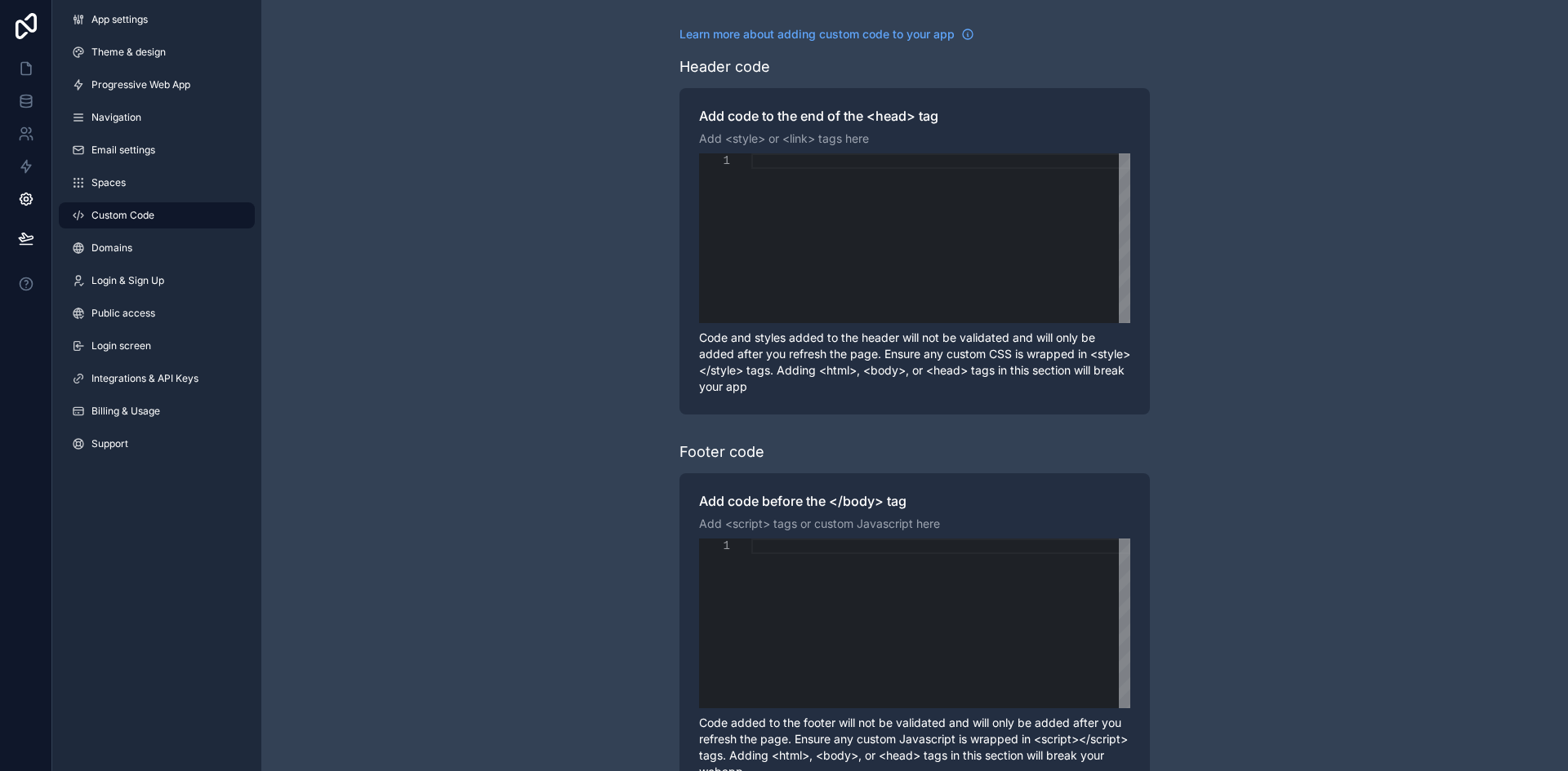
click at [176, 169] on div "App settings Theme & design Progressive Web App Navigation Email settings Space…" at bounding box center [156, 235] width 209 height 470
click at [175, 180] on link "Spaces" at bounding box center [156, 182] width 196 height 26
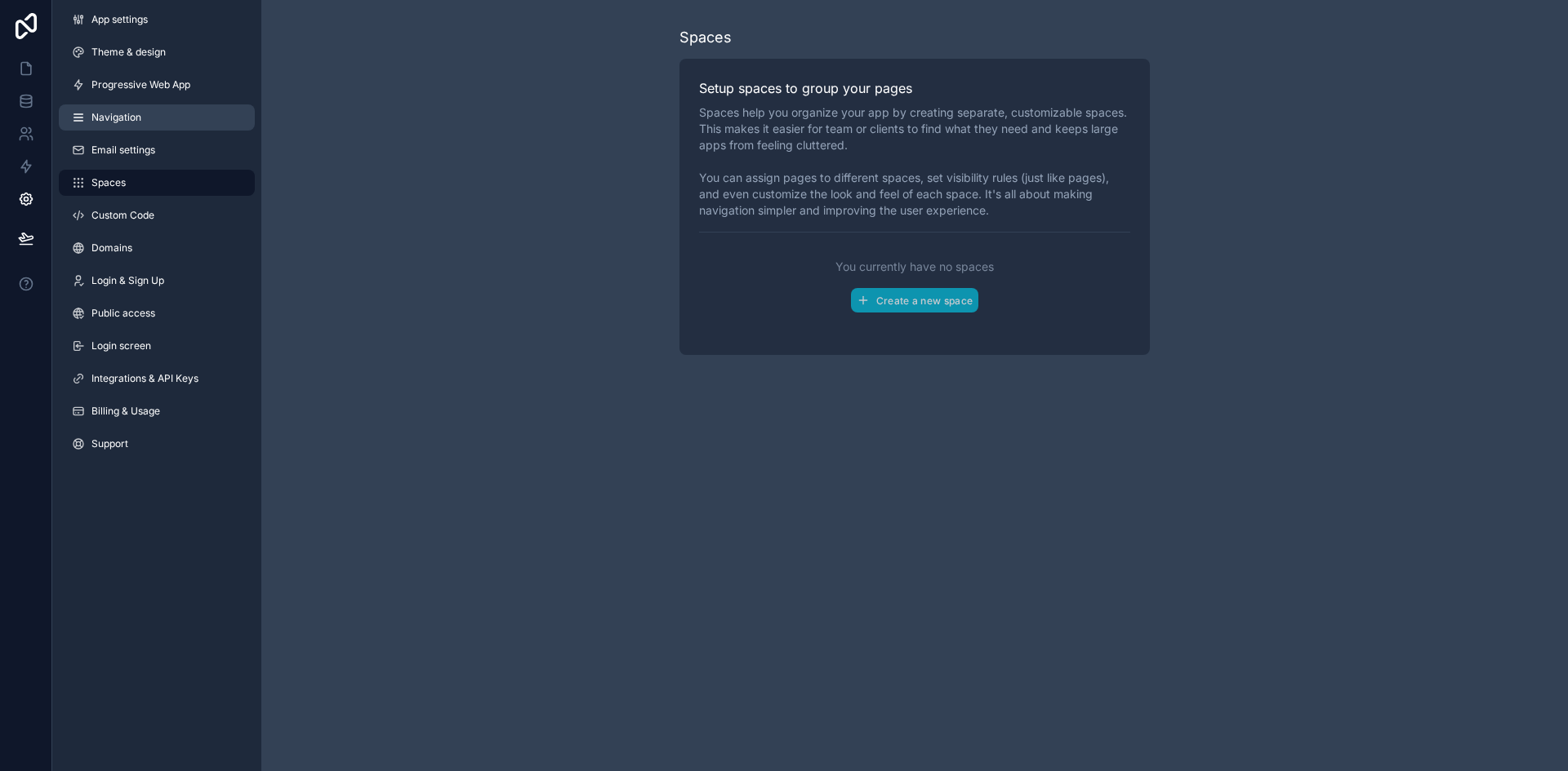
click at [181, 117] on link "Navigation" at bounding box center [156, 117] width 196 height 26
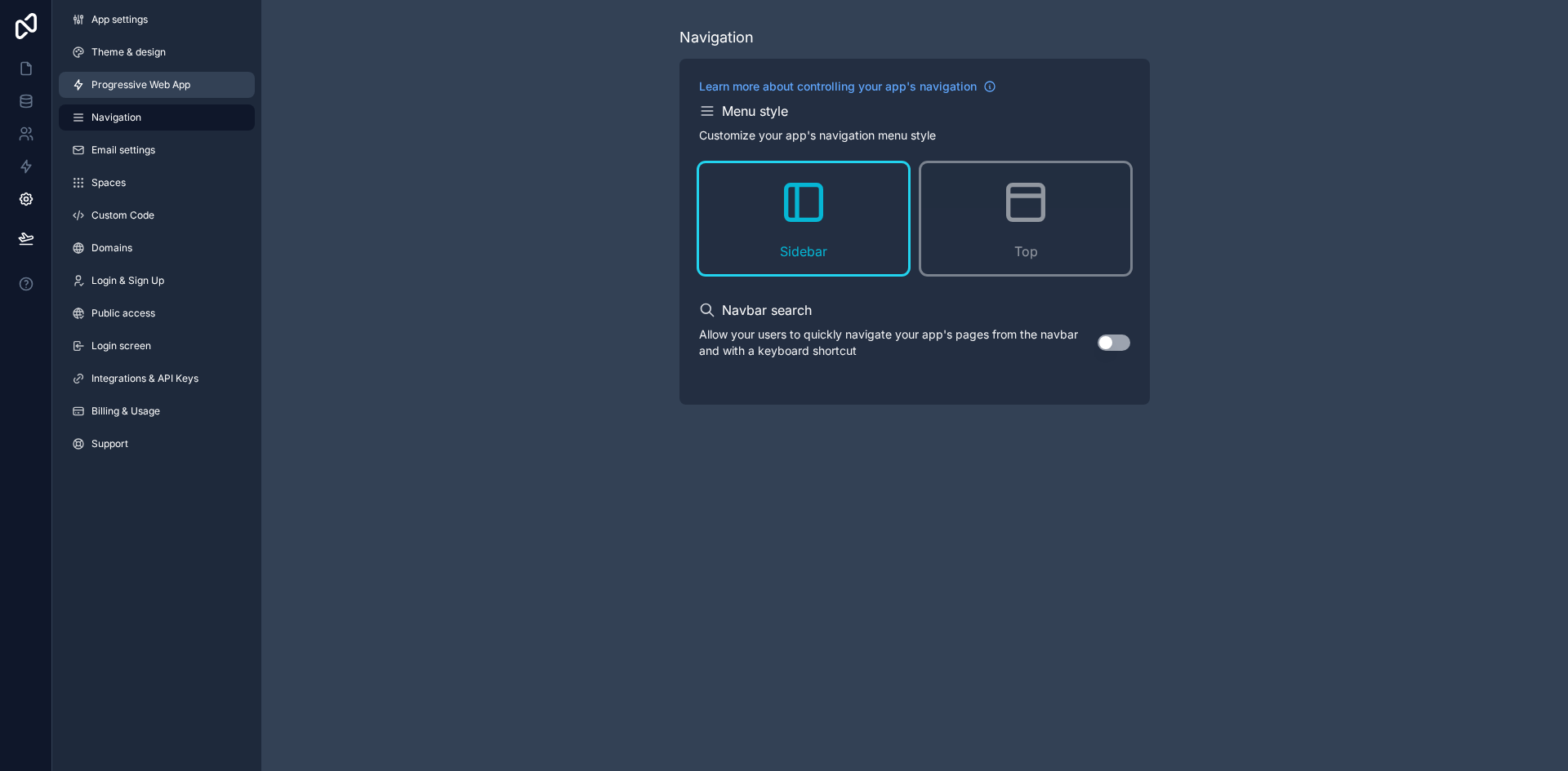
click at [181, 80] on span "Progressive Web App" at bounding box center [140, 85] width 99 height 13
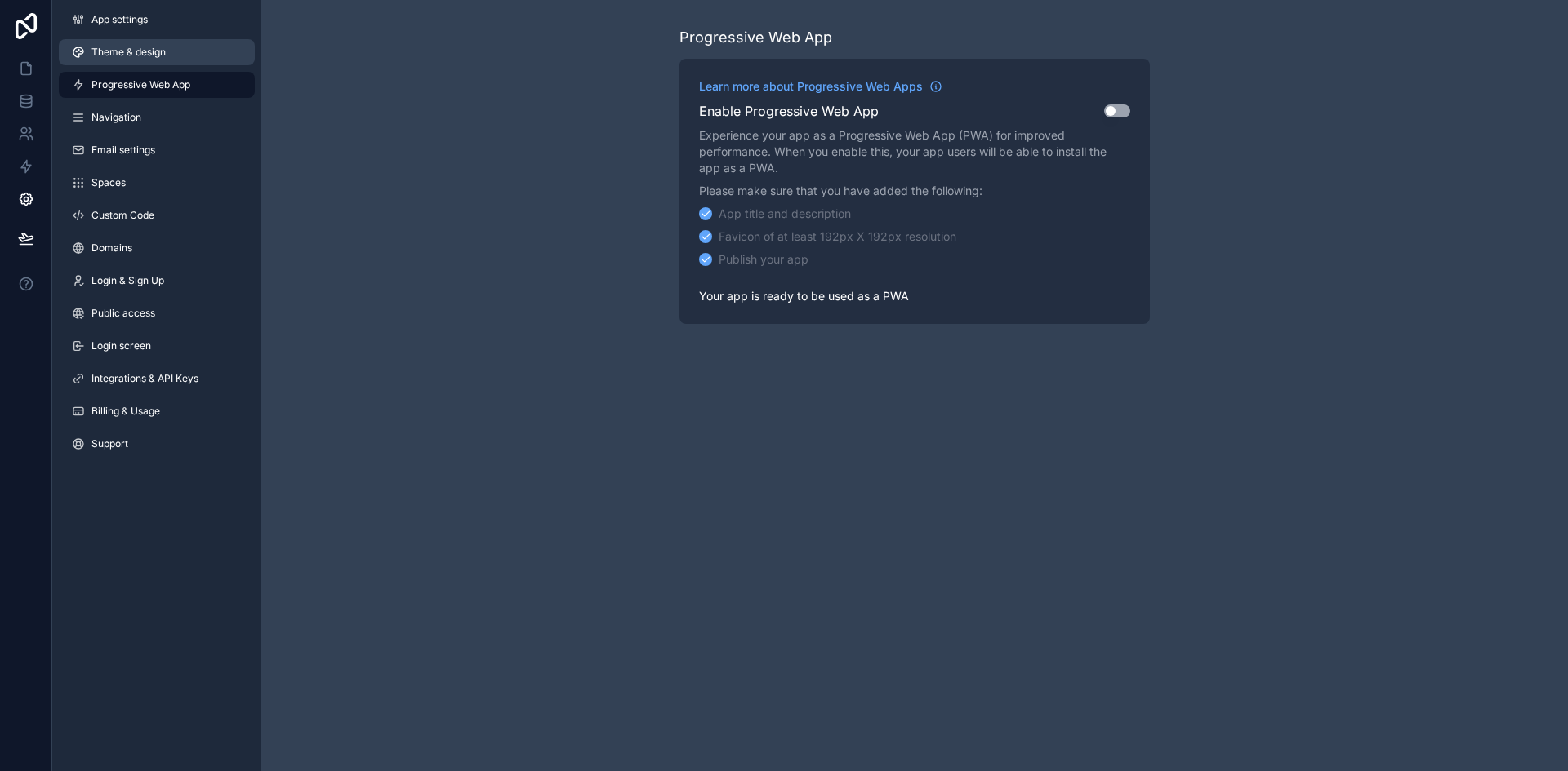
click at [180, 51] on link "Theme & design" at bounding box center [156, 52] width 196 height 26
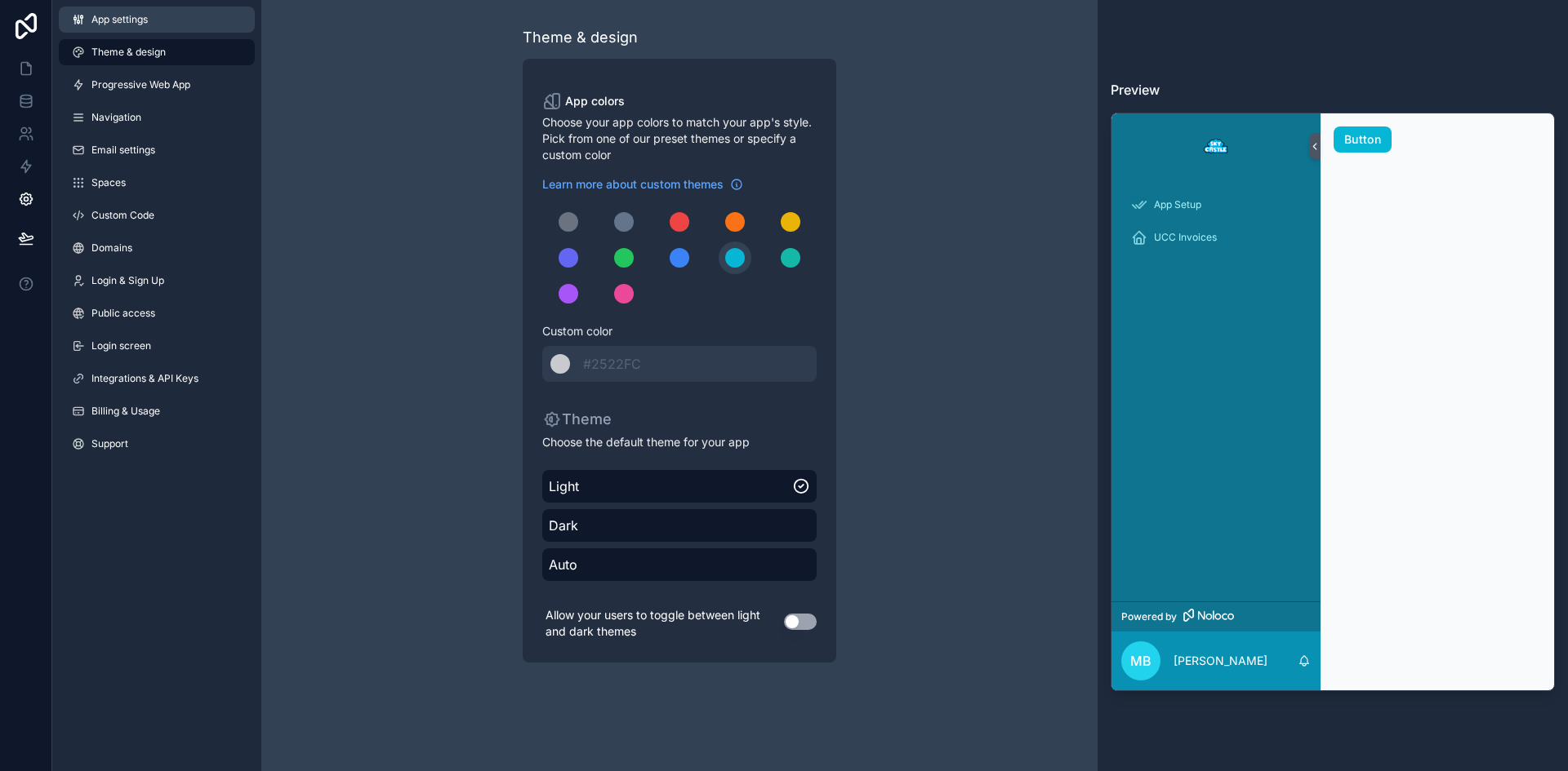
click at [188, 19] on link "App settings" at bounding box center [156, 19] width 196 height 26
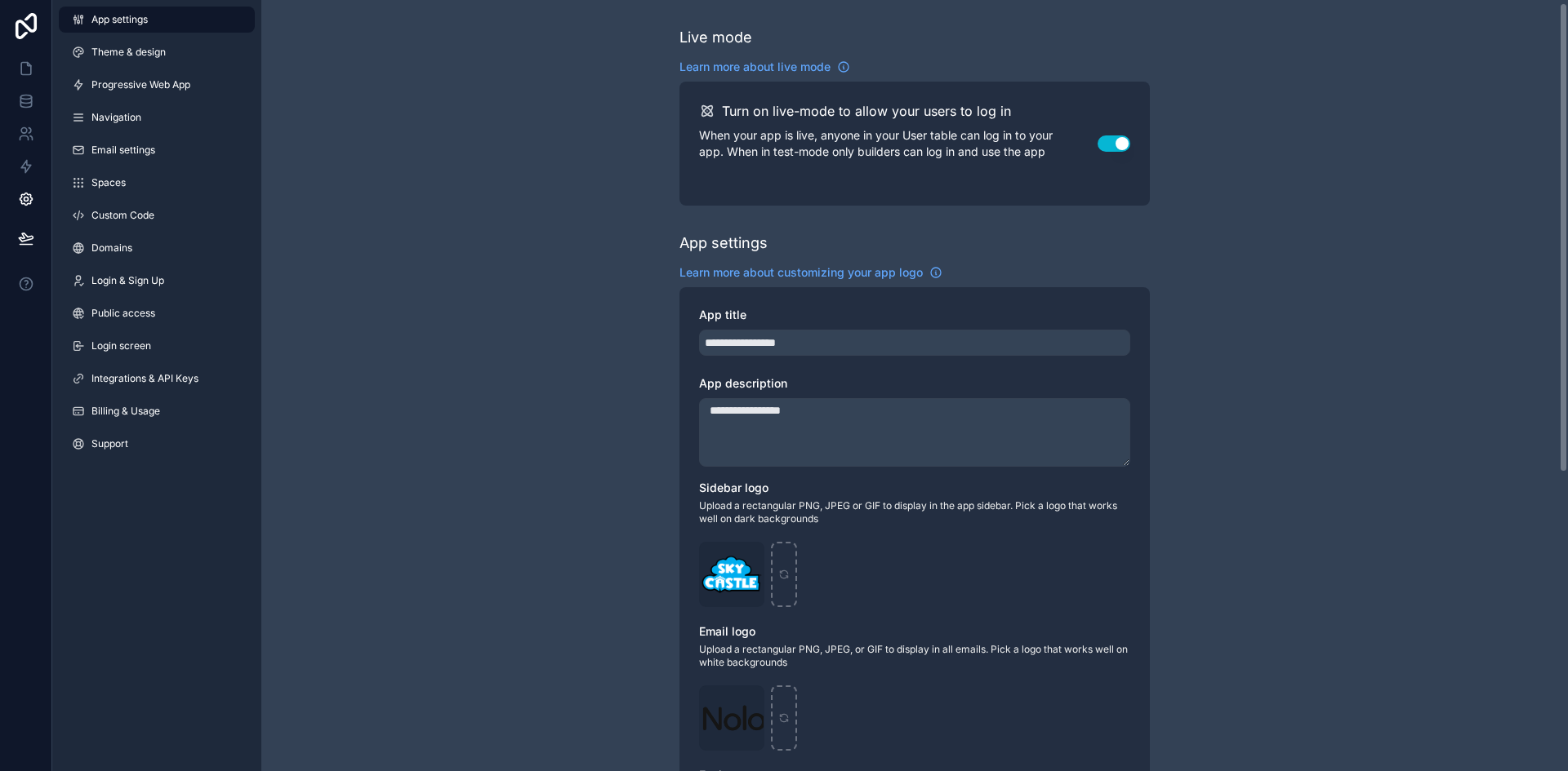
scroll to position [492, 0]
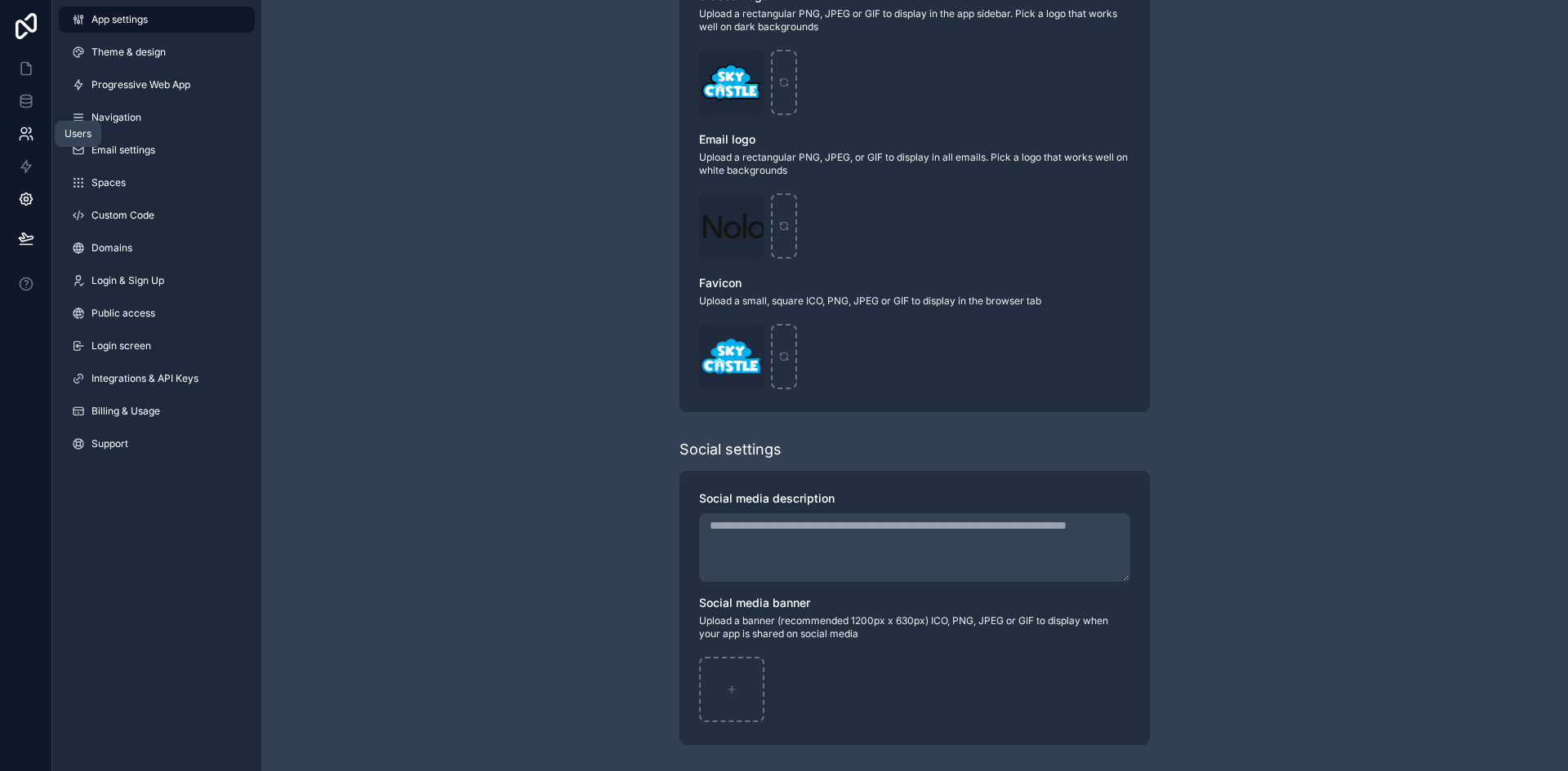
click at [24, 128] on icon at bounding box center [24, 130] width 5 height 5
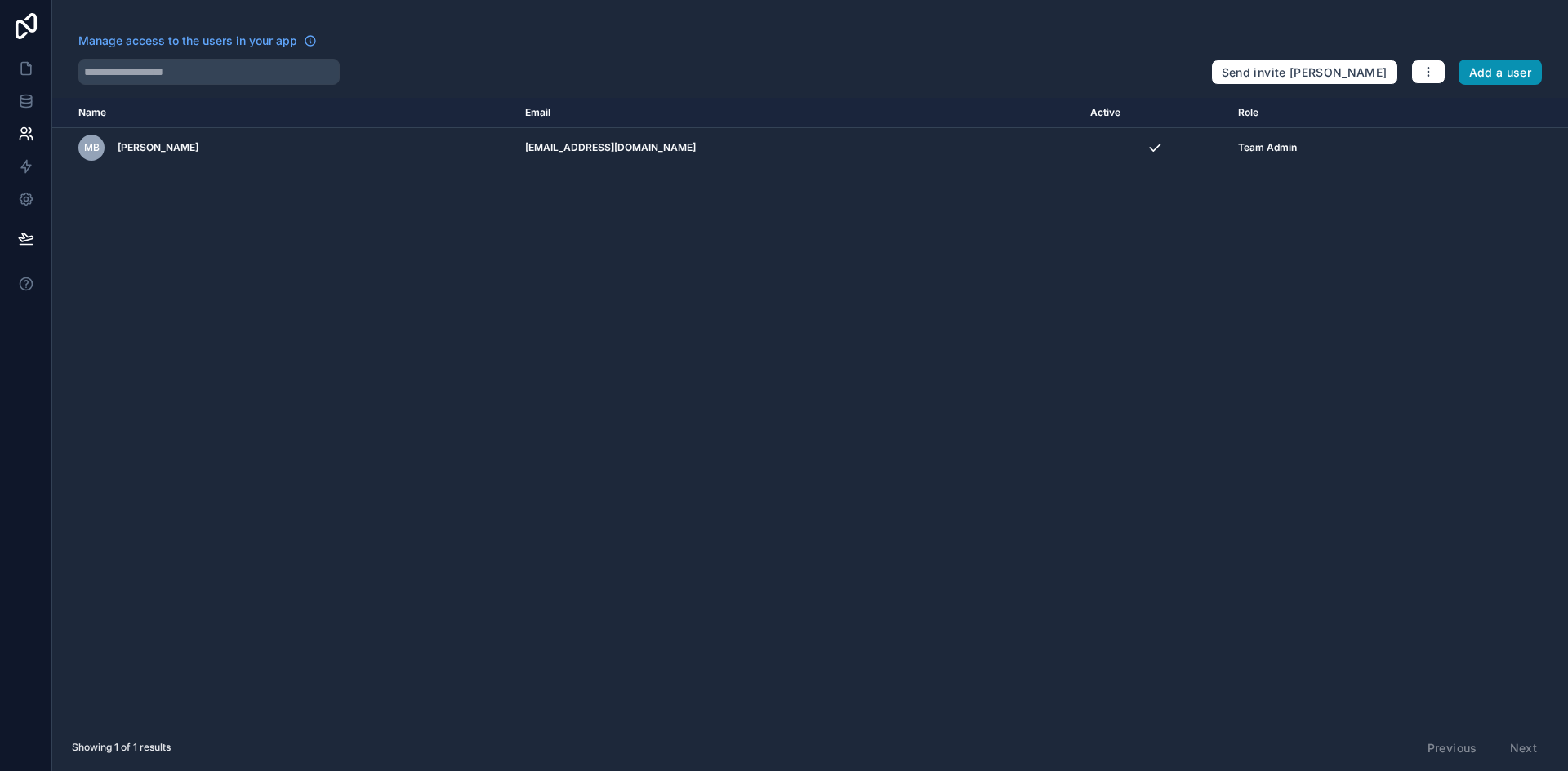
click at [1498, 70] on button "Add a user" at bounding box center [1501, 72] width 84 height 26
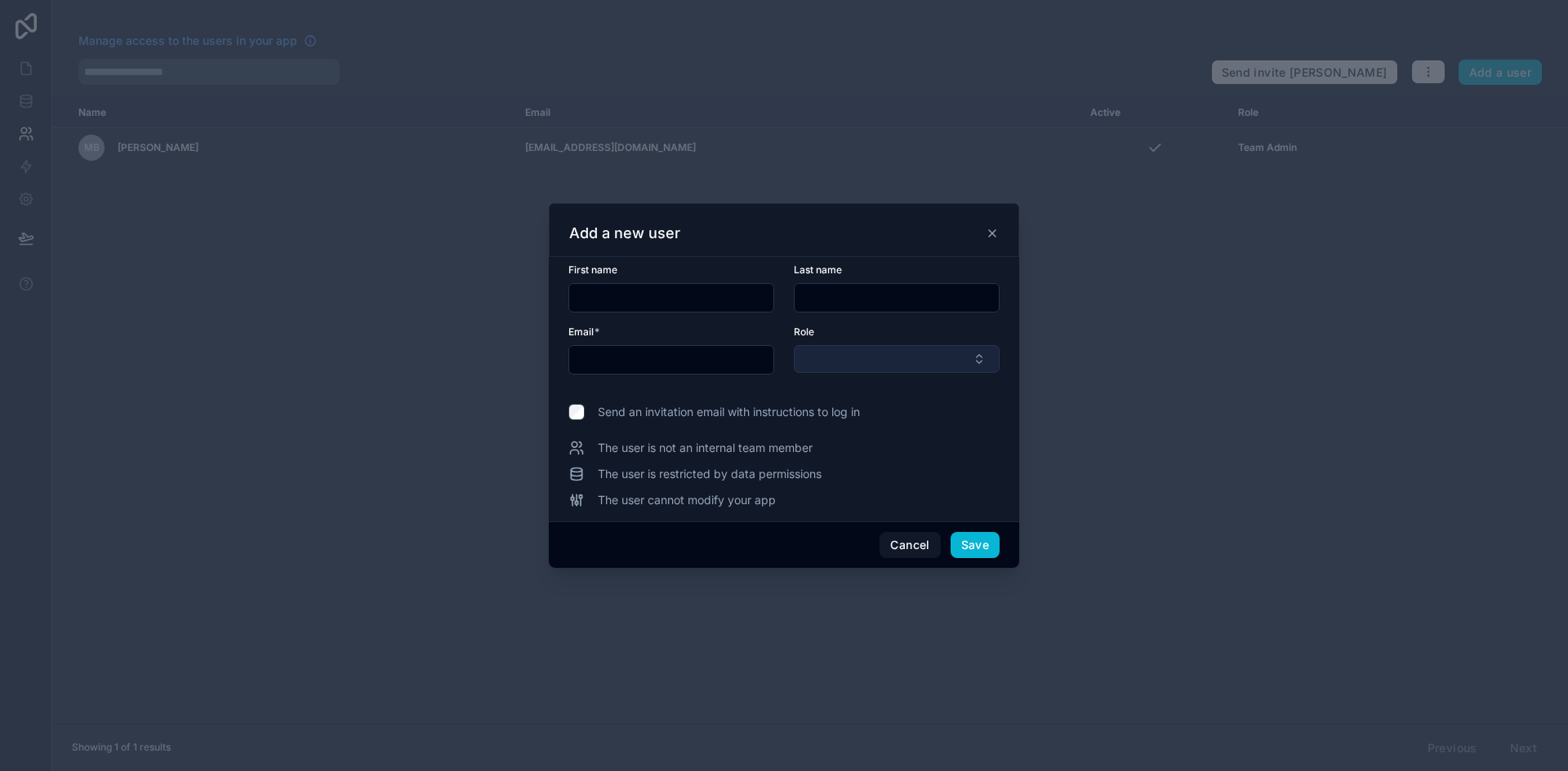
click at [881, 357] on button "Select Button" at bounding box center [897, 358] width 206 height 28
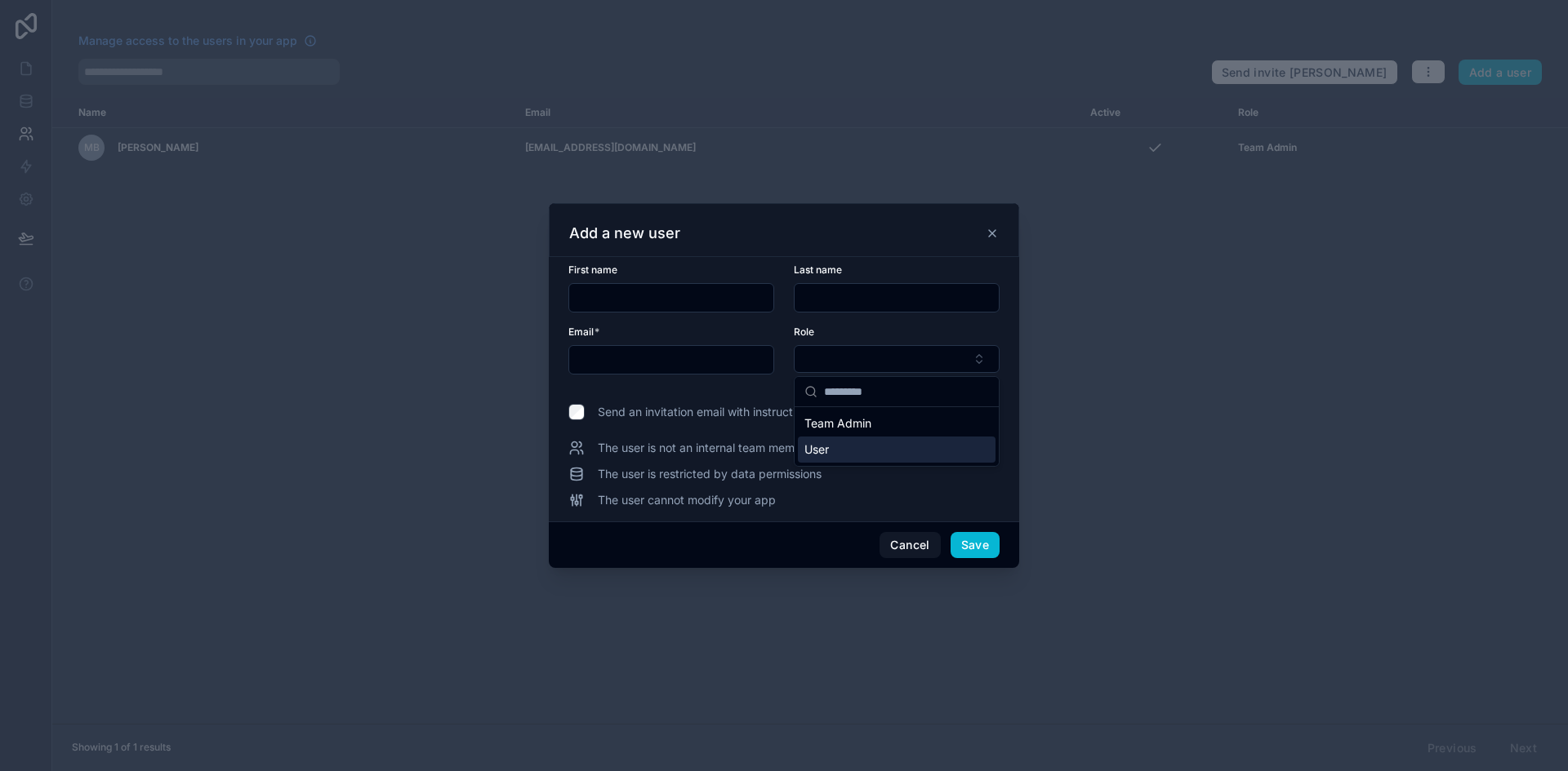
click at [923, 446] on div "User" at bounding box center [897, 449] width 198 height 26
click at [654, 301] on input "text" at bounding box center [671, 298] width 204 height 23
click at [616, 363] on input "text" at bounding box center [671, 359] width 204 height 23
type input "**********"
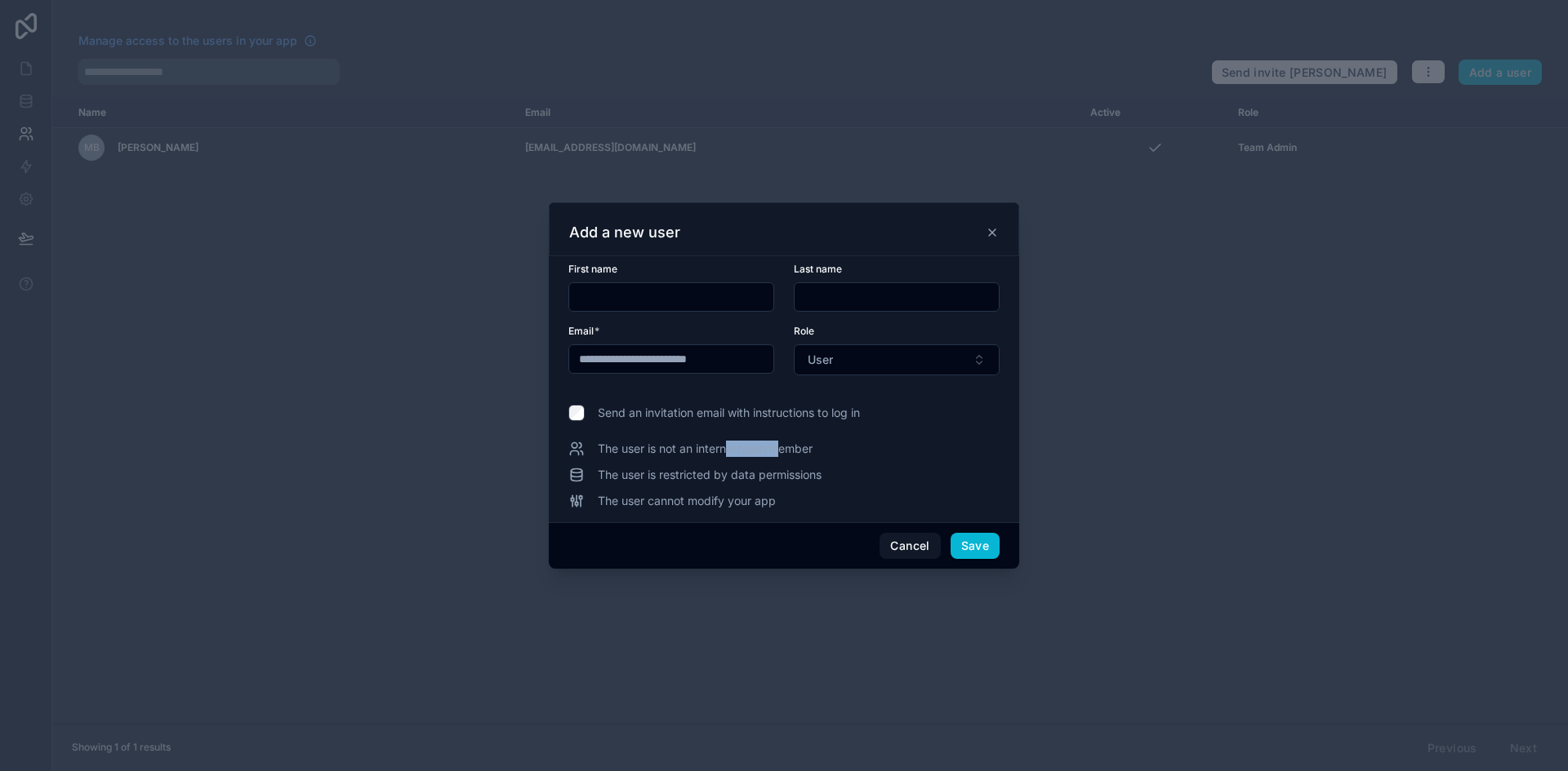
drag, startPoint x: 728, startPoint y: 459, endPoint x: 784, endPoint y: 459, distance: 56.0
click at [784, 459] on div "The user is not an internal team member The user is restricted by data permissi…" at bounding box center [784, 474] width 431 height 69
click at [776, 499] on span "The user cannot modify your app" at bounding box center [687, 501] width 178 height 16
drag, startPoint x: 668, startPoint y: 459, endPoint x: 760, endPoint y: 459, distance: 92.0
click at [760, 459] on div "The user is not an internal team member The user is restricted by data permissi…" at bounding box center [784, 474] width 431 height 69
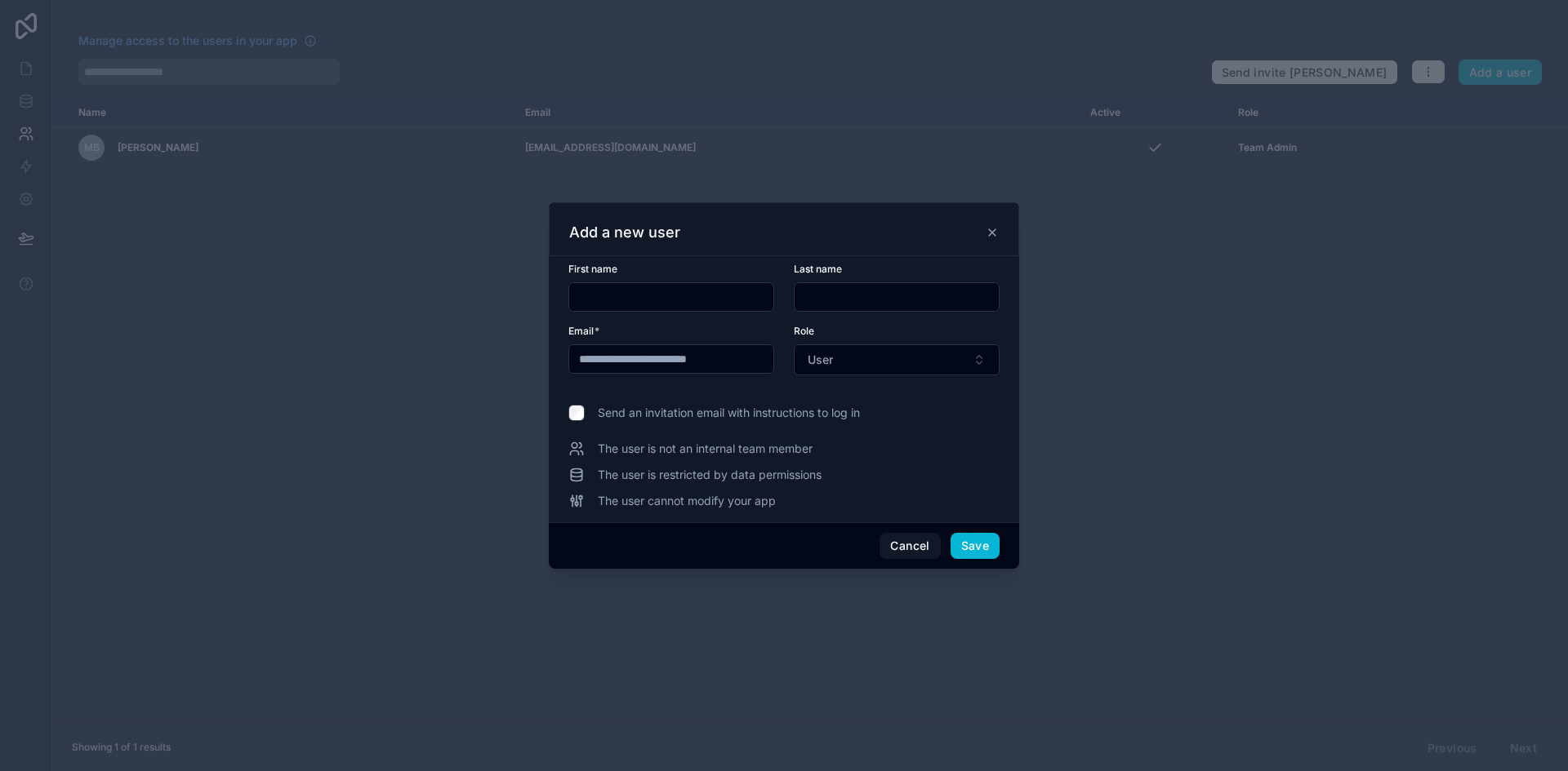
click at [768, 459] on div "The user is not an internal team member The user is restricted by data permissi…" at bounding box center [784, 474] width 431 height 69
drag, startPoint x: 656, startPoint y: 477, endPoint x: 780, endPoint y: 477, distance: 124.0
click at [780, 477] on span "The user is restricted by data permissions" at bounding box center [710, 475] width 223 height 16
drag, startPoint x: 643, startPoint y: 500, endPoint x: 701, endPoint y: 501, distance: 58.0
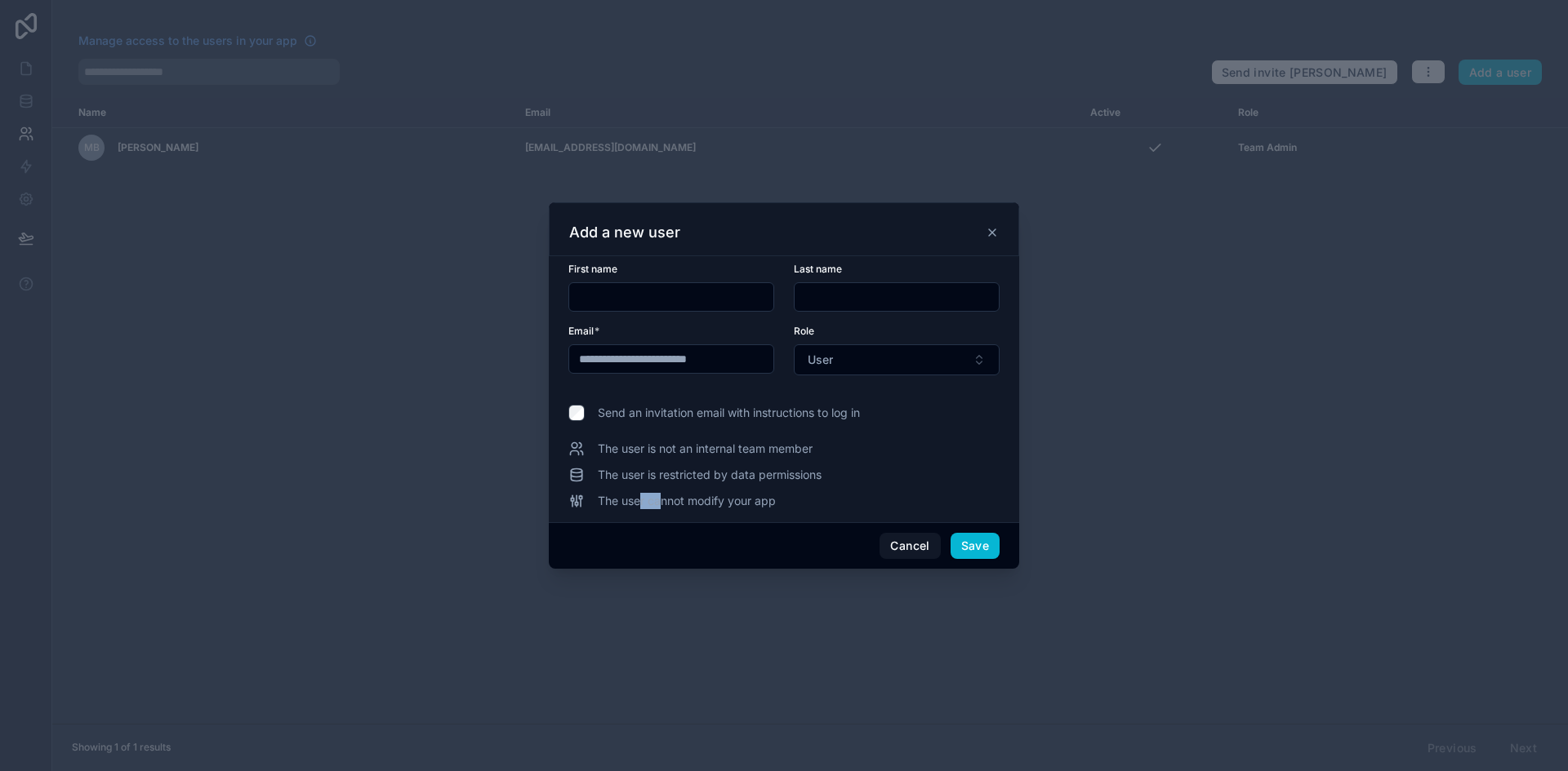
click at [700, 501] on span "The user cannot modify your app" at bounding box center [687, 501] width 178 height 16
click at [701, 499] on span "The user cannot modify your app" at bounding box center [687, 501] width 178 height 16
click at [983, 547] on button "Save" at bounding box center [975, 546] width 49 height 26
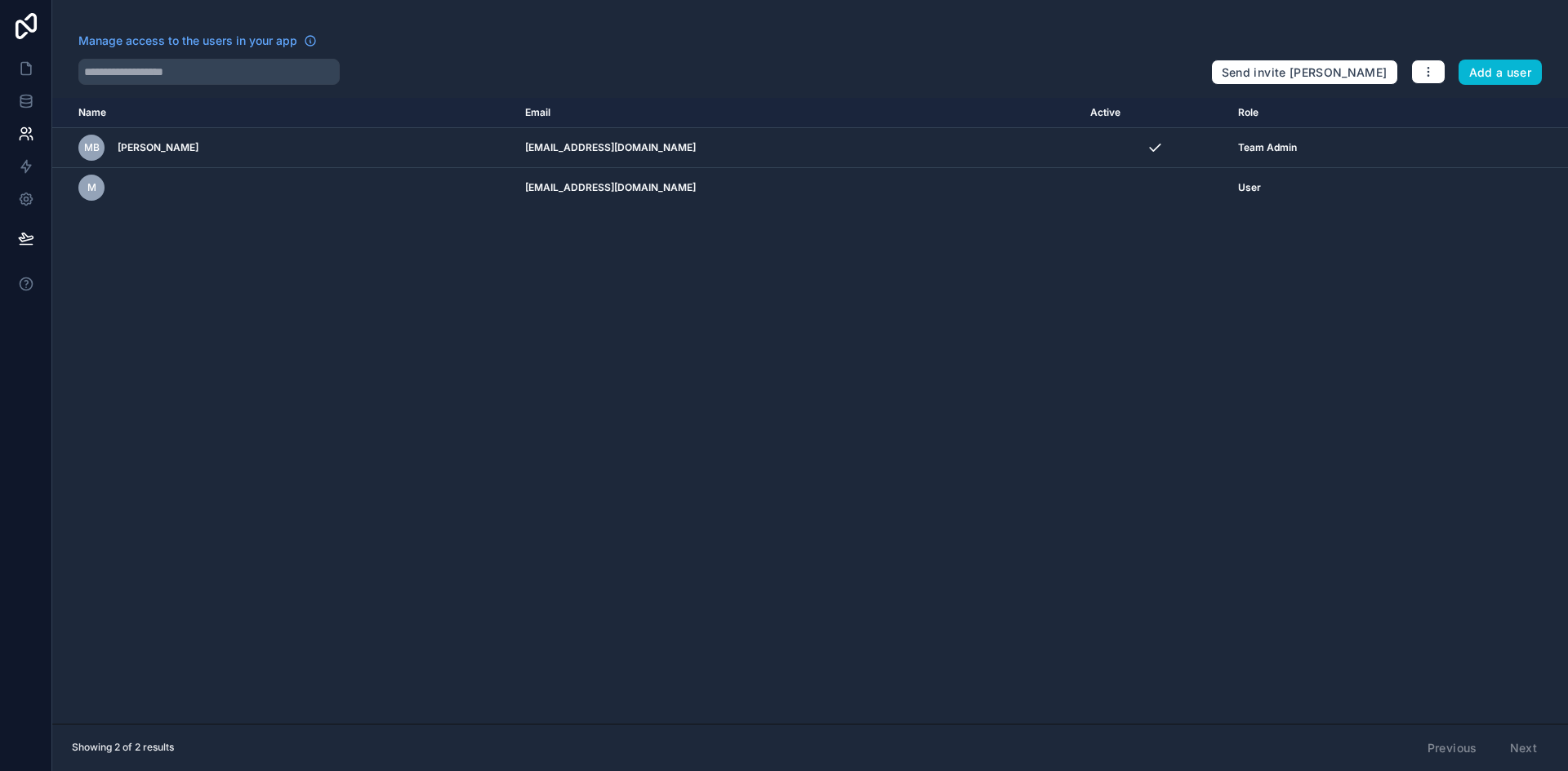
click at [682, 424] on div "Name Email Active Role [DOMAIN_NAME] MB [PERSON_NAME] [PERSON_NAME][EMAIL_ADDRE…" at bounding box center [810, 411] width 1516 height 626
click at [29, 101] on icon at bounding box center [26, 101] width 16 height 16
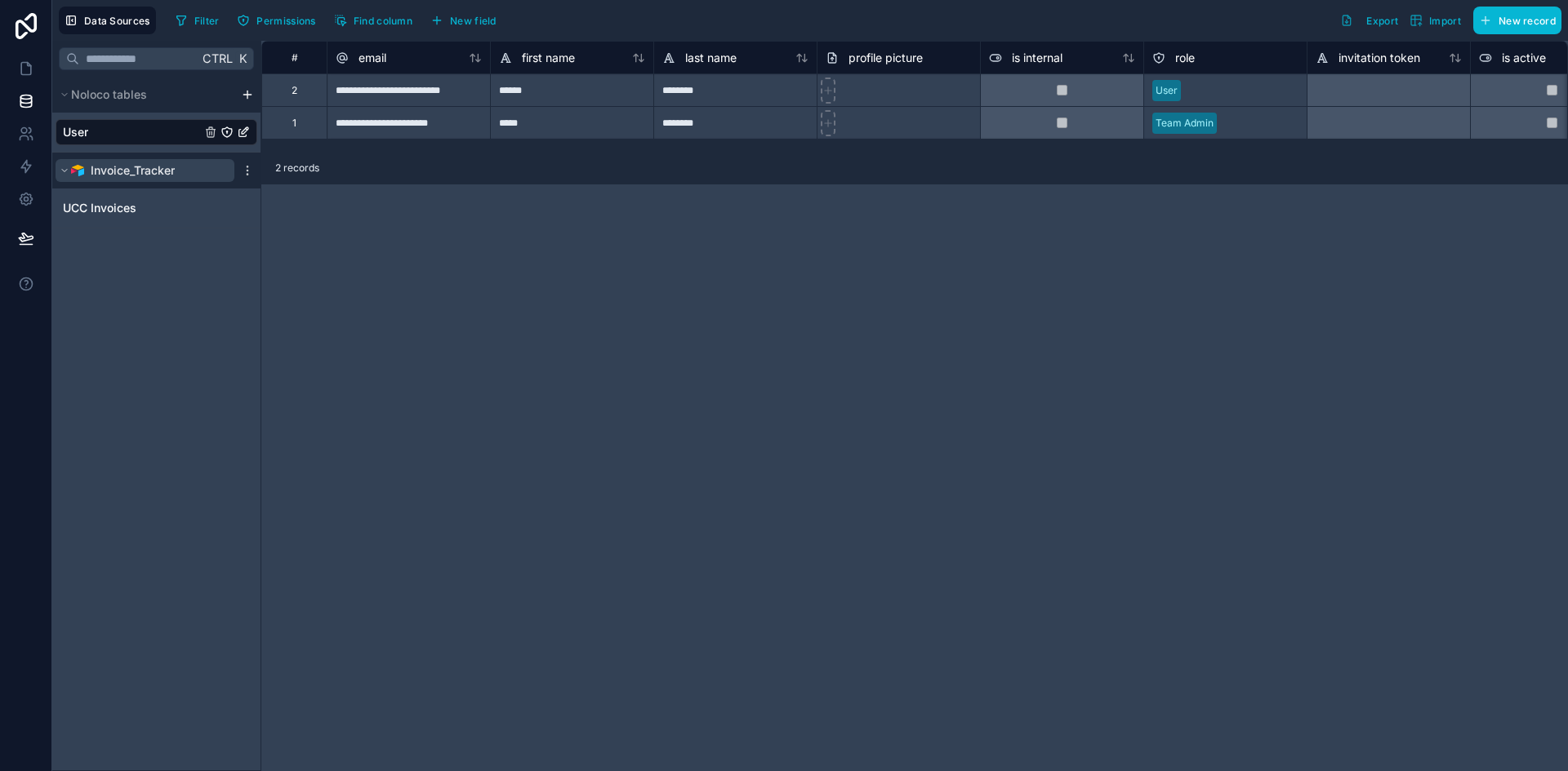
click at [126, 166] on span "Invoice_Tracker" at bounding box center [132, 171] width 84 height 16
click at [99, 173] on span "Invoice_Tracker" at bounding box center [132, 171] width 84 height 16
click at [36, 66] on link at bounding box center [26, 68] width 52 height 33
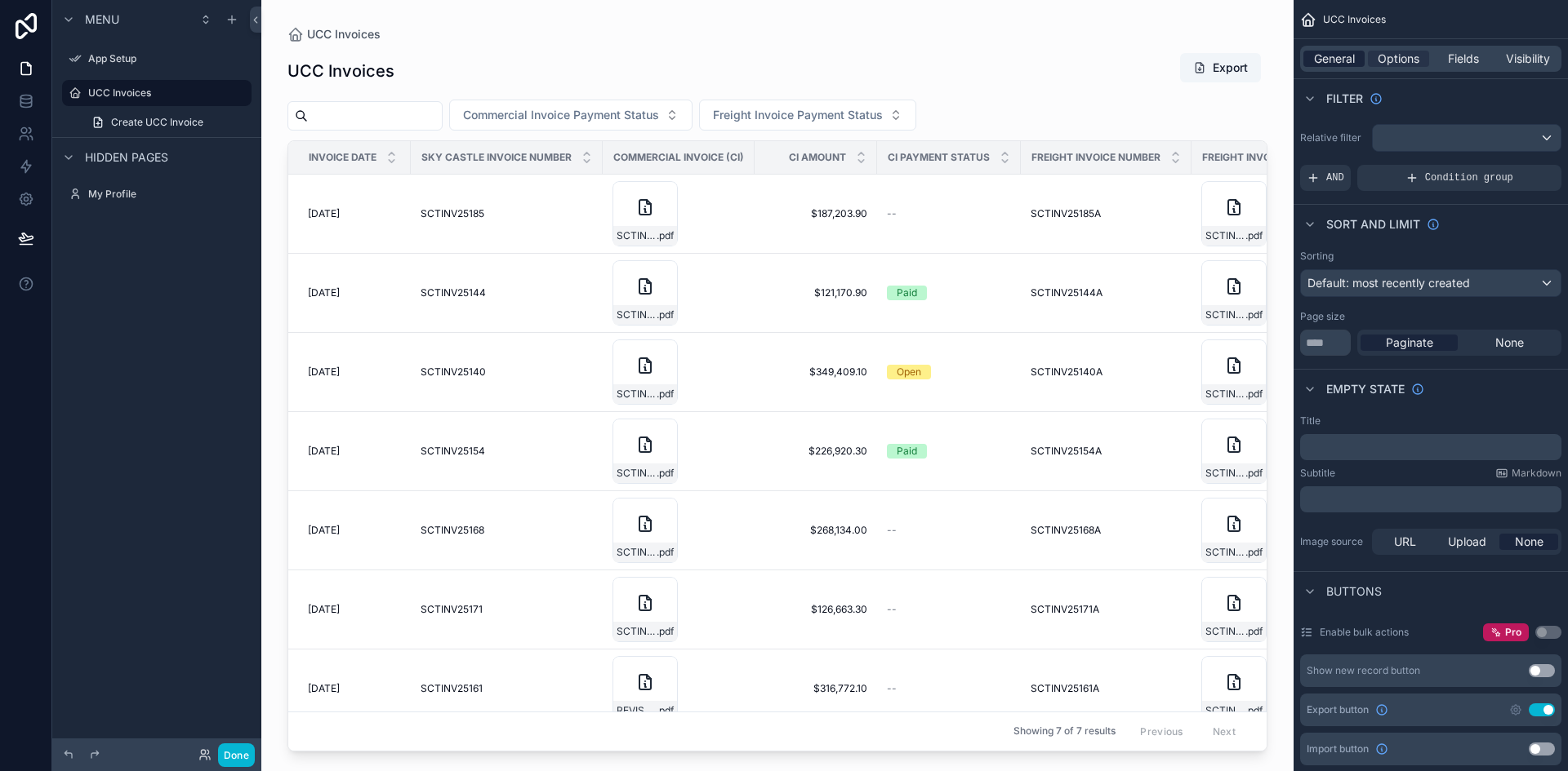
click at [1356, 65] on div "General" at bounding box center [1334, 59] width 62 height 16
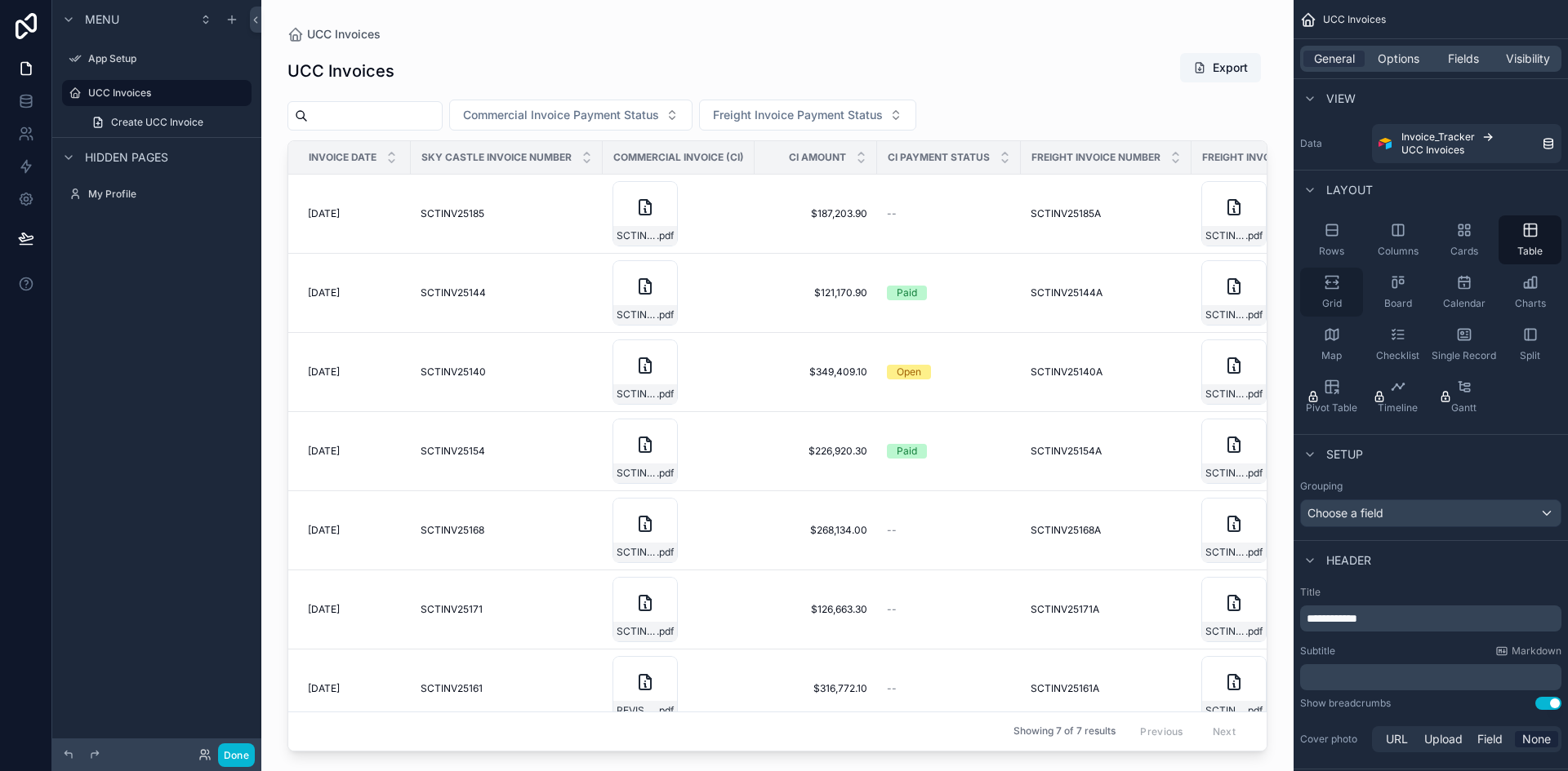
click at [1338, 301] on span "Grid" at bounding box center [1332, 304] width 20 height 13
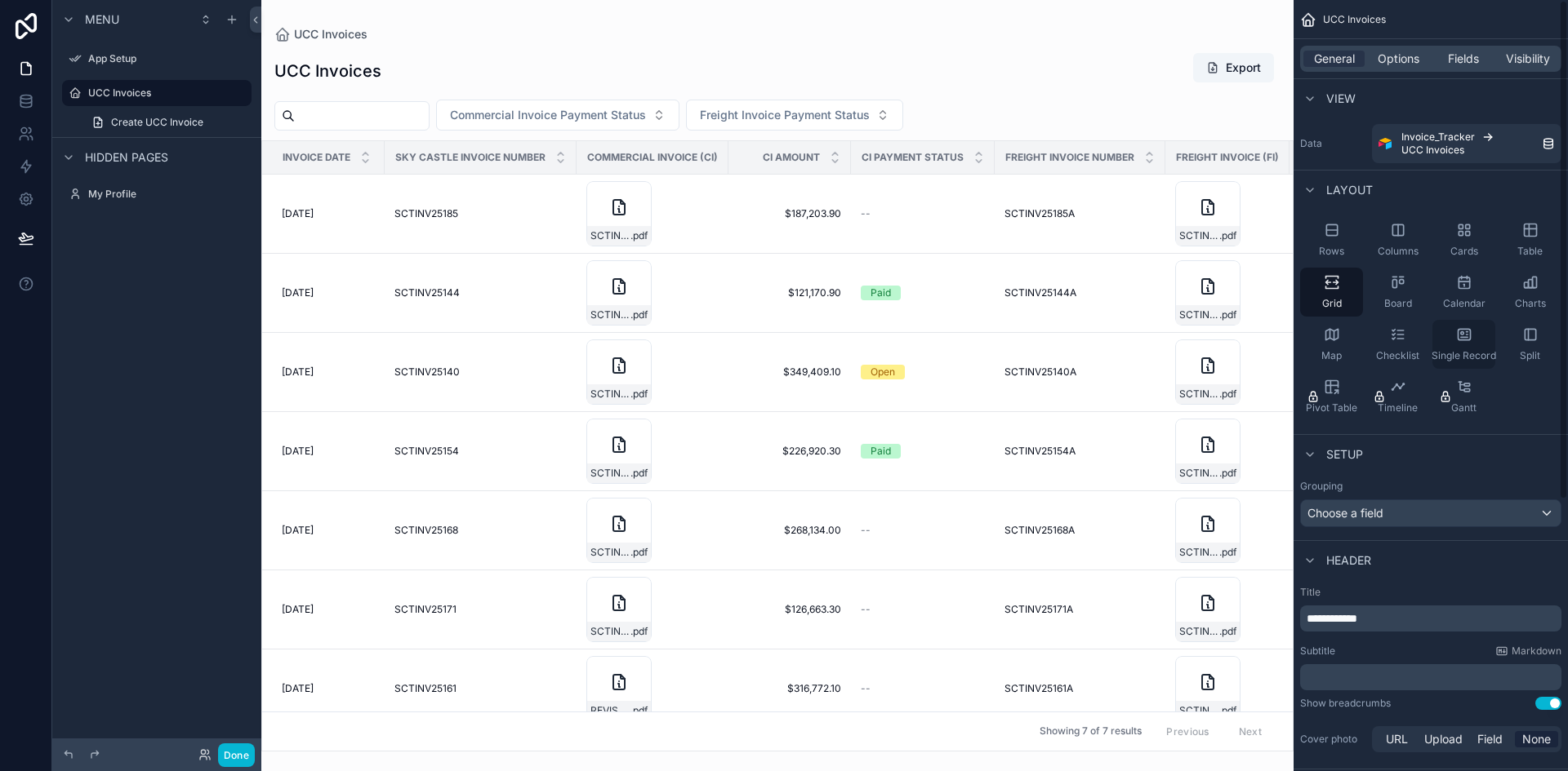
click at [1472, 338] on div "Single Record" at bounding box center [1464, 344] width 63 height 49
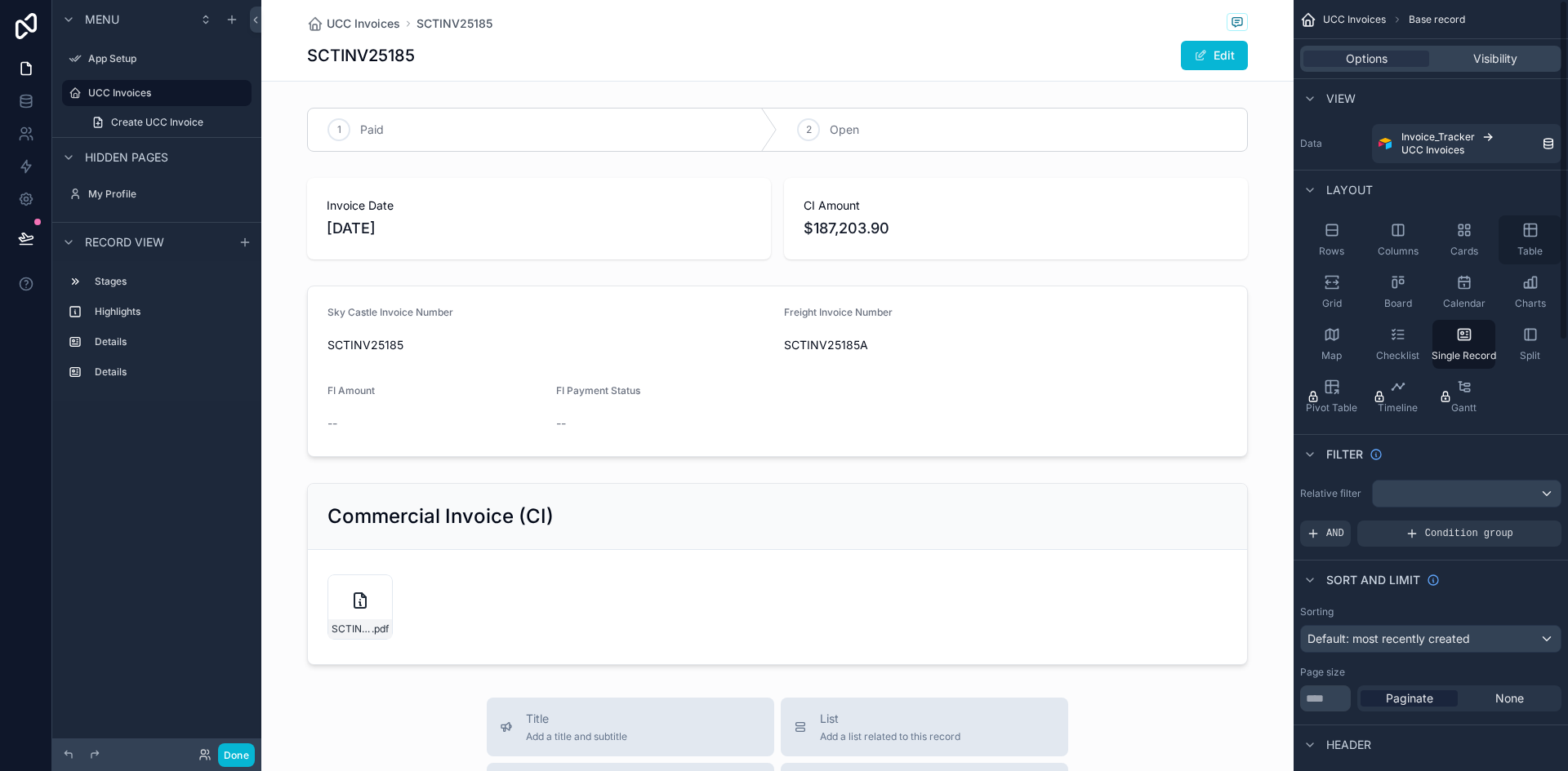
click at [1538, 224] on icon "scrollable content" at bounding box center [1530, 230] width 16 height 16
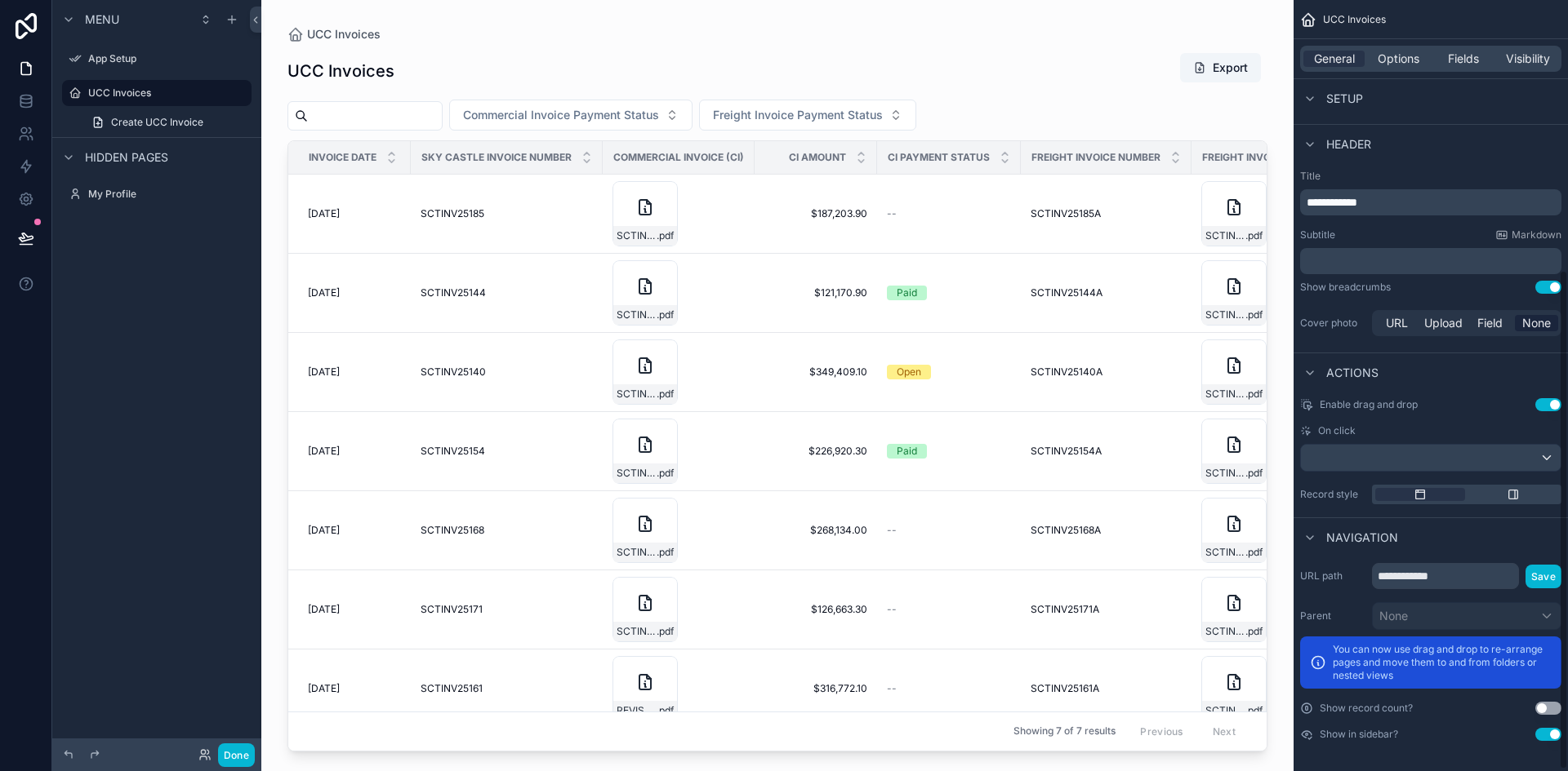
scroll to position [419, 0]
click at [711, 209] on div "SCTINV25_185---UCC-PO#-101506-101582---100%-INVOICE .pdf" at bounding box center [679, 214] width 132 height 65
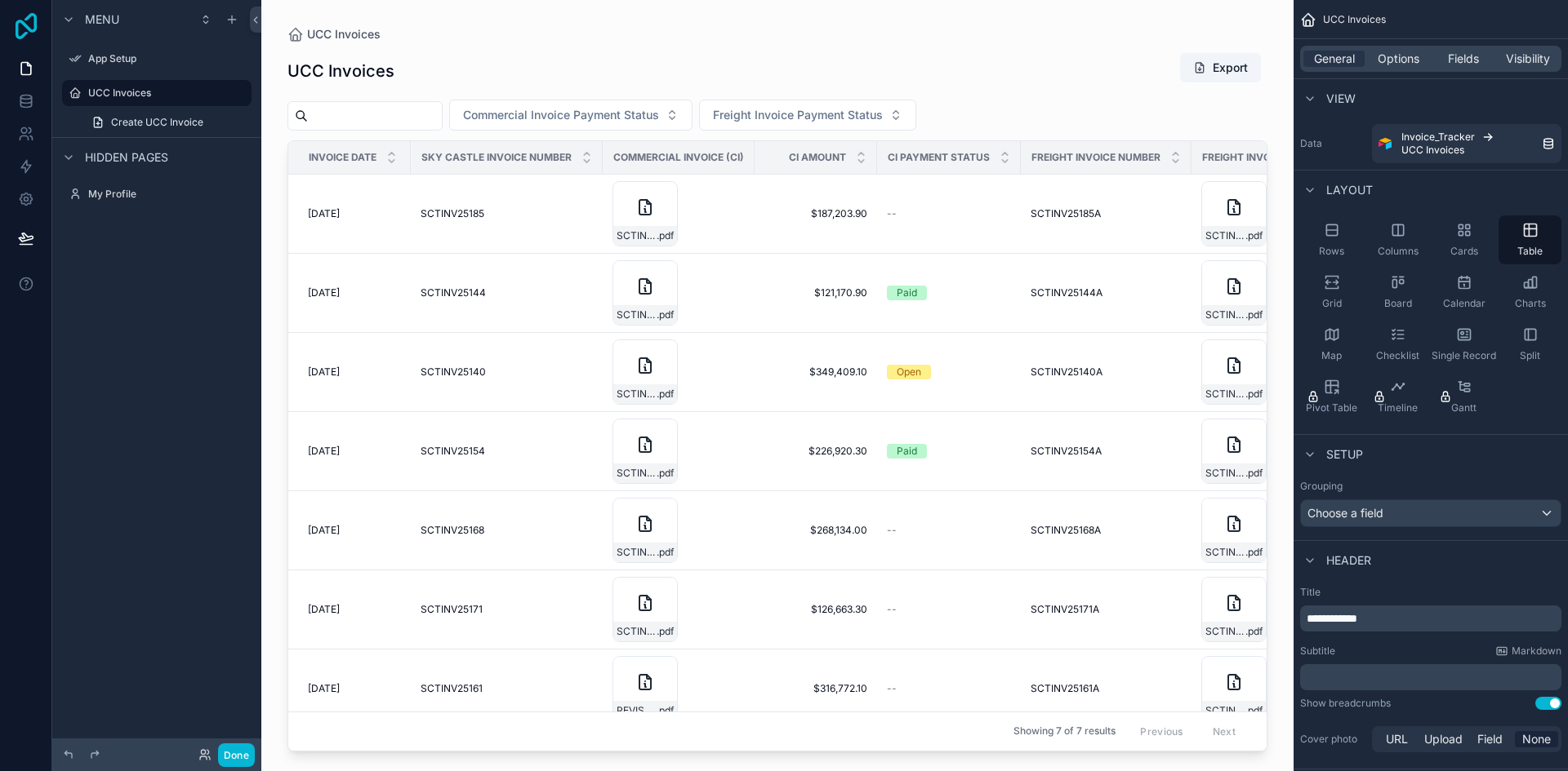
click at [16, 23] on icon at bounding box center [26, 26] width 21 height 26
